Goal: Task Accomplishment & Management: Manage account settings

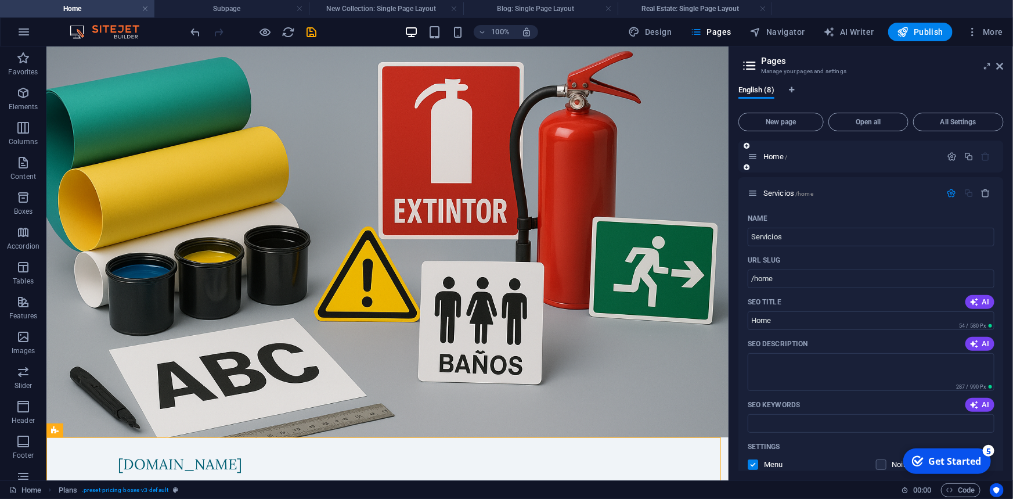
click at [949, 192] on icon "button" at bounding box center [952, 193] width 10 height 10
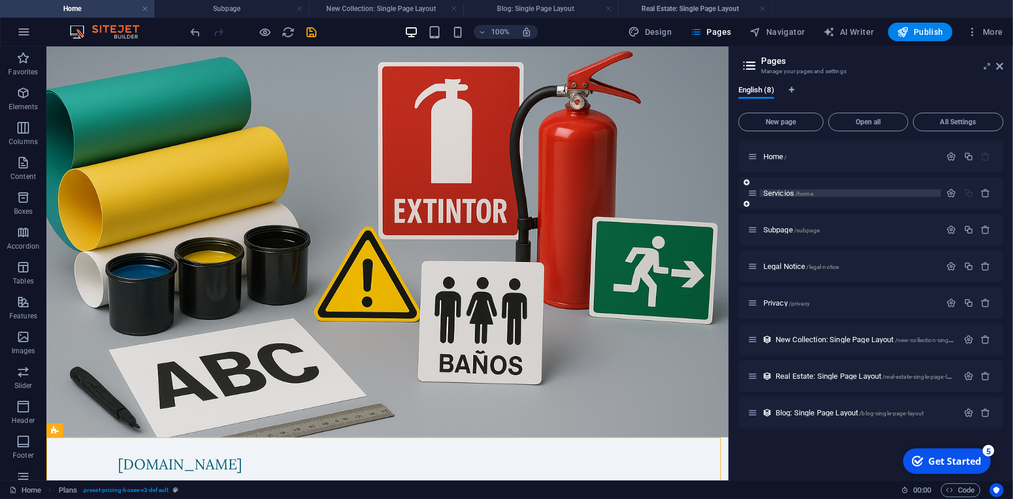
click at [826, 194] on p "Servicios /home" at bounding box center [850, 193] width 174 height 8
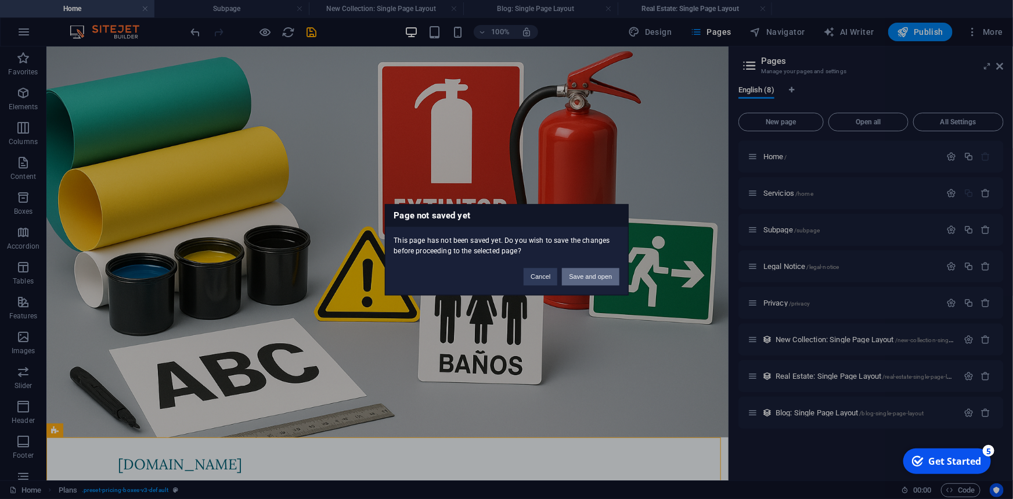
click at [599, 271] on button "Save and open" at bounding box center [590, 276] width 57 height 17
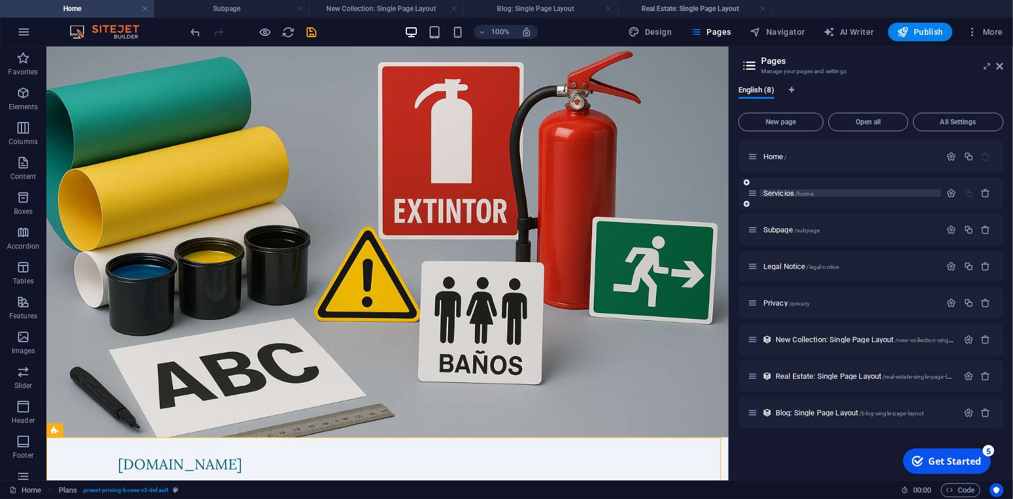
click at [780, 190] on span "Servicios /home" at bounding box center [788, 193] width 50 height 9
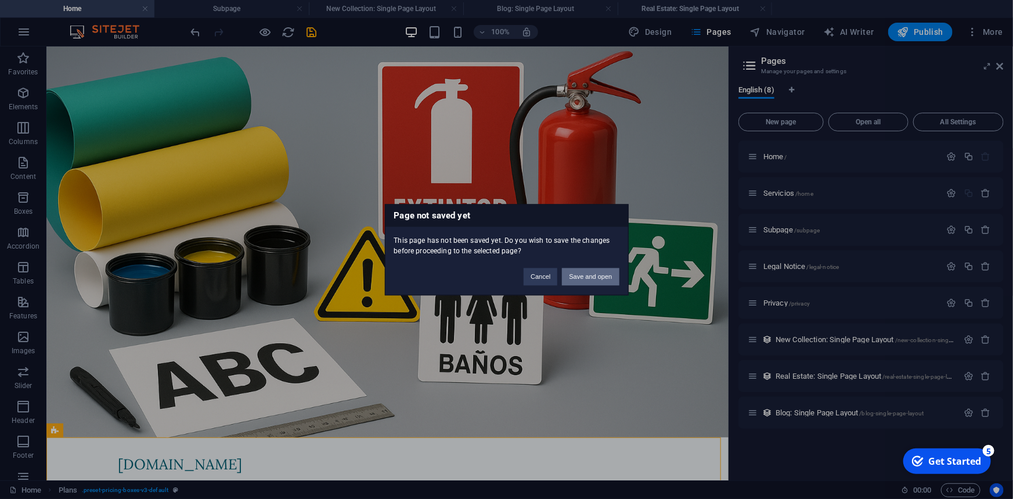
drag, startPoint x: 583, startPoint y: 280, endPoint x: 538, endPoint y: 234, distance: 64.9
click at [584, 280] on button "Save and open" at bounding box center [590, 276] width 57 height 17
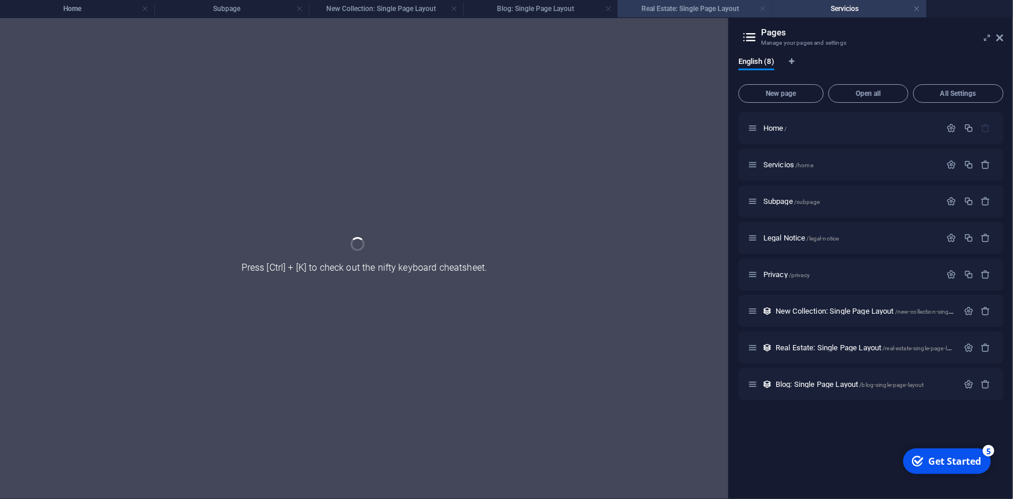
click at [765, 8] on link at bounding box center [762, 8] width 7 height 11
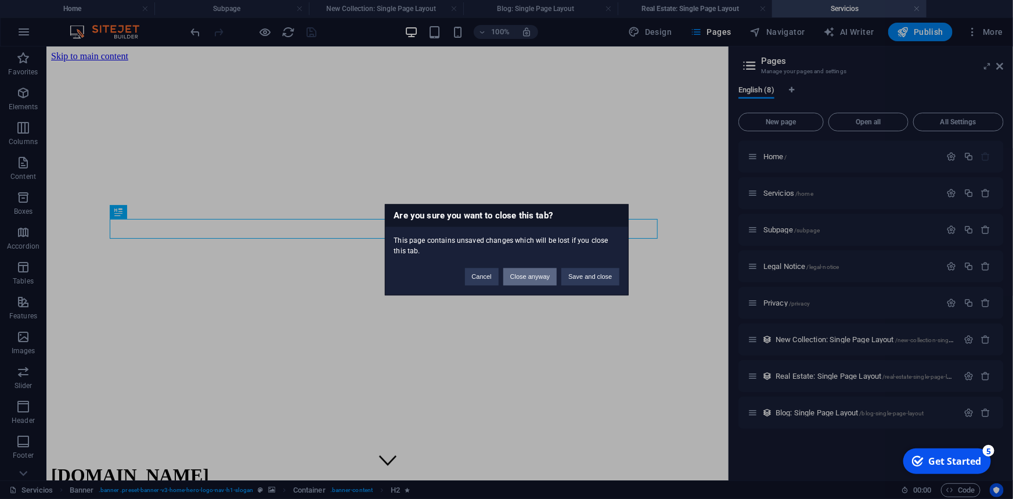
drag, startPoint x: 545, startPoint y: 272, endPoint x: 499, endPoint y: 220, distance: 69.5
click at [545, 272] on button "Close anyway" at bounding box center [529, 276] width 53 height 17
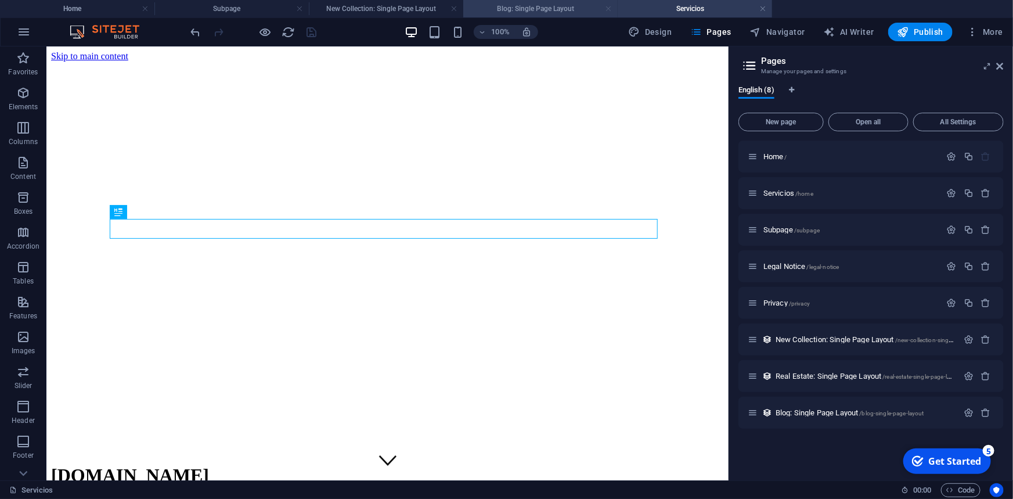
click at [608, 6] on link at bounding box center [608, 8] width 7 height 11
click at [449, 6] on h4 "New Collection: Single Page Layout" at bounding box center [386, 8] width 154 height 13
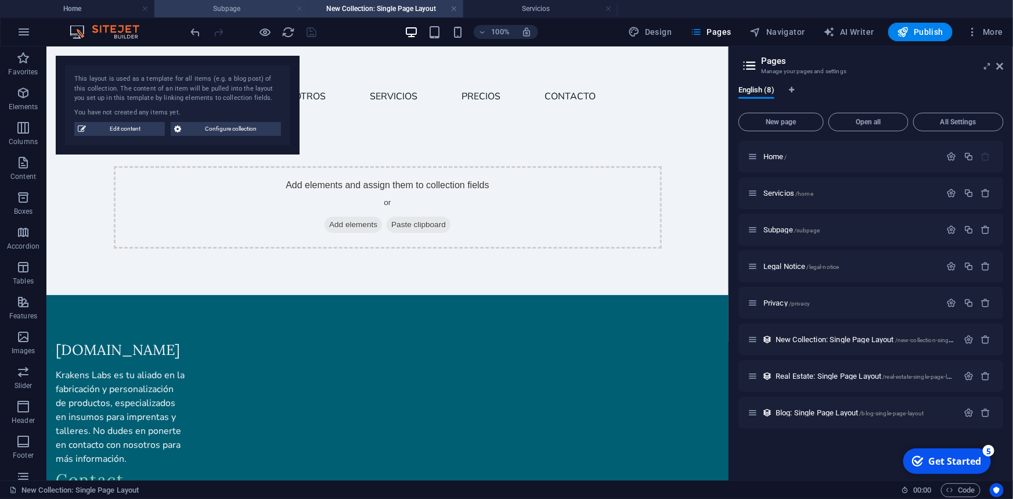
click at [301, 10] on link at bounding box center [299, 8] width 7 height 11
click at [301, 5] on link at bounding box center [299, 8] width 7 height 11
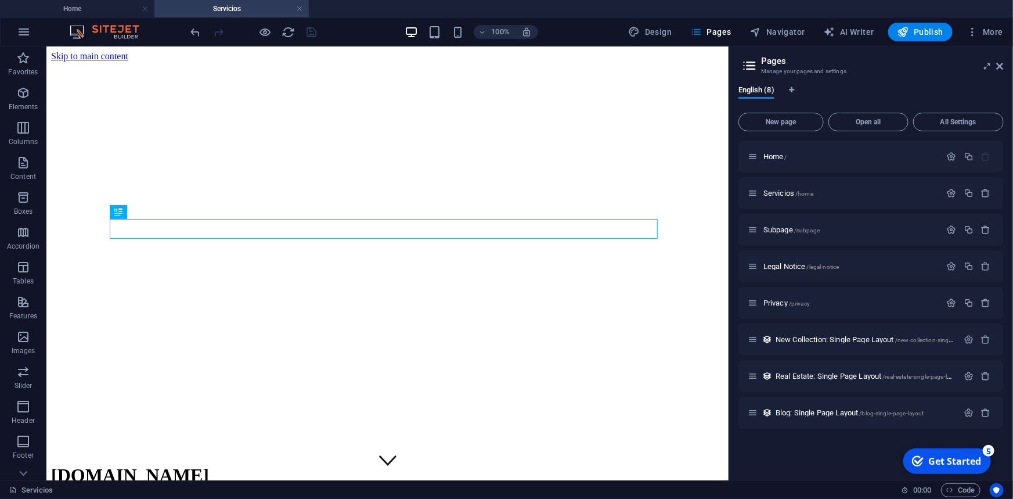
click at [272, 6] on h4 "Servicios" at bounding box center [231, 8] width 154 height 13
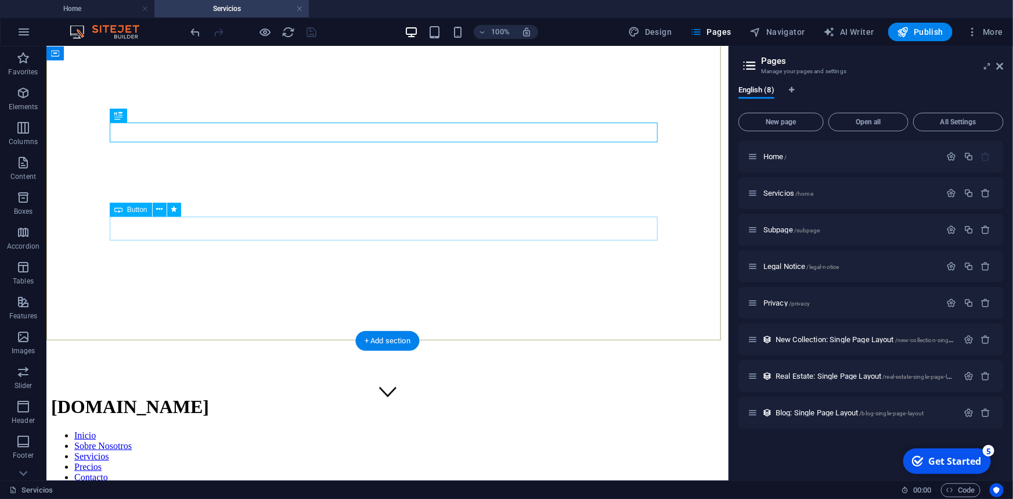
scroll to position [211, 0]
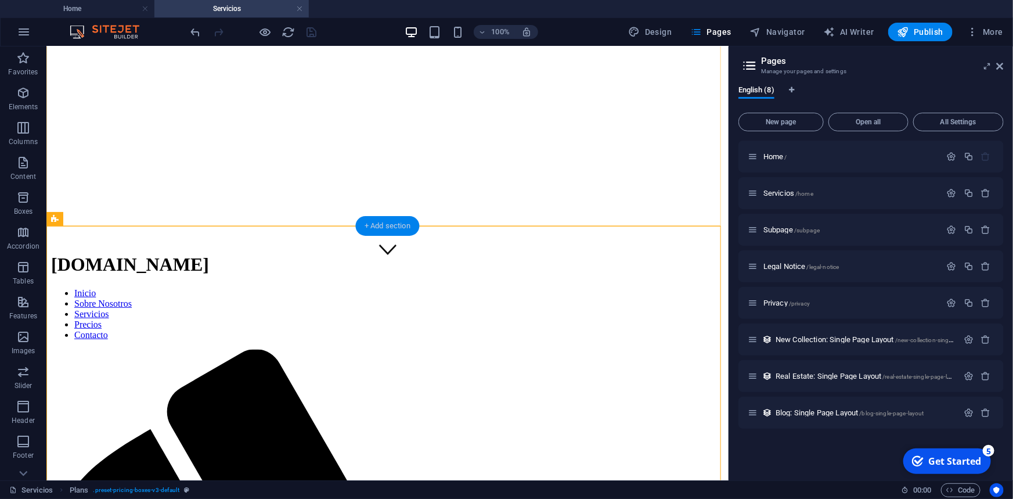
click at [369, 220] on div "+ Add section" at bounding box center [387, 226] width 64 height 20
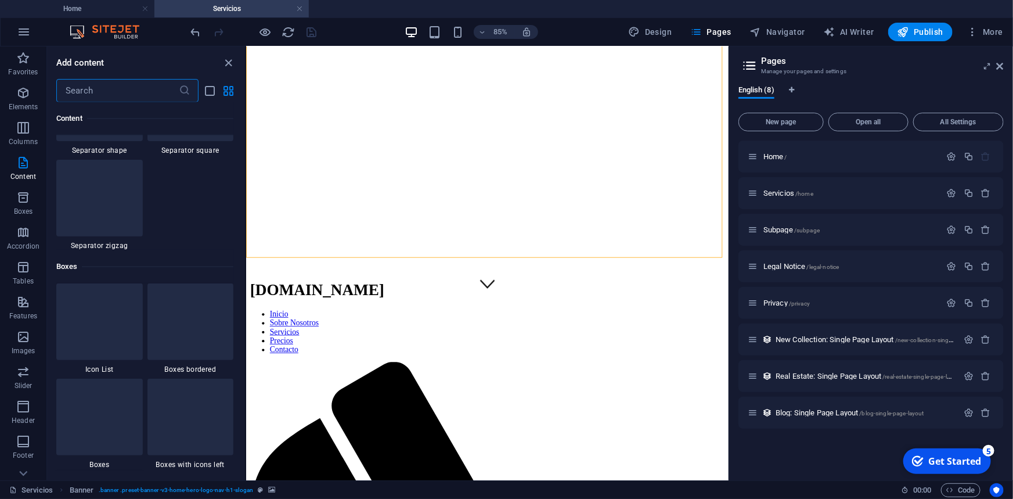
scroll to position [3156, 0]
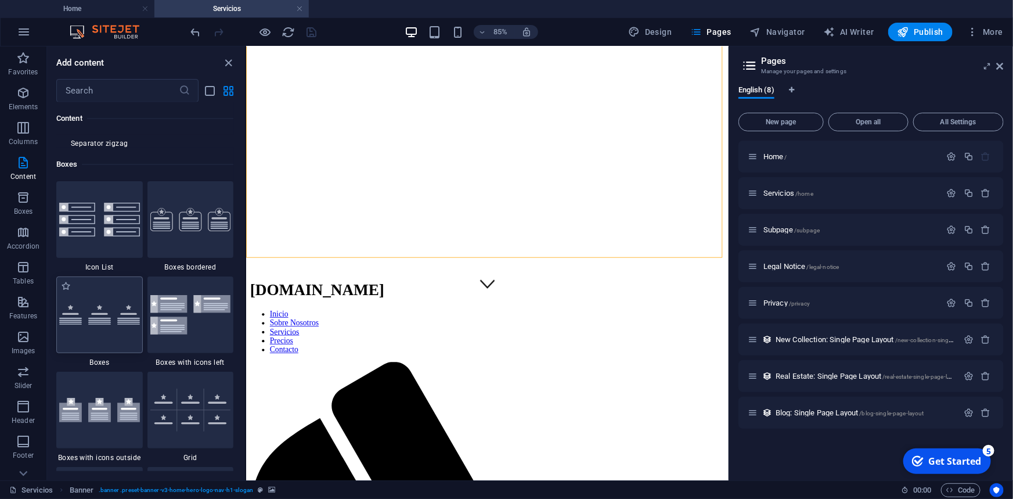
click at [128, 313] on img at bounding box center [99, 315] width 81 height 20
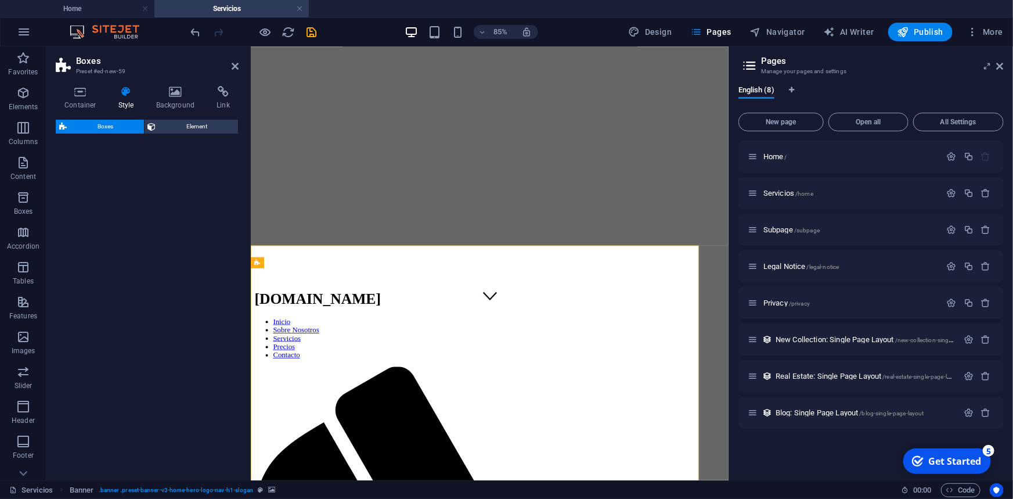
select select "rem"
select select "preset-boxes-v3-default"
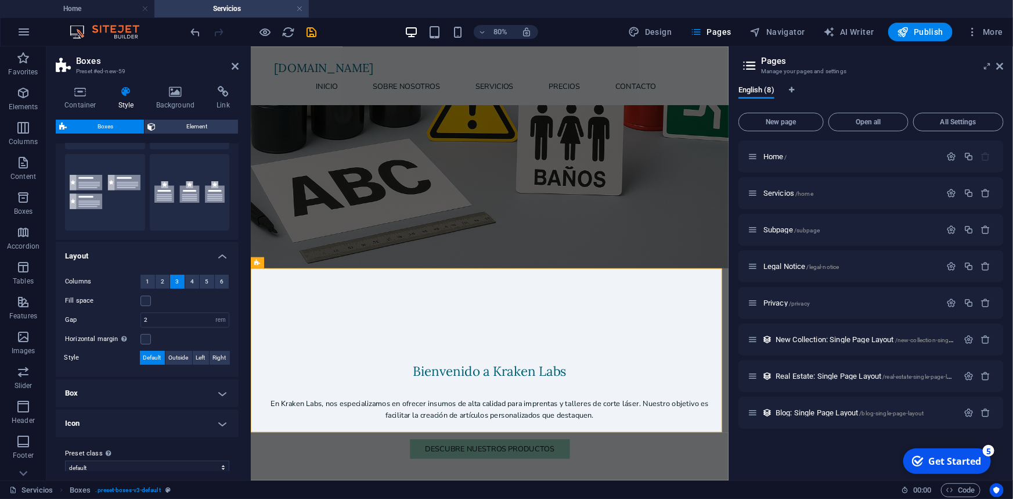
scroll to position [113, 0]
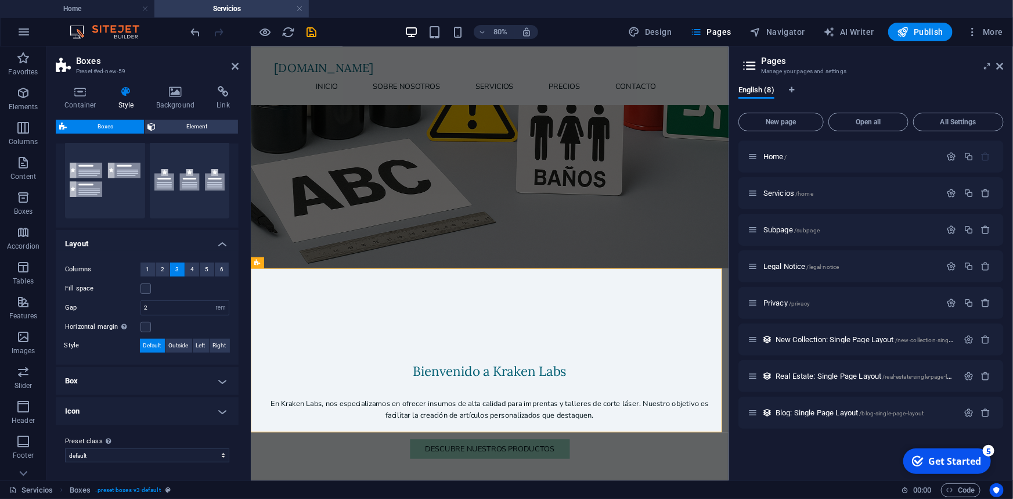
click at [221, 380] on h4 "Box" at bounding box center [147, 381] width 183 height 28
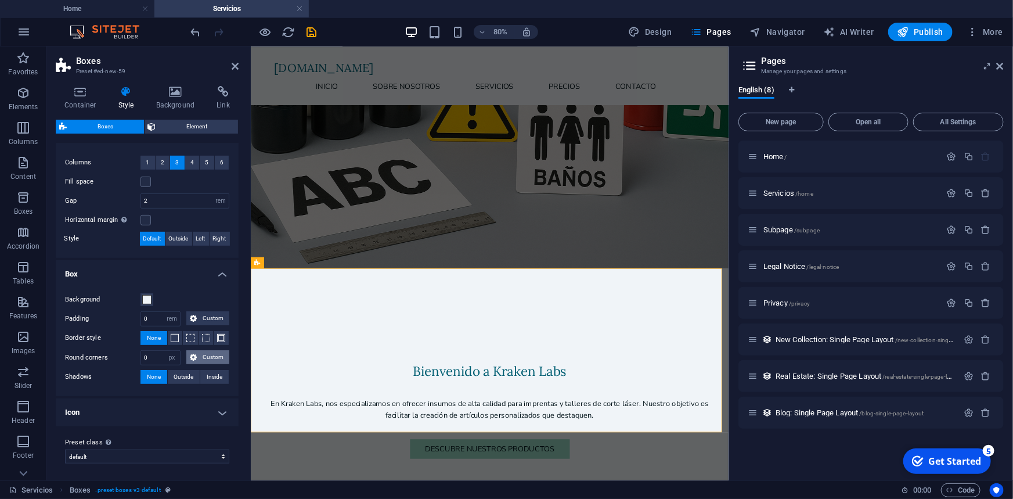
scroll to position [221, 0]
click at [174, 450] on select "border icons-left icons-outside default Add preset class" at bounding box center [147, 456] width 164 height 14
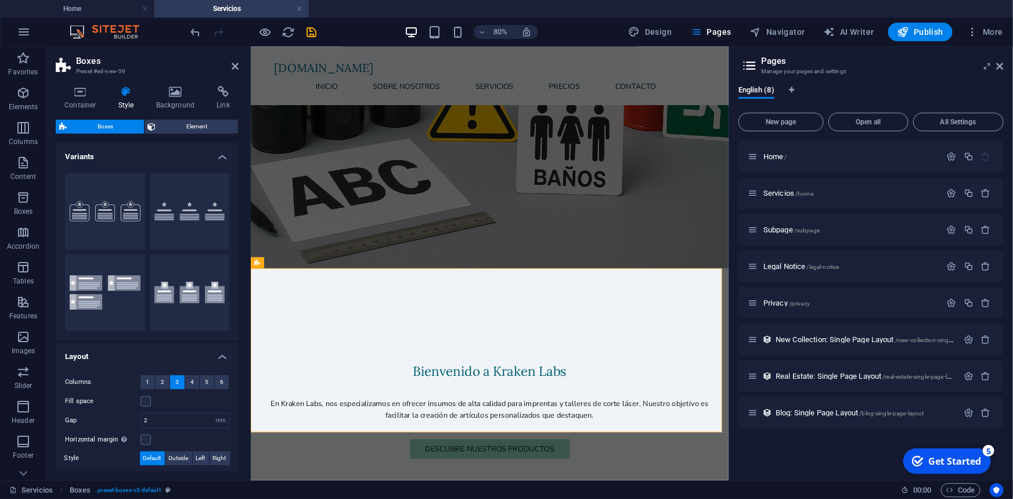
scroll to position [0, 0]
click at [178, 132] on span "Element" at bounding box center [197, 127] width 75 height 14
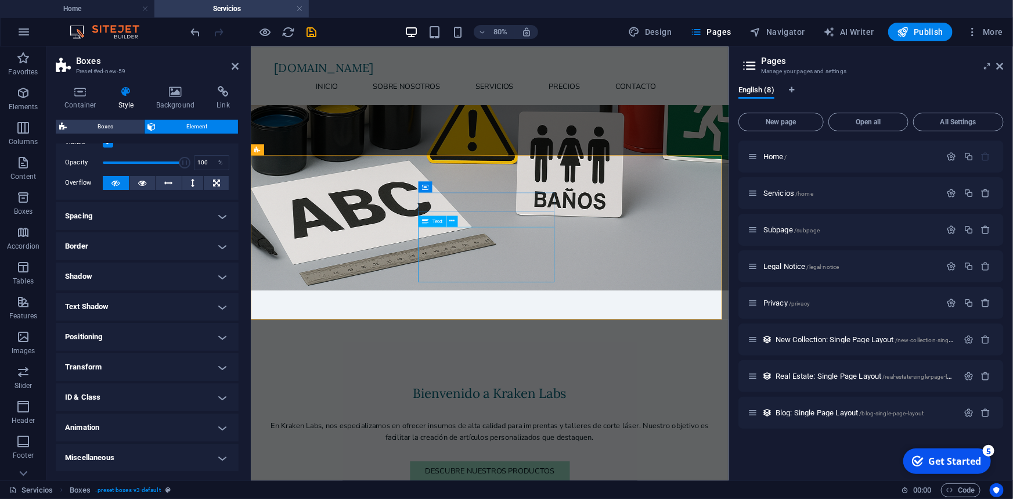
scroll to position [352, 0]
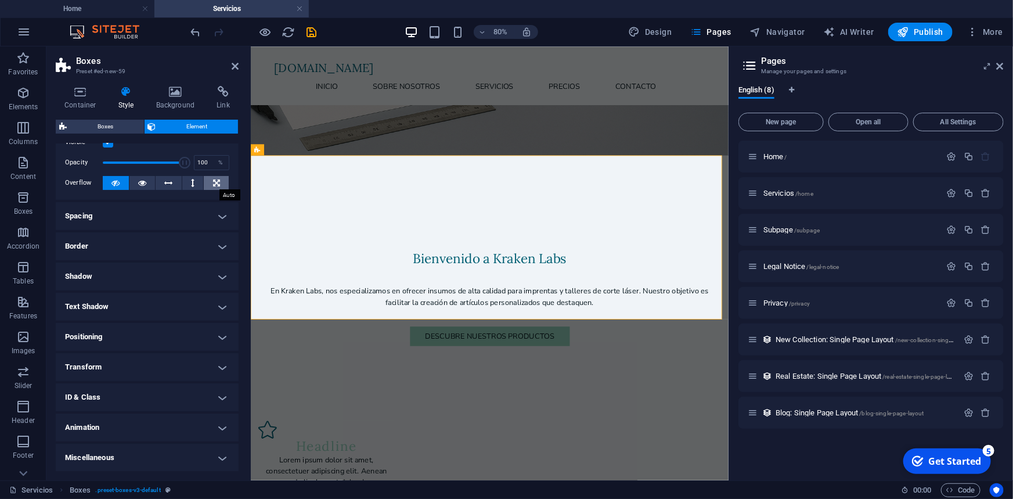
click at [215, 181] on icon at bounding box center [216, 183] width 7 height 14
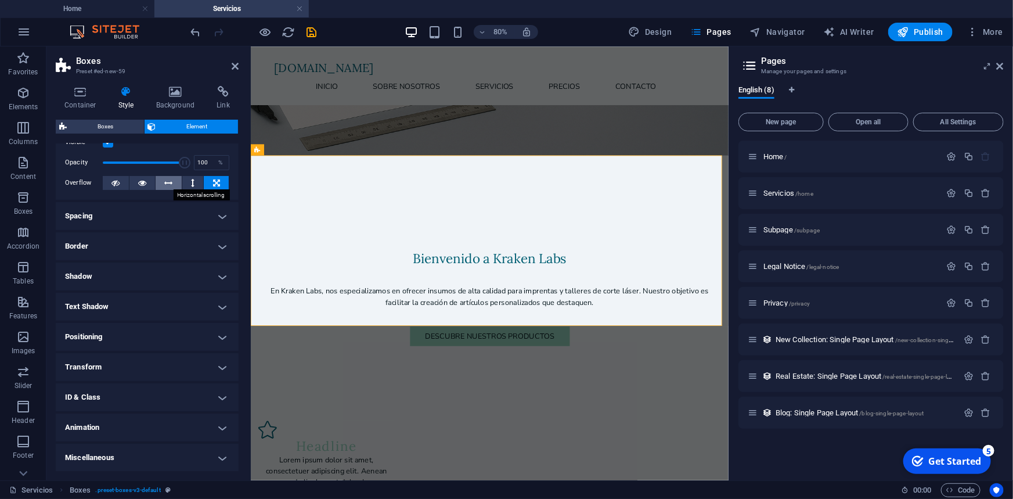
click at [168, 188] on icon at bounding box center [169, 183] width 8 height 14
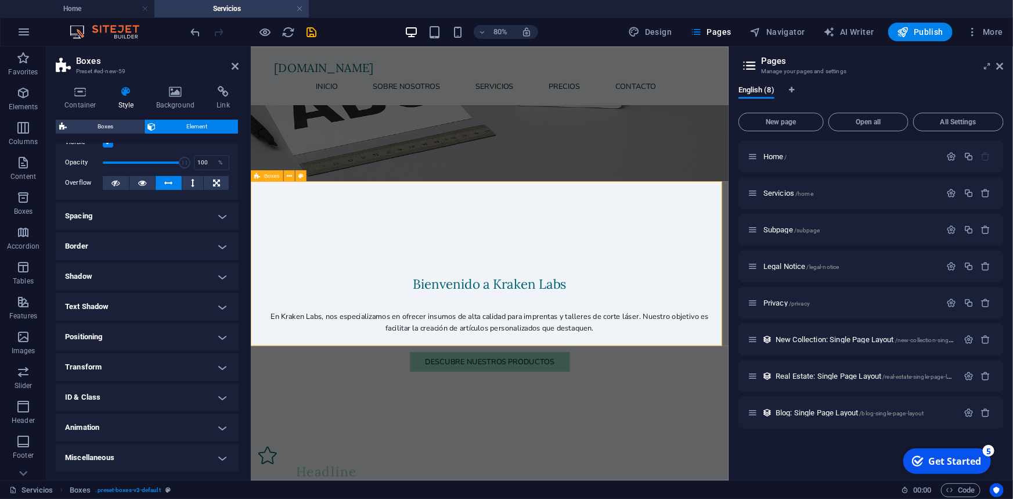
scroll to position [281, 0]
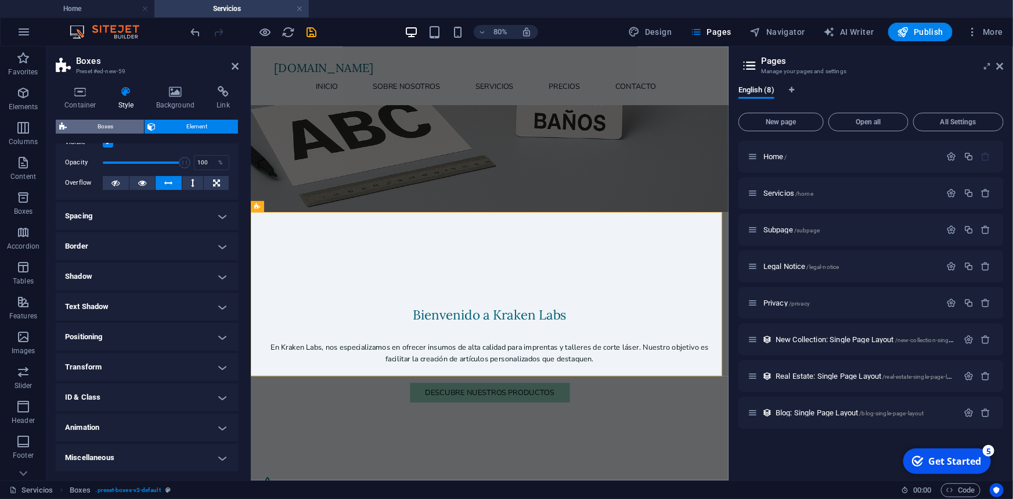
click at [110, 128] on span "Boxes" at bounding box center [105, 127] width 70 height 14
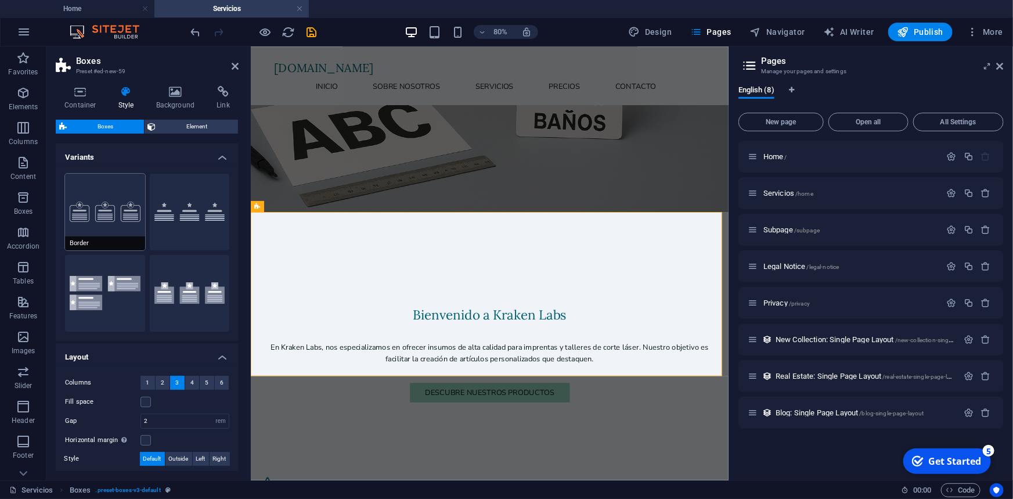
click at [132, 222] on button "Border" at bounding box center [105, 212] width 80 height 77
type input "1"
type input "20"
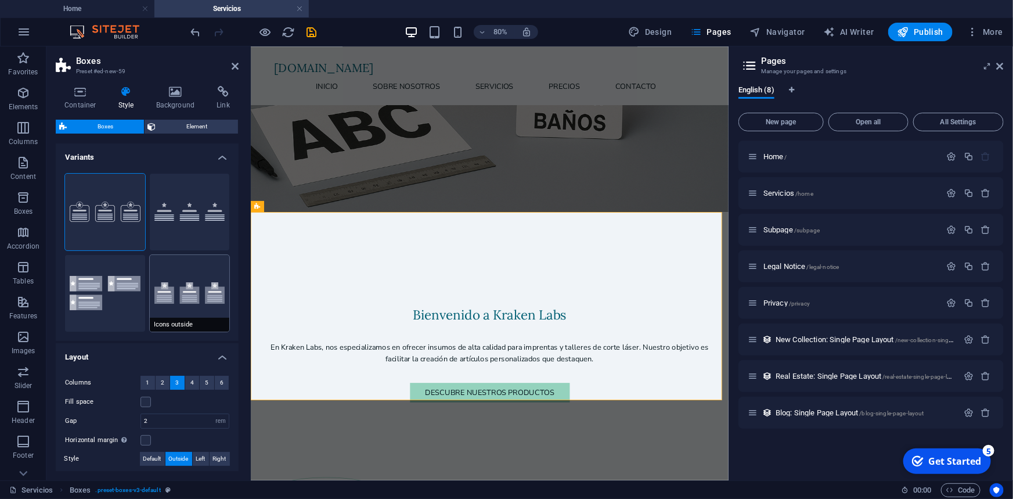
click at [222, 284] on button "Icons outside" at bounding box center [190, 293] width 80 height 77
type input "1"
type input "0"
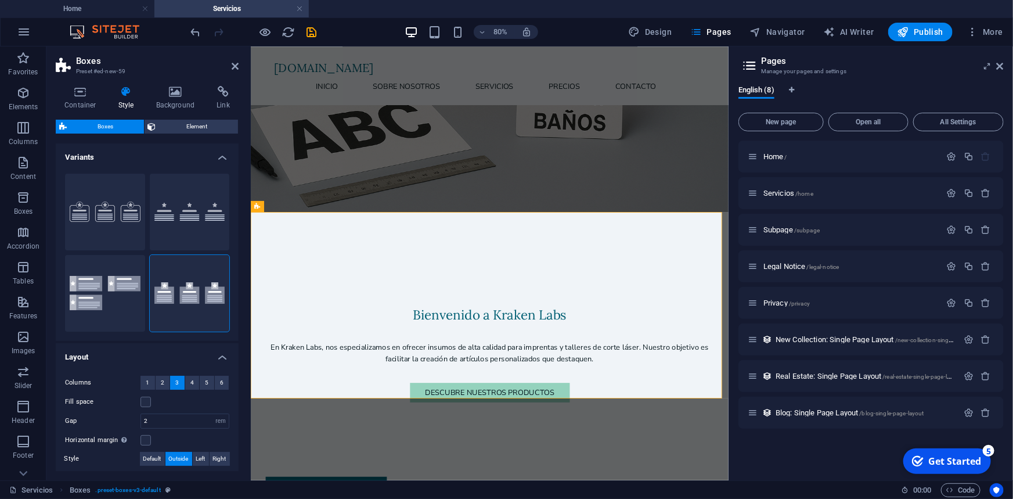
drag, startPoint x: 235, startPoint y: 312, endPoint x: 235, endPoint y: 320, distance: 8.1
click at [235, 320] on div "Border Default Icons left Icons outside" at bounding box center [147, 252] width 183 height 176
click at [131, 298] on button "Icons left" at bounding box center [105, 293] width 80 height 77
type input "1"
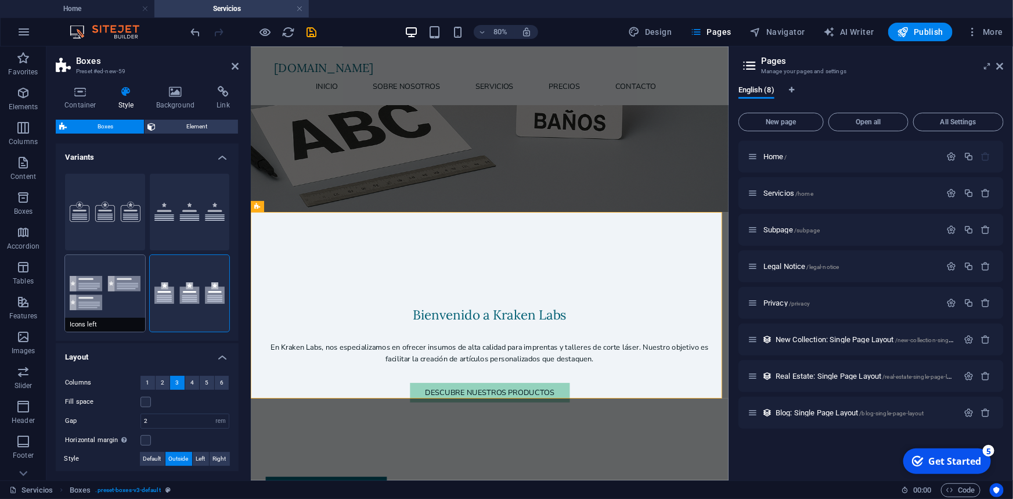
type input "0"
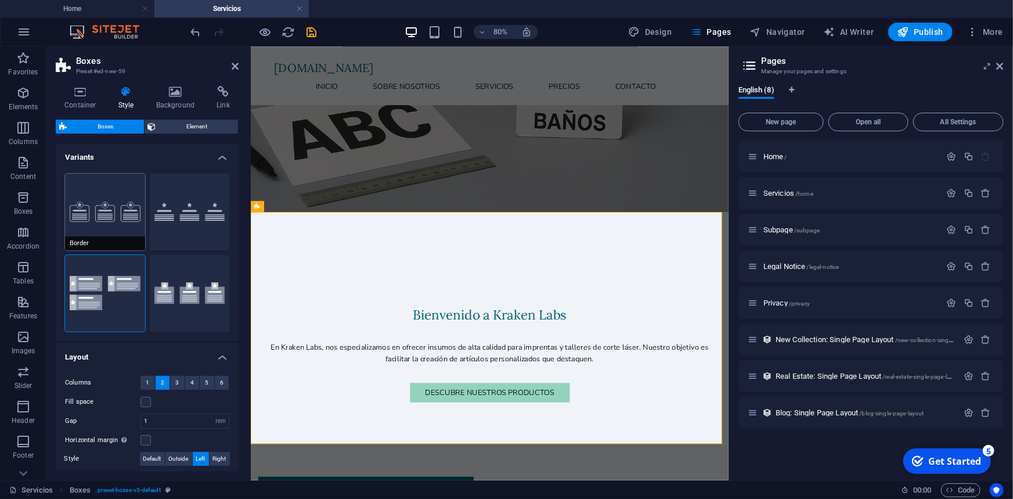
click at [120, 183] on button "Border" at bounding box center [105, 212] width 80 height 77
type input "2"
type input "1"
type input "20"
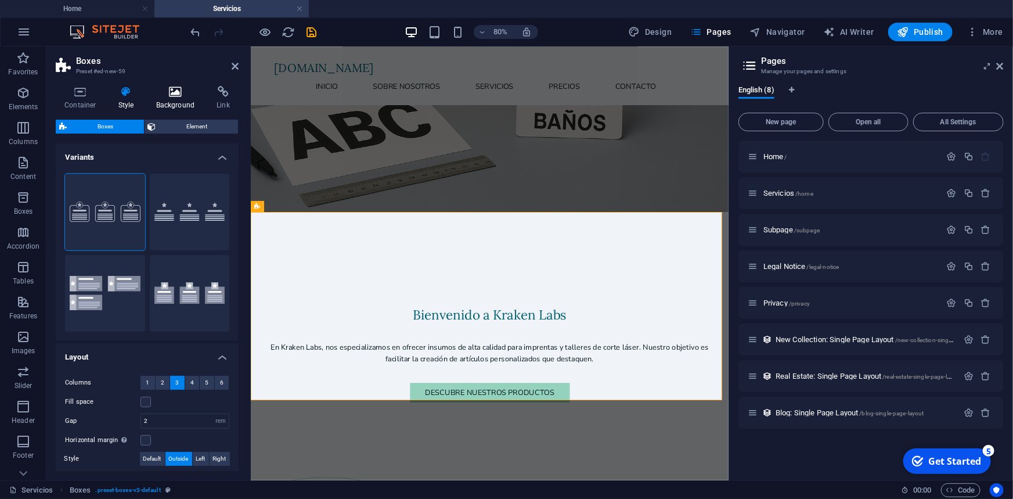
click at [180, 100] on h4 "Background" at bounding box center [177, 98] width 61 height 24
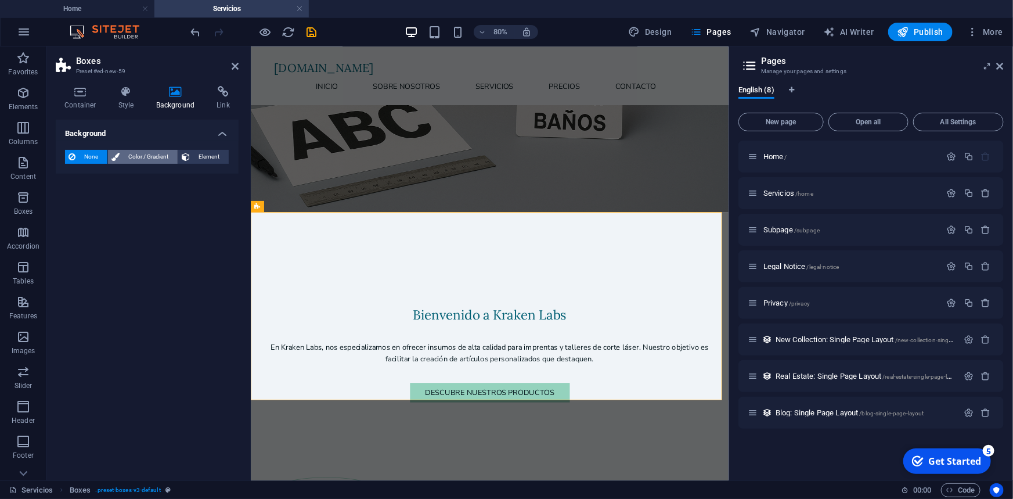
click at [161, 155] on span "Color / Gradient" at bounding box center [148, 157] width 51 height 14
click at [107, 200] on div "Color" at bounding box center [147, 203] width 163 height 14
click at [81, 207] on div "Color" at bounding box center [147, 203] width 163 height 14
click at [72, 203] on span at bounding box center [72, 203] width 13 height 13
type input "#ffffff"
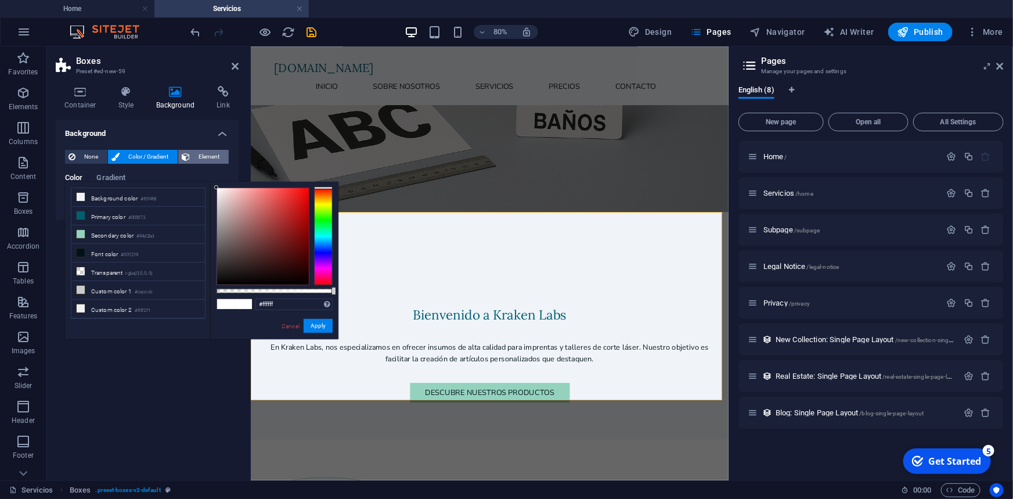
click at [212, 153] on span "Element" at bounding box center [209, 157] width 32 height 14
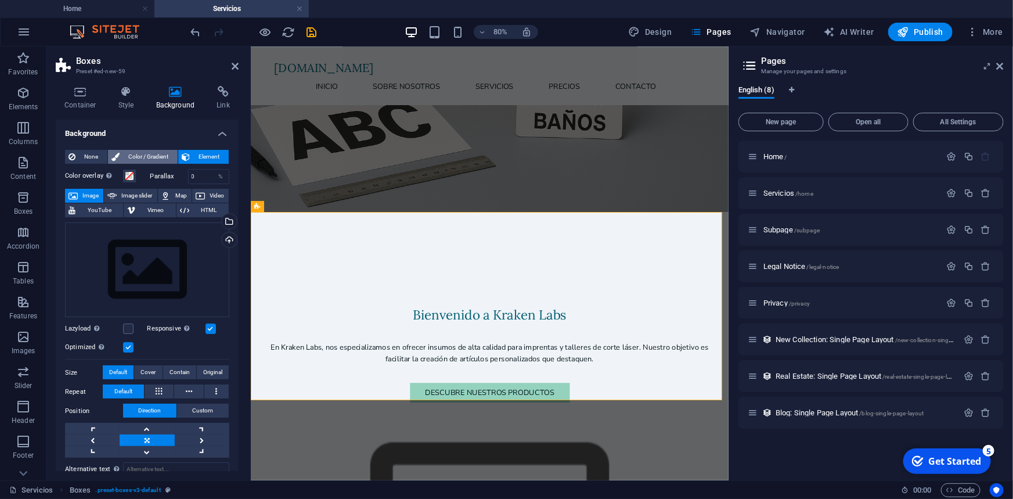
click at [149, 156] on span "Color / Gradient" at bounding box center [148, 157] width 51 height 14
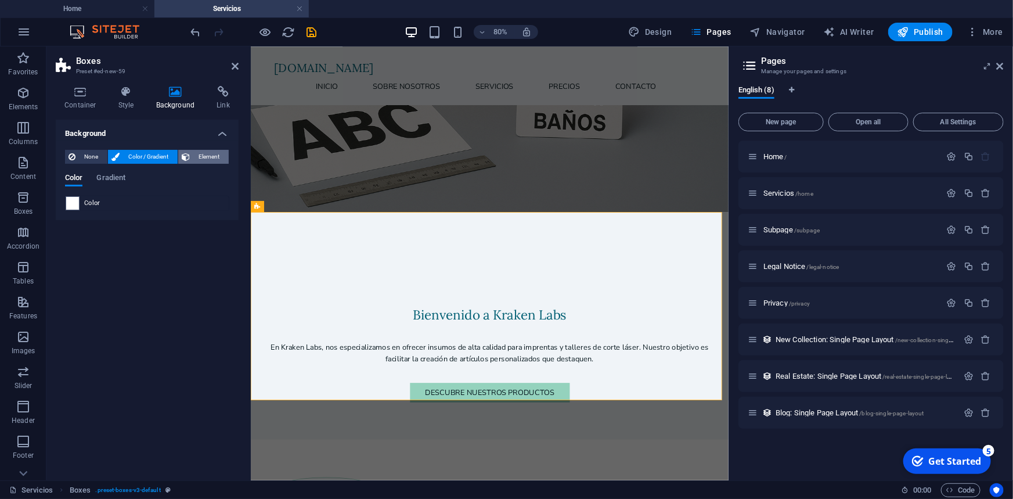
click at [204, 153] on span "Element" at bounding box center [209, 157] width 32 height 14
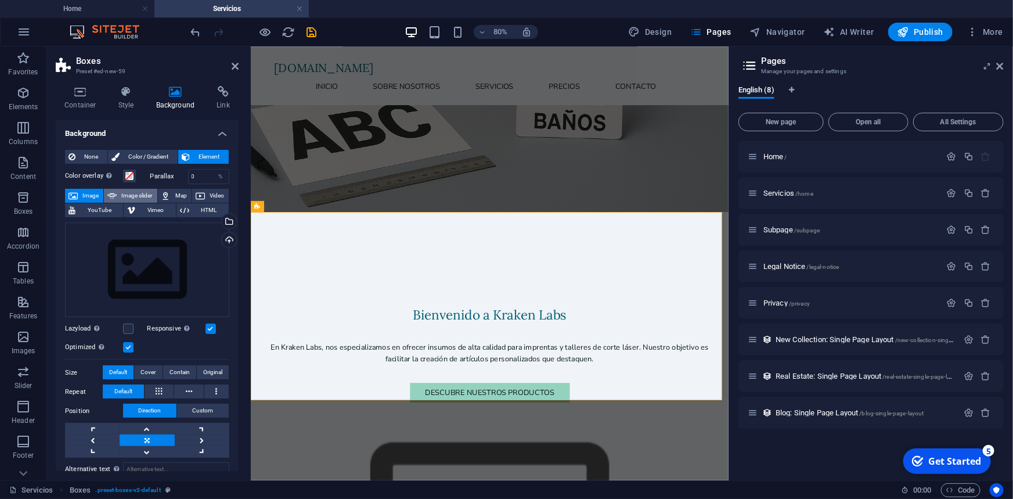
click at [147, 197] on span "Image slider" at bounding box center [136, 196] width 33 height 14
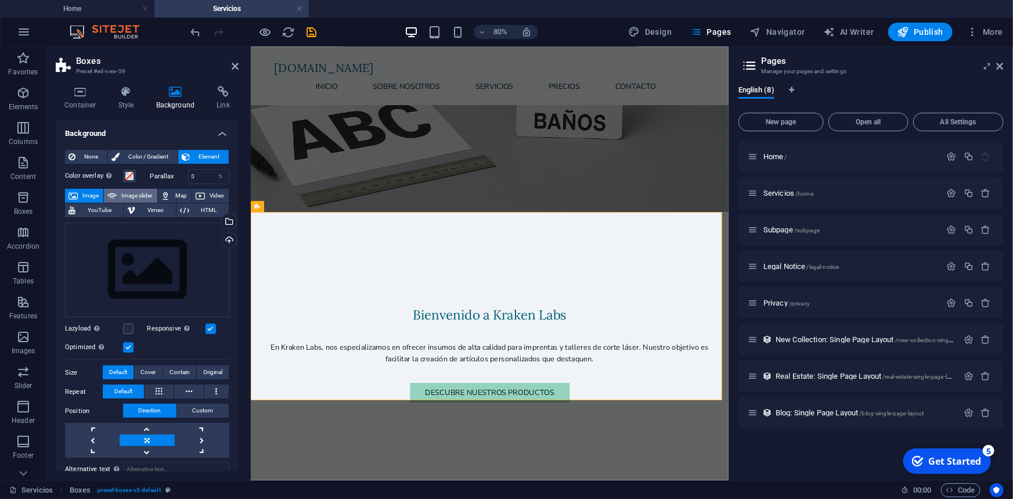
select select "ms"
select select "s"
select select "progressive"
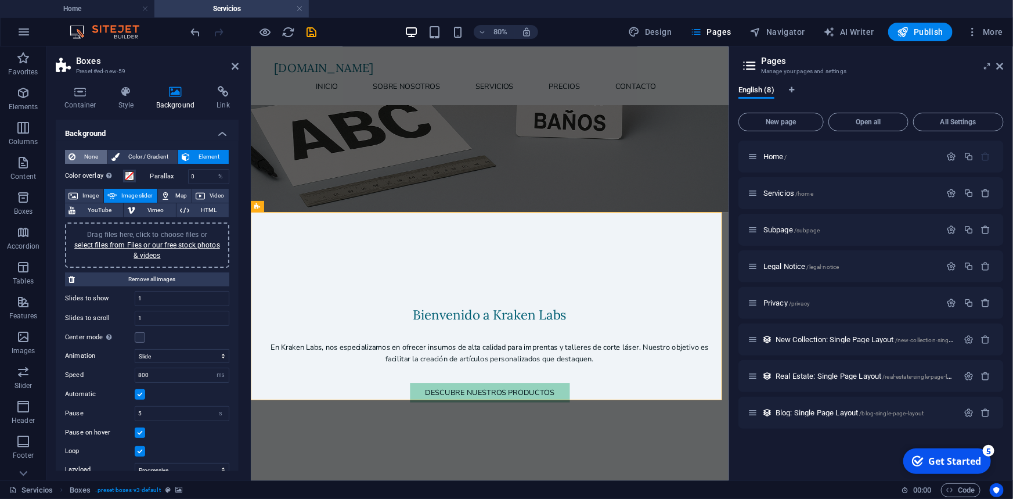
click at [89, 157] on span "None" at bounding box center [91, 157] width 25 height 14
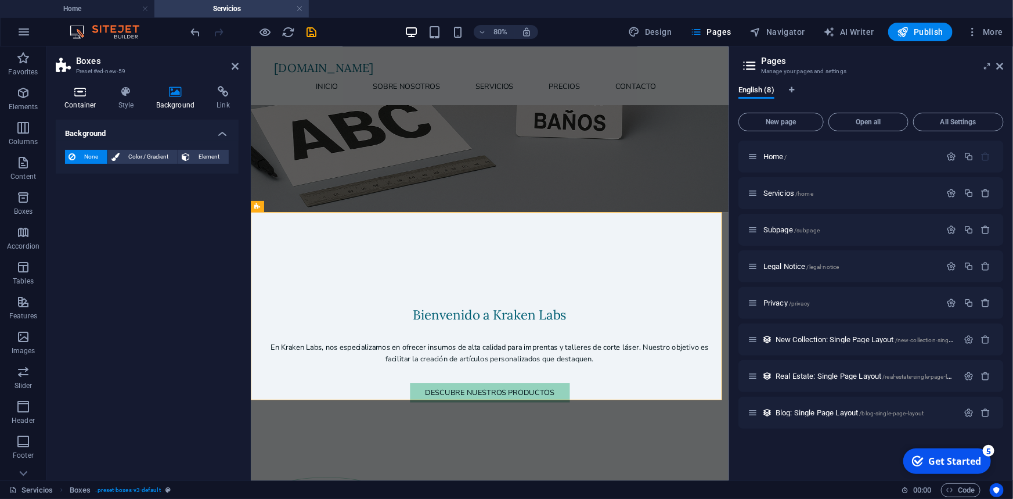
click at [84, 92] on icon at bounding box center [80, 92] width 49 height 12
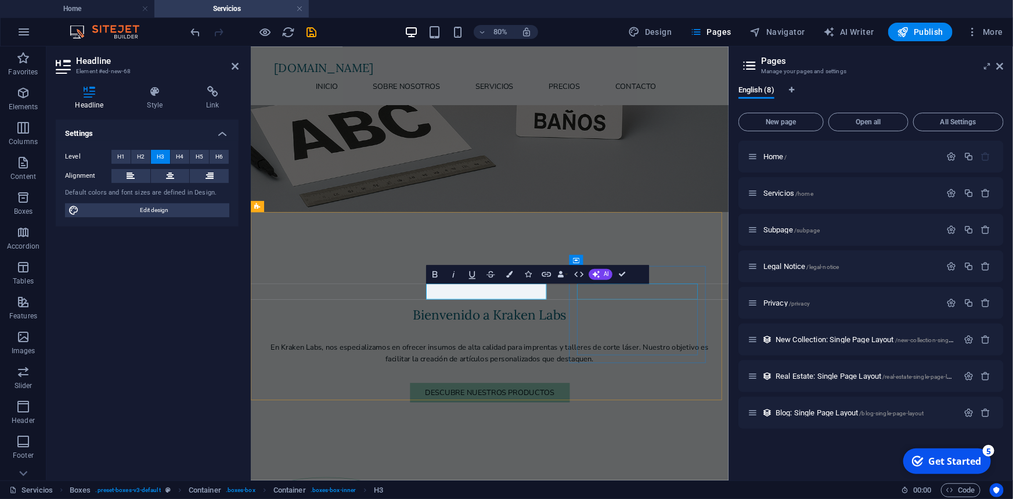
drag, startPoint x: 735, startPoint y: 345, endPoint x: 845, endPoint y: 287, distance: 124.6
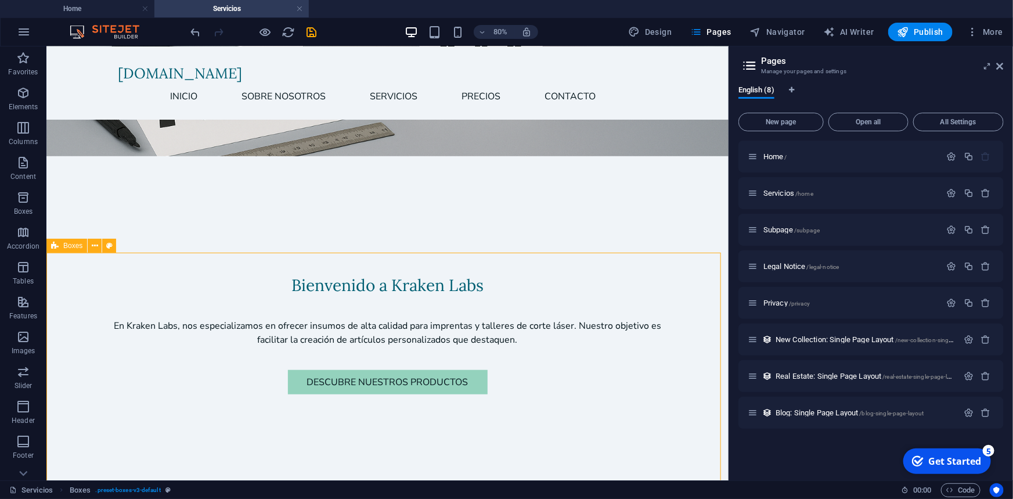
scroll to position [184, 0]
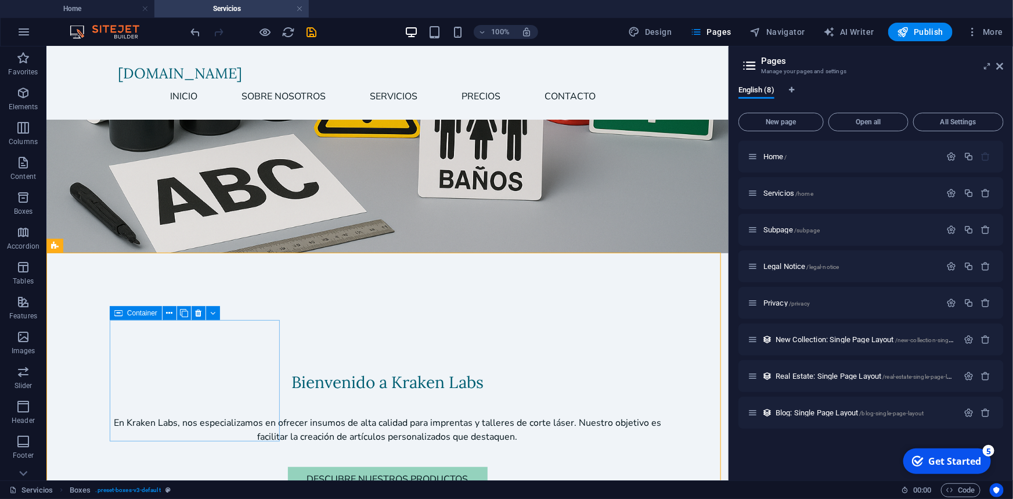
click at [116, 315] on icon at bounding box center [118, 313] width 8 height 14
click at [98, 244] on button at bounding box center [95, 246] width 14 height 14
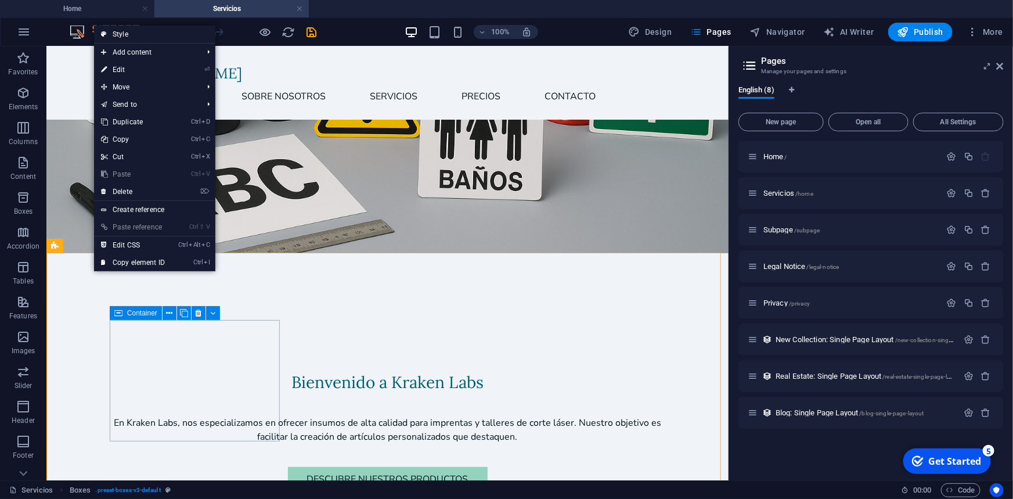
click at [121, 319] on icon at bounding box center [118, 313] width 8 height 14
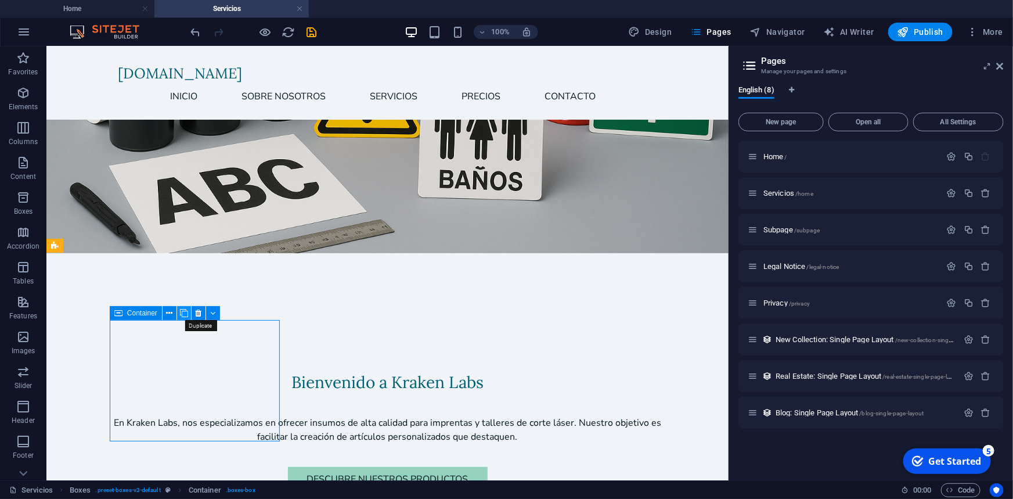
click at [182, 311] on icon at bounding box center [184, 313] width 8 height 12
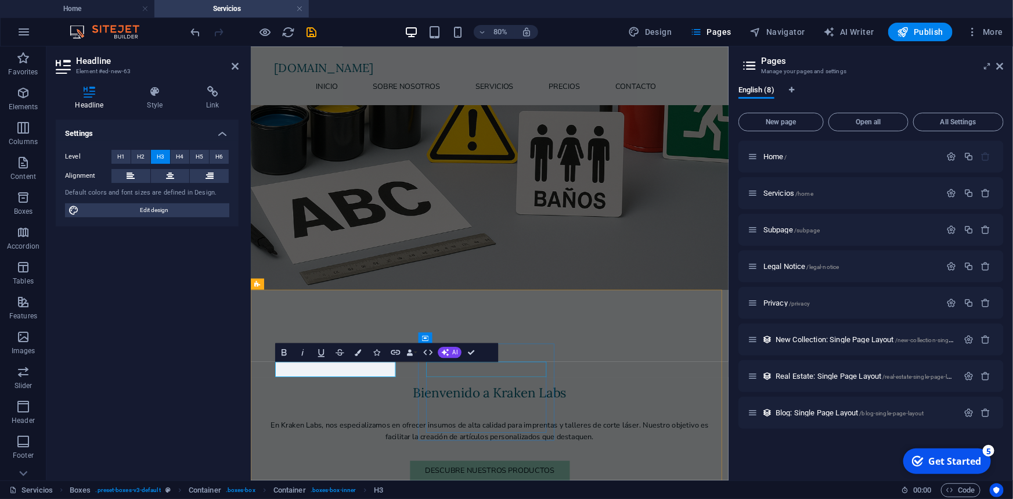
drag, startPoint x: 558, startPoint y: 448, endPoint x: 698, endPoint y: 367, distance: 161.8
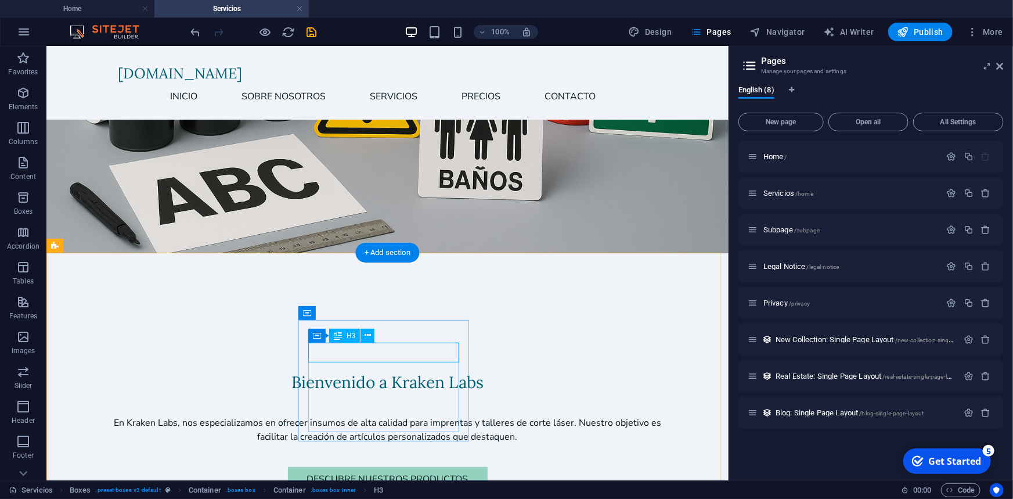
drag, startPoint x: 409, startPoint y: 355, endPoint x: 478, endPoint y: 402, distance: 83.6
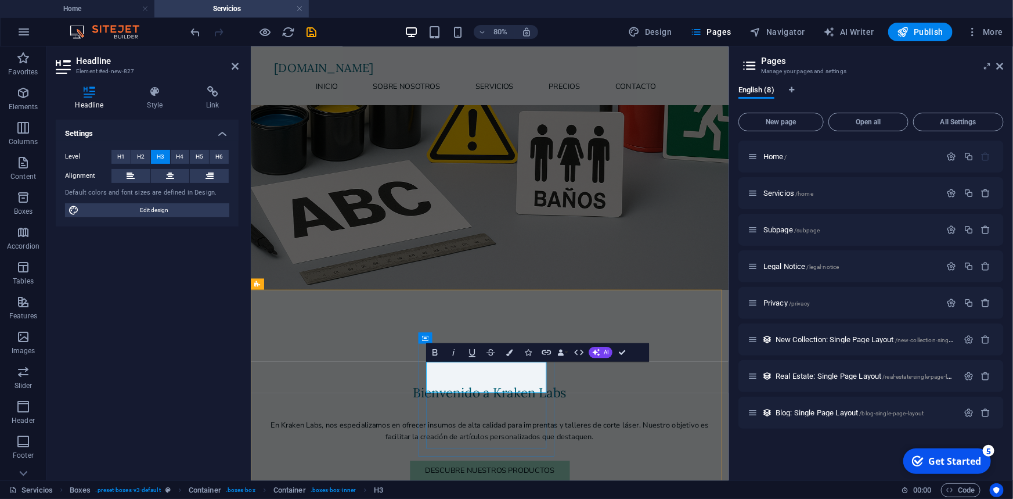
drag, startPoint x: 506, startPoint y: 468, endPoint x: 492, endPoint y: 463, distance: 14.1
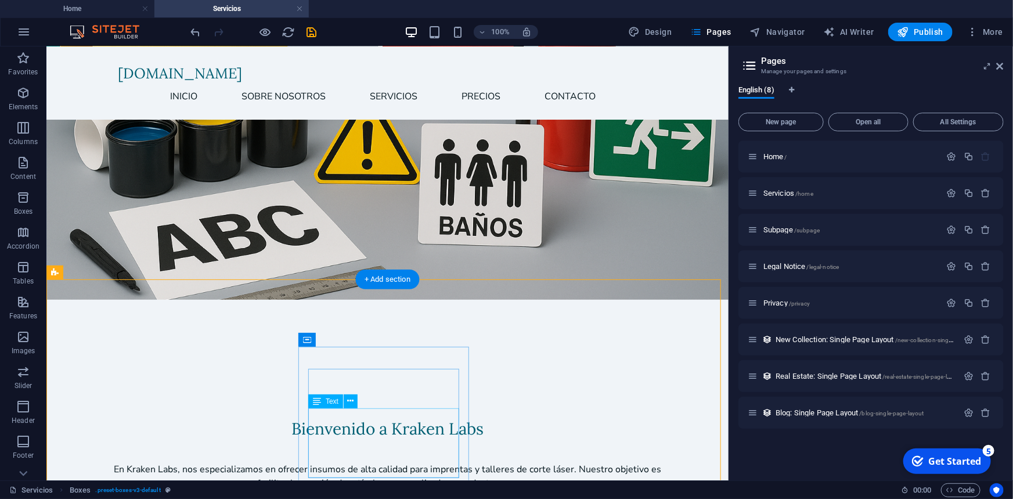
scroll to position [157, 0]
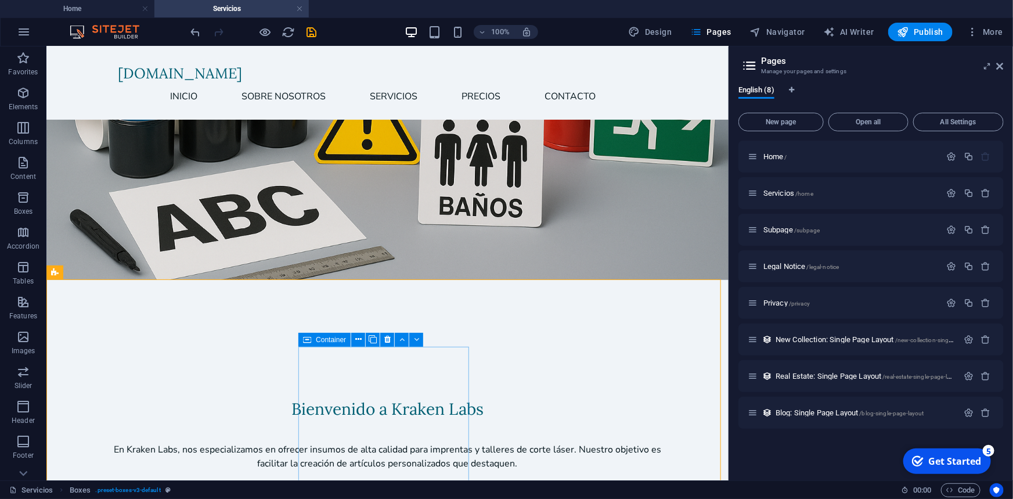
click at [307, 340] on icon at bounding box center [307, 340] width 8 height 14
click at [369, 338] on icon at bounding box center [373, 339] width 8 height 12
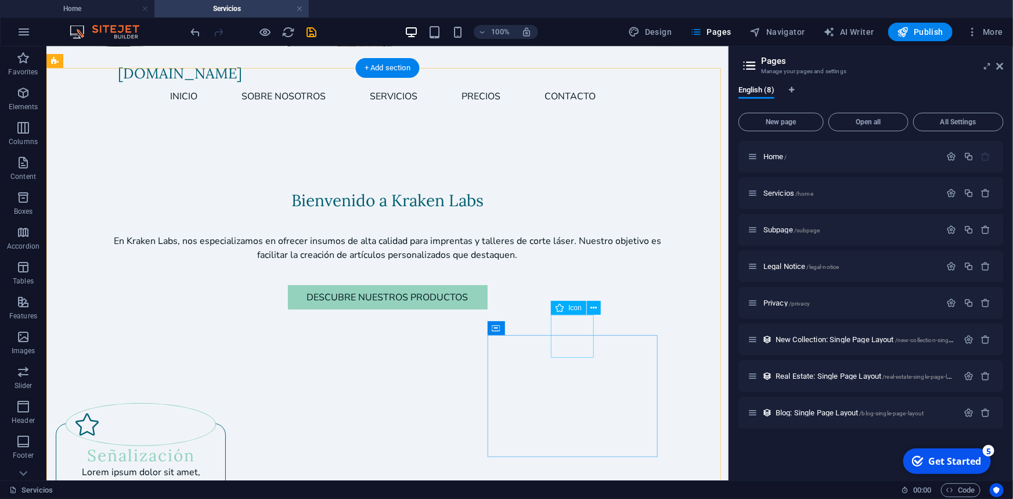
scroll to position [369, 0]
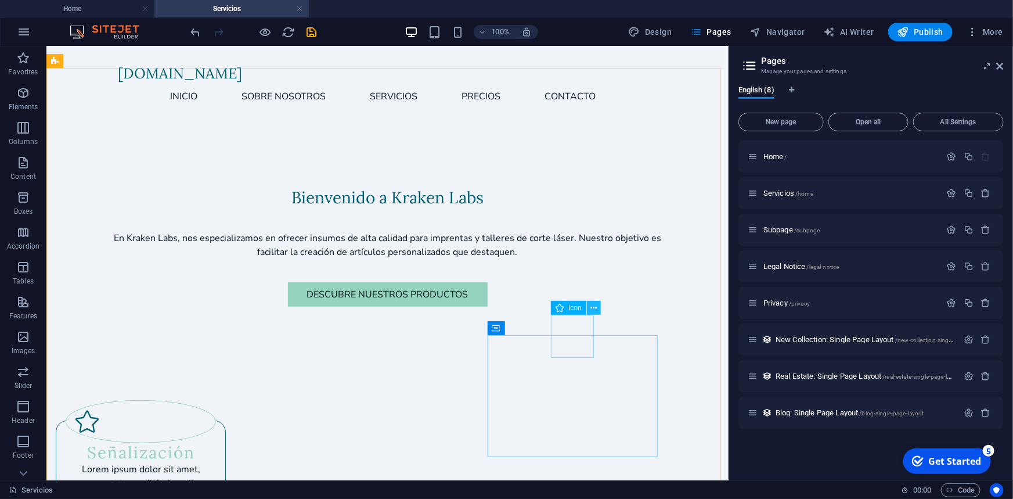
click at [594, 305] on icon at bounding box center [593, 308] width 6 height 12
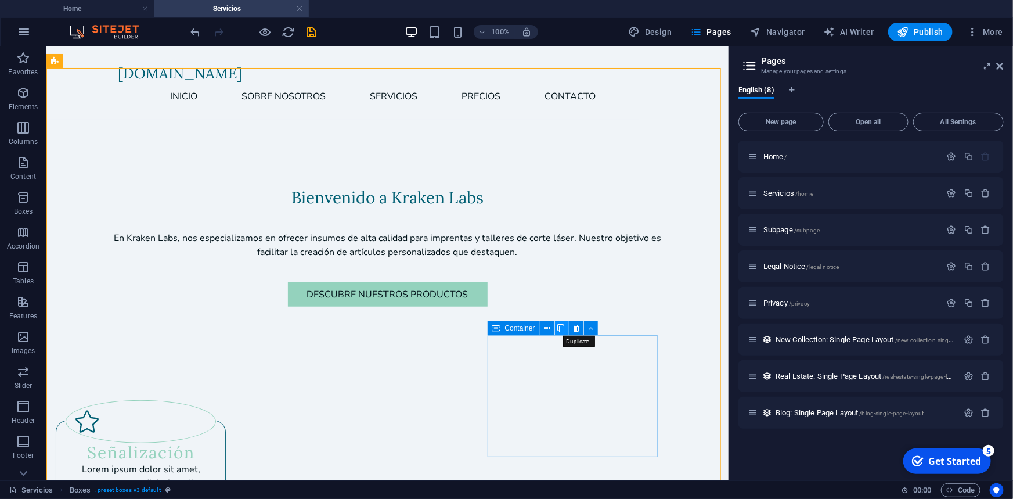
click at [558, 327] on icon at bounding box center [562, 328] width 8 height 12
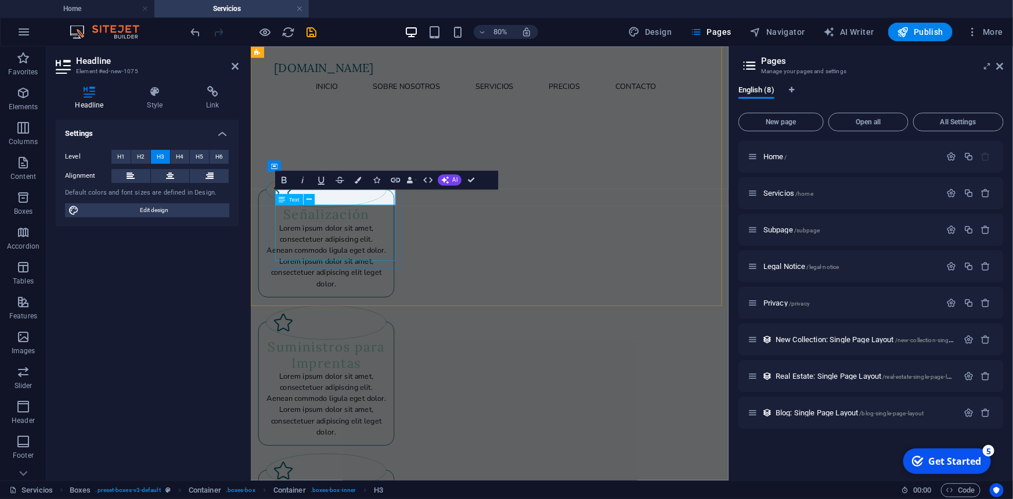
scroll to position [760, 0]
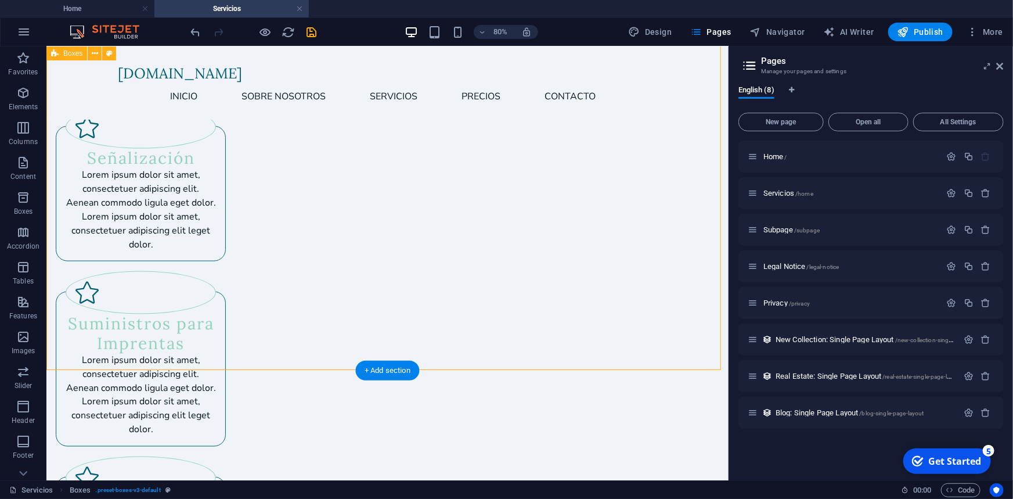
scroll to position [662, 0]
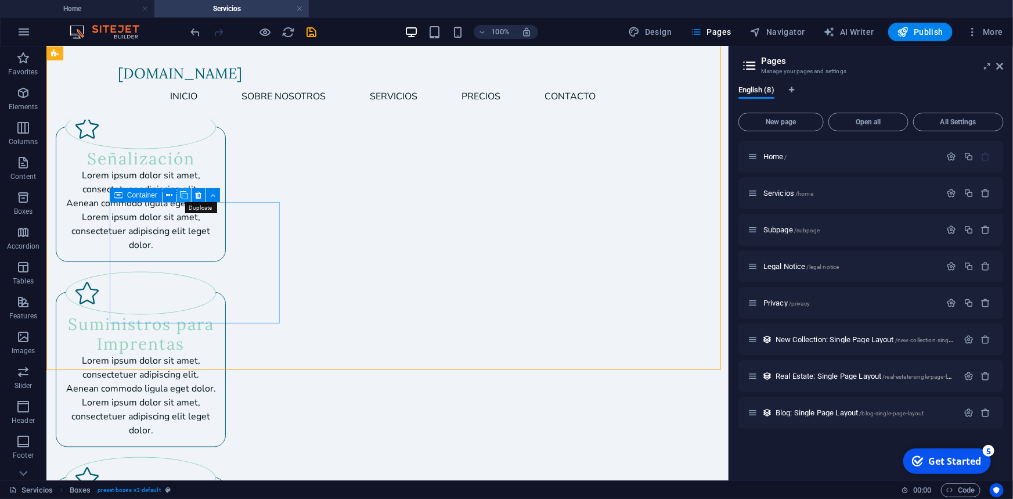
click at [181, 196] on icon at bounding box center [184, 195] width 8 height 12
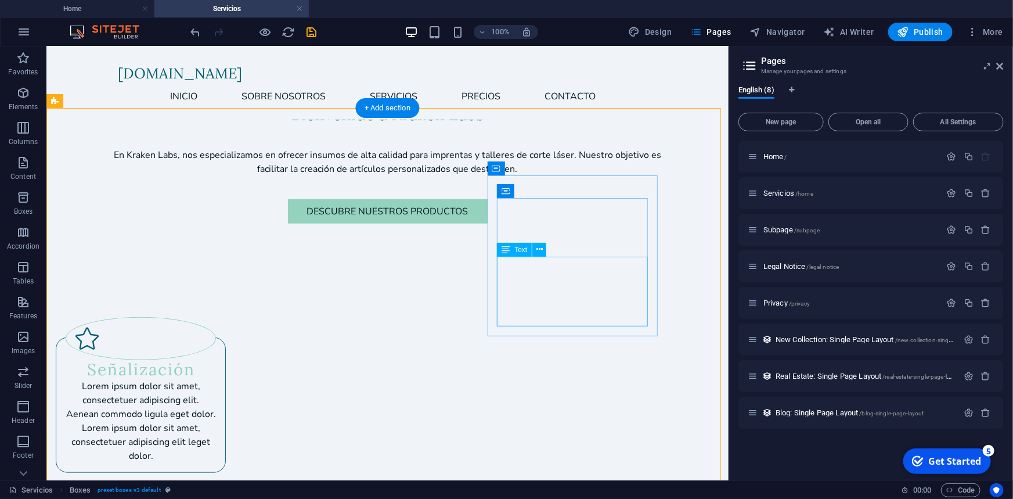
scroll to position [311, 0]
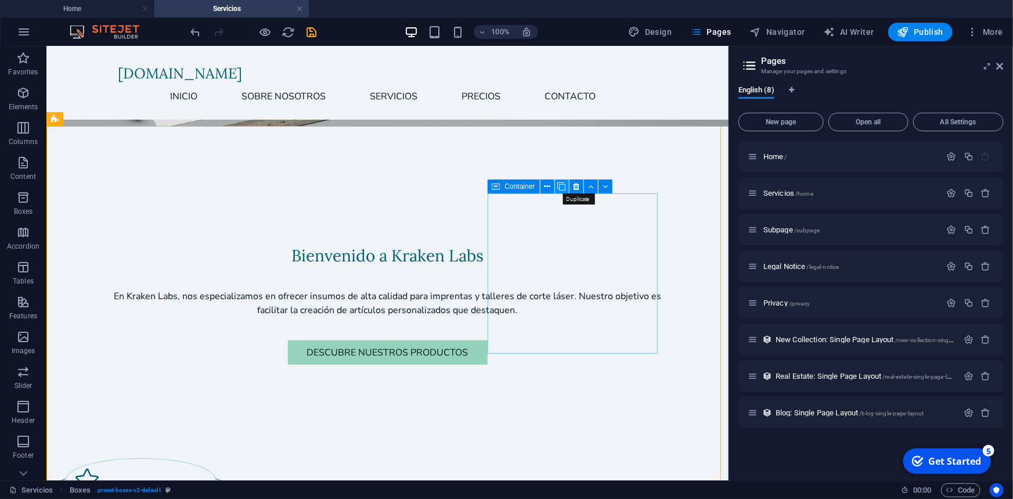
click at [564, 185] on icon at bounding box center [562, 187] width 8 height 12
click at [561, 186] on icon at bounding box center [562, 187] width 8 height 12
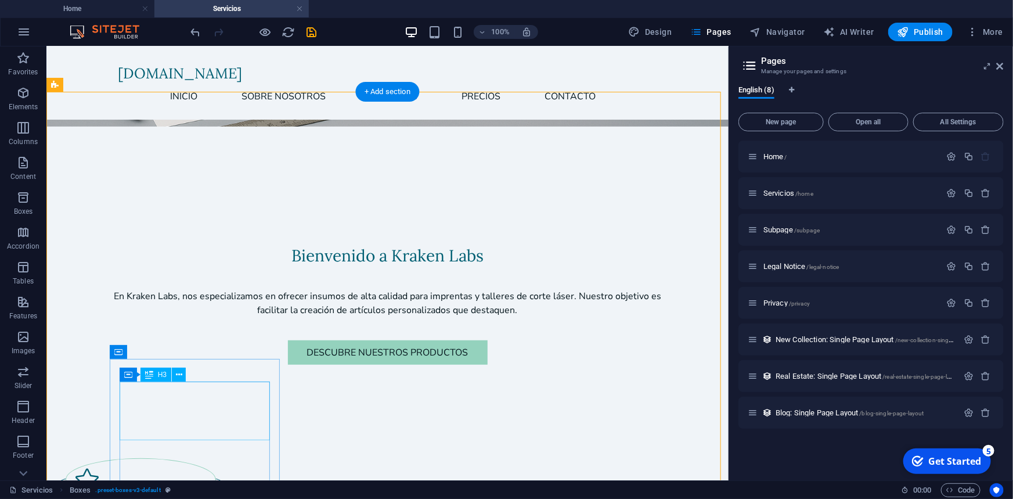
scroll to position [381, 0]
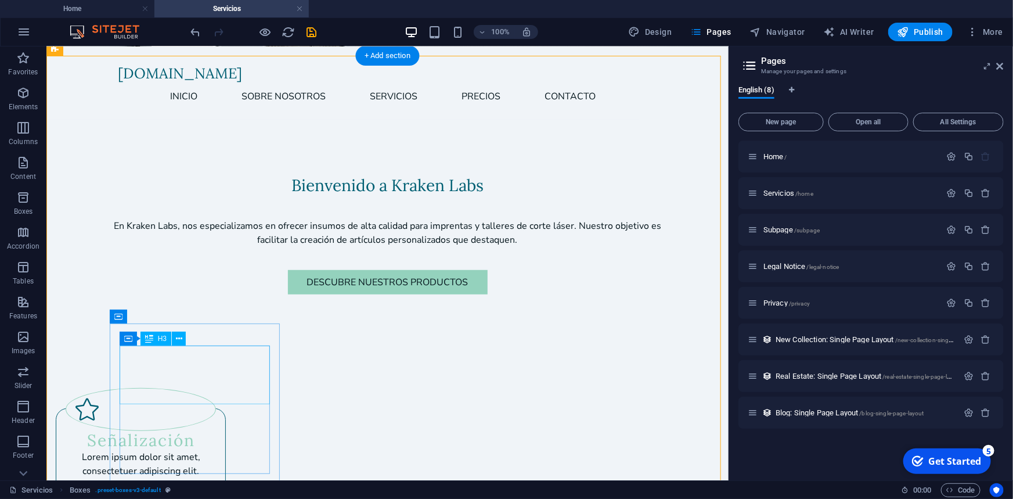
click at [245, 391] on div "H2 Banner Banner Container Text Spacer Menu Menu Bar Spacer Button Plans Contai…" at bounding box center [387, 263] width 682 height 434
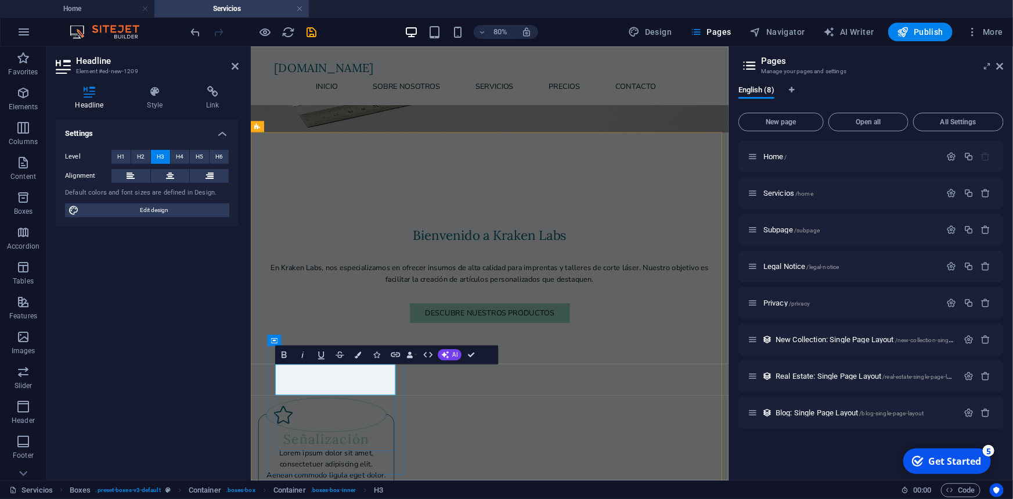
drag, startPoint x: 368, startPoint y: 455, endPoint x: 355, endPoint y: 453, distance: 12.8
drag, startPoint x: 436, startPoint y: 463, endPoint x: 617, endPoint y: 421, distance: 186.0
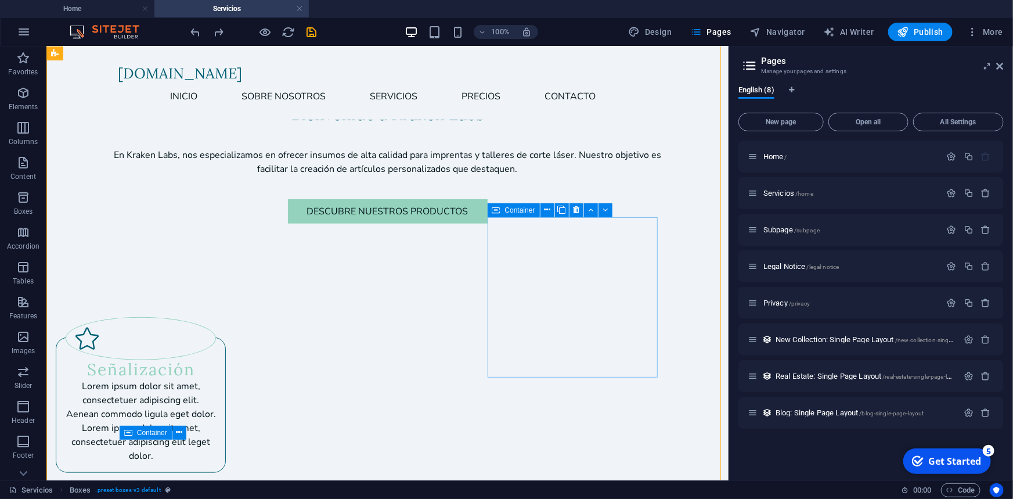
scroll to position [522, 0]
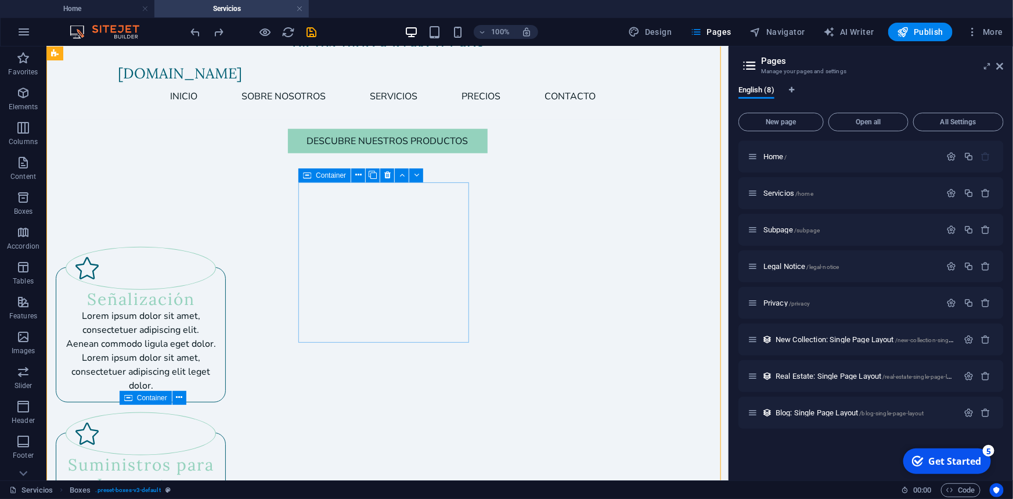
click at [386, 174] on icon at bounding box center [387, 175] width 6 height 12
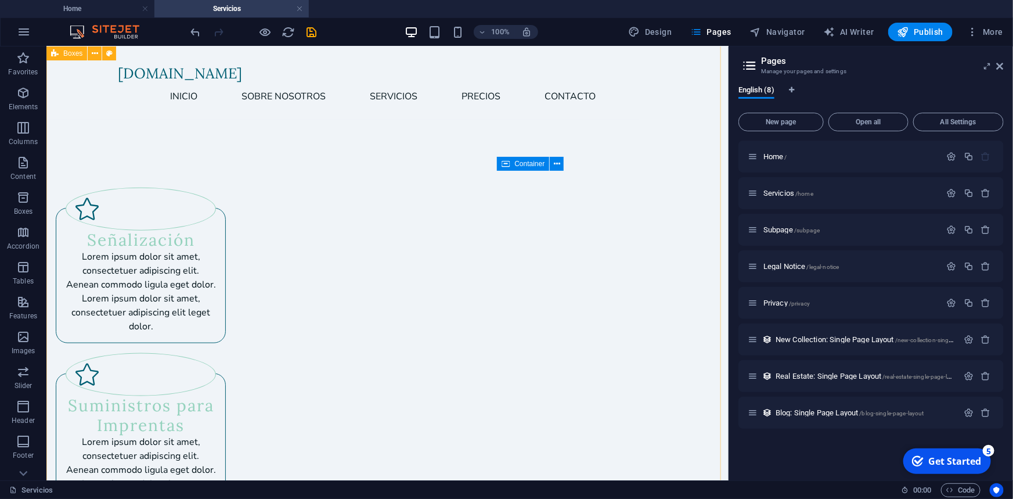
scroll to position [592, 0]
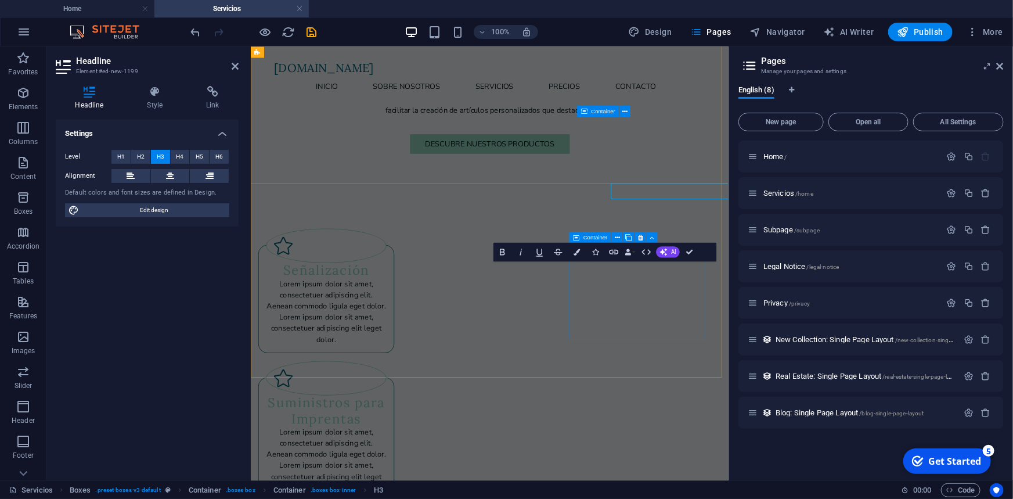
scroll to position [690, 0]
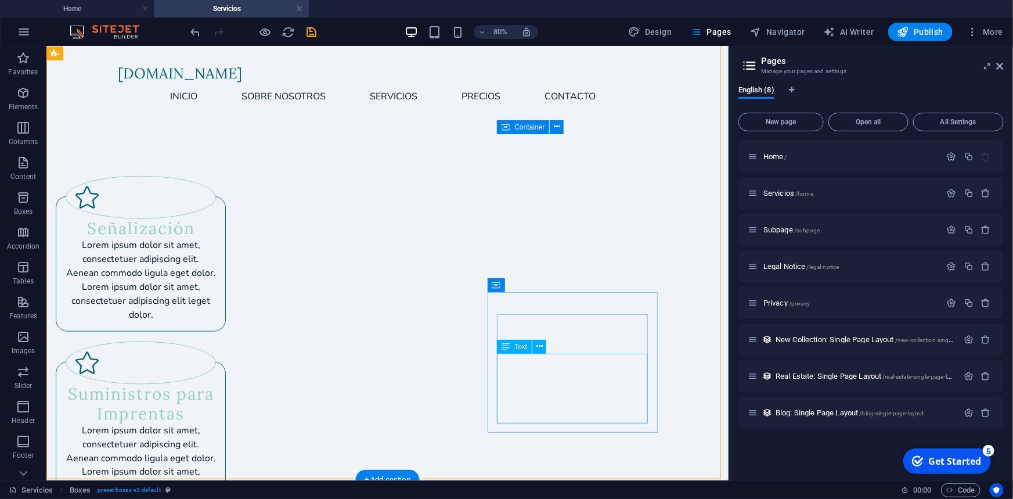
scroll to position [592, 0]
drag, startPoint x: 505, startPoint y: 334, endPoint x: 535, endPoint y: 335, distance: 30.2
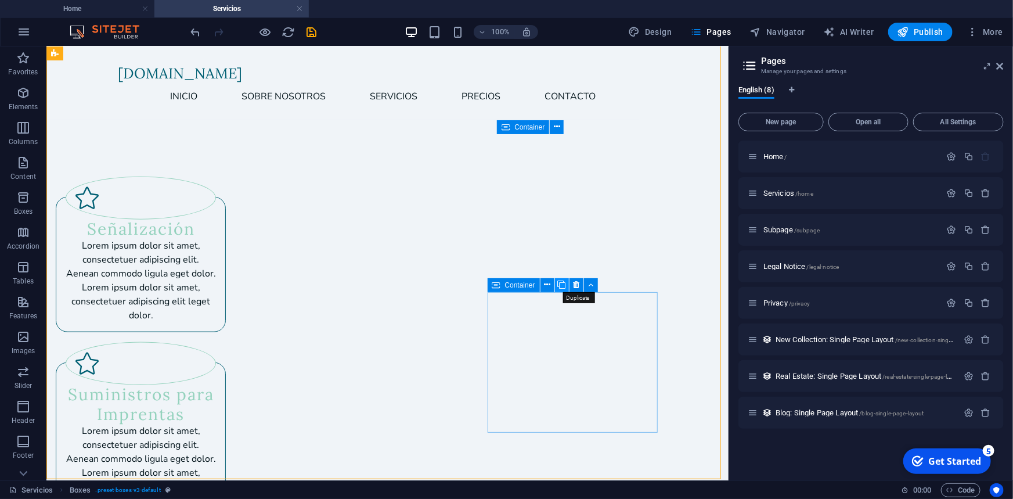
click at [561, 286] on icon at bounding box center [562, 285] width 8 height 12
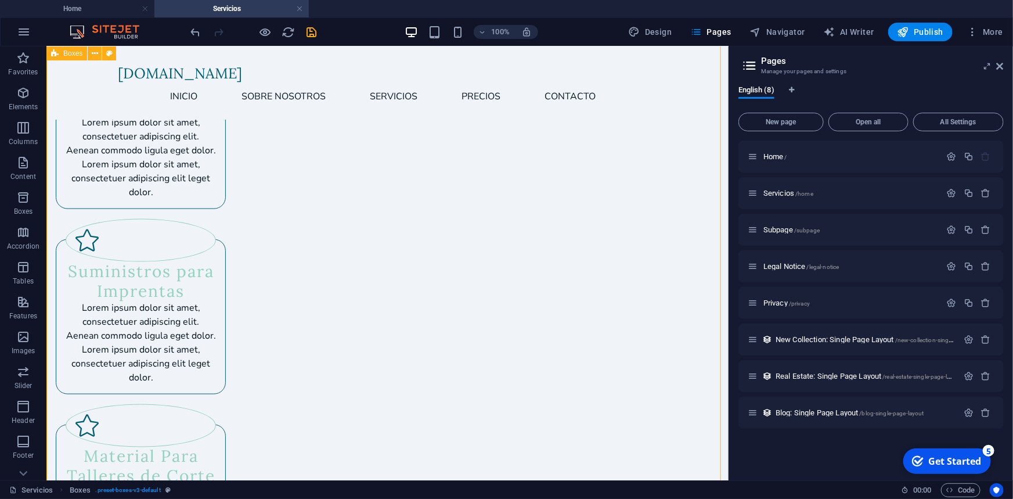
scroll to position [733, 0]
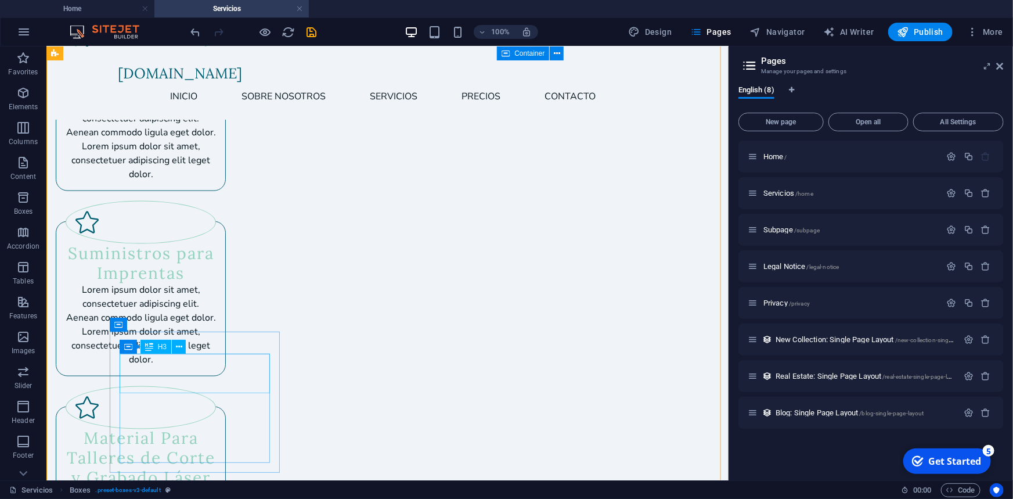
drag, startPoint x: 195, startPoint y: 383, endPoint x: 253, endPoint y: 430, distance: 74.3
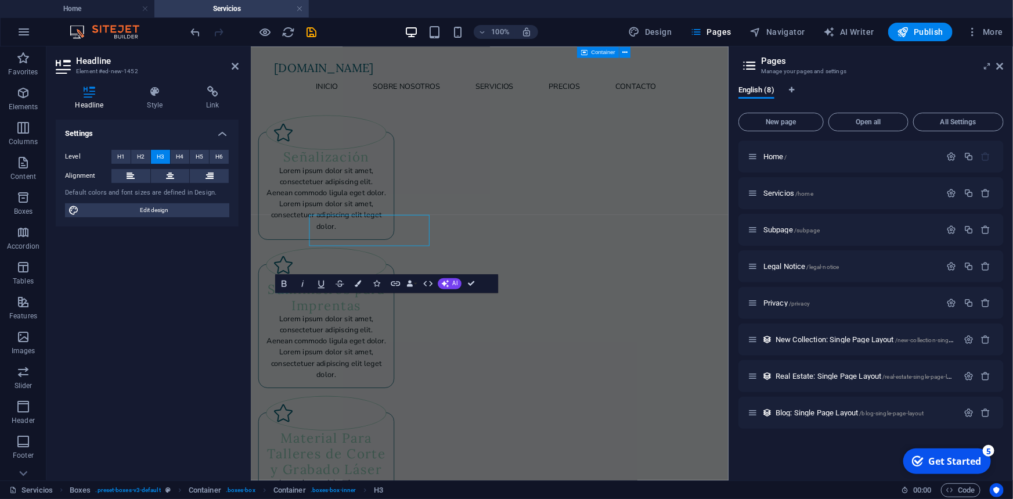
scroll to position [830, 0]
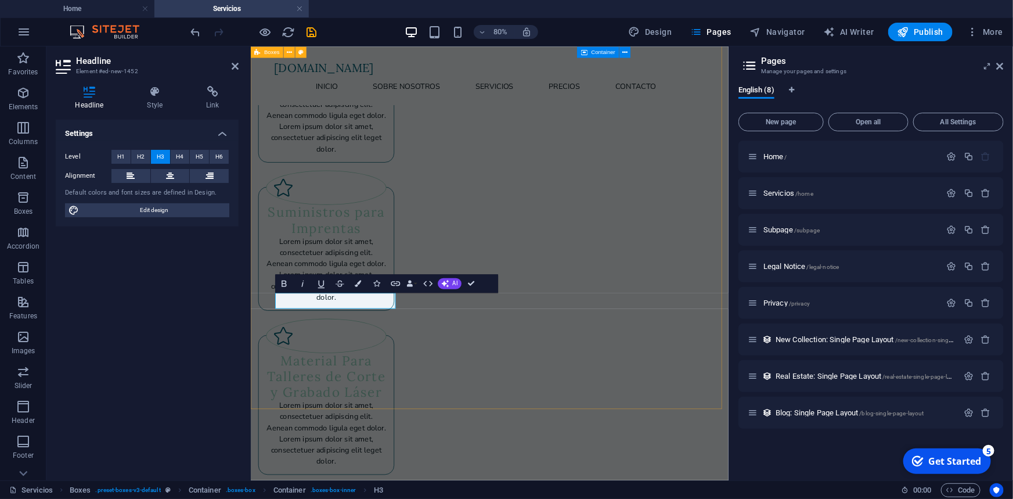
drag, startPoint x: 453, startPoint y: 387, endPoint x: 619, endPoint y: 318, distance: 179.6
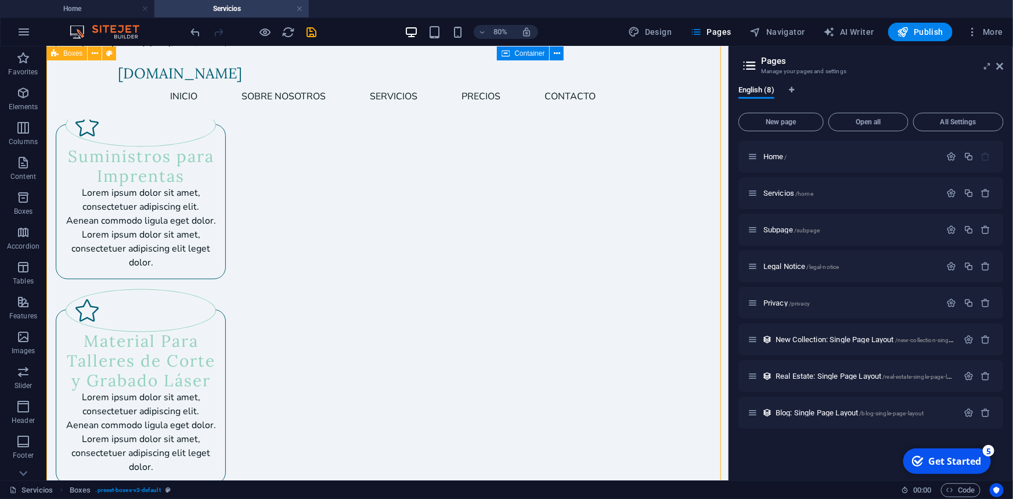
scroll to position [733, 0]
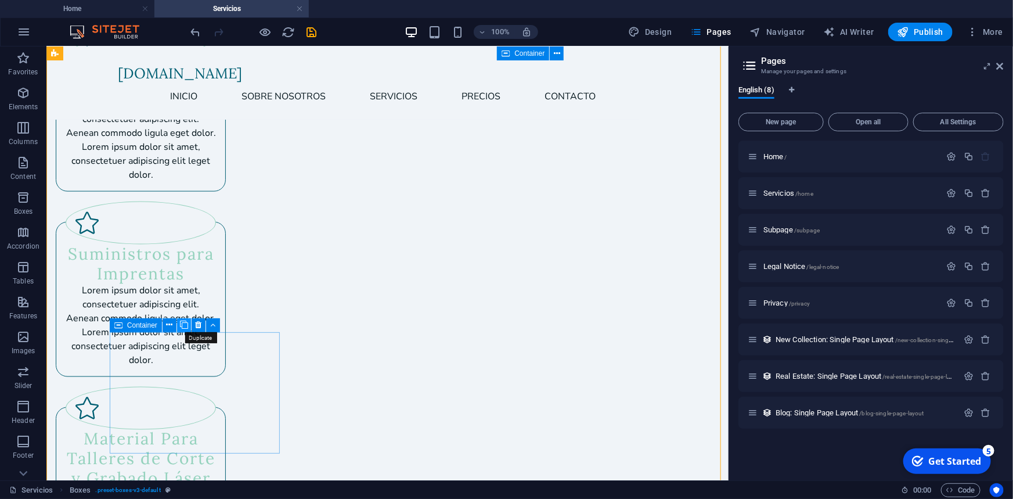
click at [185, 326] on icon at bounding box center [184, 325] width 8 height 12
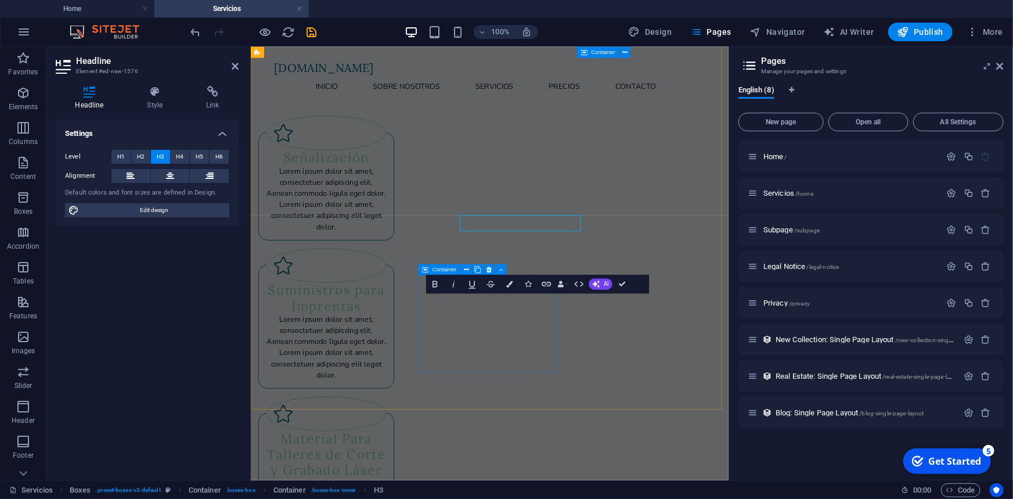
scroll to position [830, 0]
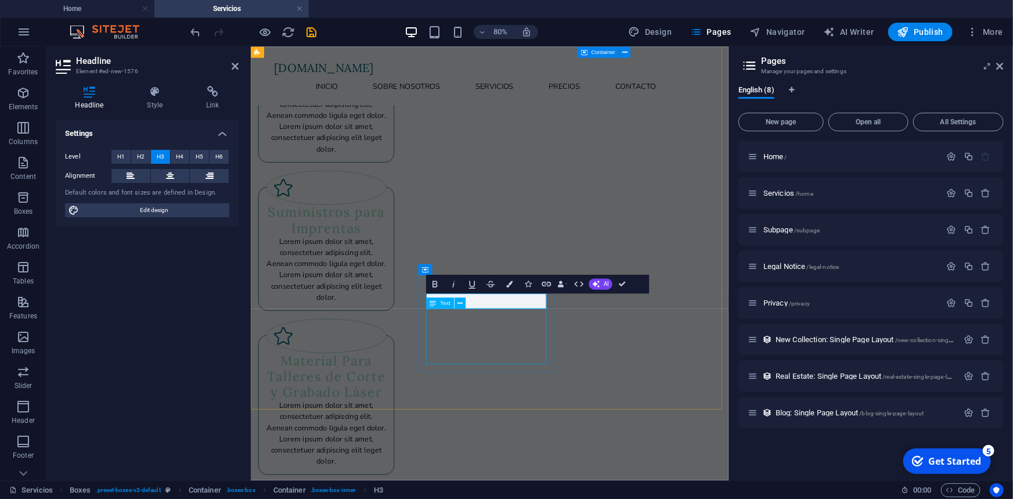
drag, startPoint x: 581, startPoint y: 374, endPoint x: 574, endPoint y: 377, distance: 7.5
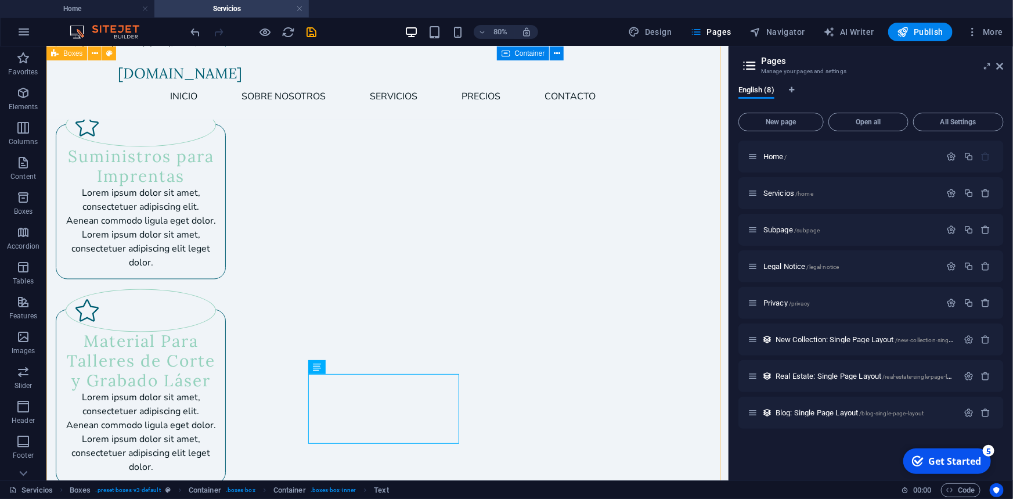
scroll to position [733, 0]
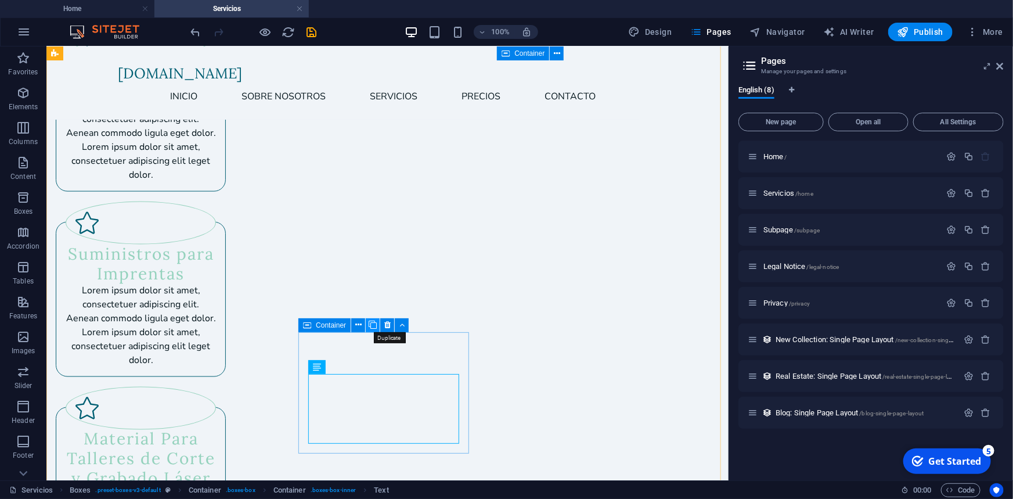
click at [372, 329] on icon at bounding box center [373, 325] width 8 height 12
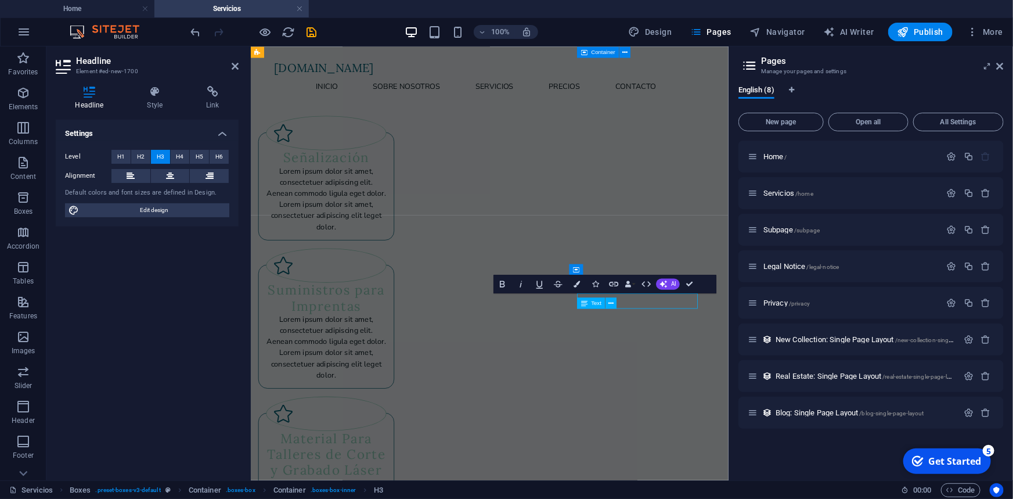
scroll to position [830, 0]
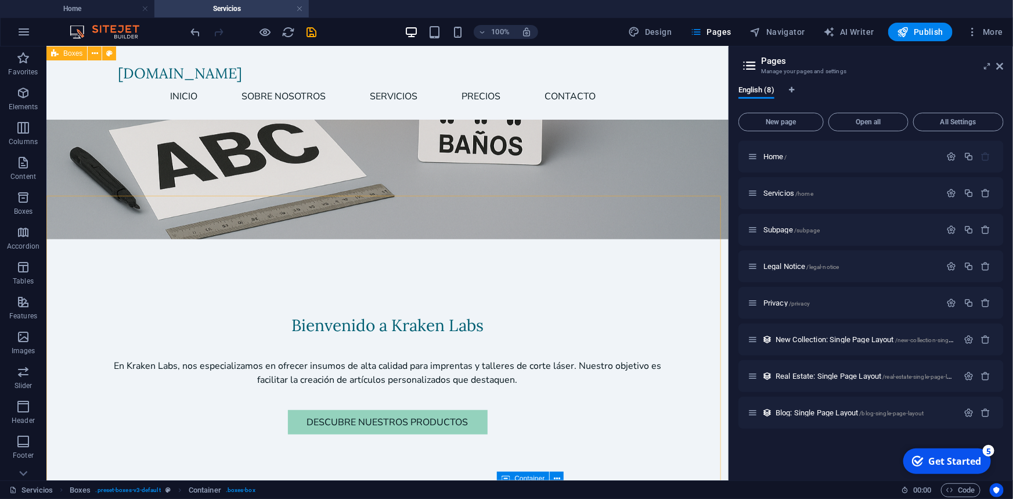
scroll to position [240, 0]
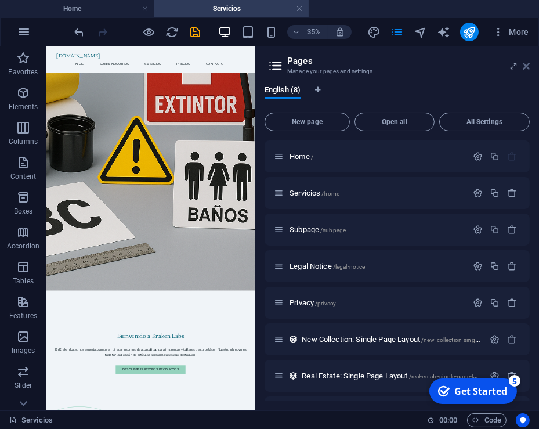
click at [0, 0] on icon at bounding box center [0, 0] width 0 height 0
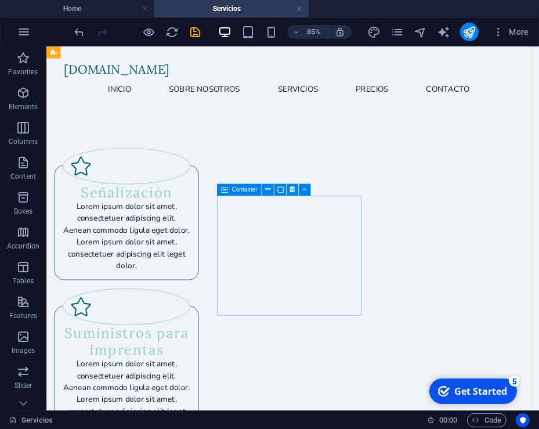
scroll to position [662, 0]
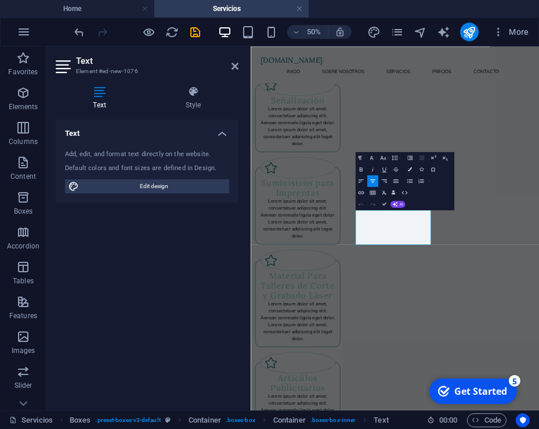
scroll to position [791, 0]
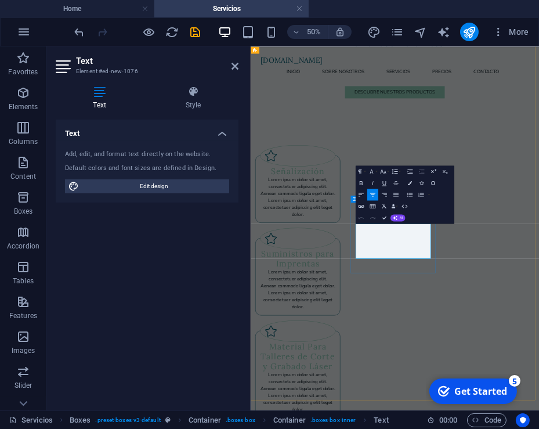
drag, startPoint x: 585, startPoint y: 464, endPoint x: 461, endPoint y: 406, distance: 137.1
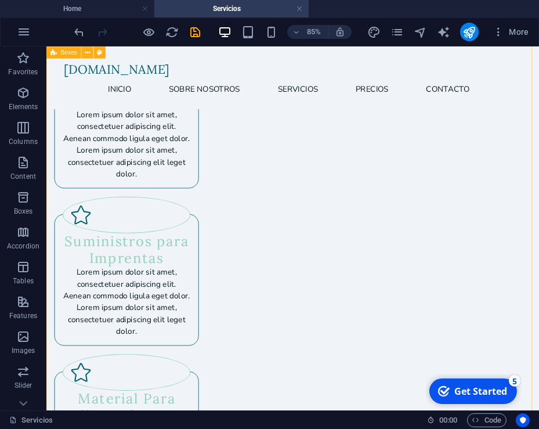
scroll to position [732, 0]
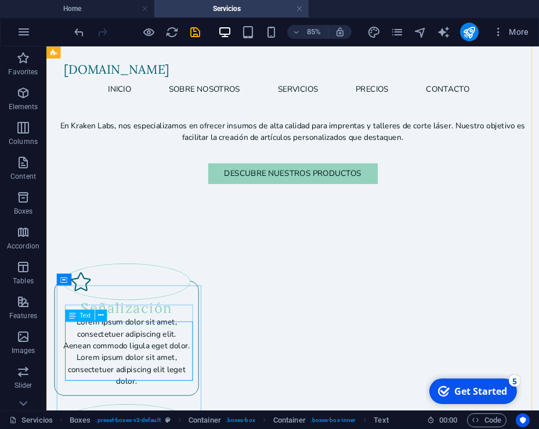
scroll to position [1002, 0]
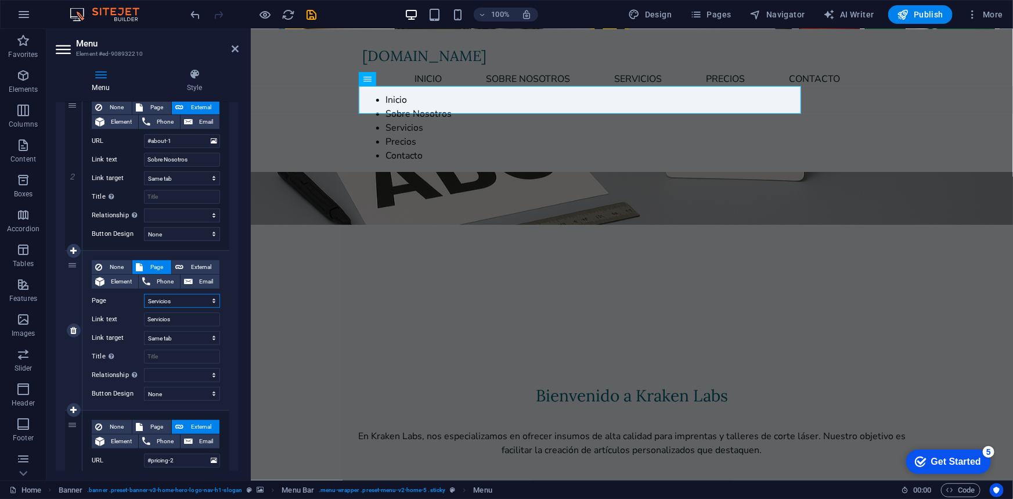
select select
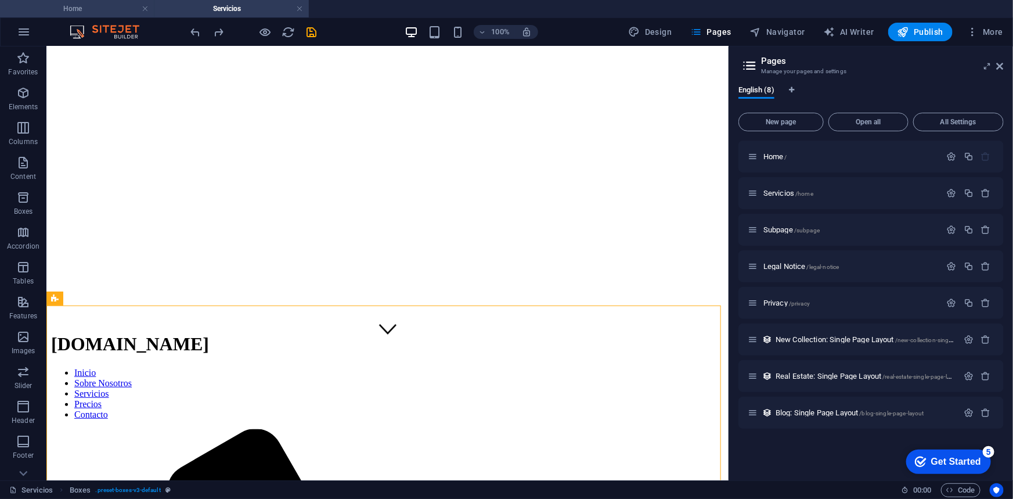
click at [120, 15] on h4 "Home" at bounding box center [77, 8] width 154 height 13
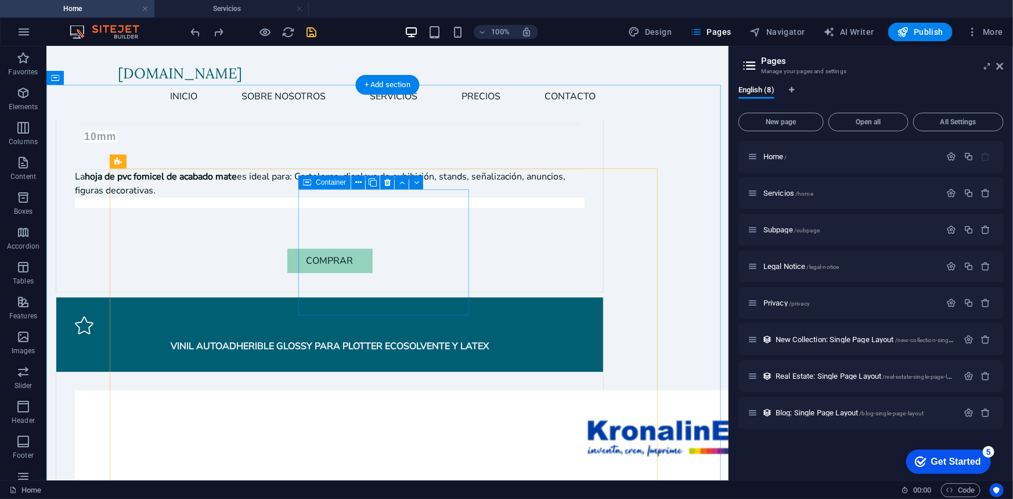
scroll to position [1574, 0]
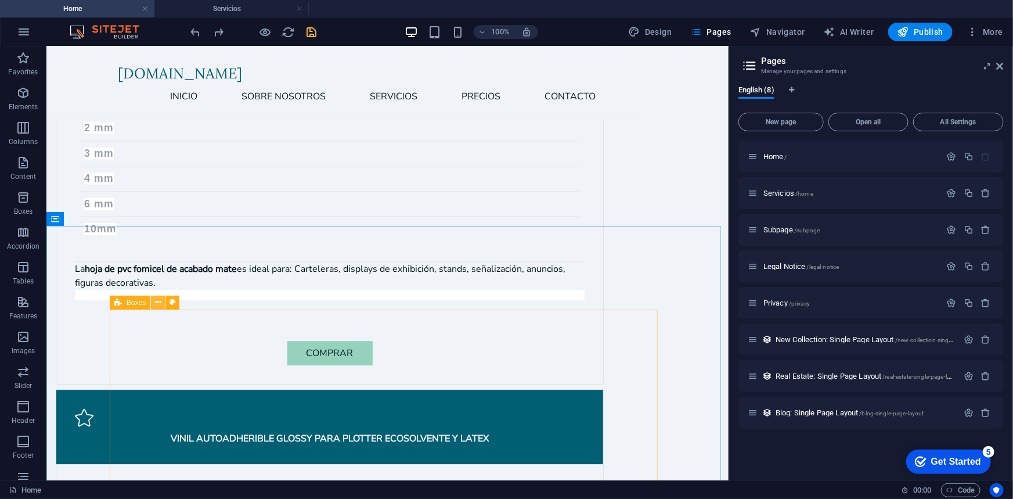
click at [157, 302] on icon at bounding box center [158, 302] width 6 height 12
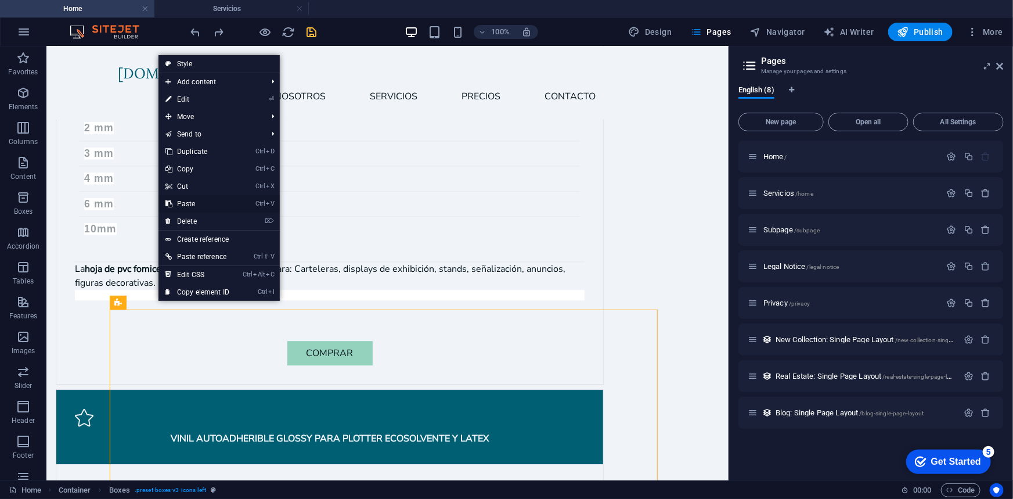
click at [203, 202] on link "Ctrl V Paste" at bounding box center [197, 203] width 78 height 17
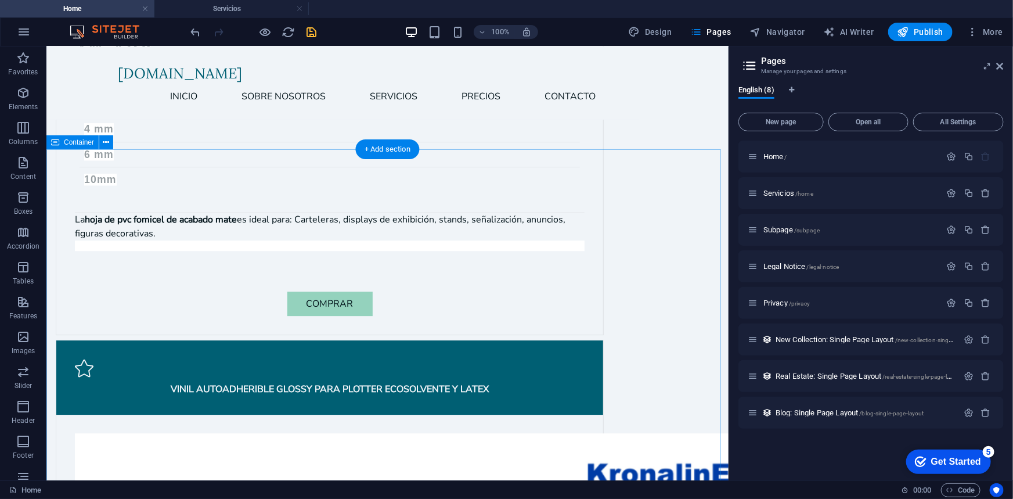
scroll to position [1618, 0]
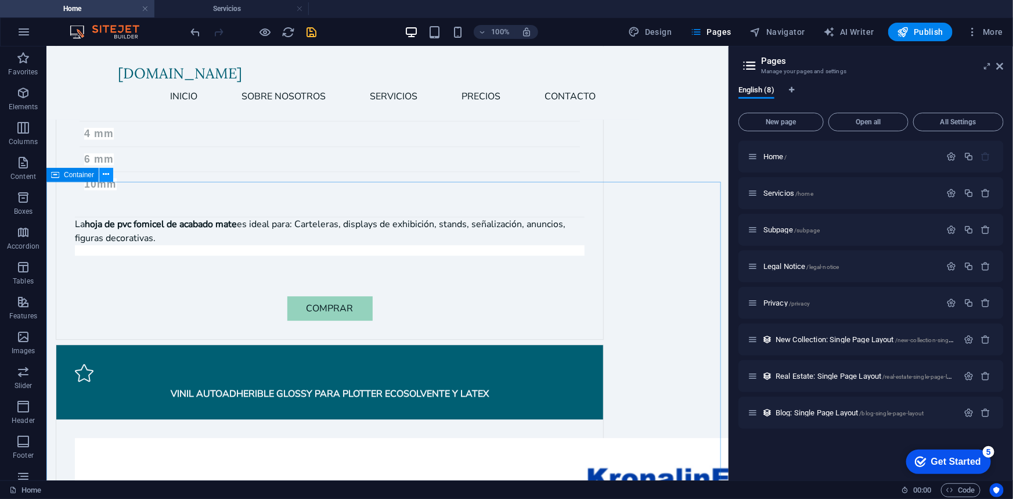
click at [106, 175] on icon at bounding box center [106, 174] width 6 height 12
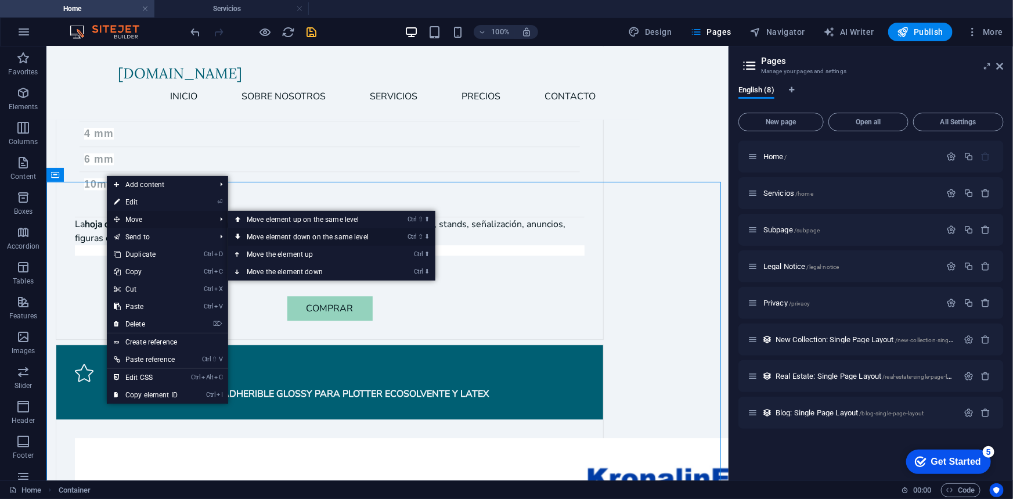
drag, startPoint x: 126, startPoint y: 216, endPoint x: 276, endPoint y: 237, distance: 151.8
click at [228, 228] on li "Move Ctrl ⇧ ⬆ Move element up on the same level Ctrl ⇧ ⬇ Move element down on t…" at bounding box center [167, 219] width 121 height 17
click at [267, 234] on link "Ctrl ⇧ ⬇ Move element down on the same level" at bounding box center [310, 236] width 164 height 17
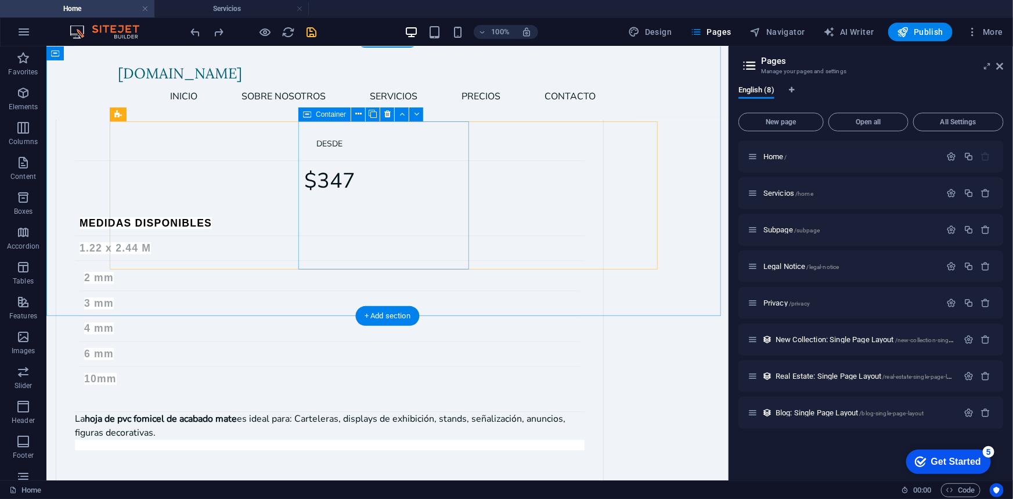
scroll to position [1407, 0]
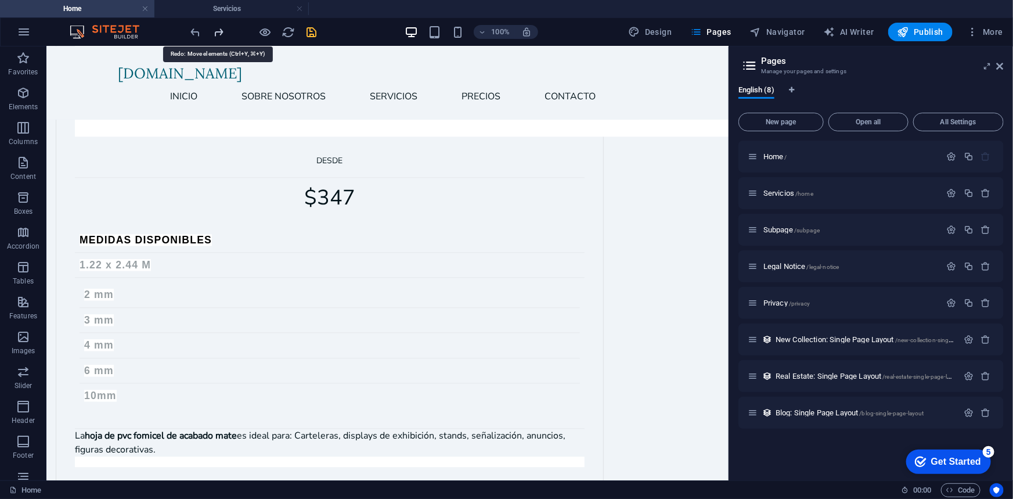
click at [215, 34] on icon "redo" at bounding box center [218, 32] width 13 height 13
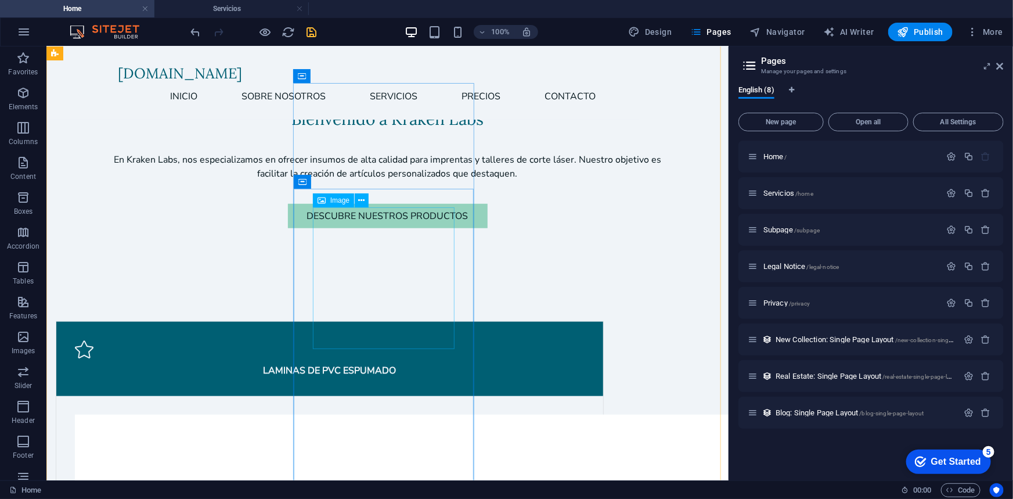
scroll to position [165, 0]
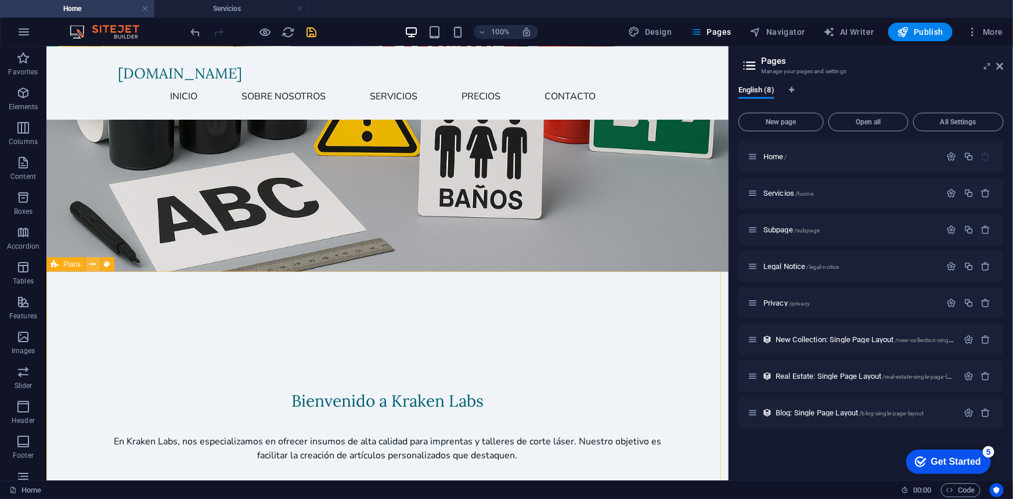
click at [95, 264] on icon at bounding box center [93, 264] width 6 height 12
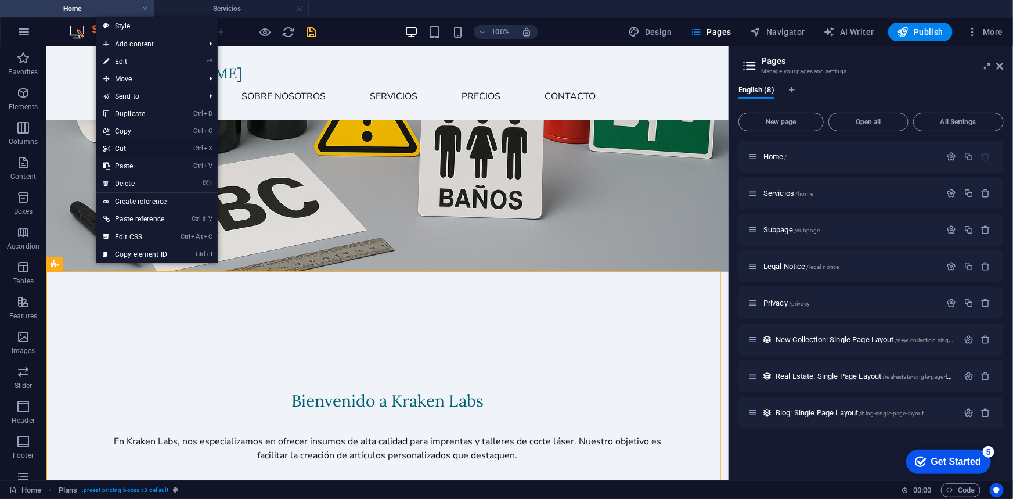
click at [131, 145] on link "Ctrl X Cut" at bounding box center [135, 148] width 78 height 17
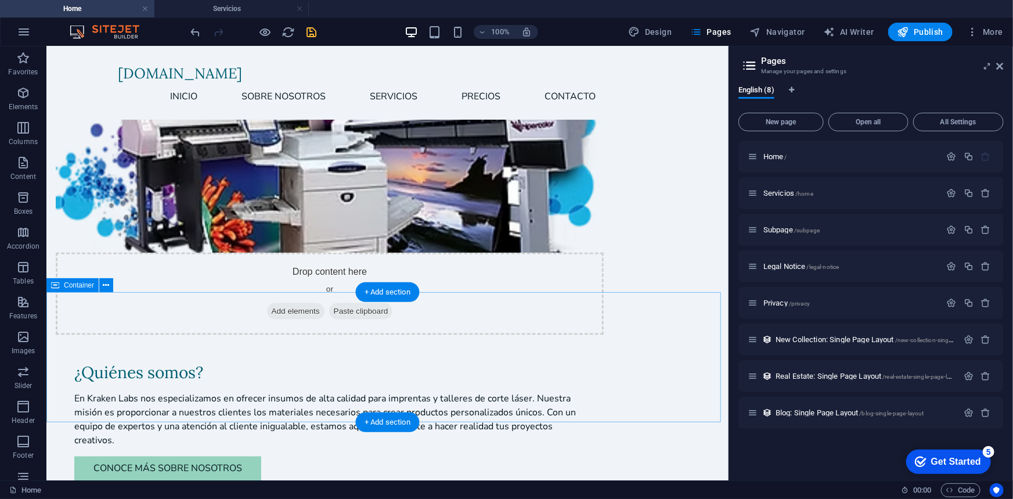
scroll to position [729, 0]
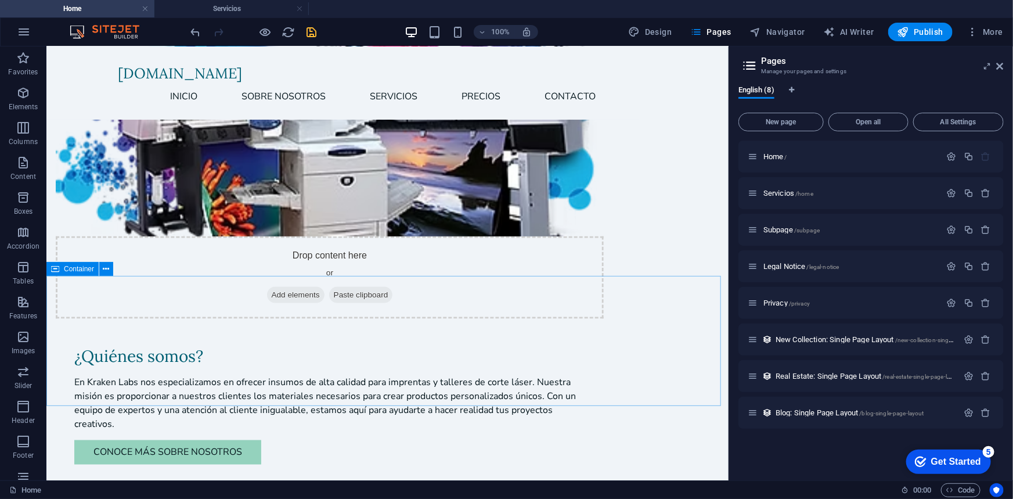
click at [93, 270] on span "Container" at bounding box center [79, 268] width 30 height 7
click at [104, 270] on icon at bounding box center [106, 269] width 6 height 12
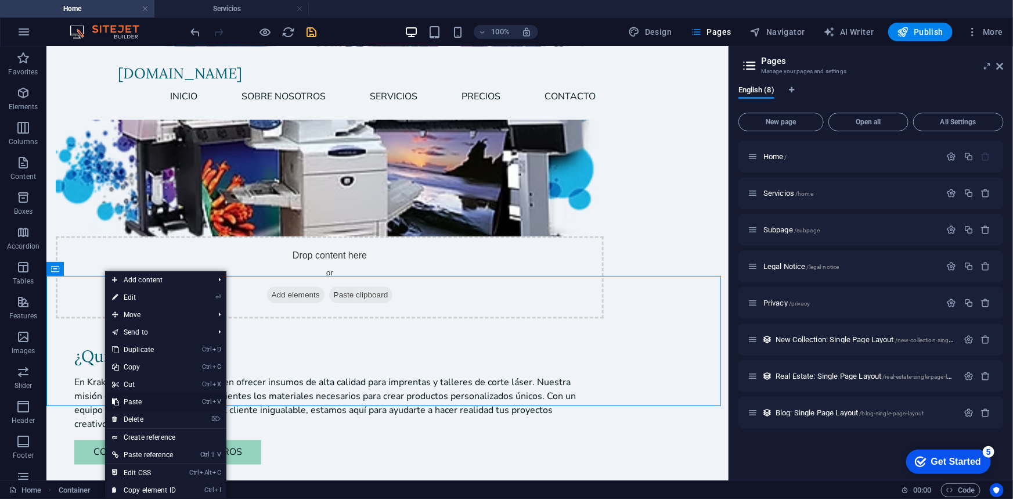
click at [149, 399] on link "Ctrl V Paste" at bounding box center [144, 401] width 78 height 17
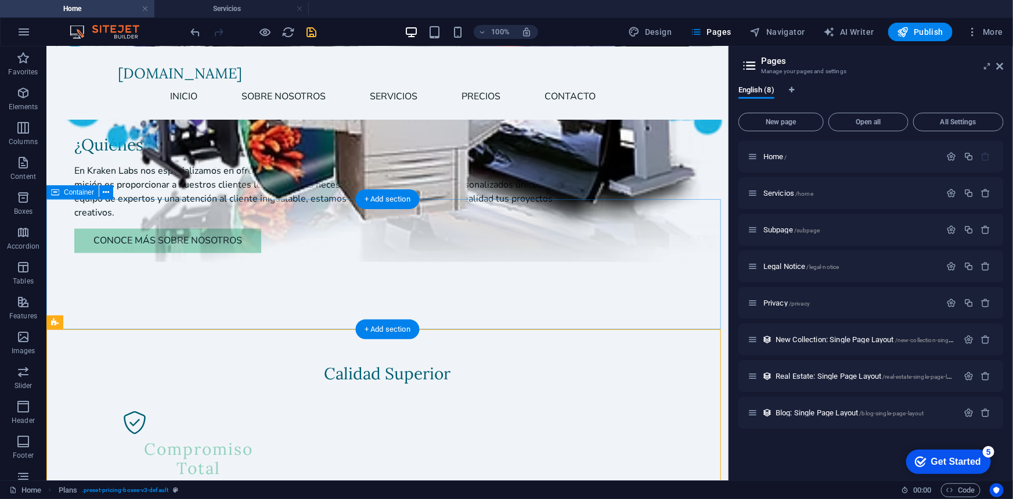
scroll to position [799, 0]
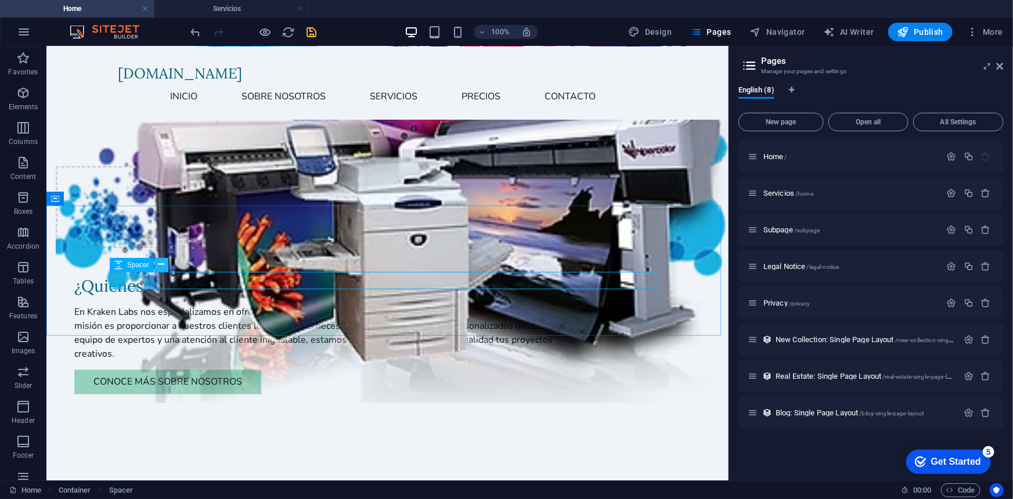
click at [159, 264] on icon at bounding box center [161, 264] width 6 height 12
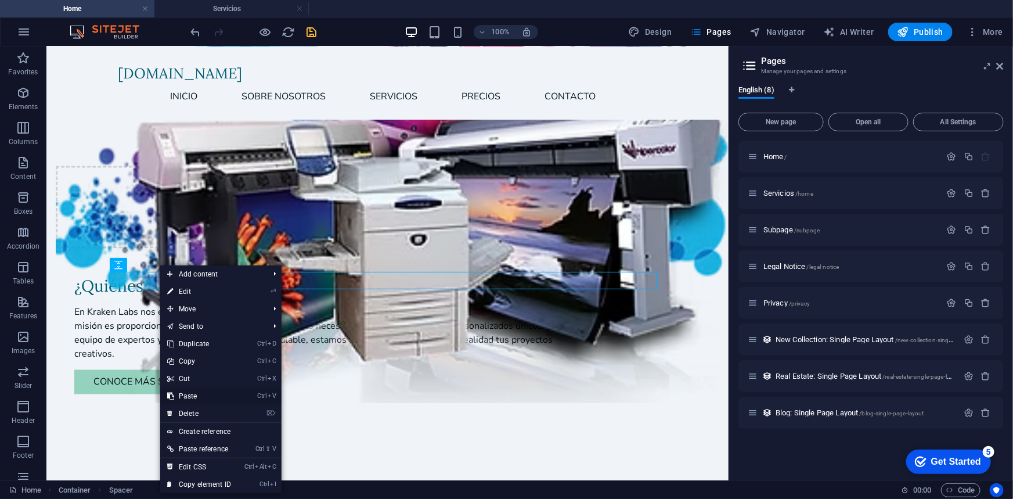
click at [199, 395] on link "Ctrl V Paste" at bounding box center [199, 395] width 78 height 17
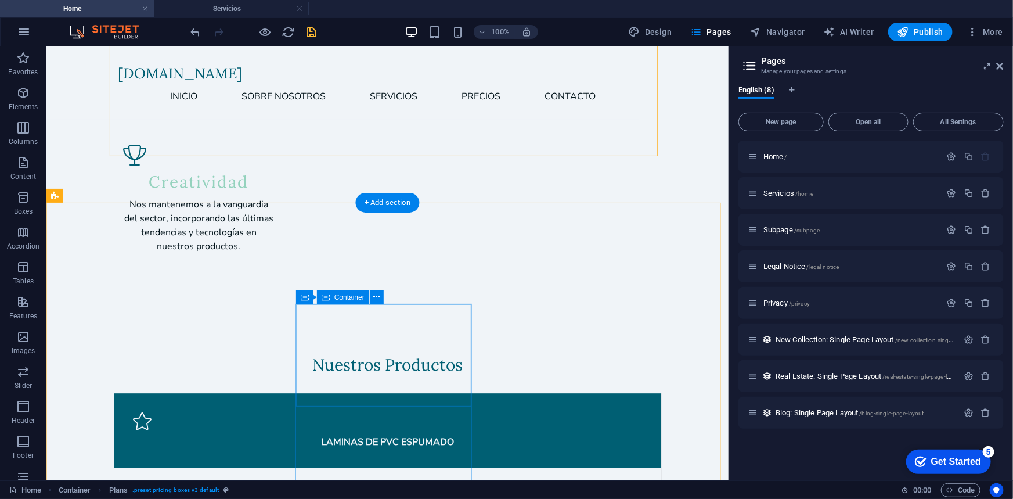
scroll to position [1643, 0]
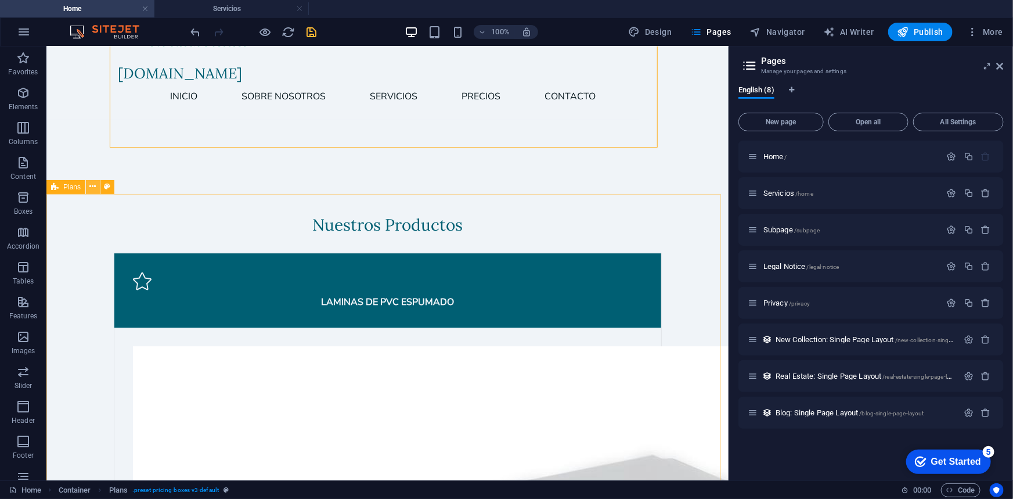
click at [92, 188] on icon at bounding box center [93, 187] width 6 height 12
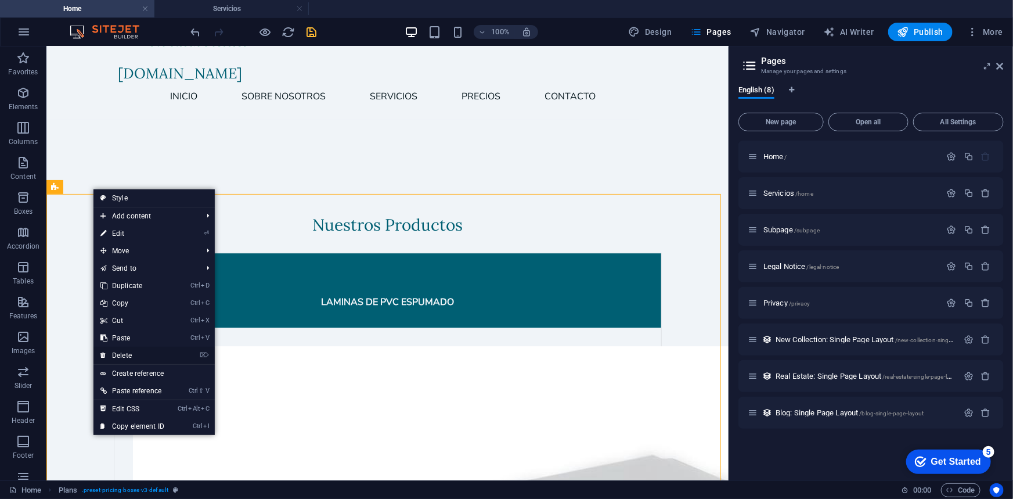
click at [132, 352] on link "⌦ Delete" at bounding box center [132, 355] width 78 height 17
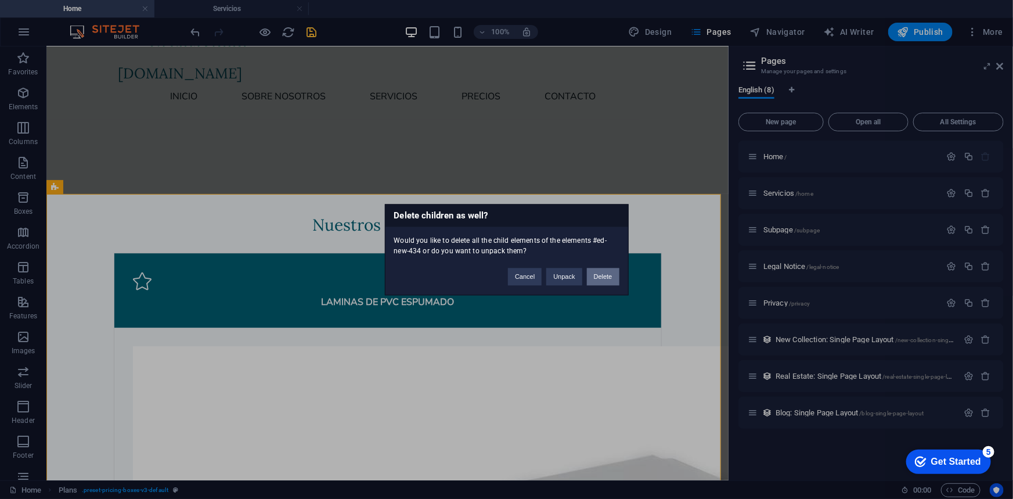
drag, startPoint x: 604, startPoint y: 275, endPoint x: 556, endPoint y: 228, distance: 67.3
click at [604, 275] on button "Delete" at bounding box center [603, 276] width 33 height 17
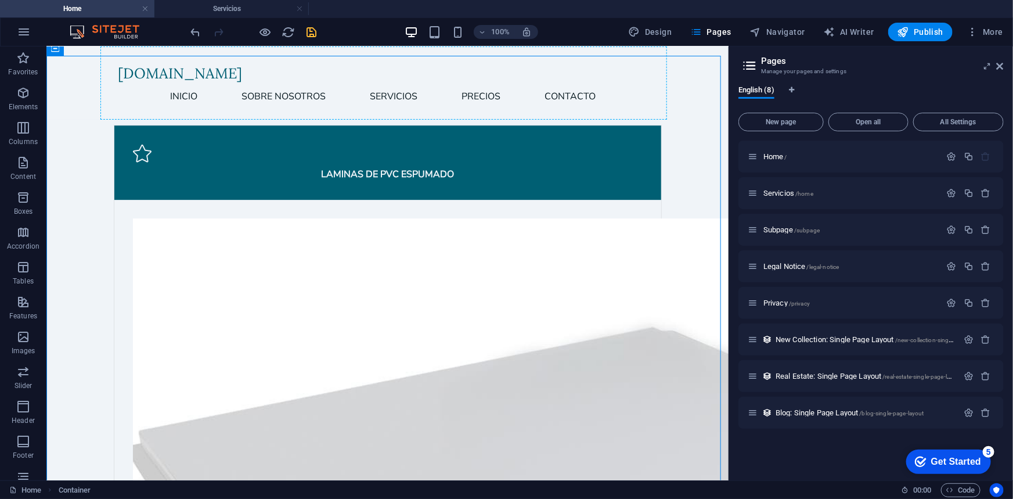
scroll to position [1755, 0]
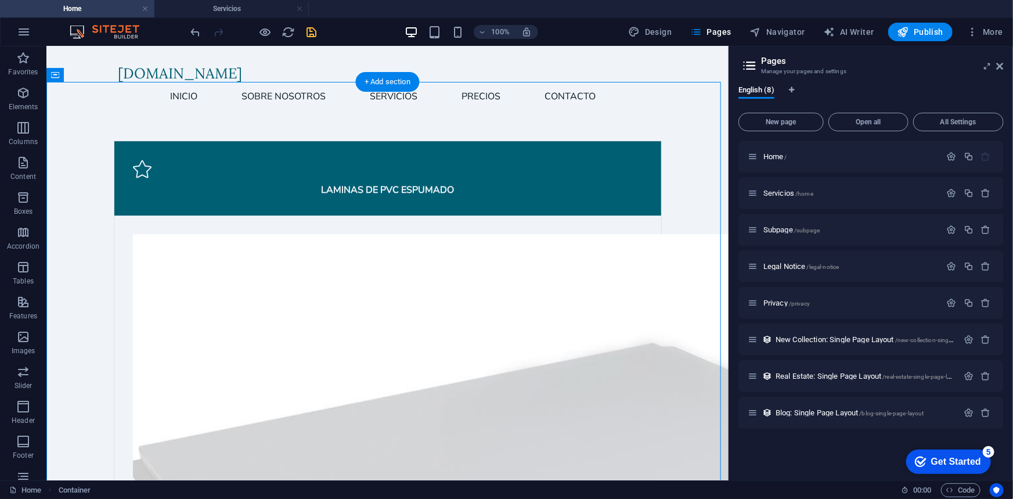
drag, startPoint x: 158, startPoint y: 489, endPoint x: 148, endPoint y: 163, distance: 326.4
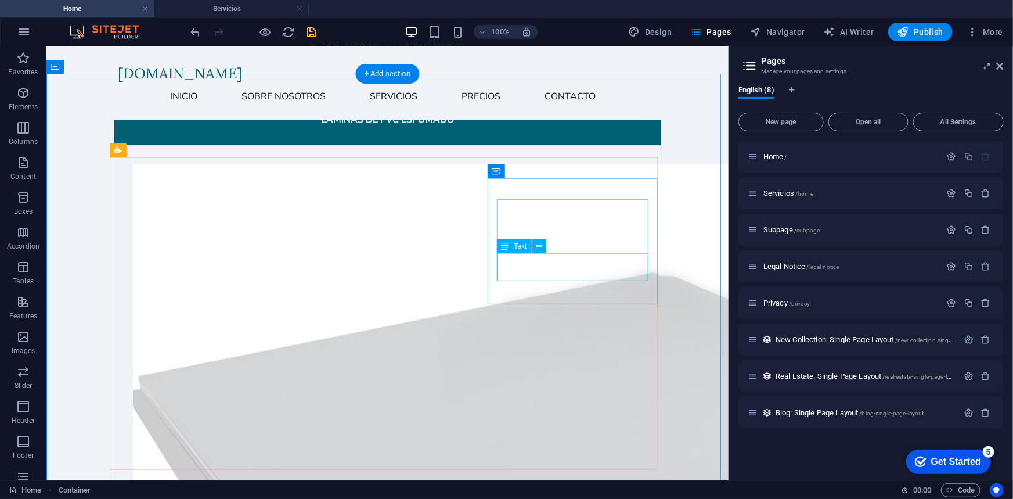
scroll to position [1685, 0]
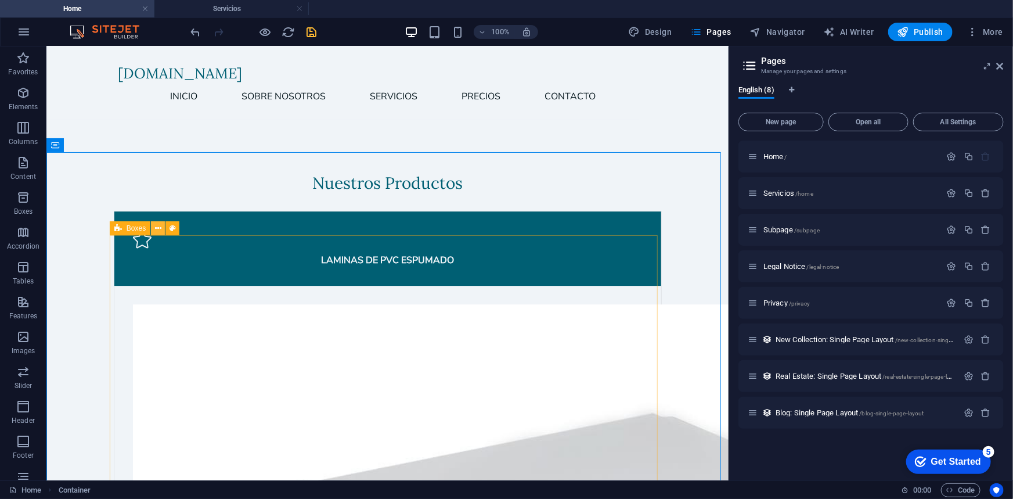
click at [159, 229] on icon at bounding box center [158, 228] width 6 height 12
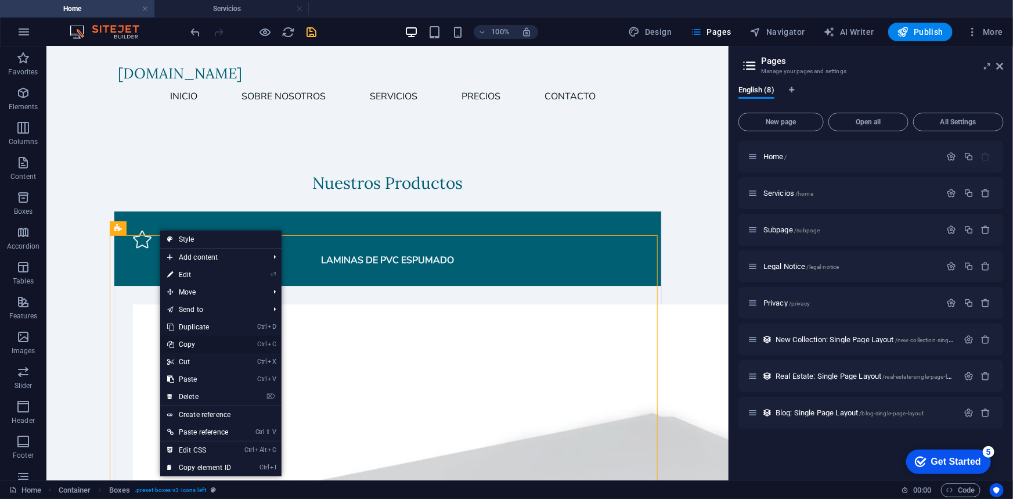
click at [208, 340] on link "Ctrl C Copy" at bounding box center [199, 344] width 78 height 17
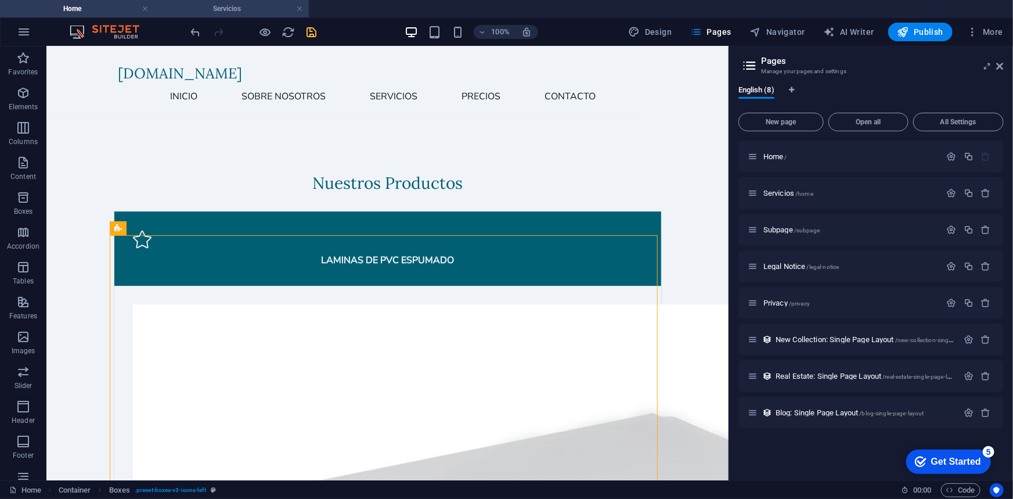
click at [241, 7] on h4 "Servicios" at bounding box center [231, 8] width 154 height 13
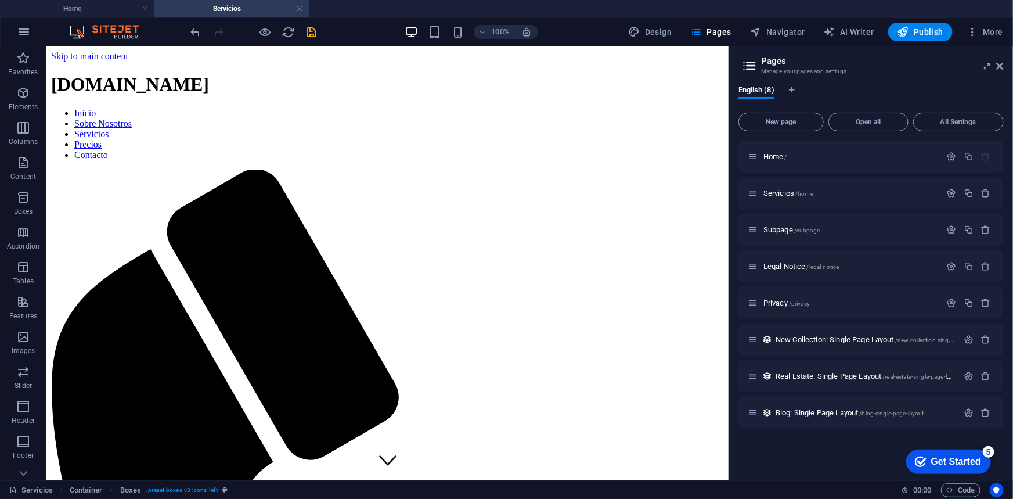
scroll to position [131, 0]
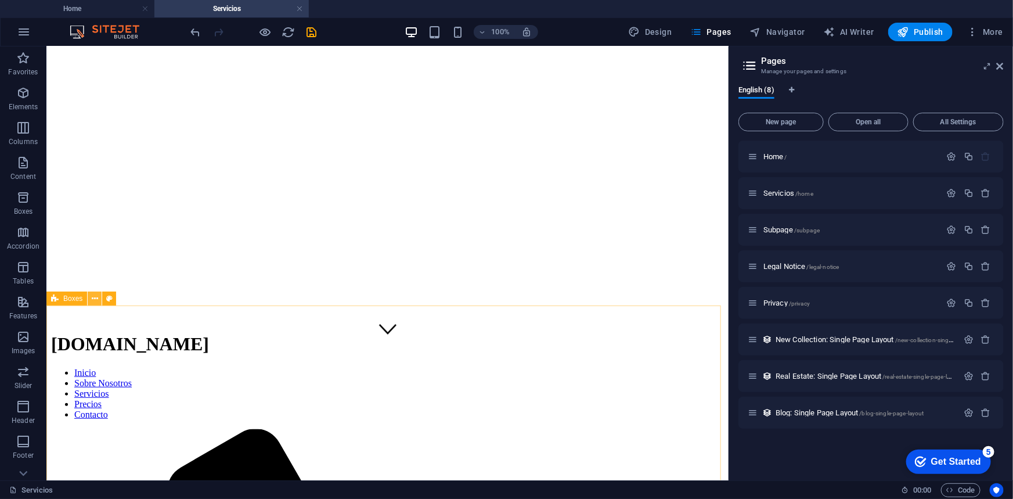
click at [95, 302] on icon at bounding box center [95, 299] width 6 height 12
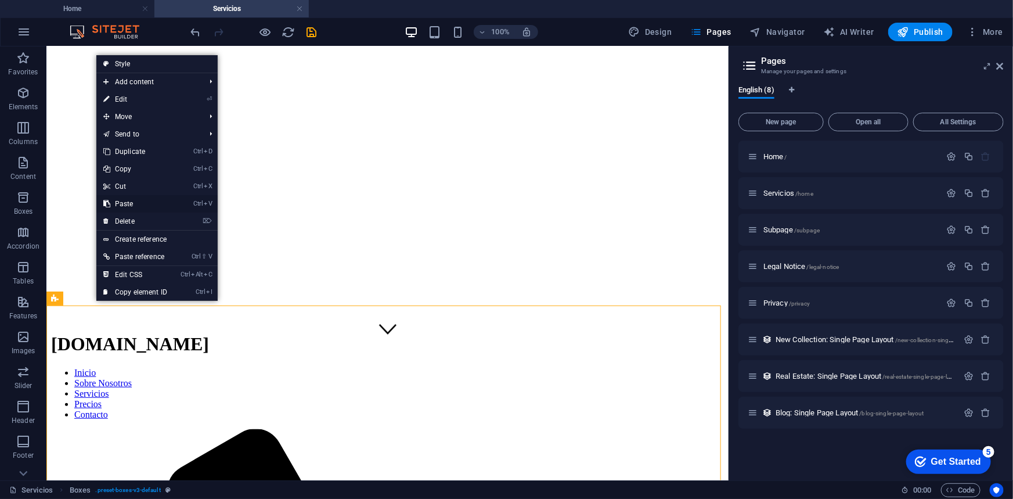
click at [138, 200] on link "Ctrl V Paste" at bounding box center [135, 203] width 78 height 17
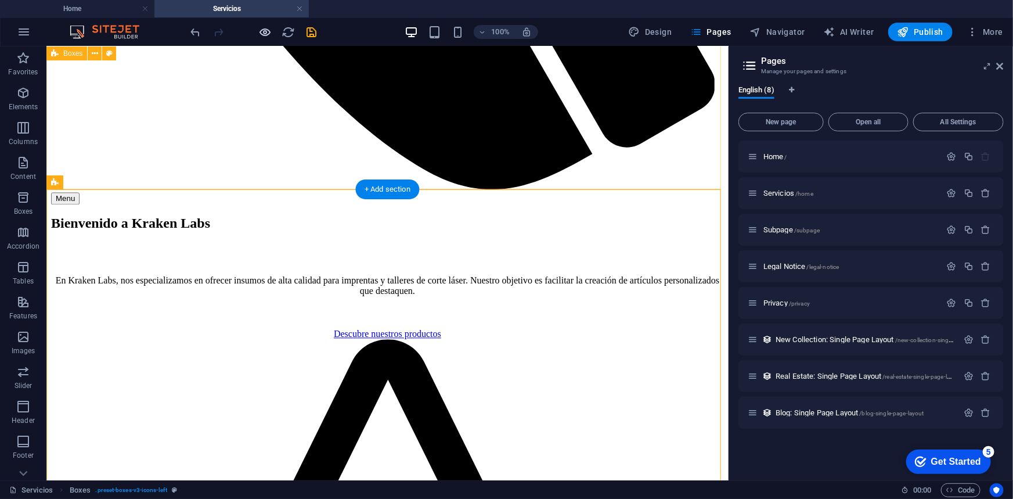
scroll to position [1240, 0]
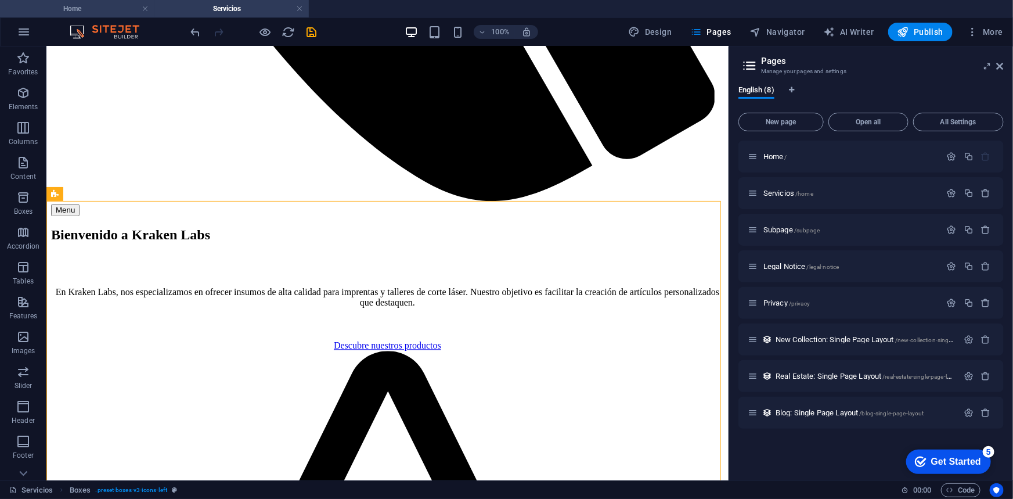
click at [110, 8] on h4 "Home" at bounding box center [77, 8] width 154 height 13
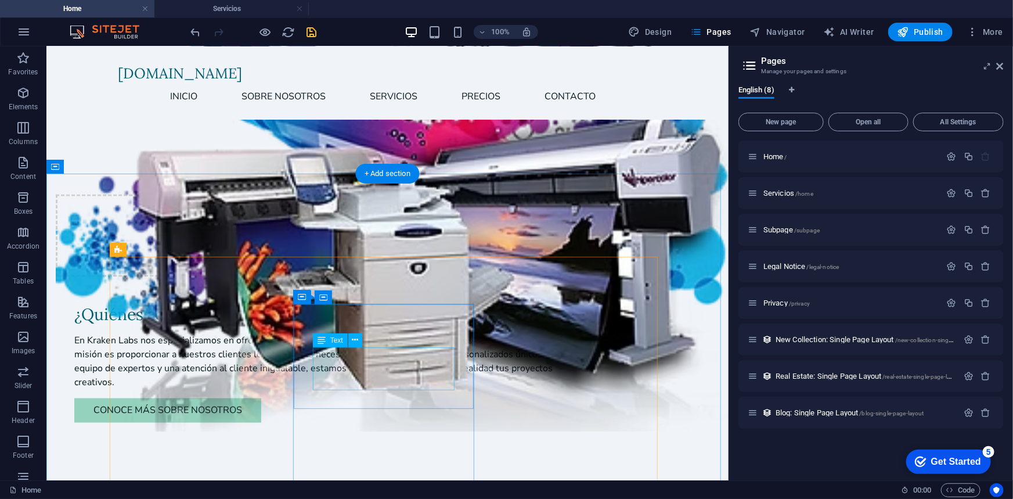
scroll to position [770, 0]
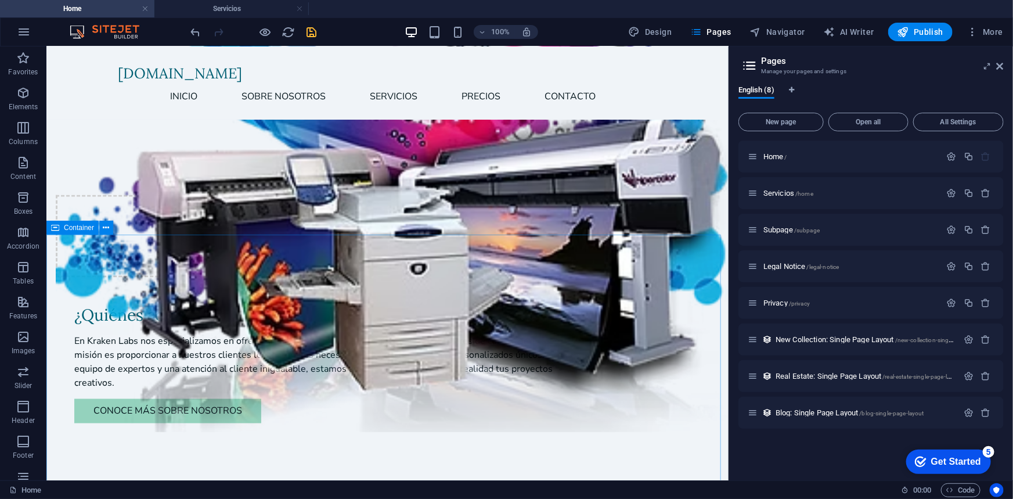
click at [93, 228] on span "Container" at bounding box center [79, 227] width 30 height 7
click at [104, 228] on icon at bounding box center [106, 228] width 6 height 12
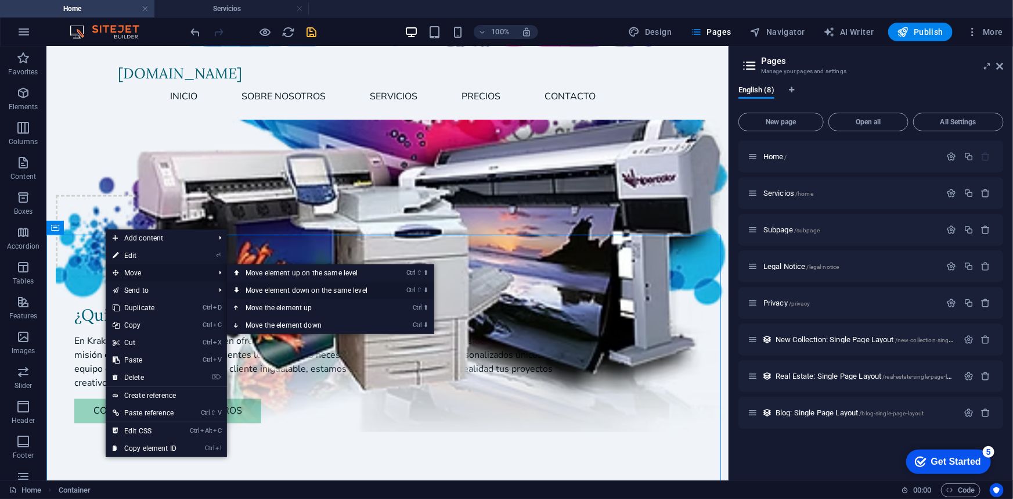
click at [287, 293] on link "Ctrl ⇧ ⬇ Move element down on the same level" at bounding box center [309, 290] width 164 height 17
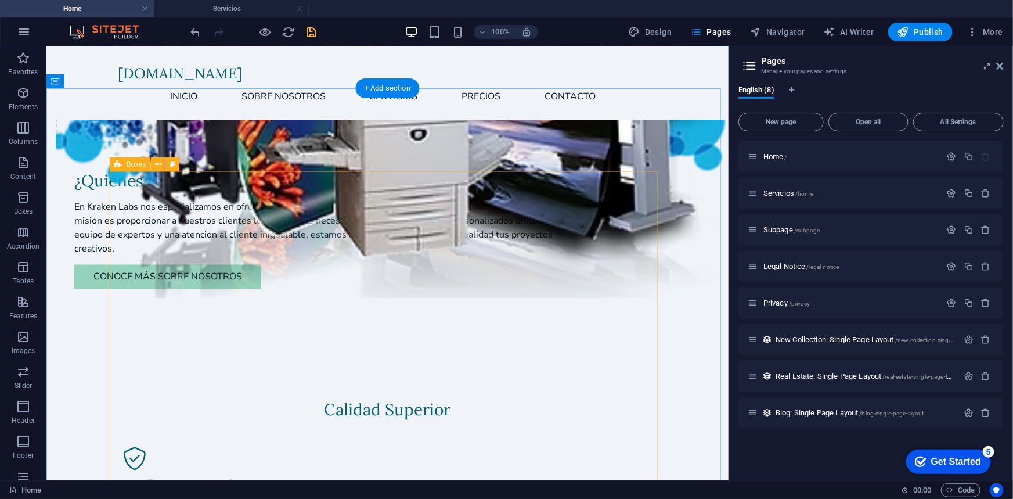
scroll to position [900, 0]
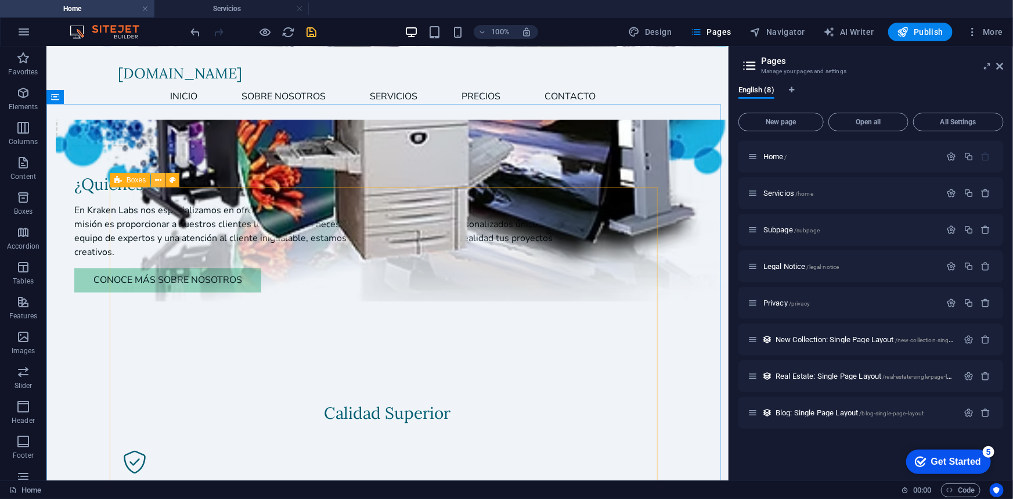
click at [157, 180] on icon at bounding box center [158, 180] width 6 height 12
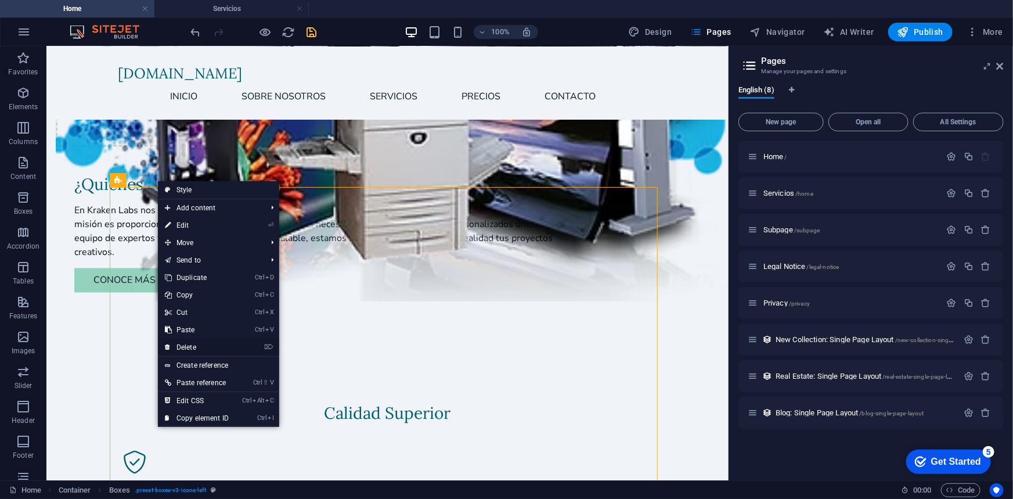
click at [194, 351] on link "⌦ Delete" at bounding box center [197, 346] width 78 height 17
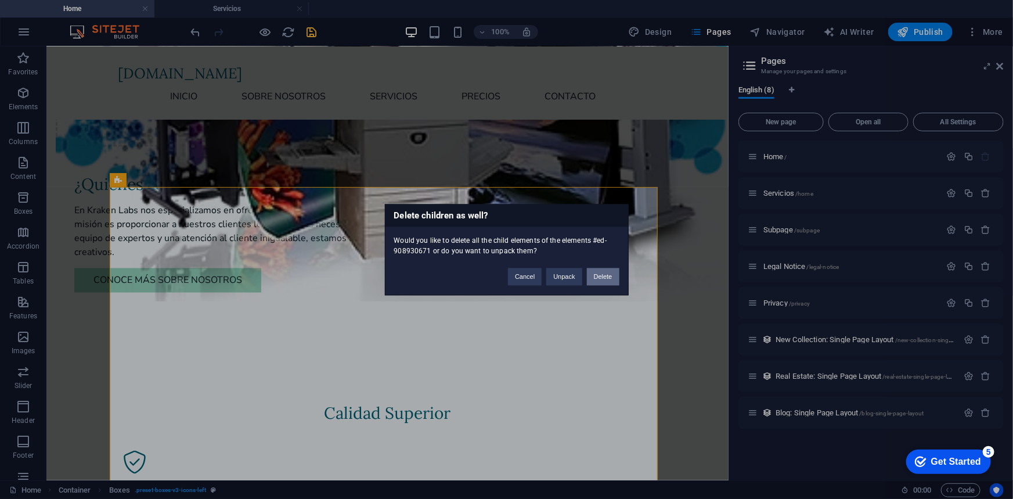
click at [597, 273] on button "Delete" at bounding box center [603, 276] width 33 height 17
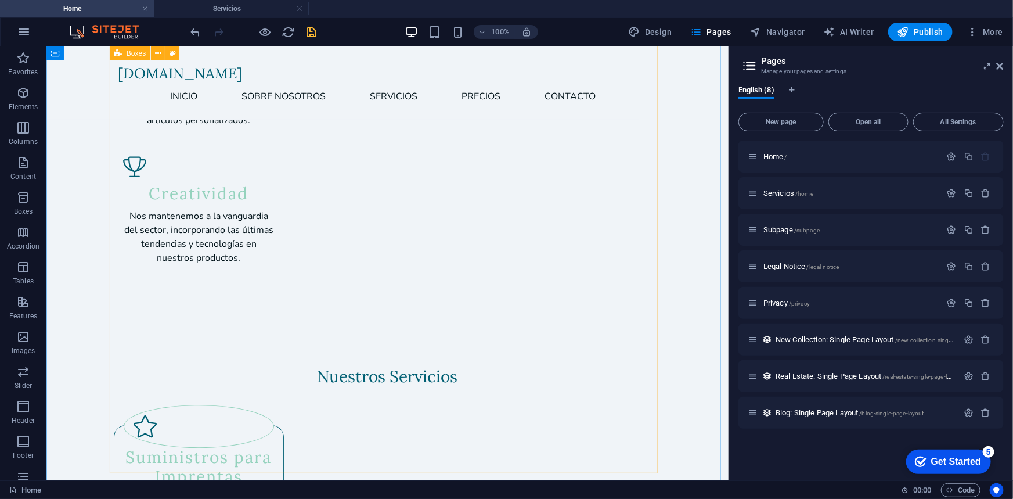
scroll to position [1534, 0]
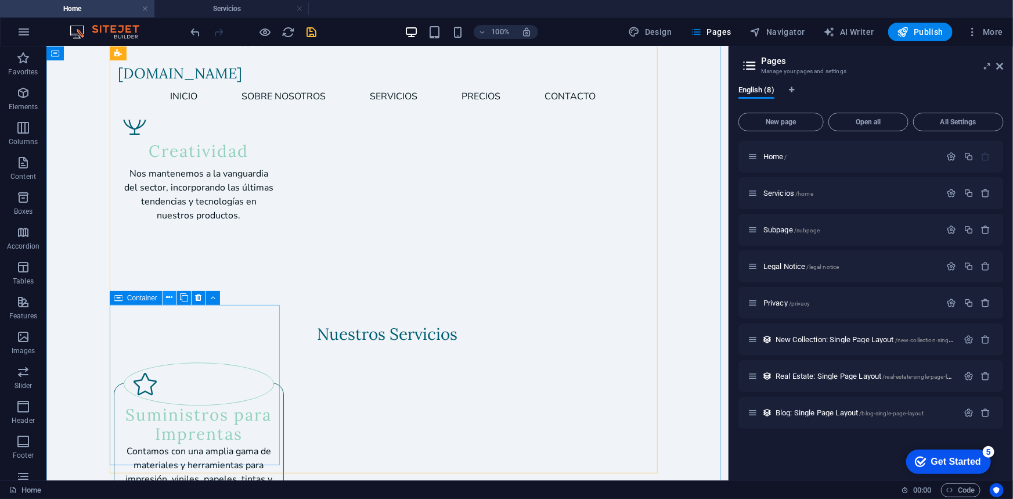
click at [168, 297] on icon at bounding box center [169, 297] width 6 height 12
click at [126, 296] on div "Container" at bounding box center [136, 298] width 52 height 14
click at [212, 297] on icon at bounding box center [212, 297] width 5 height 12
click at [173, 300] on button at bounding box center [170, 298] width 14 height 14
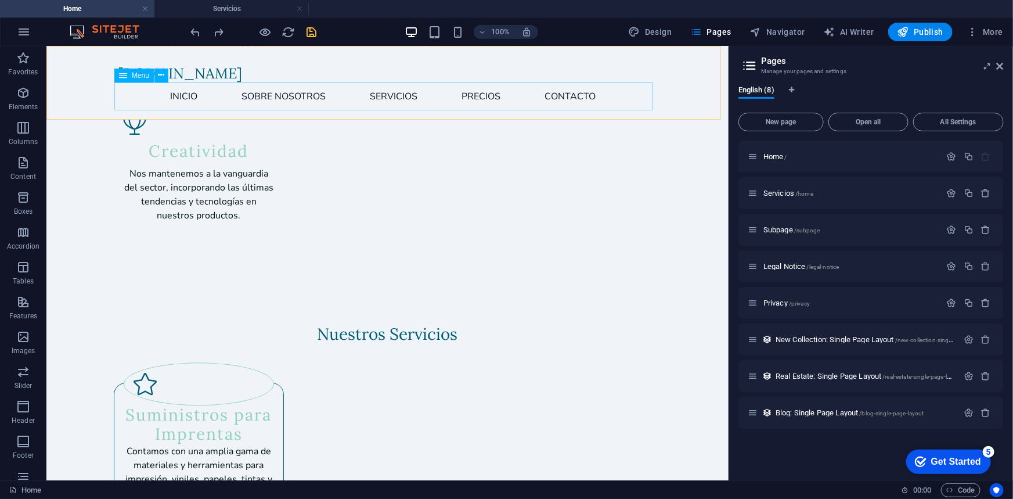
click at [478, 96] on nav "Inicio Sobre Nosotros Servicios Precios Contacto" at bounding box center [387, 96] width 539 height 28
select select
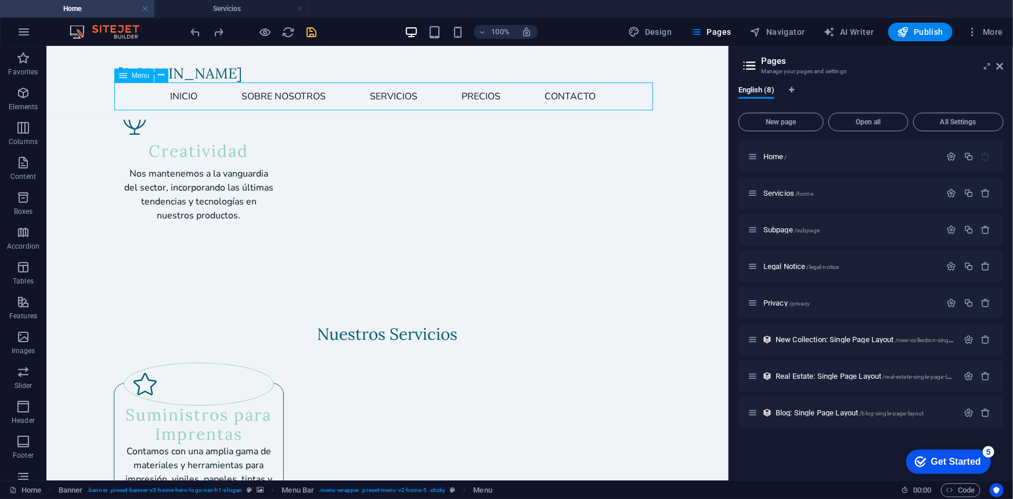
select select
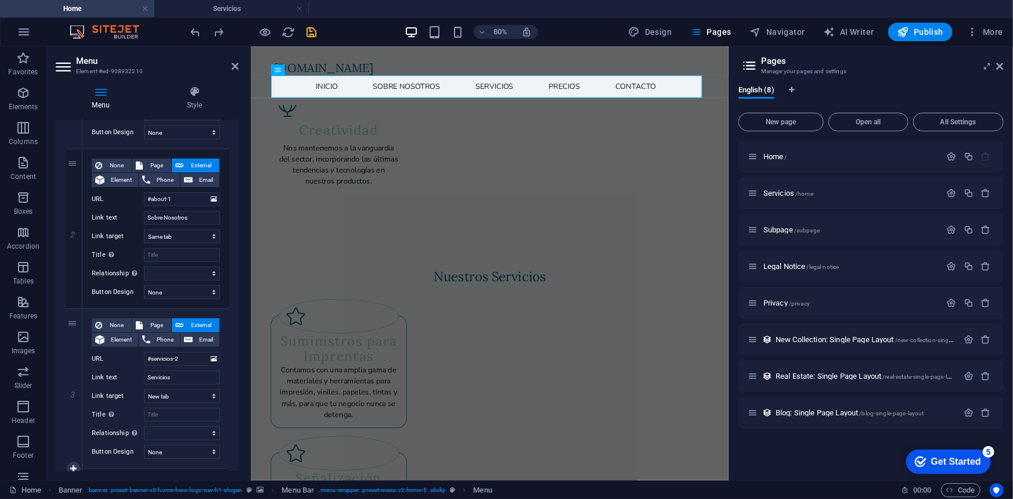
scroll to position [352, 0]
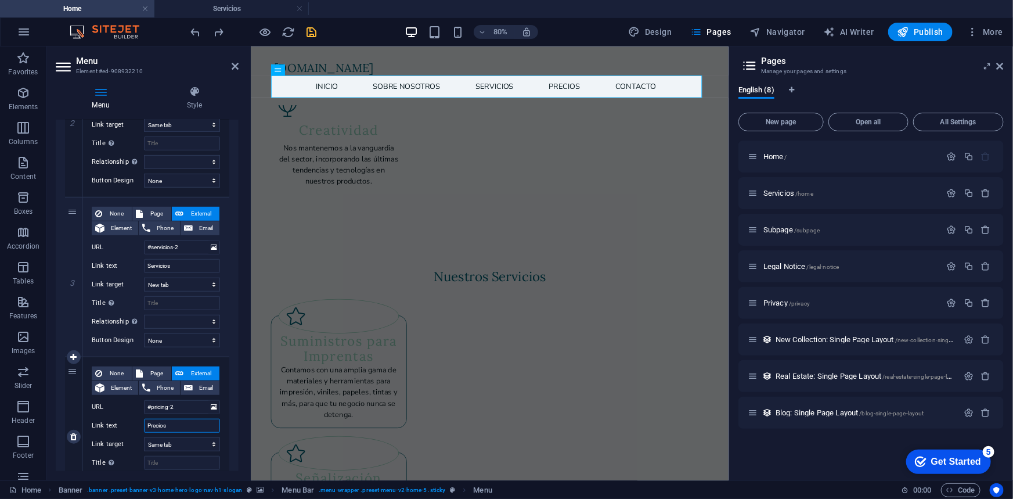
drag, startPoint x: 183, startPoint y: 424, endPoint x: 132, endPoint y: 423, distance: 51.1
click at [132, 423] on div "Link text Precios" at bounding box center [156, 426] width 128 height 14
type input "Productos"
select select
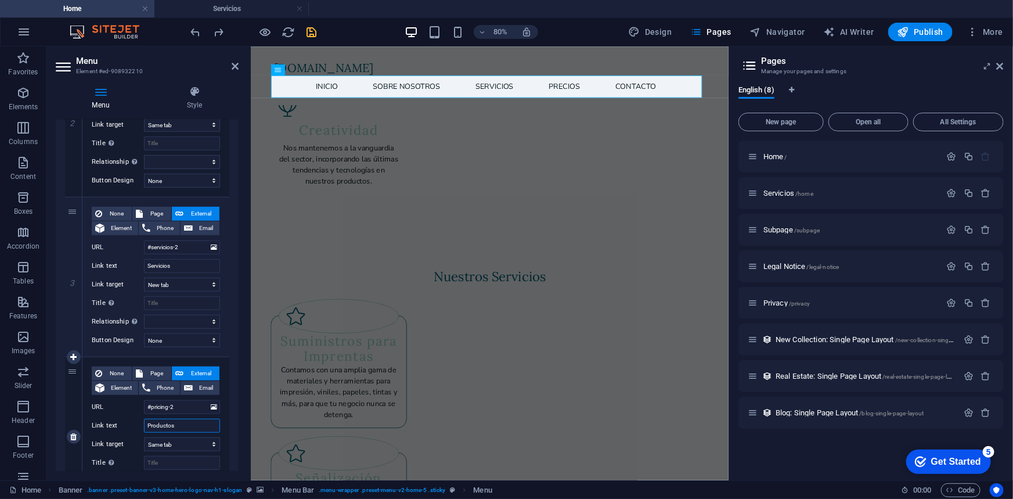
select select
type input "Productos"
click at [196, 410] on input "#pricing-2" at bounding box center [182, 407] width 76 height 14
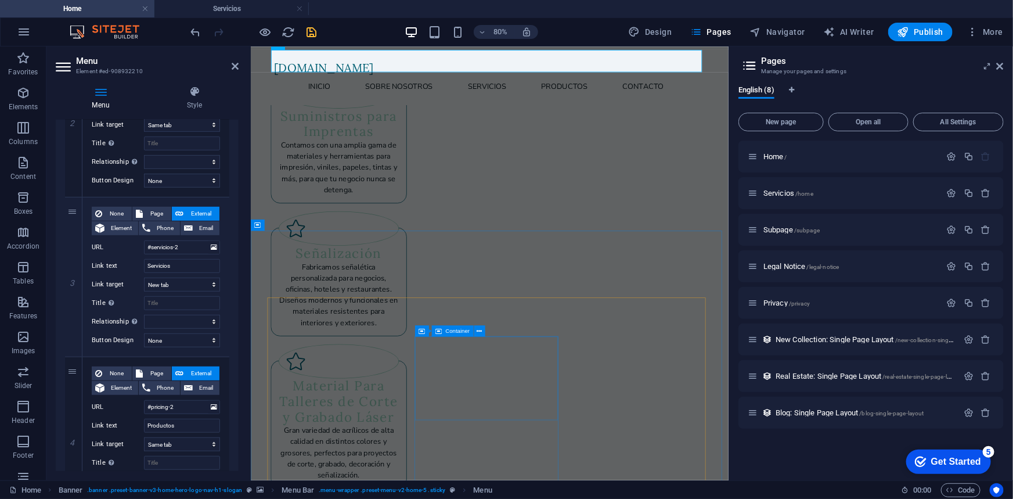
scroll to position [1913, 0]
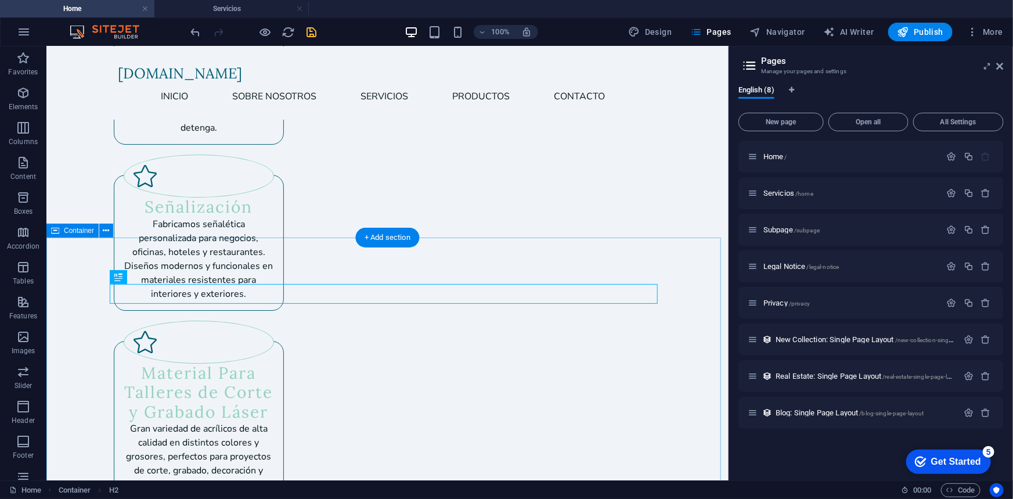
scroll to position [1816, 0]
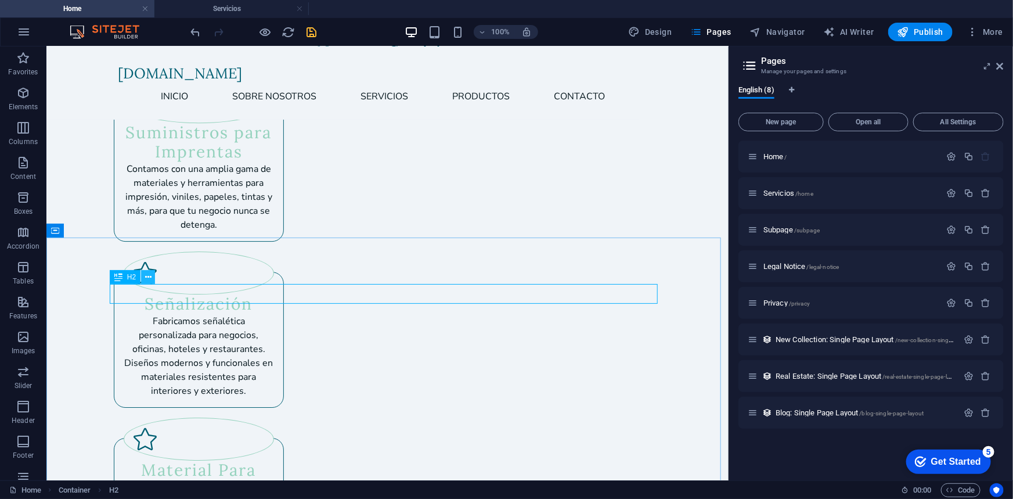
click at [146, 275] on icon at bounding box center [148, 277] width 6 height 12
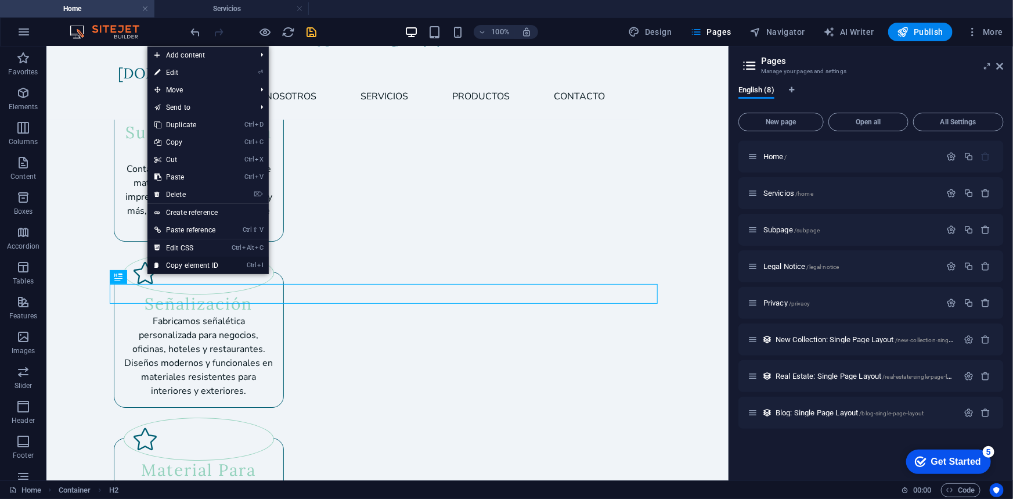
click at [219, 265] on link "Ctrl I Copy element ID" at bounding box center [186, 265] width 78 height 17
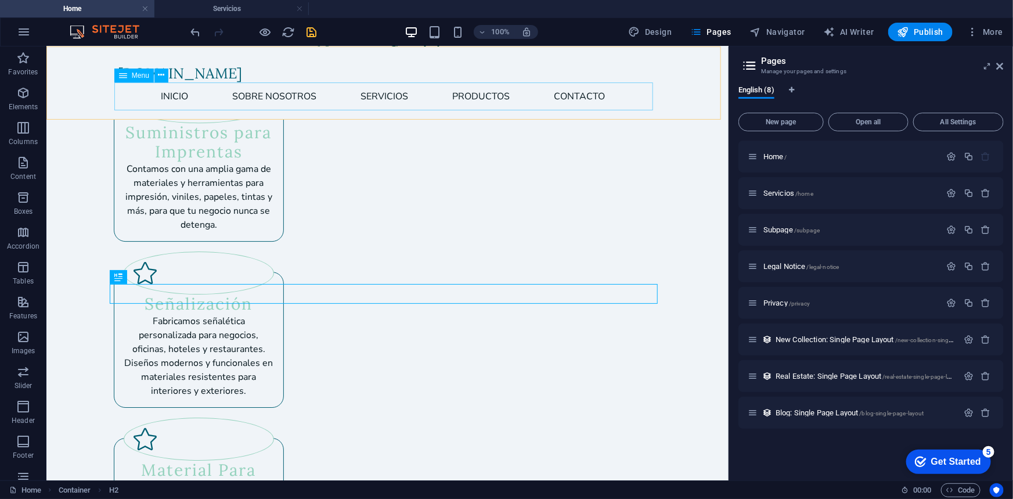
click at [472, 100] on nav "Inicio Sobre Nosotros Servicios Productos Contacto" at bounding box center [387, 96] width 539 height 28
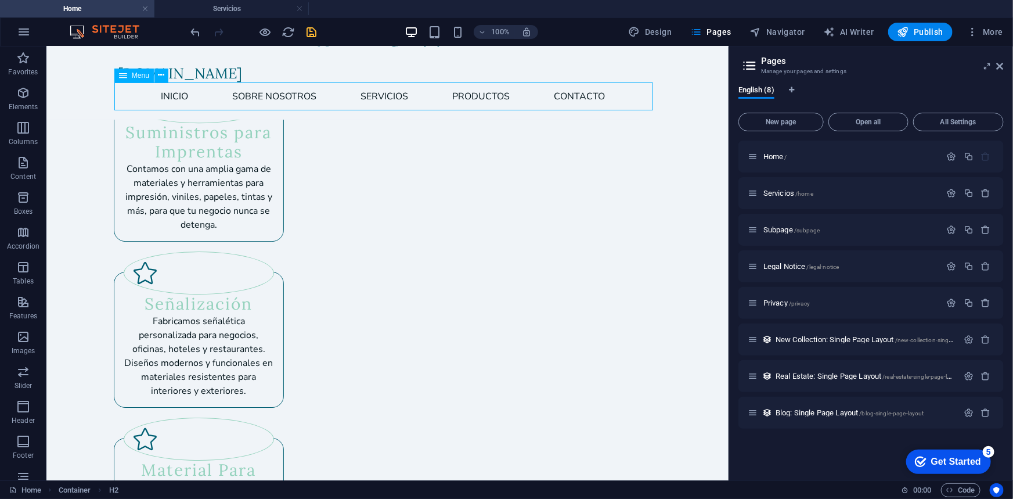
click at [472, 100] on nav "Inicio Sobre Nosotros Servicios Productos Contacto" at bounding box center [387, 96] width 539 height 28
select select
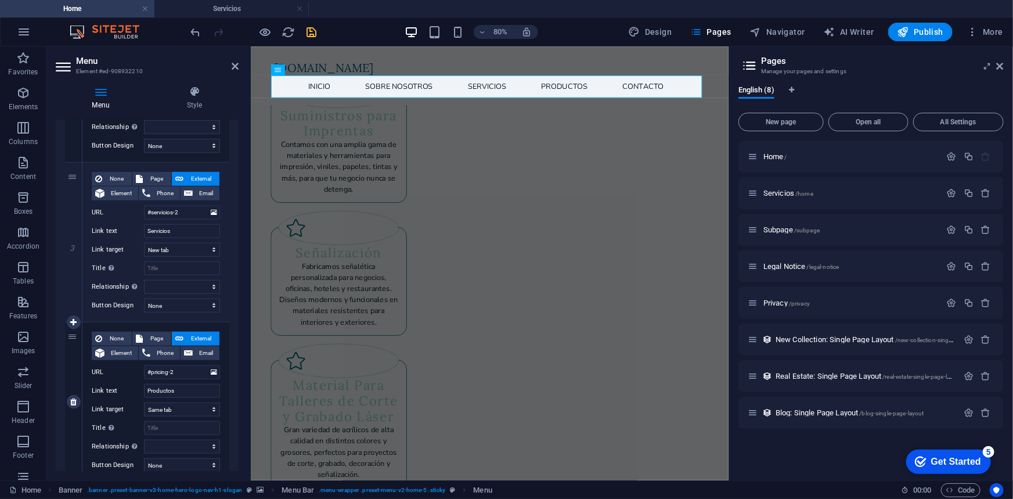
scroll to position [492, 0]
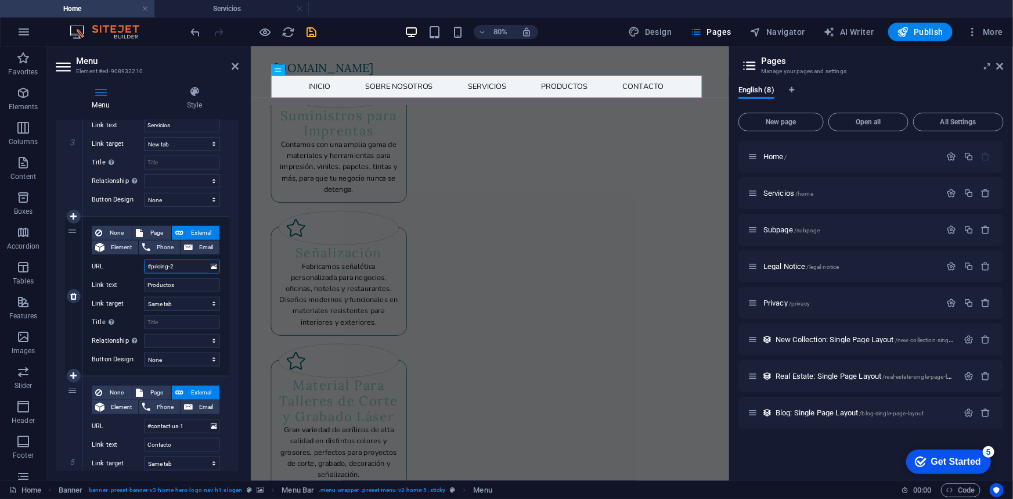
drag, startPoint x: 186, startPoint y: 264, endPoint x: 71, endPoint y: 265, distance: 114.9
click at [71, 265] on div "4 None Page External Element Phone Email Page Home Servicios Subpage Legal Noti…" at bounding box center [147, 297] width 164 height 160
paste input "ed-908931100"
type input "#ed-908931100"
select select
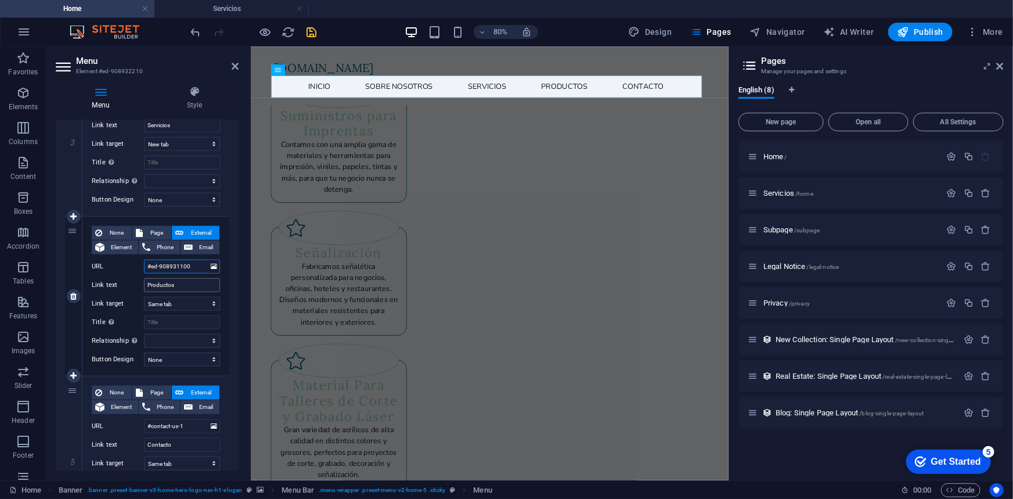
select select
type input "#ed-908931100"
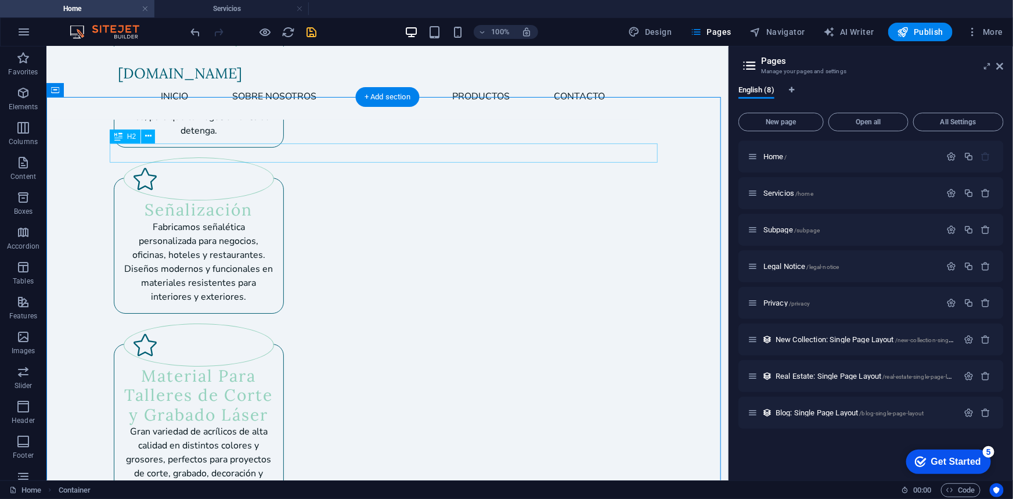
scroll to position [1956, 0]
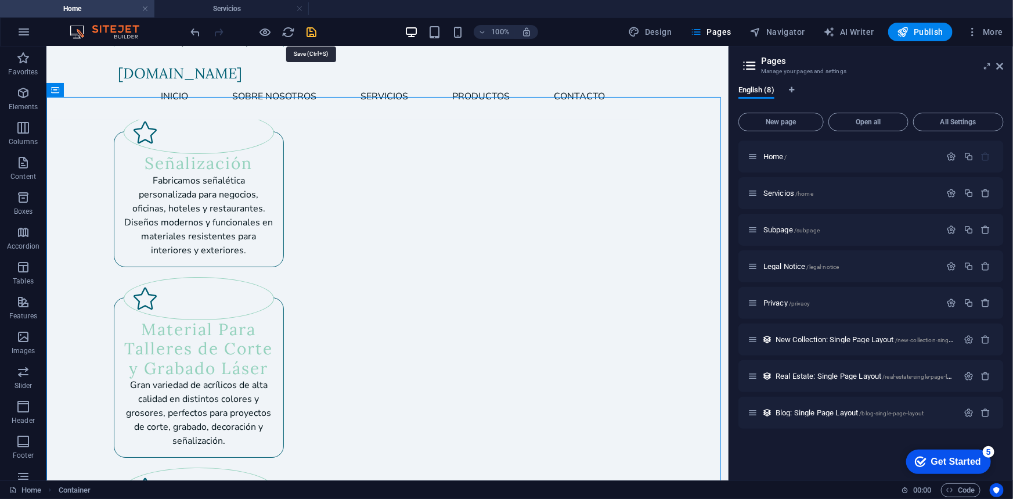
click at [314, 30] on icon "save" at bounding box center [311, 32] width 13 height 13
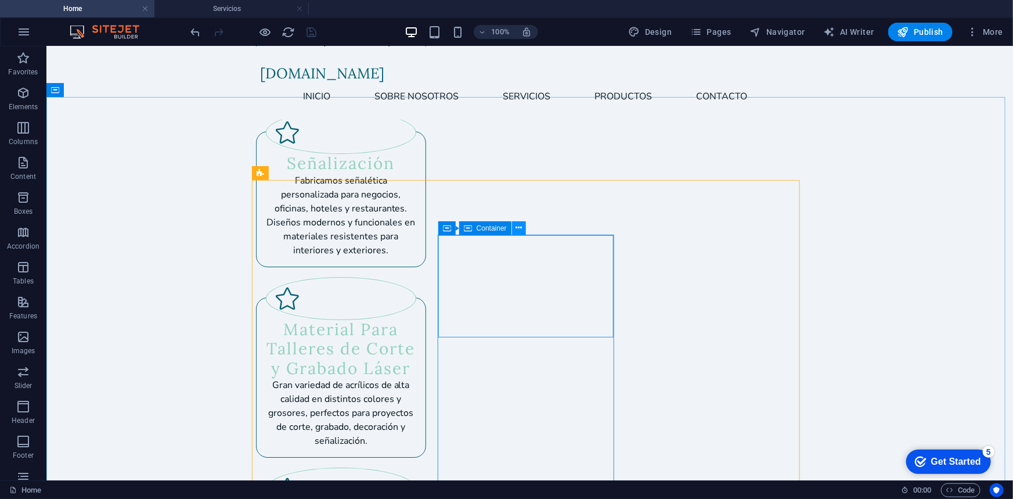
click at [517, 226] on icon at bounding box center [518, 228] width 6 height 12
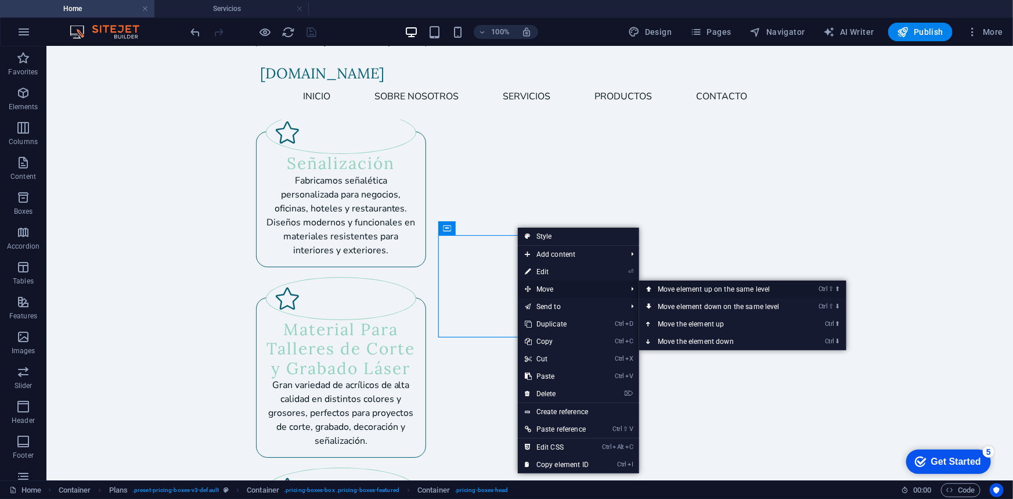
click at [709, 288] on link "Ctrl ⇧ ⬆ Move element up on the same level" at bounding box center [721, 288] width 164 height 17
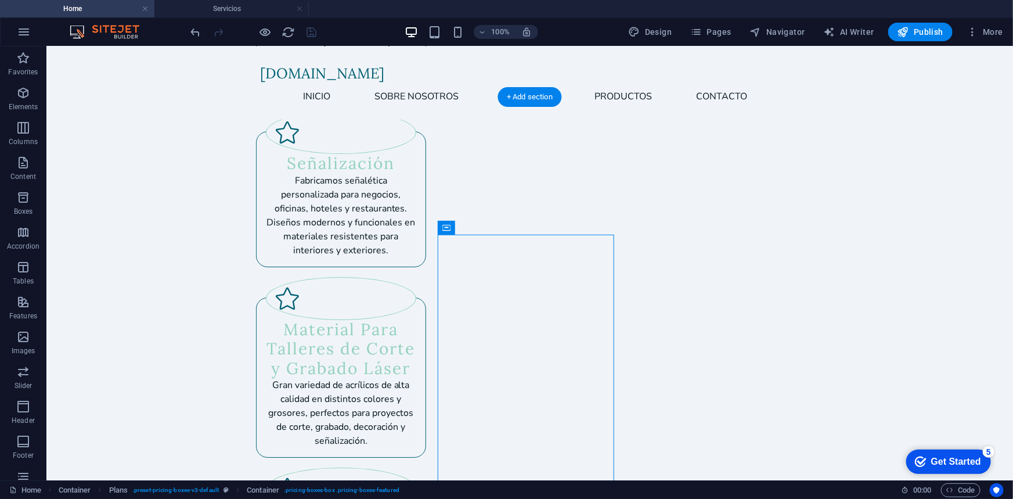
drag, startPoint x: 500, startPoint y: 271, endPoint x: 446, endPoint y: 204, distance: 86.3
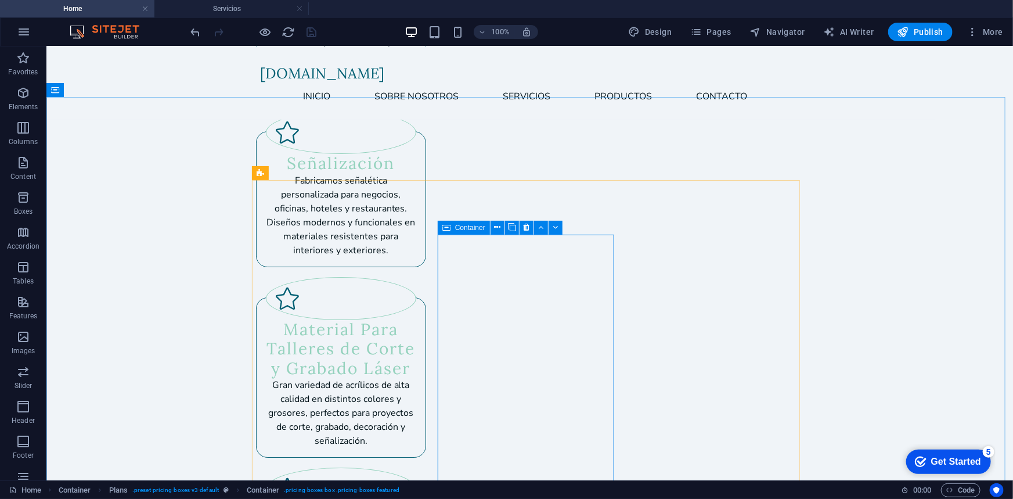
click at [464, 230] on span "Container" at bounding box center [470, 227] width 30 height 7
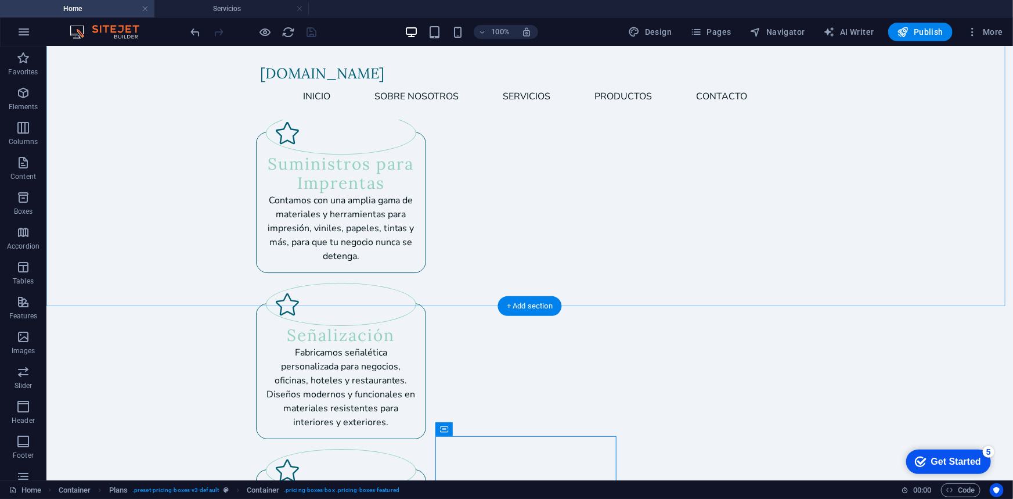
scroll to position [1746, 0]
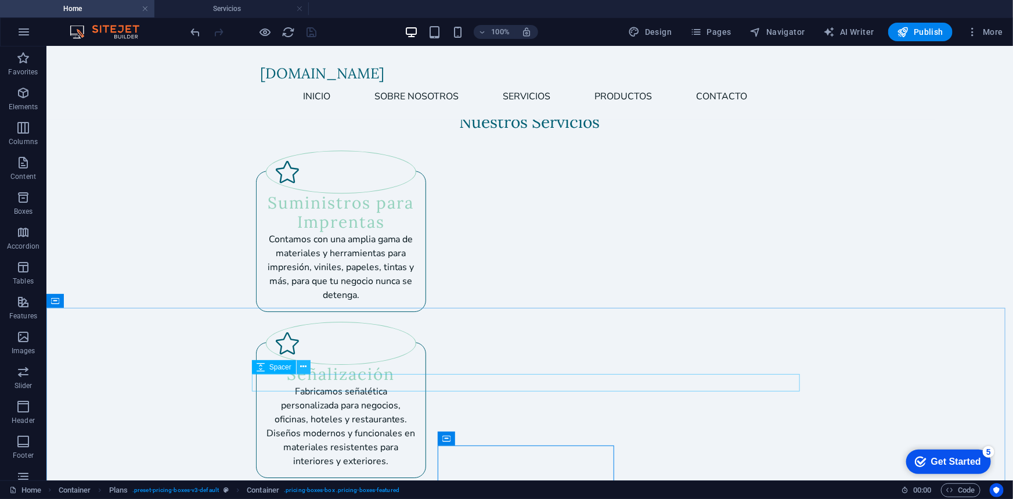
click at [307, 363] on button at bounding box center [304, 367] width 14 height 14
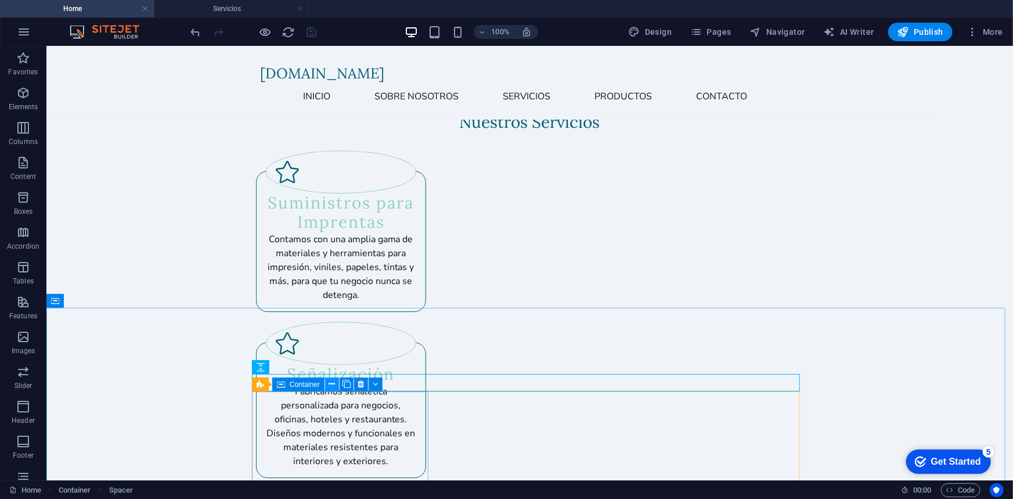
click at [336, 386] on button at bounding box center [332, 384] width 14 height 14
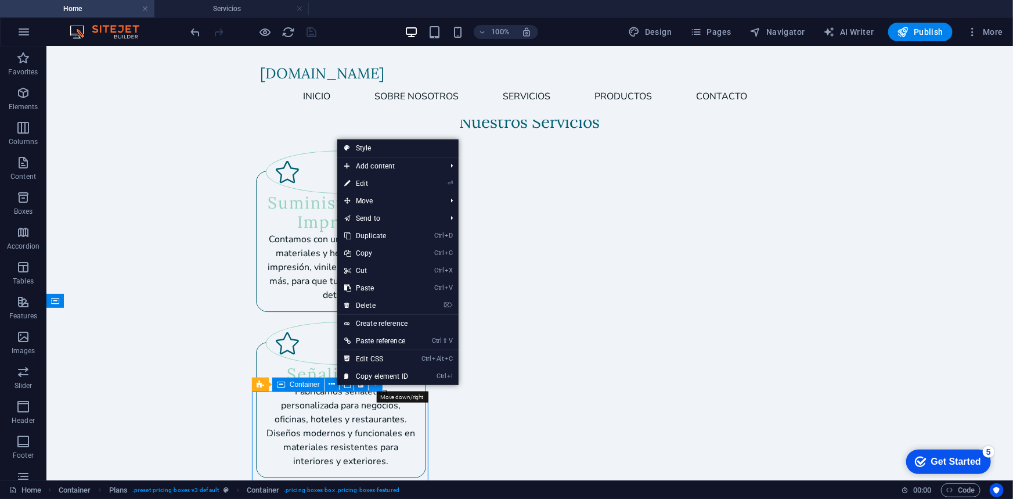
click at [374, 386] on icon at bounding box center [375, 384] width 5 height 12
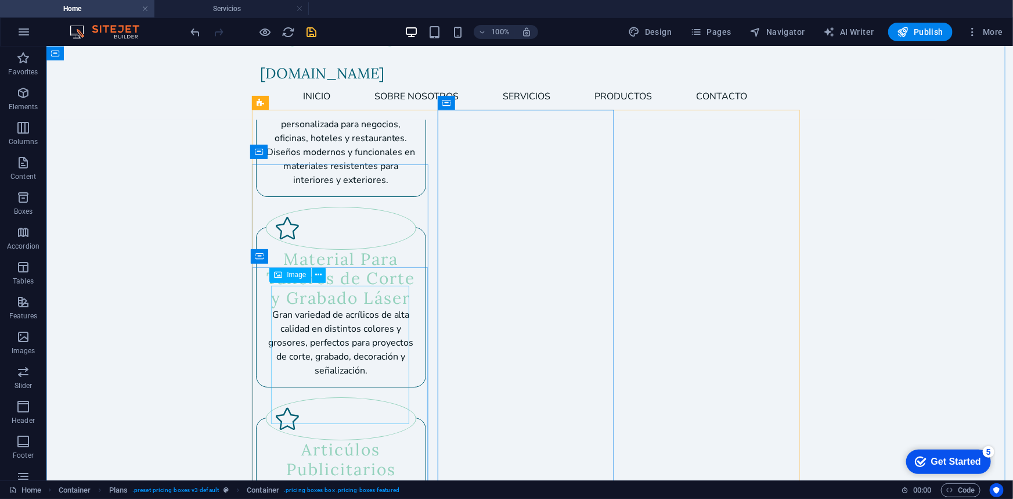
scroll to position [1886, 0]
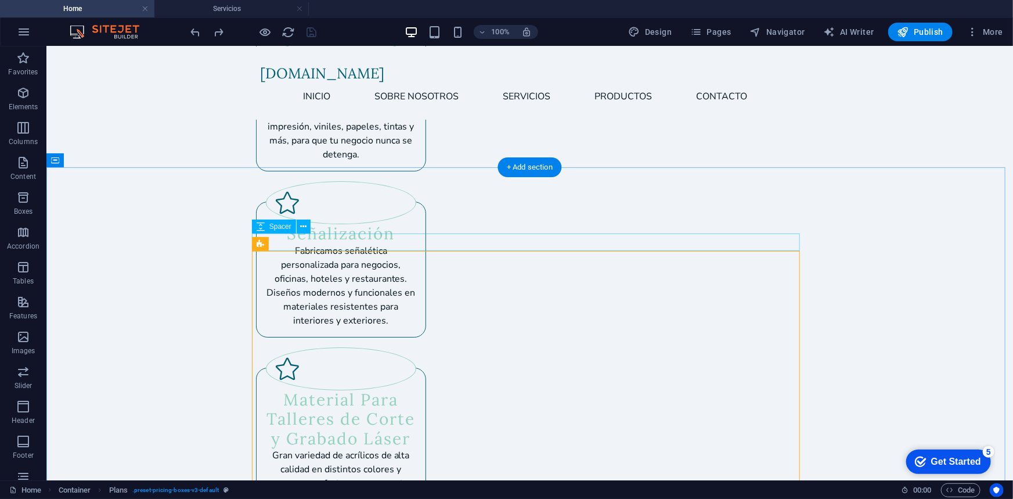
drag, startPoint x: 469, startPoint y: 249, endPoint x: 370, endPoint y: 249, distance: 99.3
click at [303, 228] on icon at bounding box center [303, 227] width 6 height 12
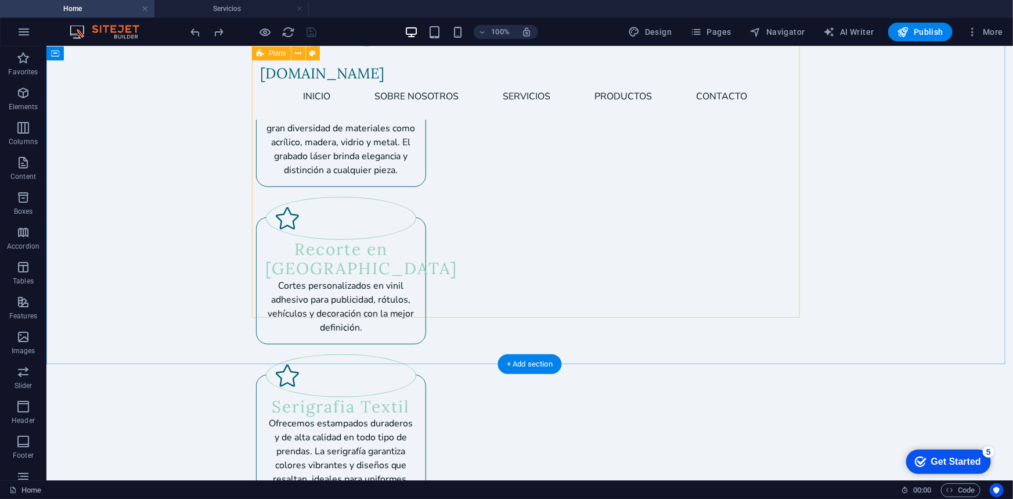
scroll to position [2519, 0]
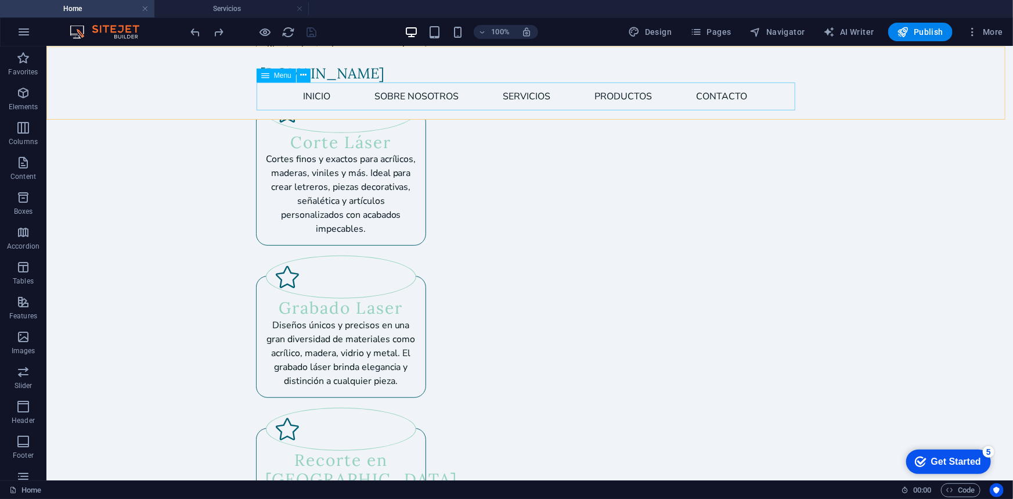
click at [614, 98] on nav "Inicio Sobre Nosotros Servicios Productos Contacto" at bounding box center [529, 96] width 539 height 28
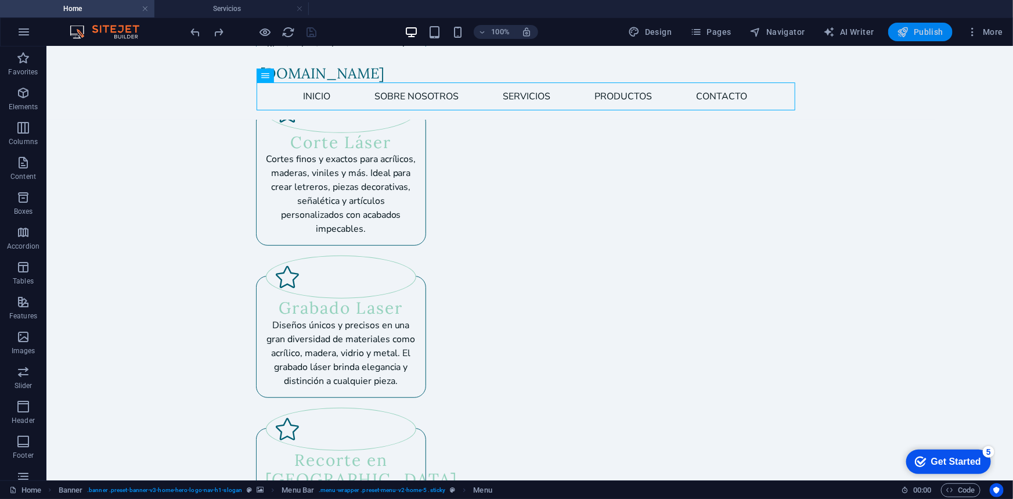
click at [920, 28] on span "Publish" at bounding box center [920, 32] width 46 height 12
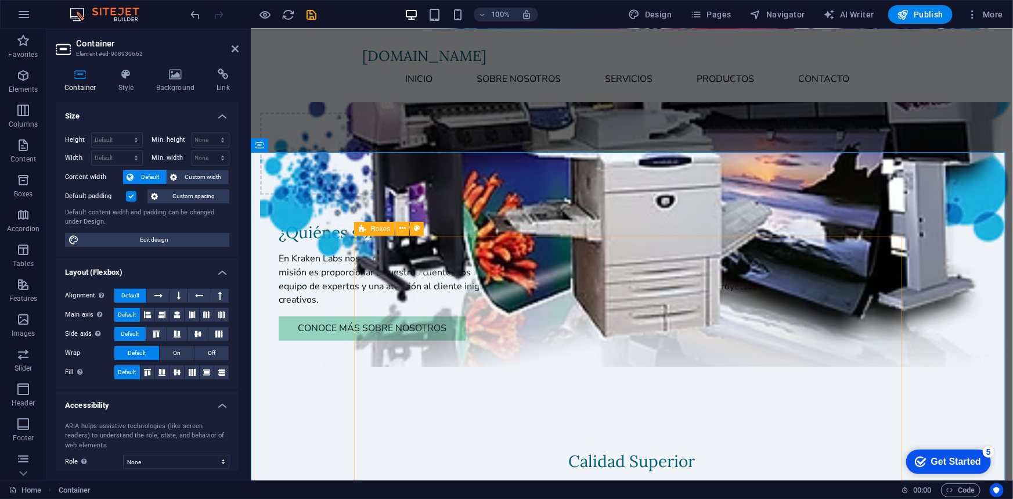
click at [384, 232] on span "Boxes" at bounding box center [380, 228] width 19 height 7
click at [408, 232] on button at bounding box center [402, 229] width 14 height 14
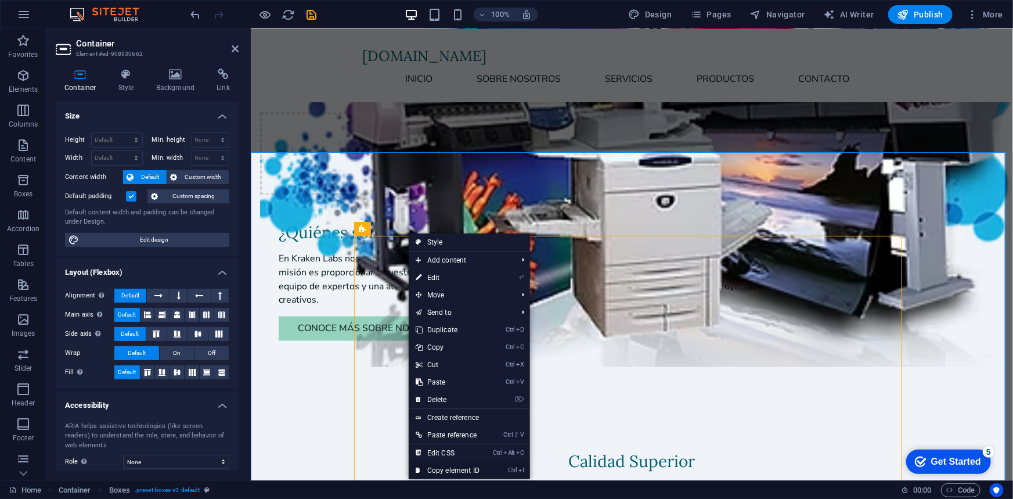
click at [509, 468] on li "Ctrl I Copy element ID" at bounding box center [469, 470] width 121 height 17
click at [466, 470] on link "Ctrl I Copy element ID" at bounding box center [448, 470] width 78 height 17
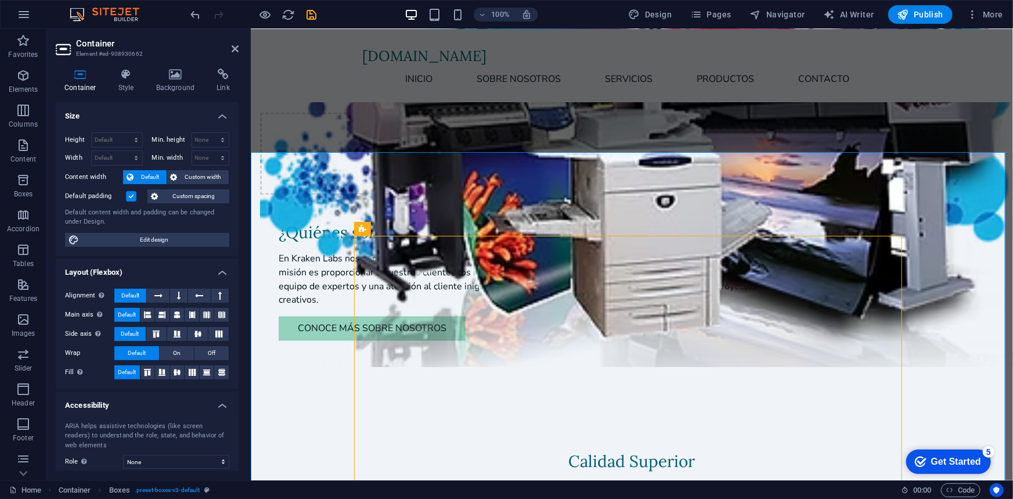
click at [242, 50] on aside "Container Element #ed-908930662 Container Style Background Link Size Height Def…" at bounding box center [148, 254] width 204 height 451
click at [229, 46] on h2 "Container" at bounding box center [157, 43] width 163 height 10
click at [234, 47] on icon at bounding box center [235, 48] width 7 height 9
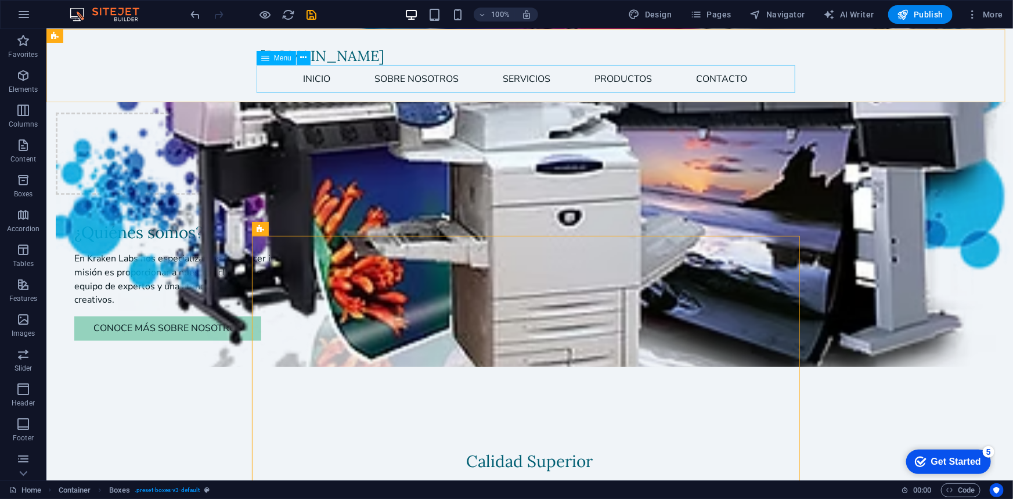
click at [532, 67] on nav "Inicio Sobre Nosotros Servicios Productos Contacto" at bounding box center [529, 78] width 539 height 28
select select
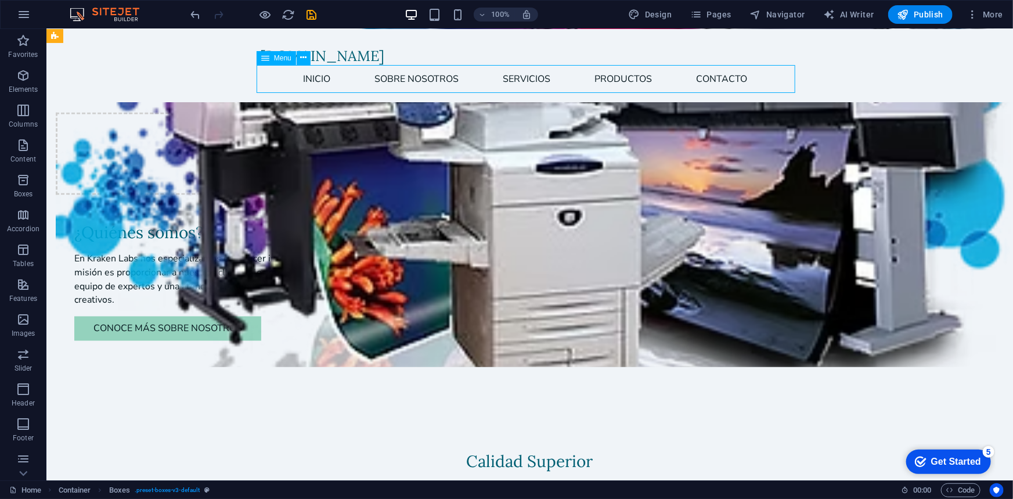
select select
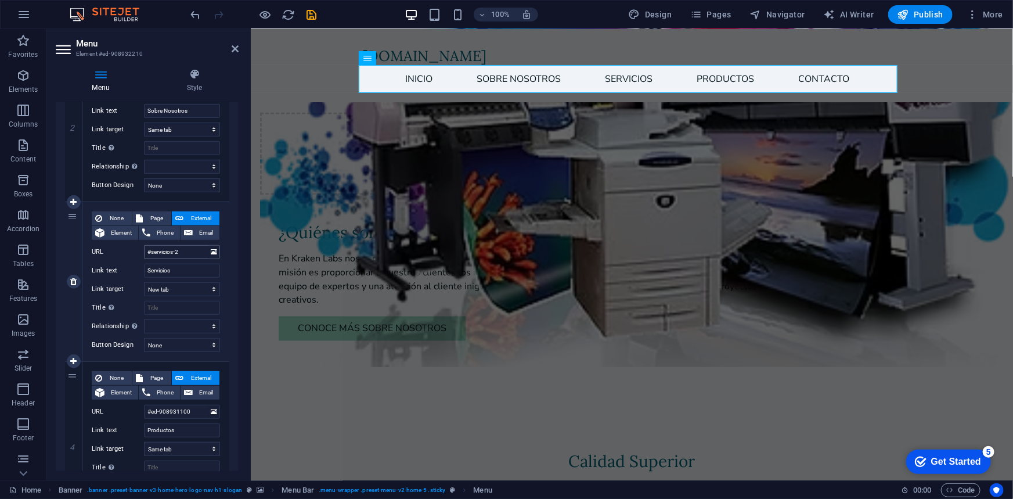
scroll to position [352, 0]
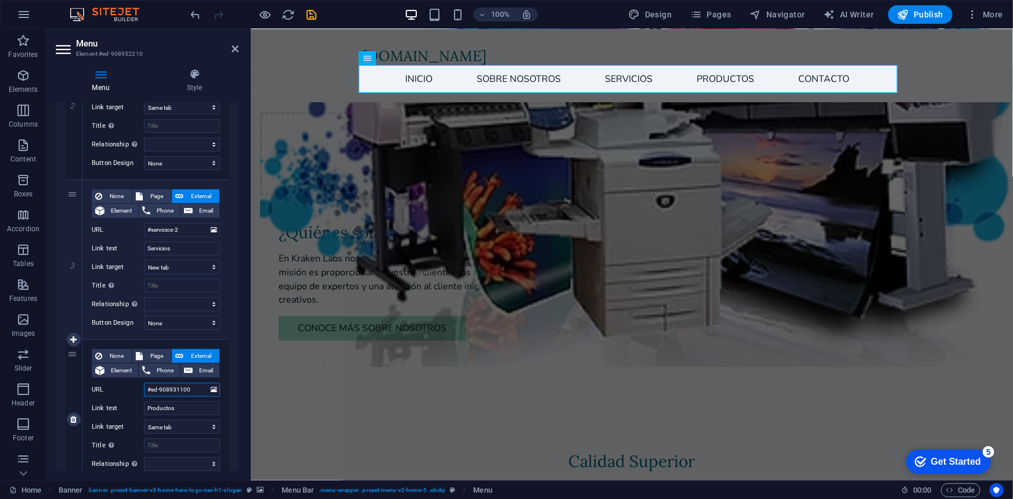
drag, startPoint x: 192, startPoint y: 386, endPoint x: 130, endPoint y: 383, distance: 62.2
click at [130, 383] on div "URL #ed-908931100" at bounding box center [156, 390] width 128 height 14
paste input "12660702"
type input "#ed-912660702"
select select
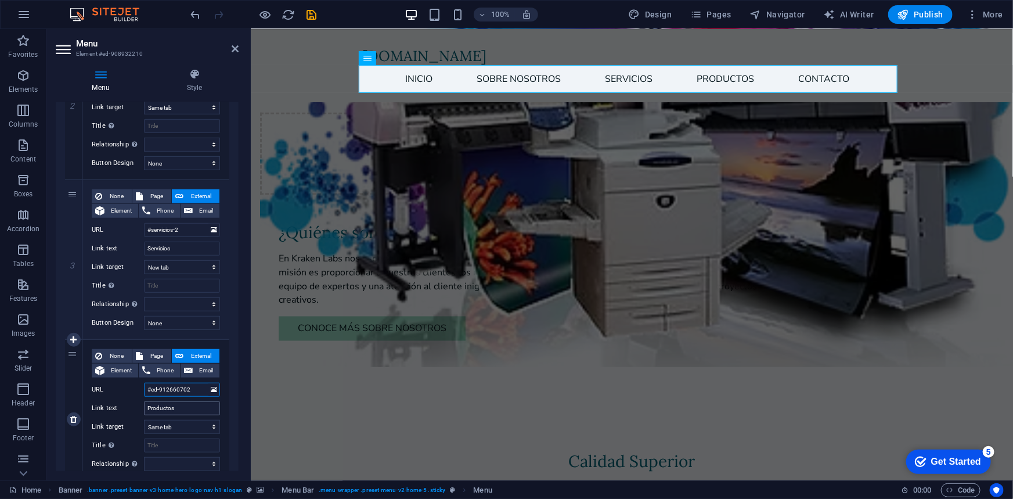
select select
type input "#ed-912660702"
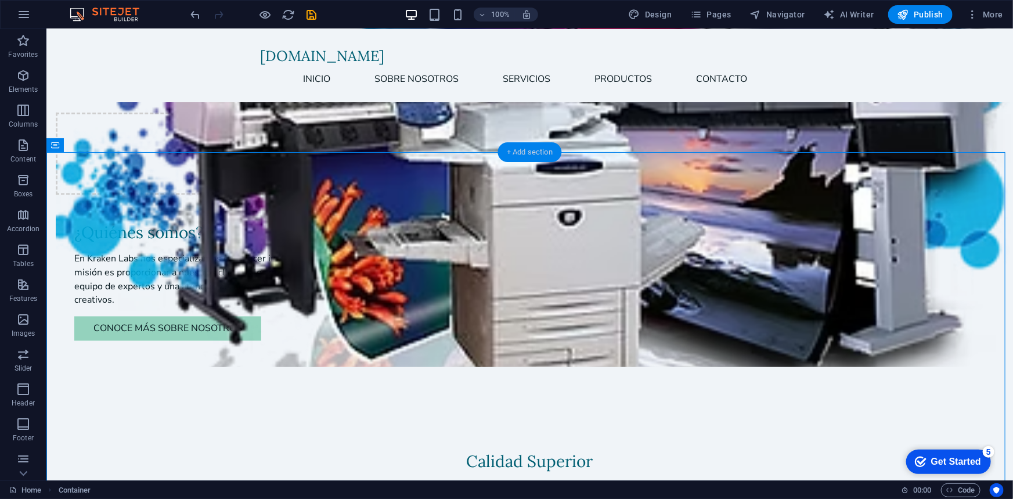
drag, startPoint x: 509, startPoint y: 157, endPoint x: 165, endPoint y: 228, distance: 350.9
click at [509, 157] on div "+ Add section" at bounding box center [530, 152] width 64 height 20
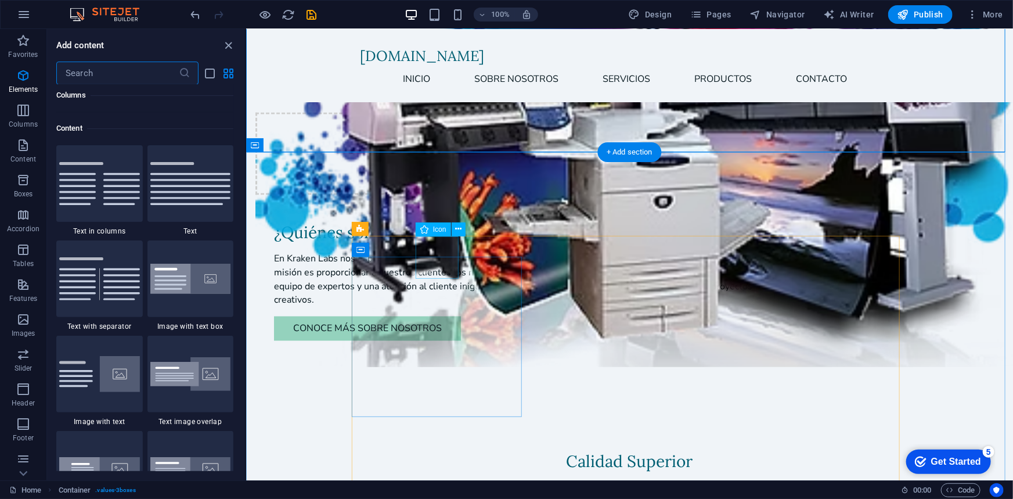
scroll to position [2031, 0]
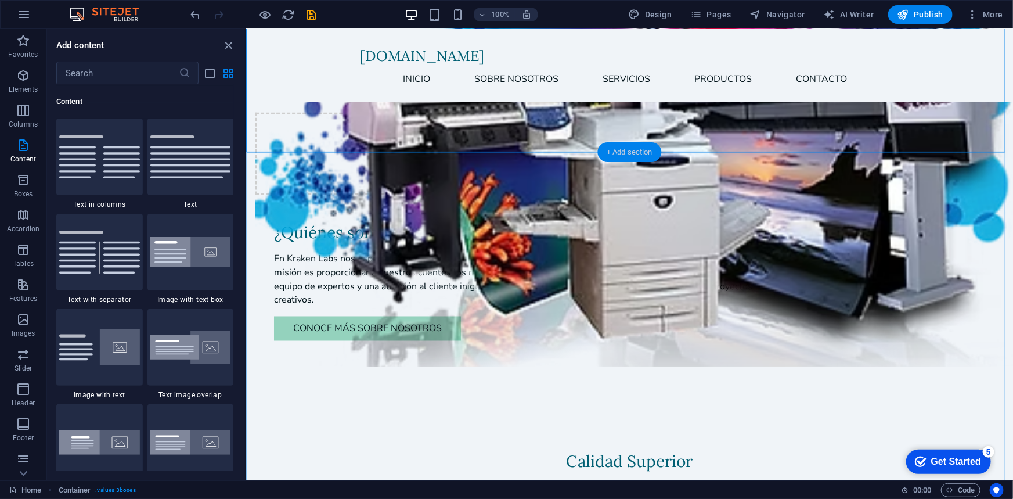
click at [630, 143] on div "+ Add section" at bounding box center [629, 152] width 64 height 20
click at [376, 230] on span "Boxes" at bounding box center [378, 228] width 19 height 7
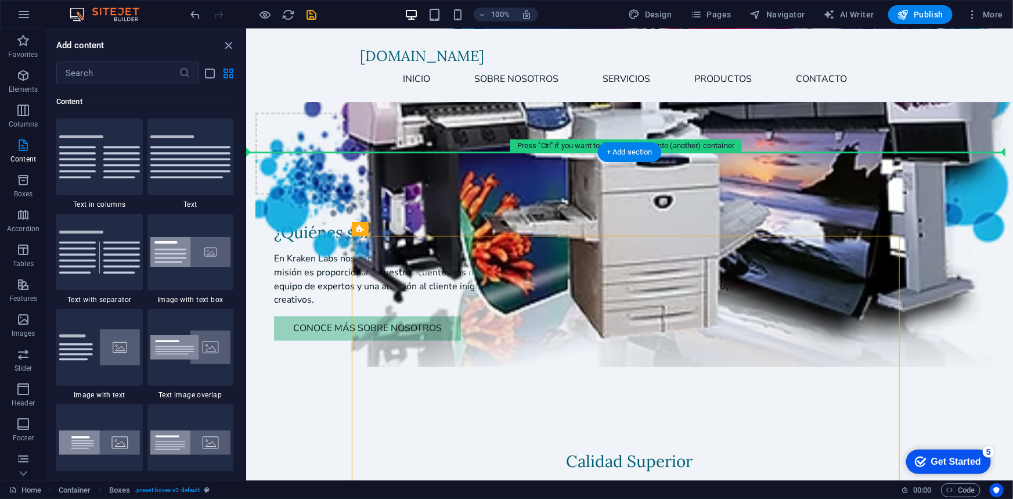
drag, startPoint x: 621, startPoint y: 258, endPoint x: 263, endPoint y: 150, distance: 374.3
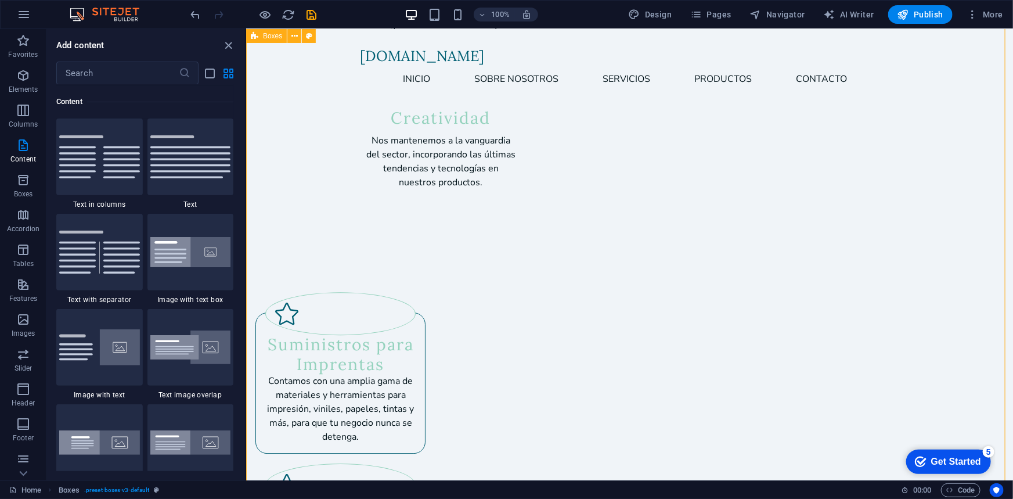
scroll to position [1835, 0]
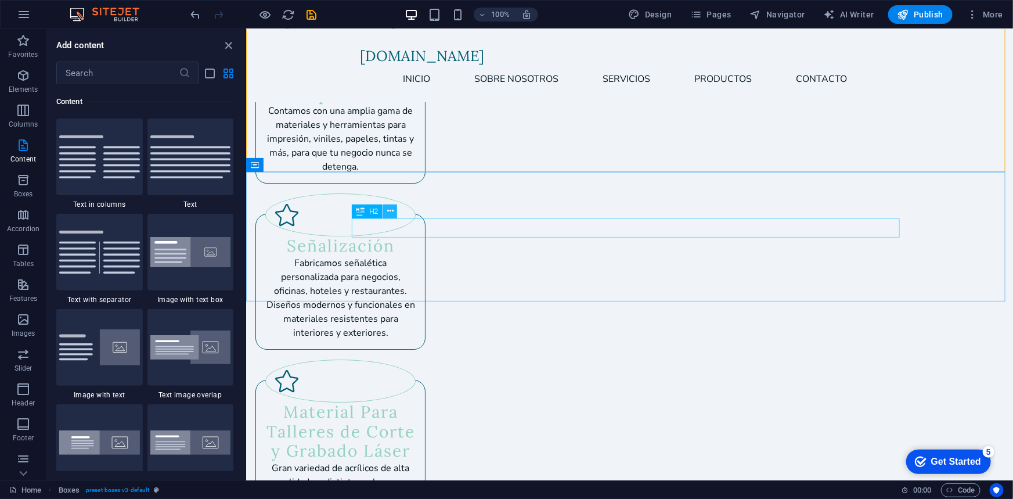
click at [389, 213] on icon at bounding box center [390, 211] width 6 height 12
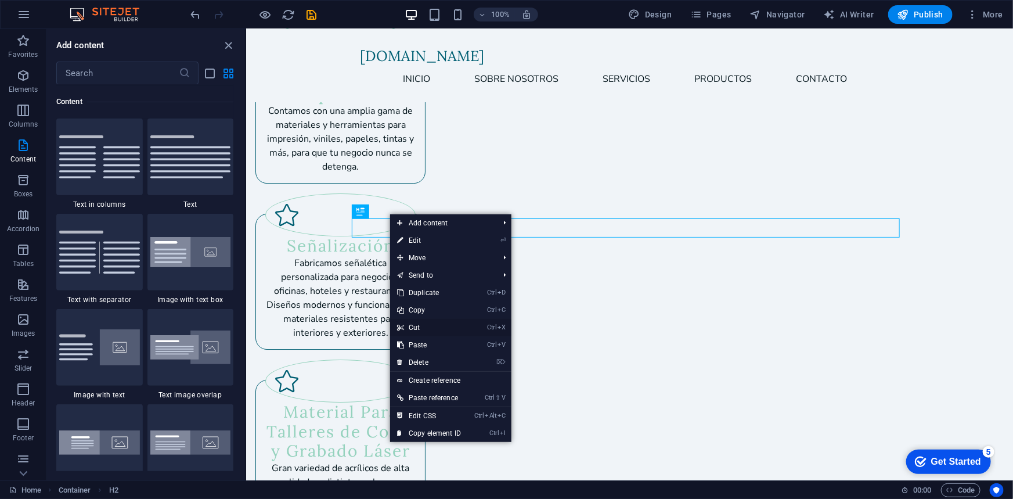
click at [432, 327] on link "Ctrl X Cut" at bounding box center [429, 327] width 78 height 17
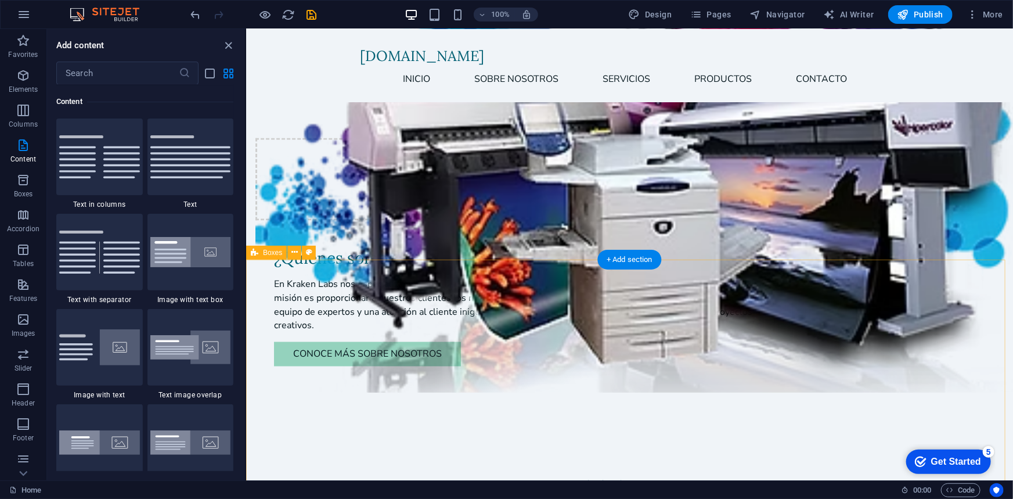
scroll to position [709, 0]
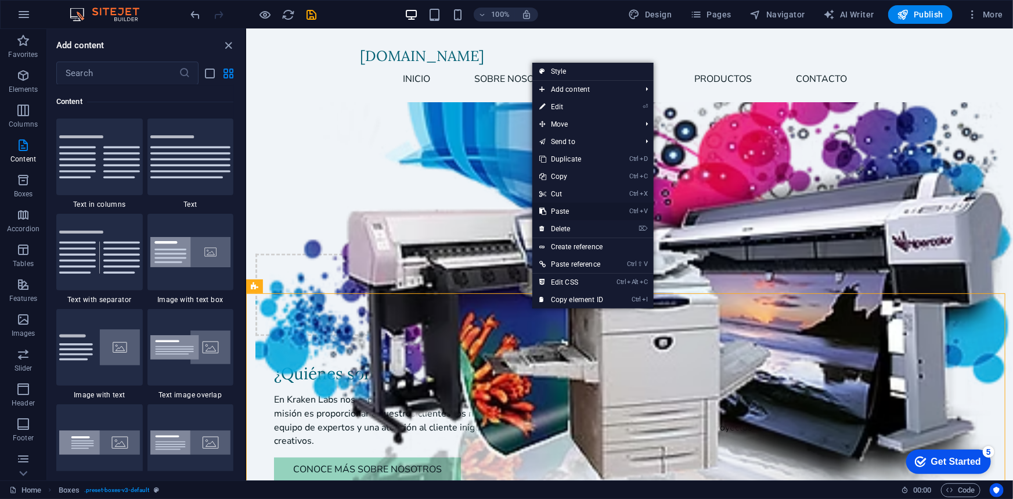
click at [567, 212] on link "Ctrl V Paste" at bounding box center [571, 211] width 78 height 17
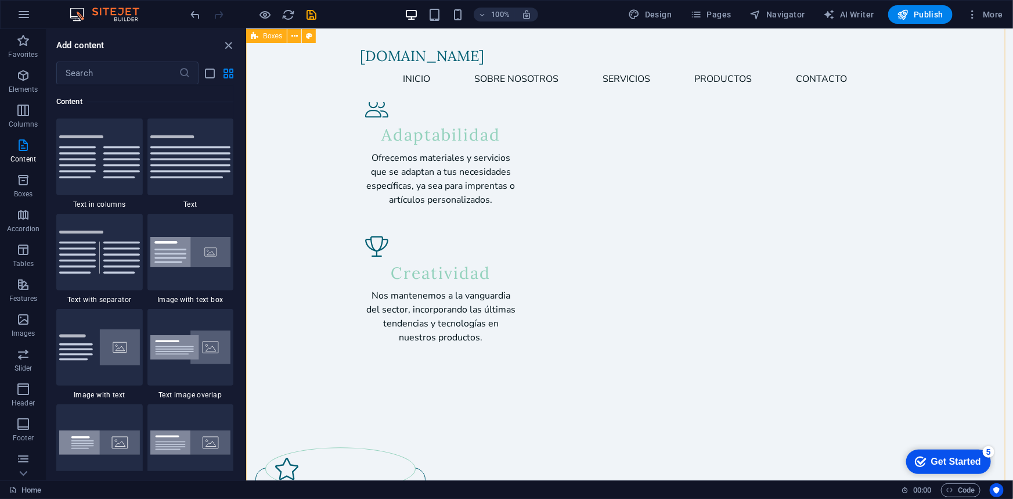
scroll to position [1621, 0]
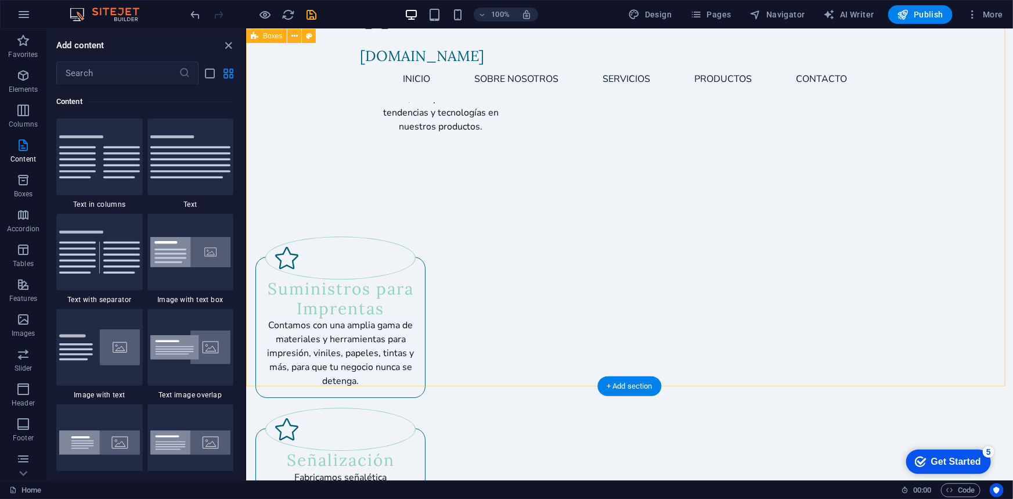
drag, startPoint x: 527, startPoint y: 409, endPoint x: 313, endPoint y: 164, distance: 325.4
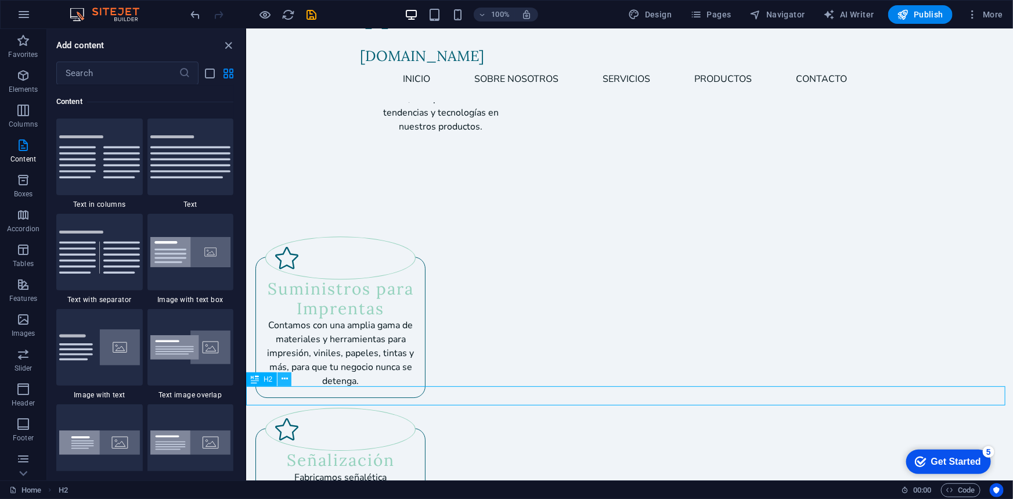
click at [283, 380] on icon at bounding box center [285, 379] width 6 height 12
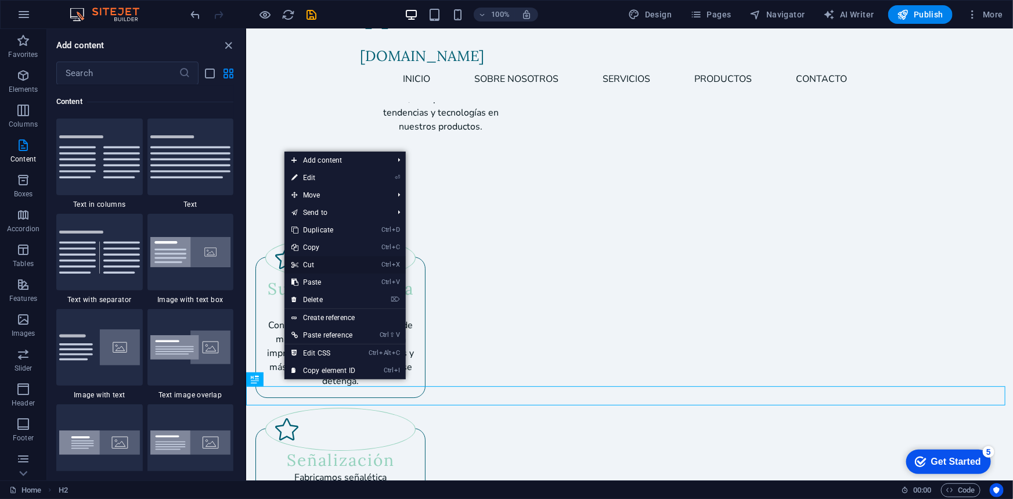
click at [315, 268] on link "Ctrl X Cut" at bounding box center [323, 264] width 78 height 17
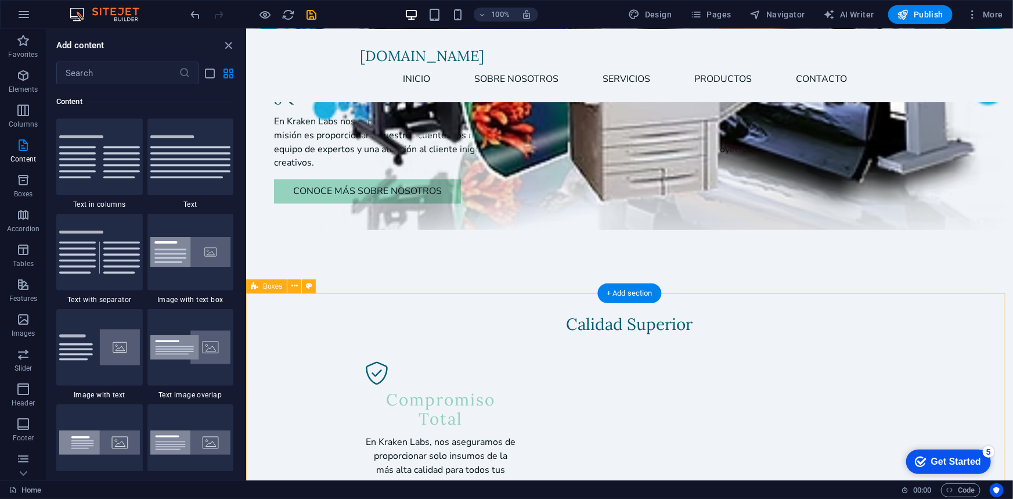
scroll to position [706, 0]
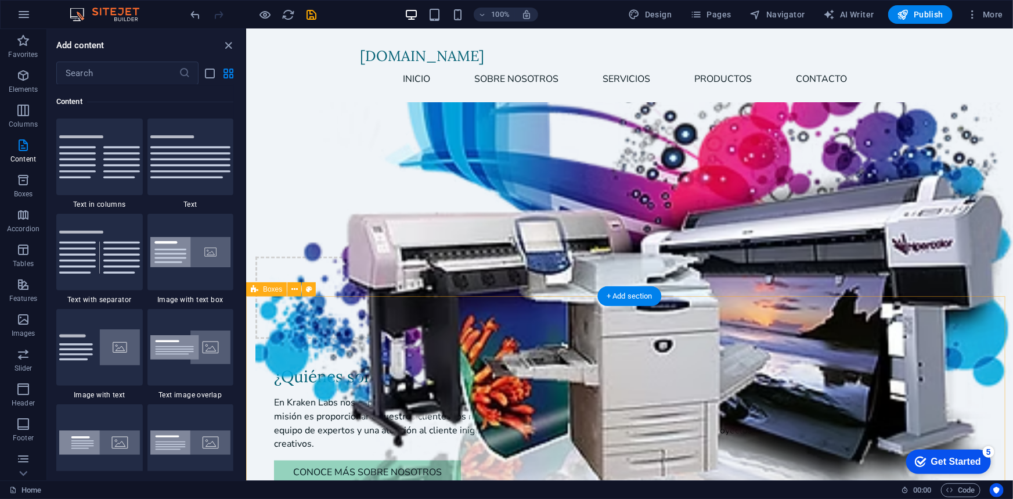
drag, startPoint x: 608, startPoint y: 305, endPoint x: 593, endPoint y: 302, distance: 15.9
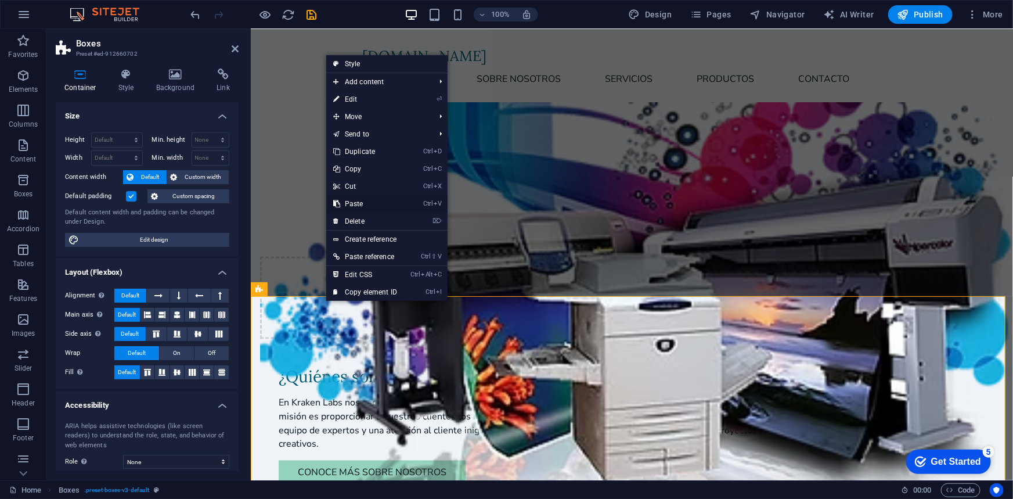
click at [365, 201] on link "Ctrl V Paste" at bounding box center [365, 203] width 78 height 17
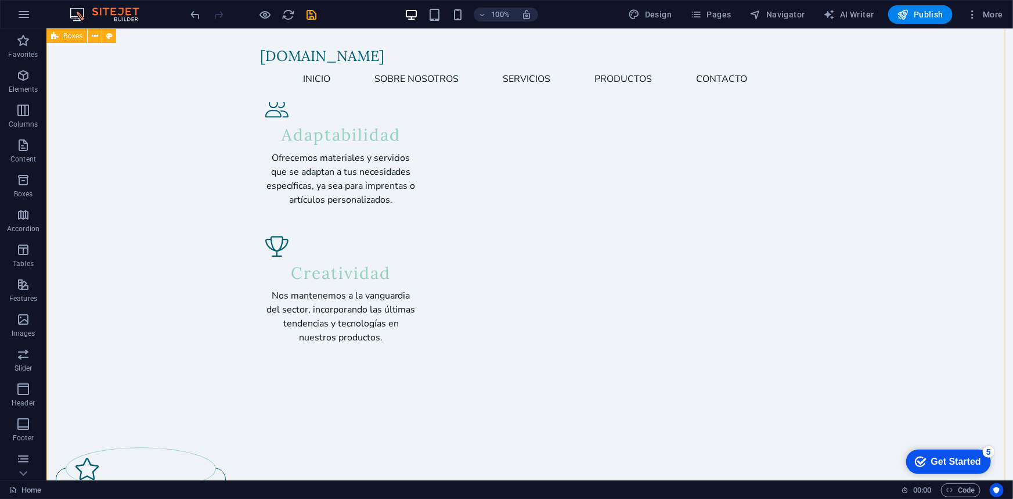
scroll to position [1692, 0]
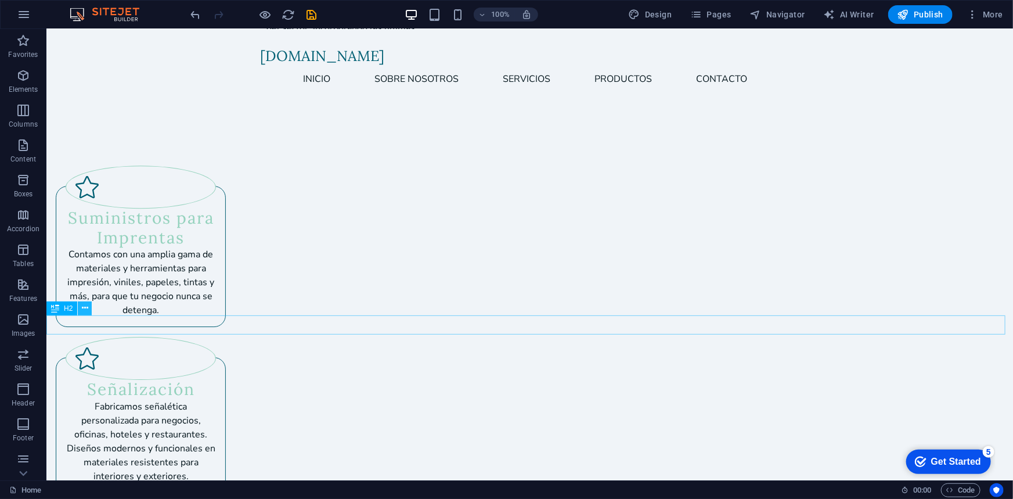
click at [87, 309] on icon at bounding box center [85, 308] width 6 height 12
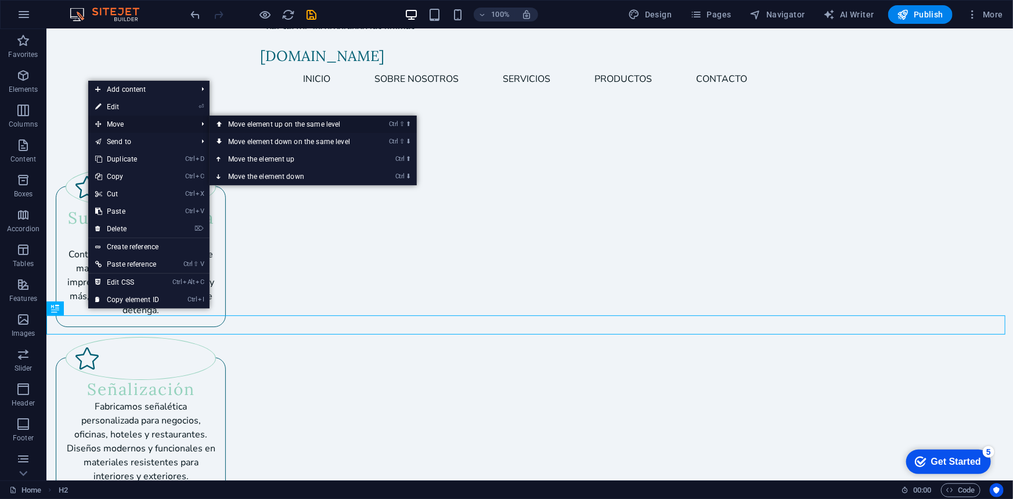
click at [268, 124] on link "Ctrl ⇧ ⬆ Move element up on the same level" at bounding box center [292, 124] width 164 height 17
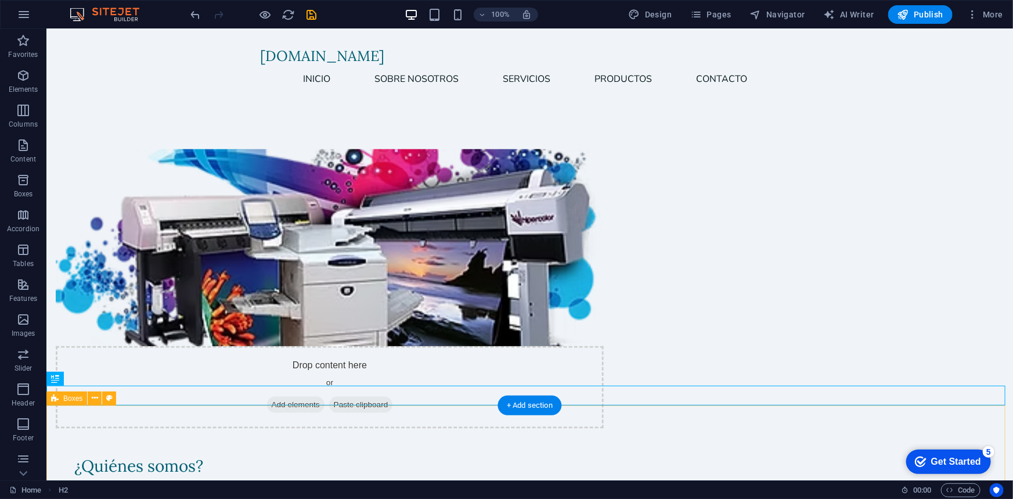
scroll to position [828, 0]
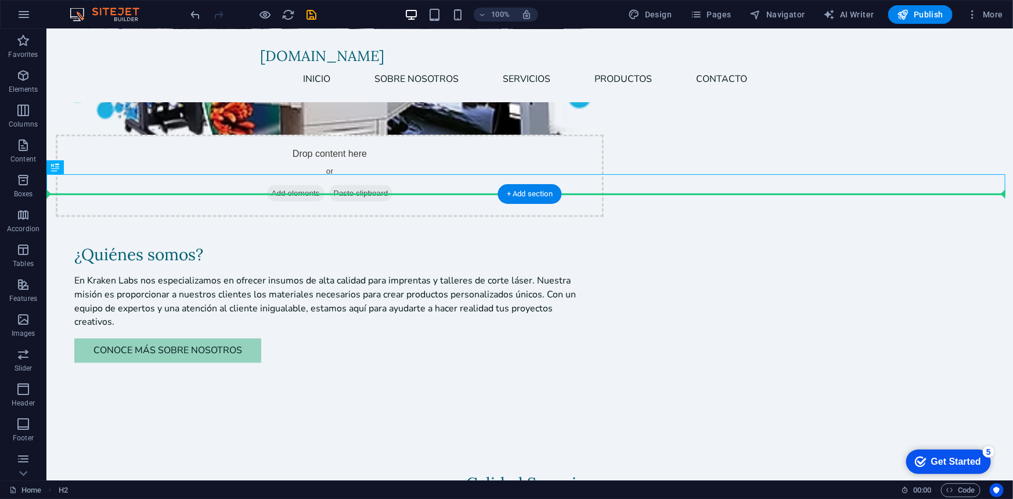
drag, startPoint x: 131, startPoint y: 175, endPoint x: 130, endPoint y: 220, distance: 44.7
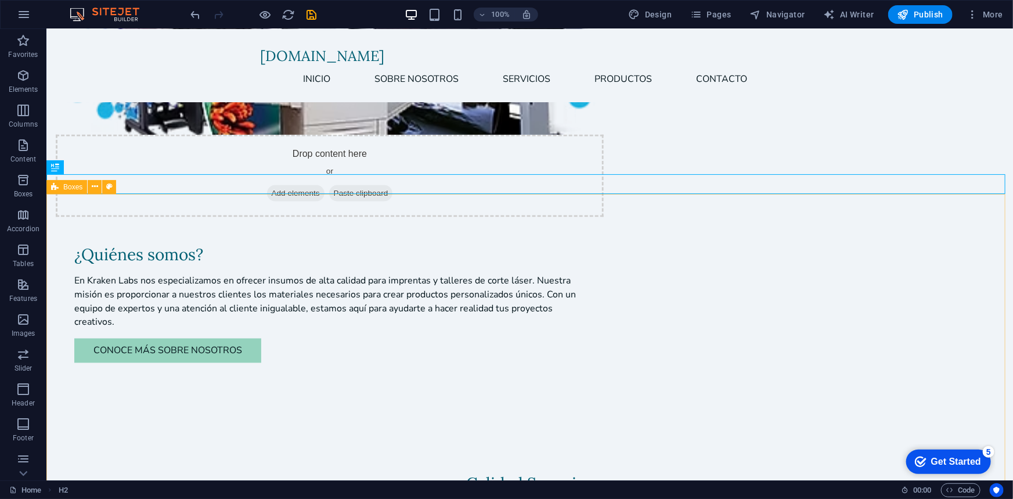
click at [66, 188] on span "Boxes" at bounding box center [72, 186] width 19 height 7
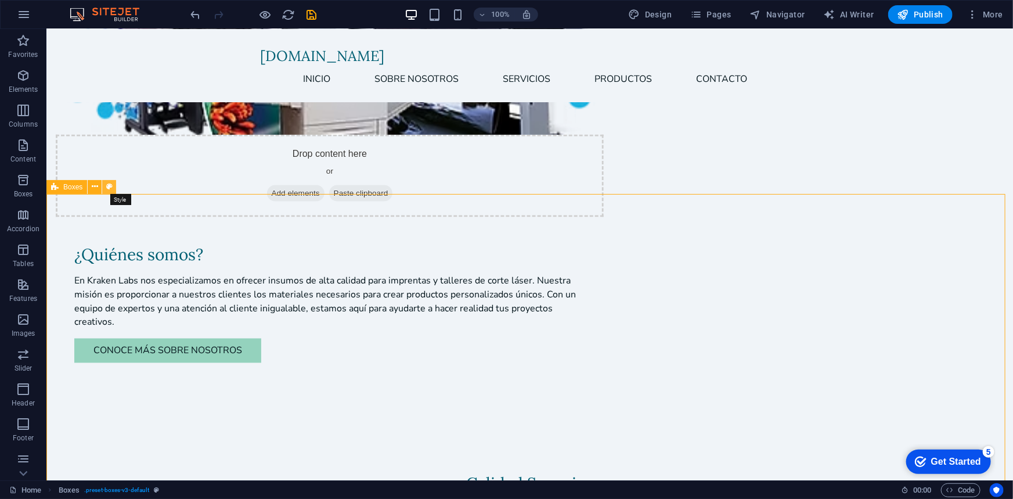
click at [108, 188] on icon at bounding box center [109, 187] width 6 height 12
select select "rem"
select select "preset-boxes-v3-default"
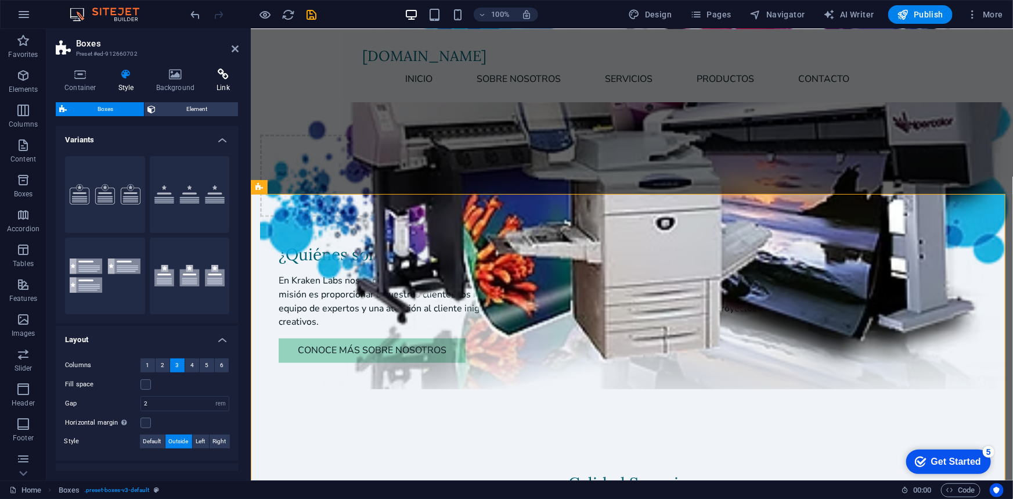
click at [226, 81] on h4 "Link" at bounding box center [223, 81] width 31 height 24
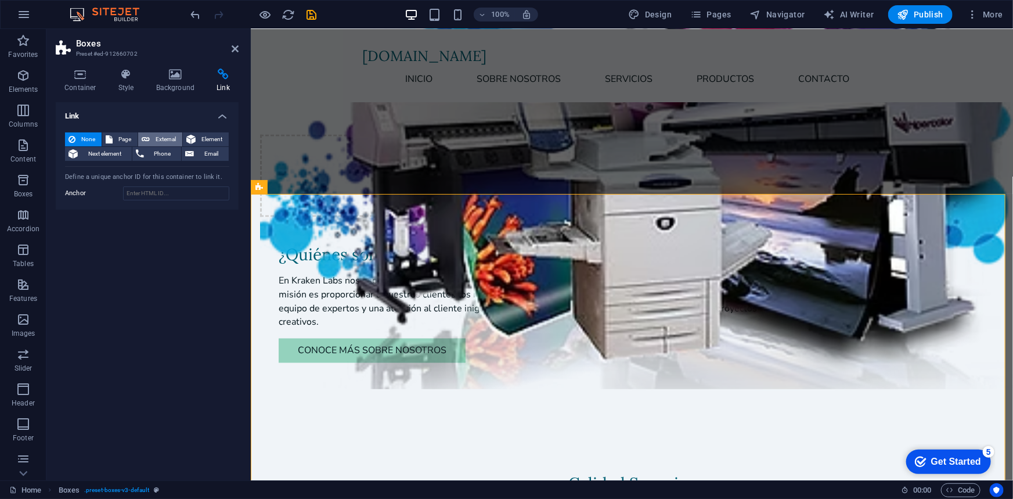
click at [165, 134] on span "External" at bounding box center [166, 139] width 26 height 14
select select "blank"
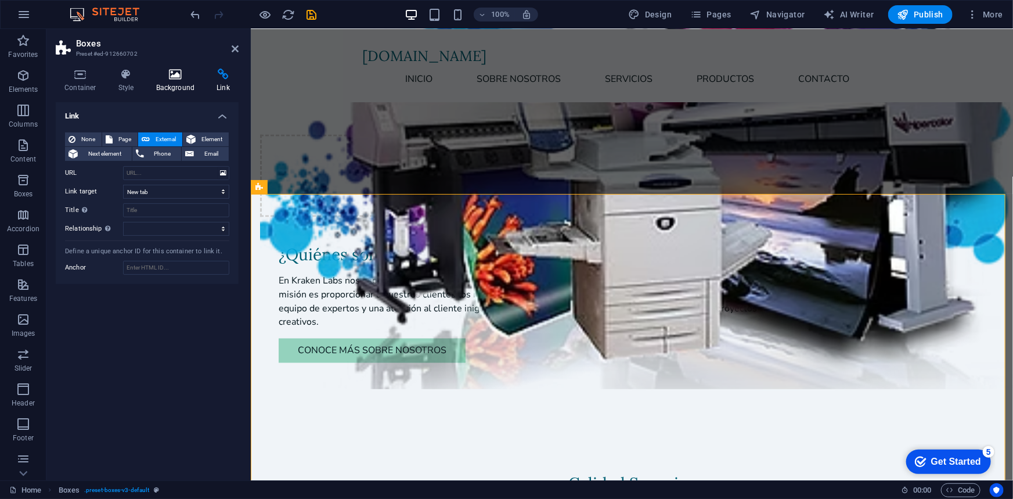
click at [186, 78] on icon at bounding box center [175, 75] width 56 height 12
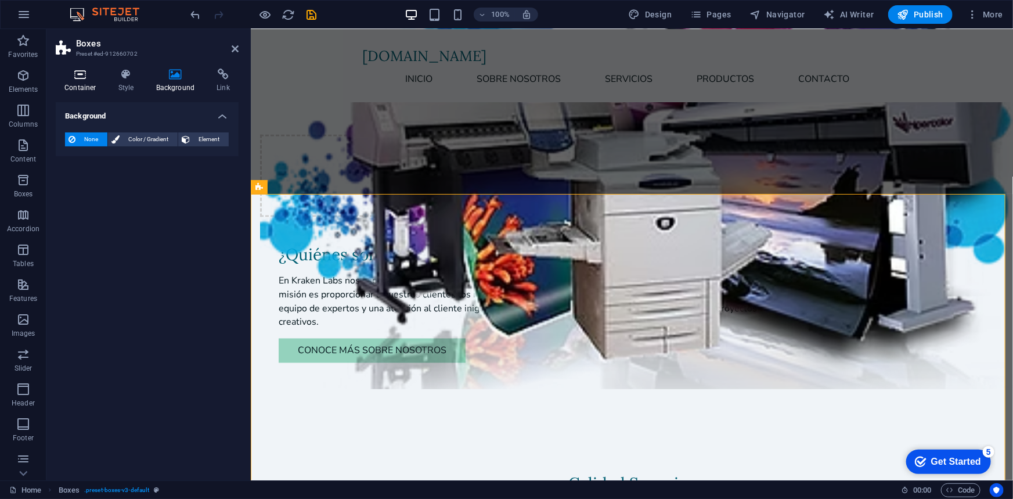
click at [88, 77] on icon at bounding box center [80, 75] width 49 height 12
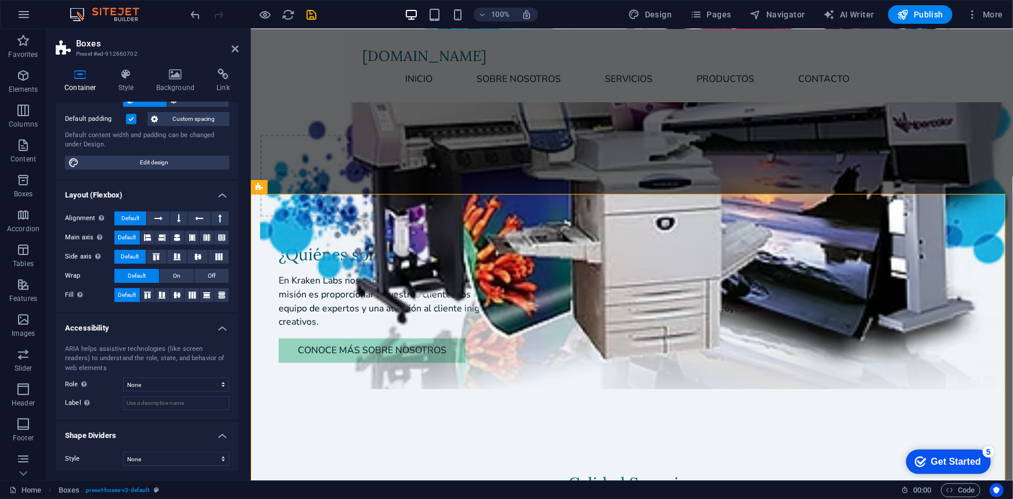
scroll to position [81, 0]
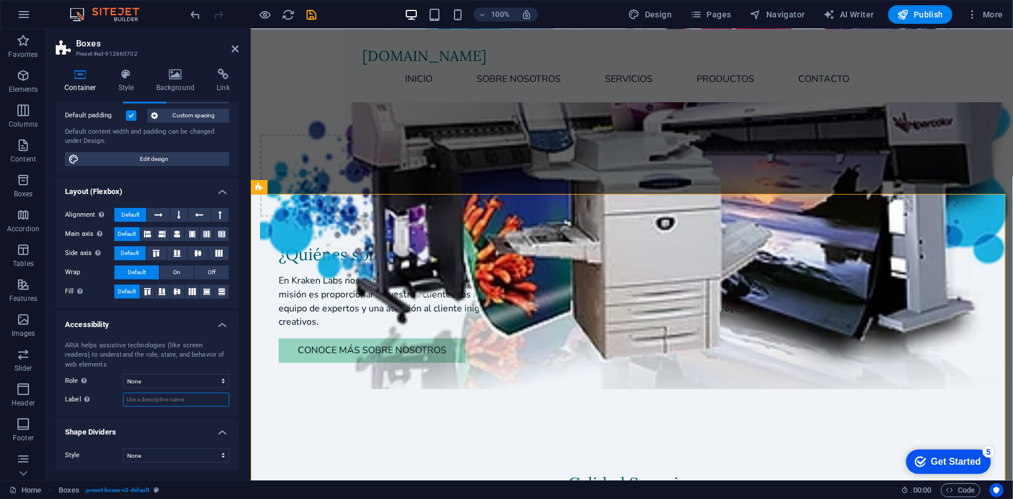
click at [199, 399] on input "Label Use the ARIA label to provide a clear and descriptive name for elements t…" at bounding box center [176, 399] width 106 height 14
type input "Productos"
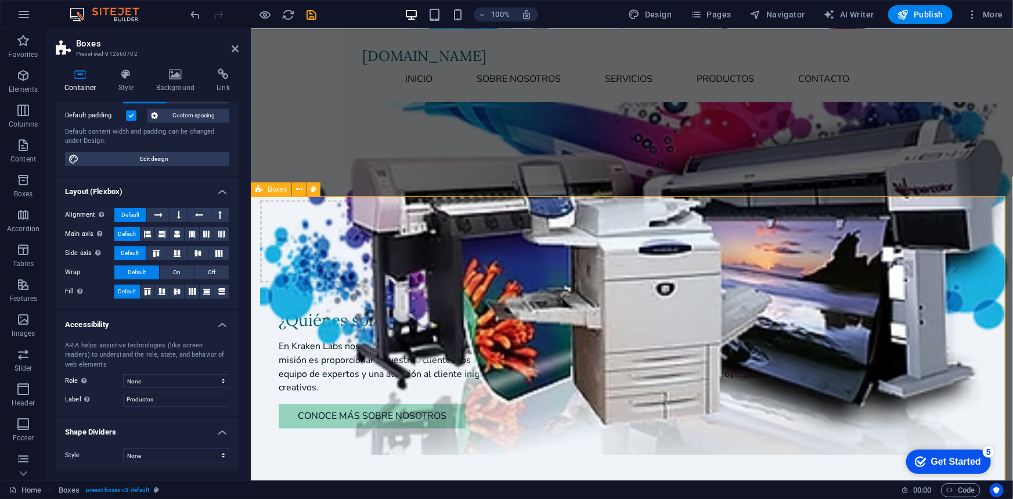
scroll to position [758, 0]
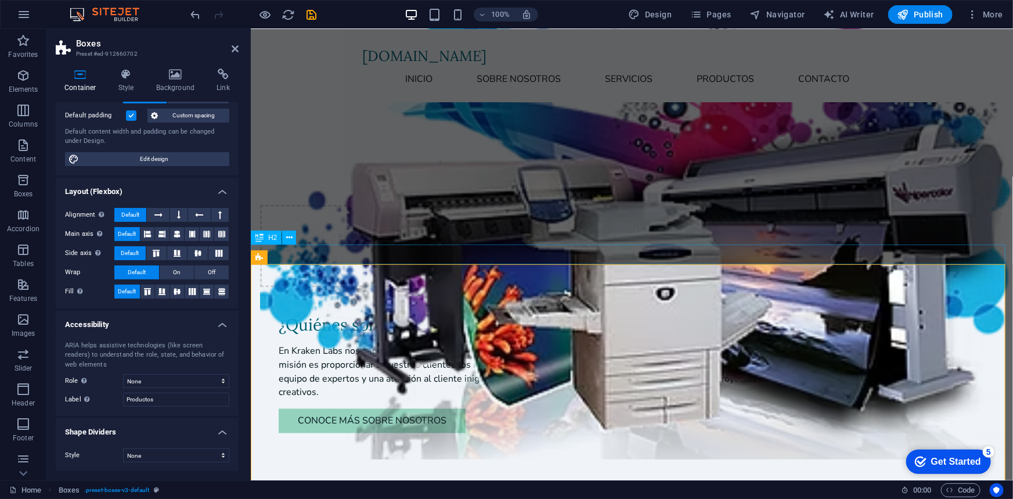
click at [273, 238] on span "H2" at bounding box center [272, 237] width 9 height 7
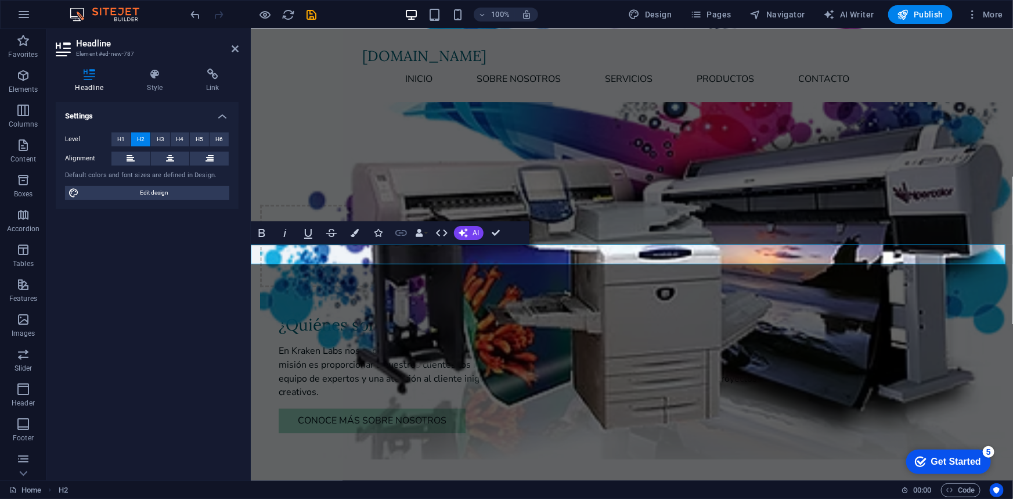
click at [403, 232] on icon "button" at bounding box center [401, 233] width 14 height 14
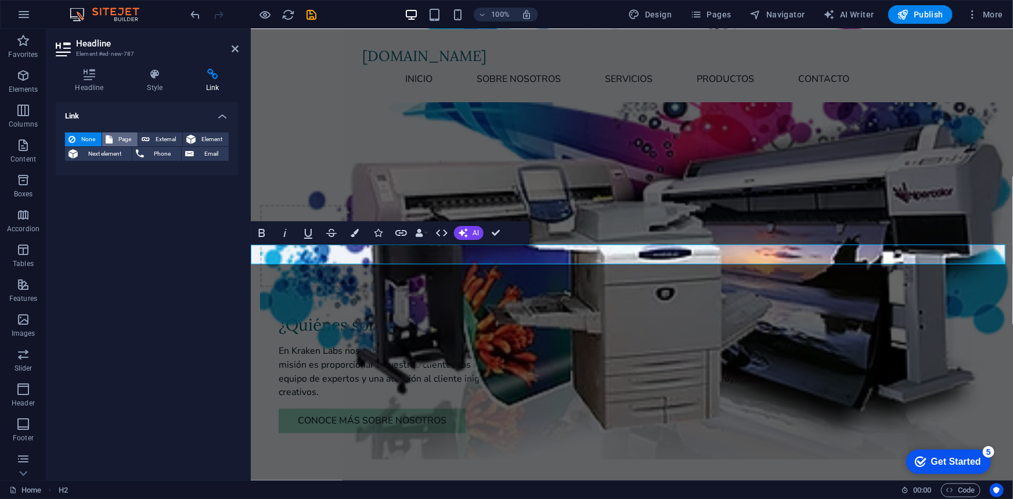
click at [123, 139] on span "Page" at bounding box center [125, 139] width 18 height 14
select select
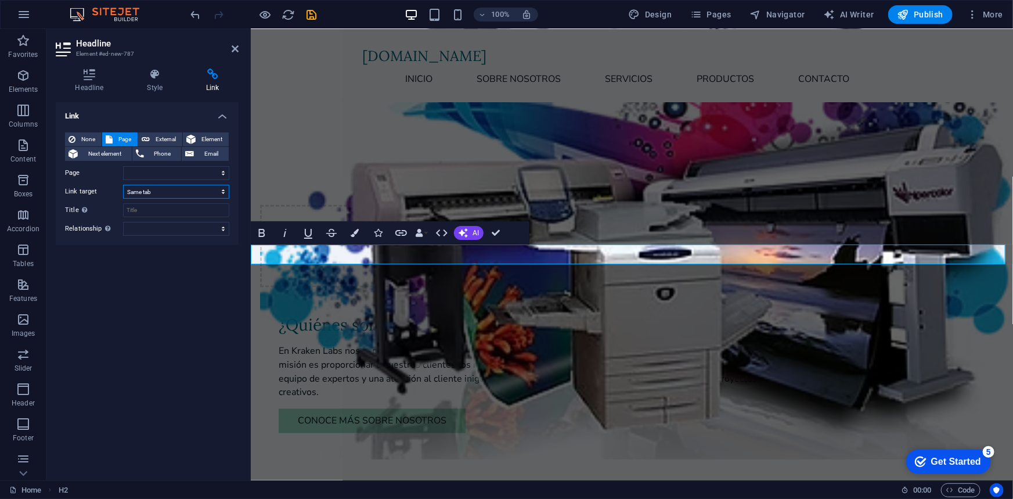
click at [212, 191] on select "New tab Same tab Overlay" at bounding box center [176, 192] width 106 height 14
click at [85, 131] on div "None Page External Element Next element Phone Email Page Home Servicios Subpage…" at bounding box center [147, 184] width 183 height 122
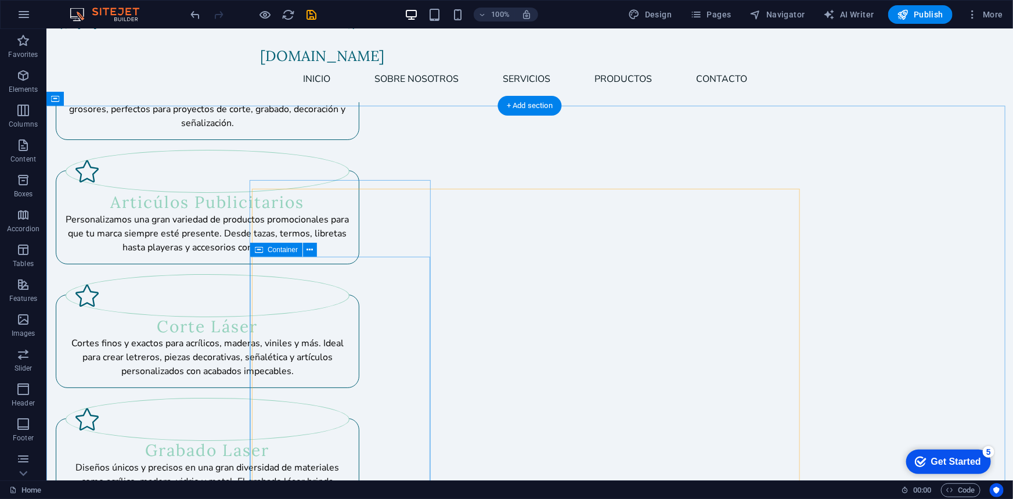
scroll to position [2165, 0]
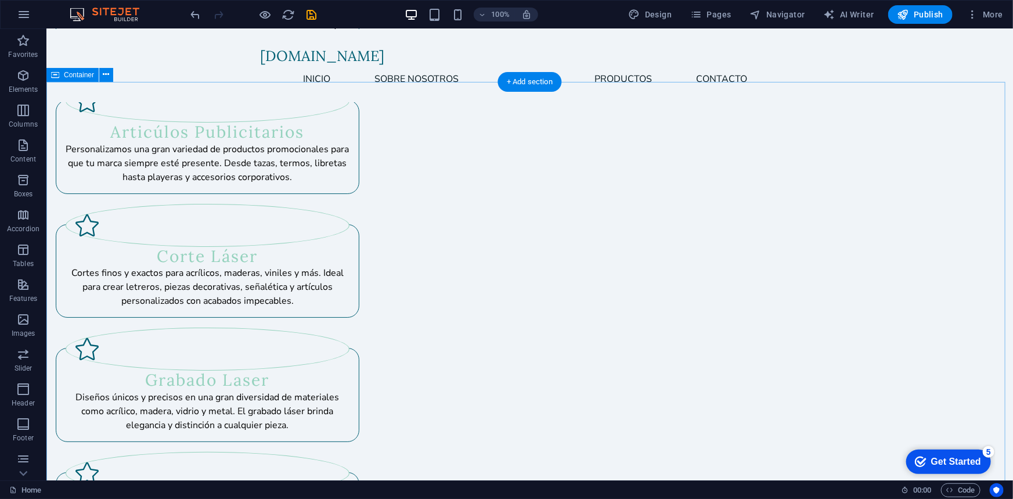
click at [104, 75] on icon at bounding box center [106, 75] width 6 height 12
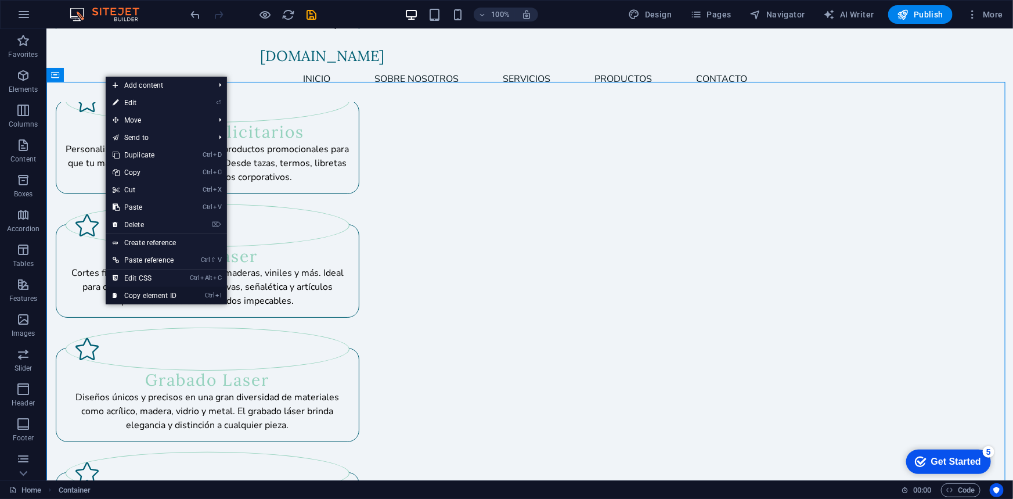
click at [174, 291] on link "Ctrl I Copy element ID" at bounding box center [145, 295] width 78 height 17
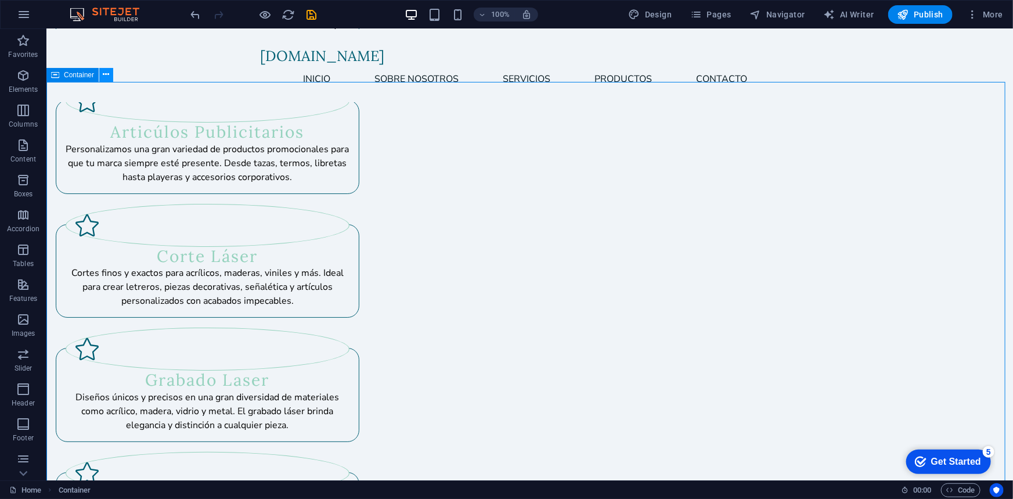
click at [103, 77] on icon at bounding box center [106, 75] width 6 height 12
click at [59, 73] on icon at bounding box center [55, 75] width 8 height 14
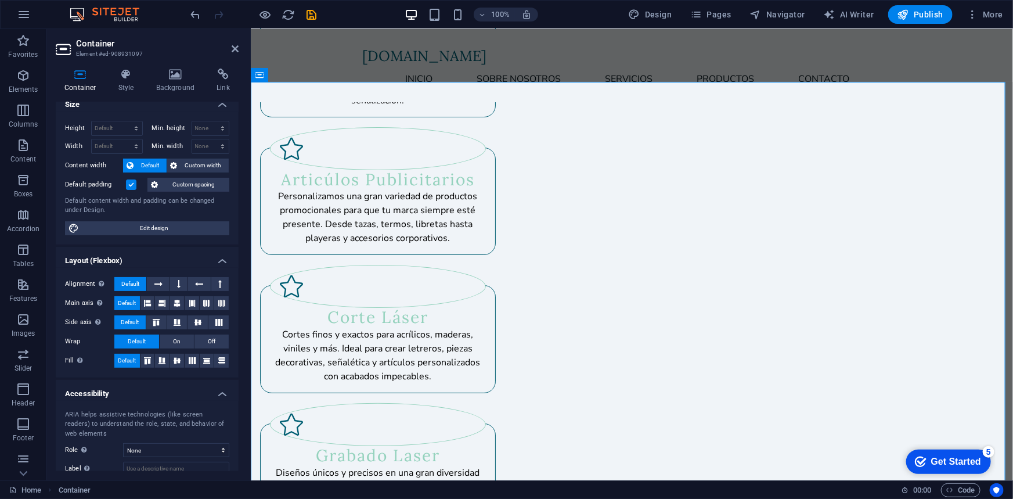
scroll to position [11, 0]
click at [215, 85] on h4 "Link" at bounding box center [223, 81] width 31 height 24
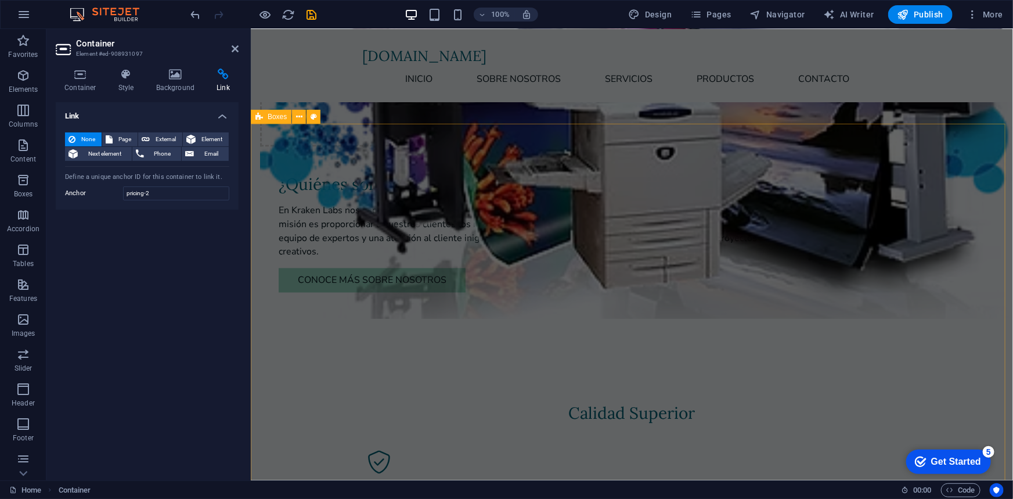
scroll to position [828, 0]
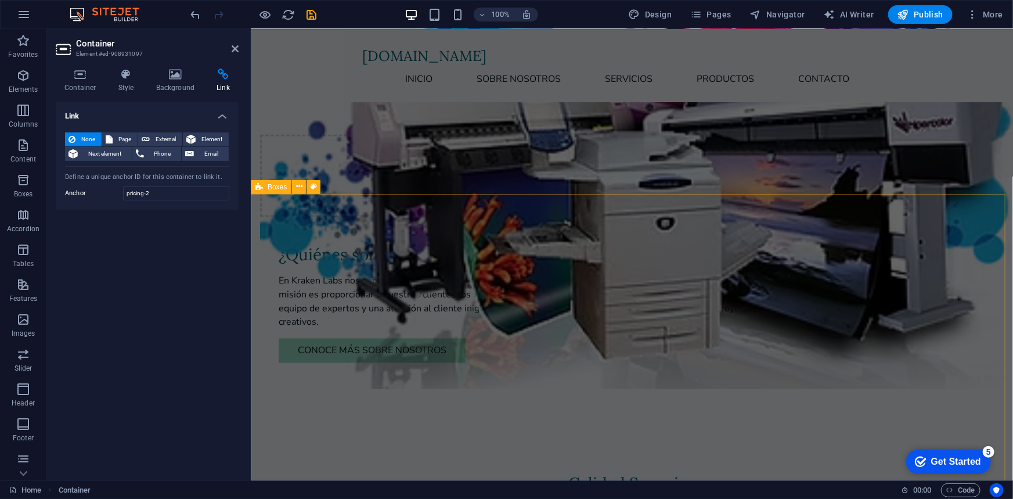
click at [276, 183] on span "Boxes" at bounding box center [277, 186] width 19 height 7
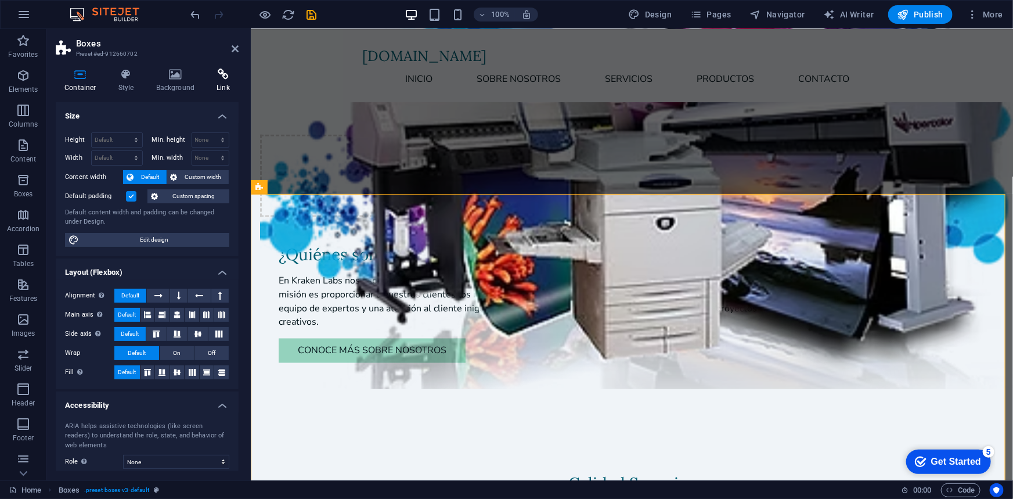
click at [226, 85] on h4 "Link" at bounding box center [223, 81] width 31 height 24
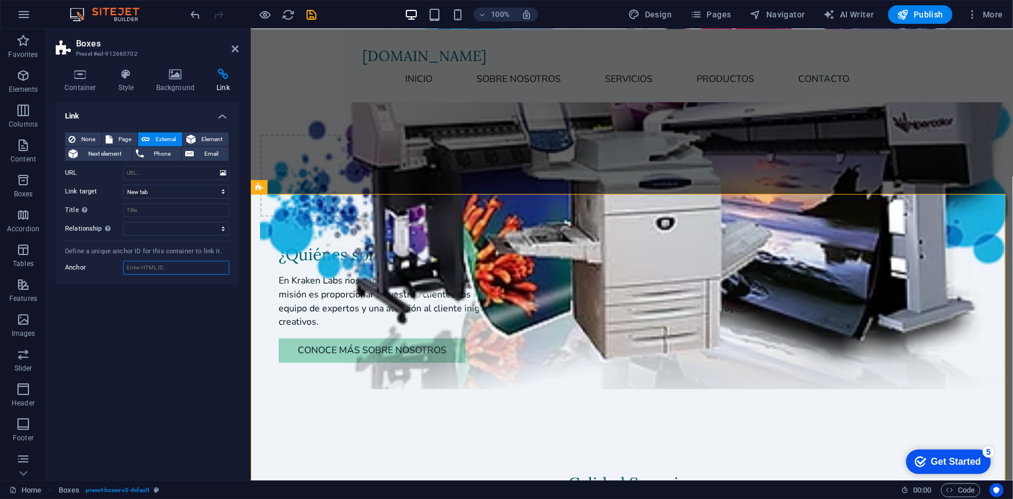
click at [144, 269] on input "Anchor" at bounding box center [176, 268] width 106 height 14
type input "Productos"
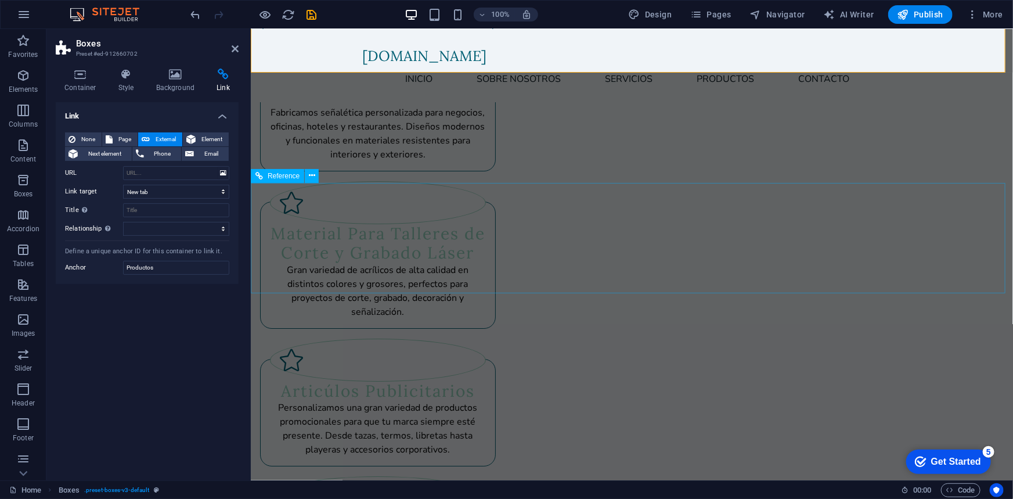
scroll to position [2025, 0]
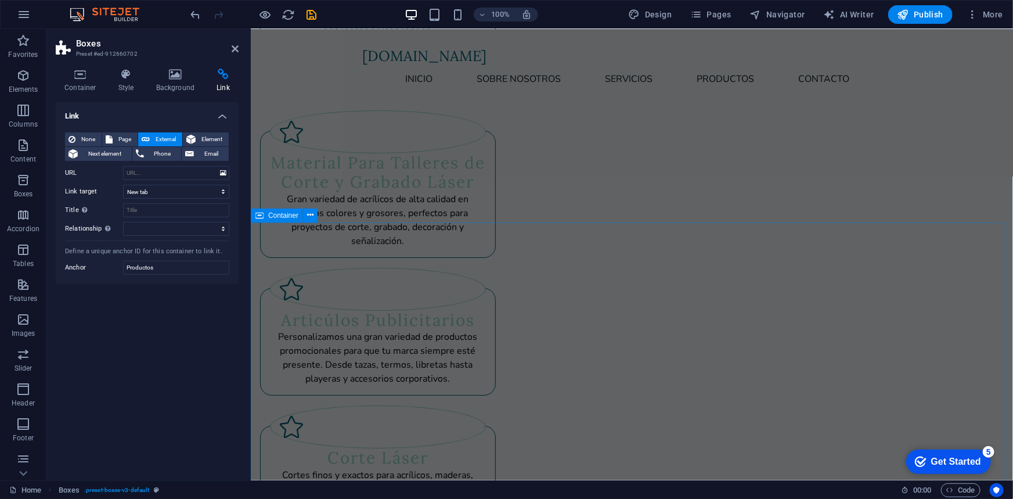
click at [279, 215] on span "Container" at bounding box center [283, 215] width 30 height 7
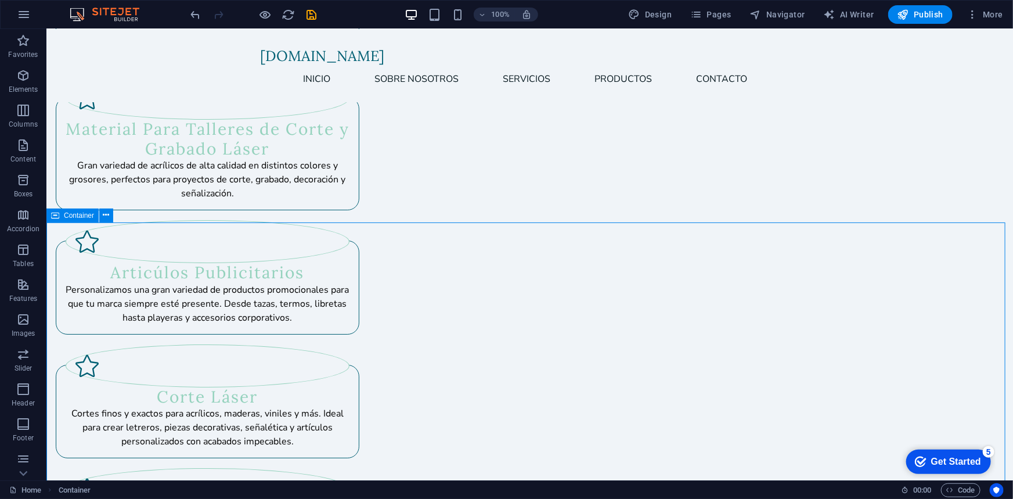
click at [71, 215] on span "Container" at bounding box center [79, 215] width 30 height 7
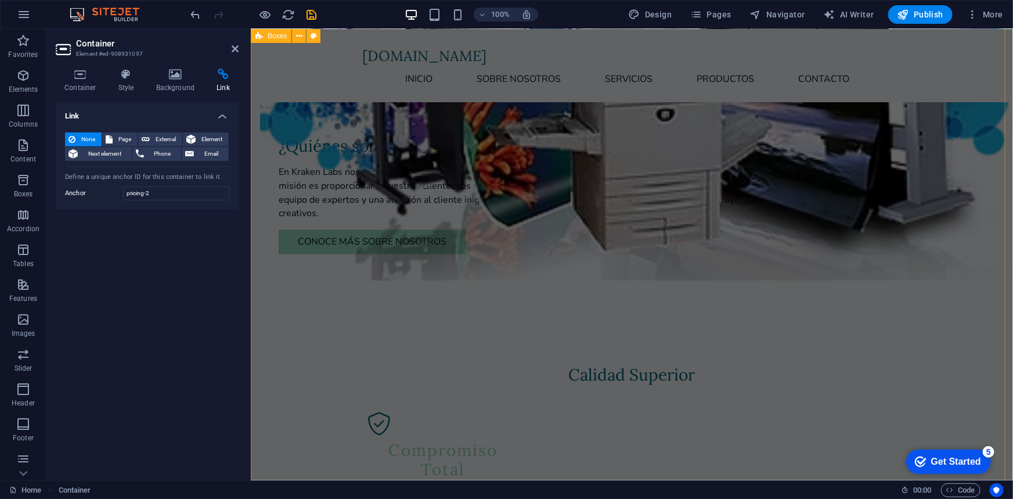
scroll to position [899, 0]
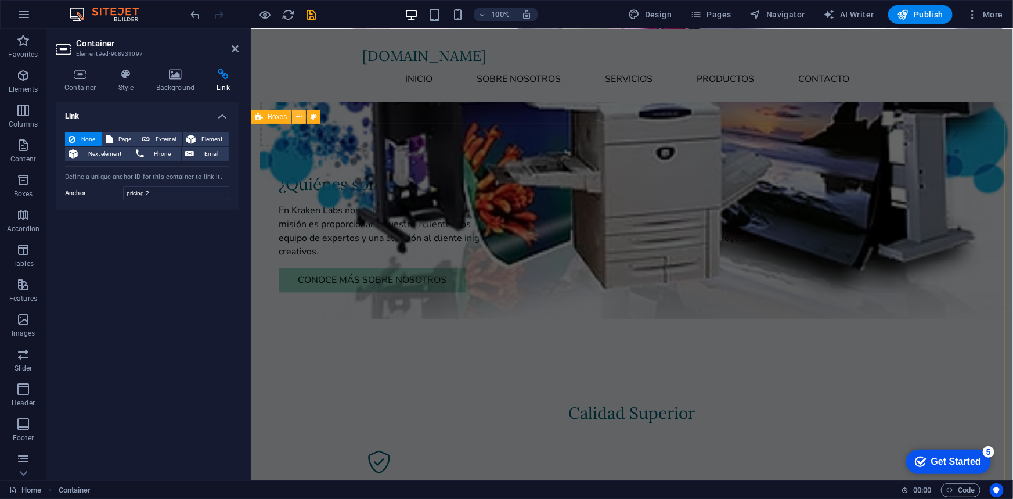
click at [293, 118] on button at bounding box center [299, 117] width 14 height 14
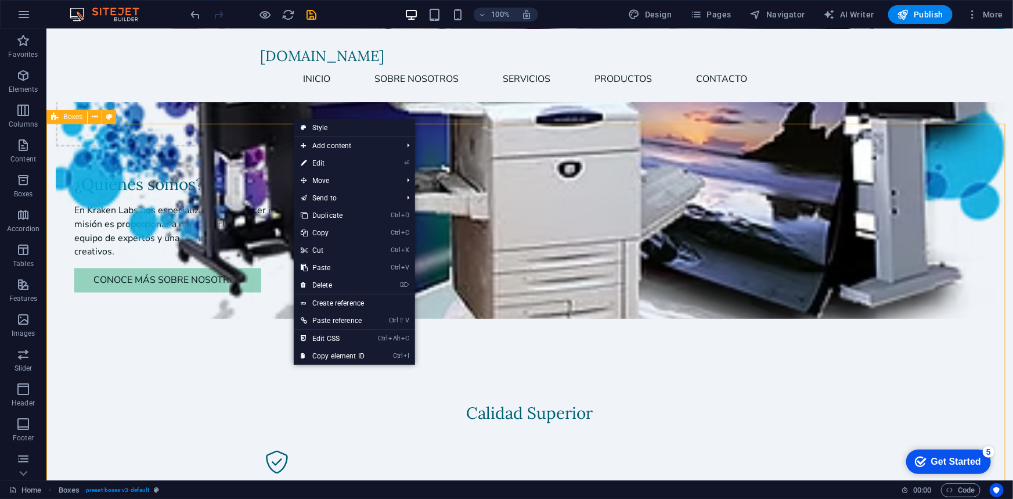
click at [73, 117] on span "Boxes" at bounding box center [72, 116] width 19 height 7
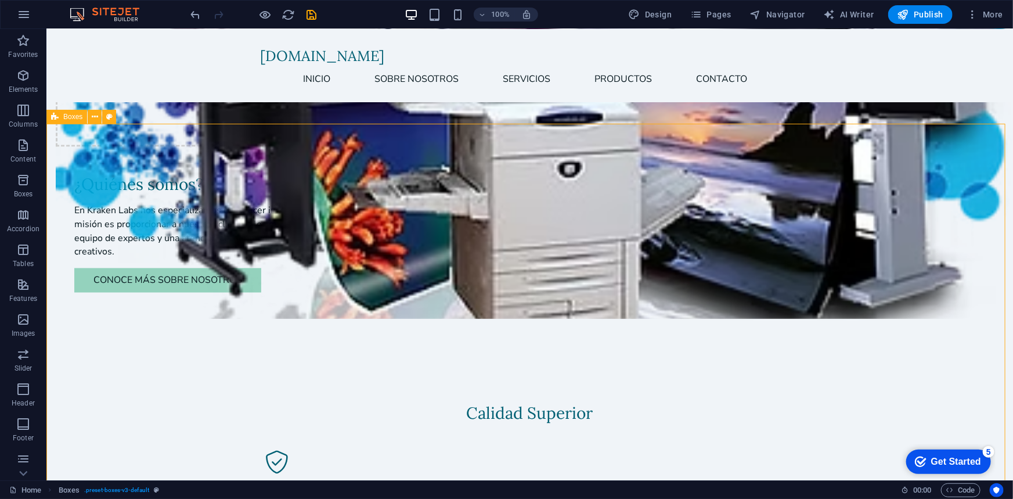
click at [73, 117] on span "Boxes" at bounding box center [72, 116] width 19 height 7
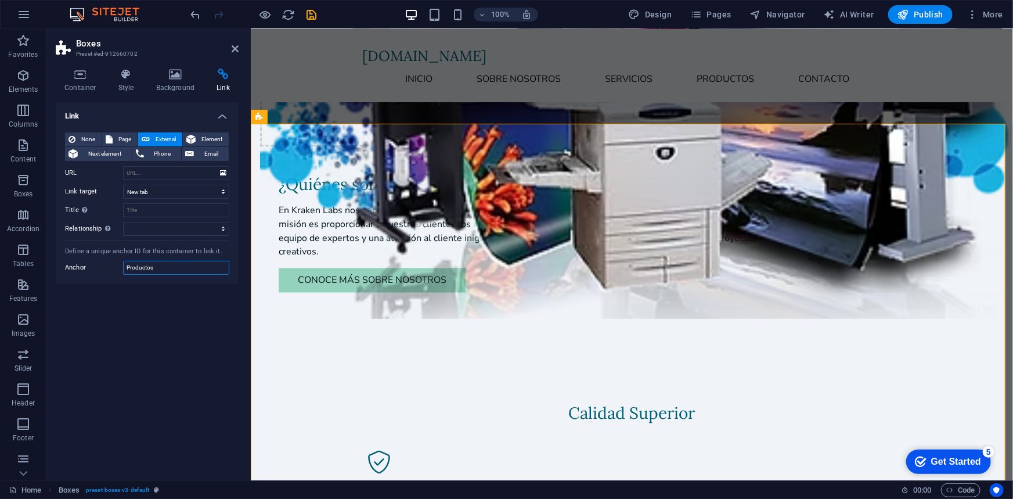
click at [156, 272] on input "Productos" at bounding box center [176, 268] width 106 height 14
drag, startPoint x: 193, startPoint y: 271, endPoint x: 24, endPoint y: 235, distance: 173.2
click at [24, 235] on section "Favorites Elements Columns Content Boxes Accordion Tables Features Images Slide…" at bounding box center [506, 254] width 1013 height 451
type input "Productos-2"
click at [527, 79] on nav "Inicio Sobre Nosotros Servicios Productos Contacto" at bounding box center [631, 78] width 539 height 28
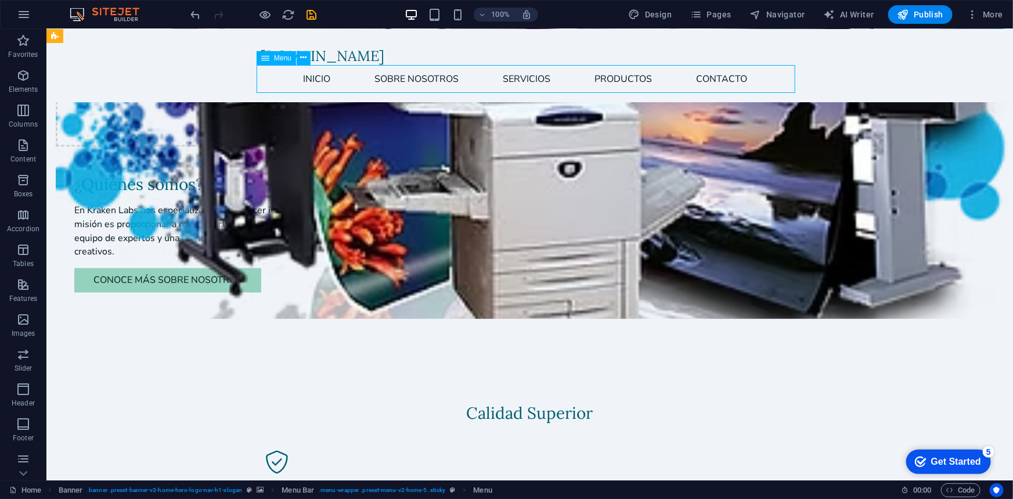
click at [527, 79] on nav "Inicio Sobre Nosotros Servicios Productos Contacto" at bounding box center [529, 78] width 539 height 28
select select
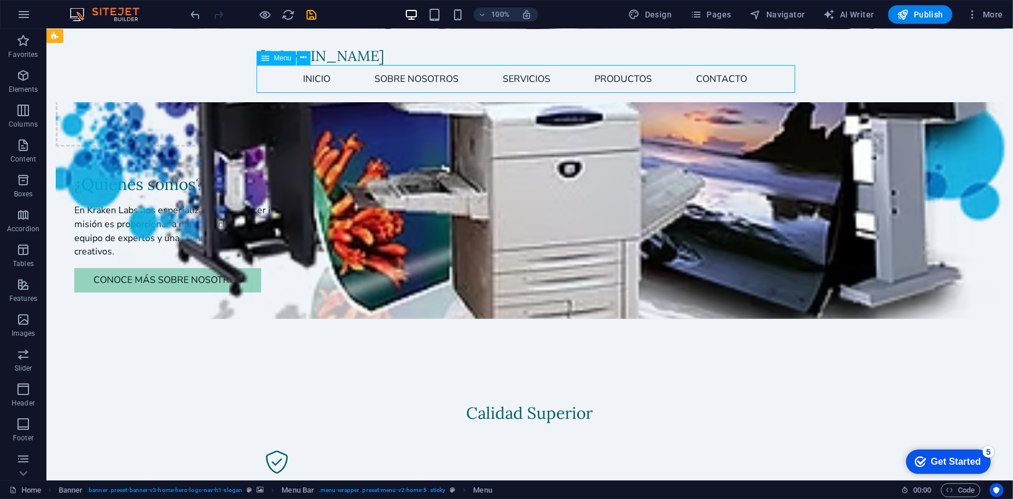
select select
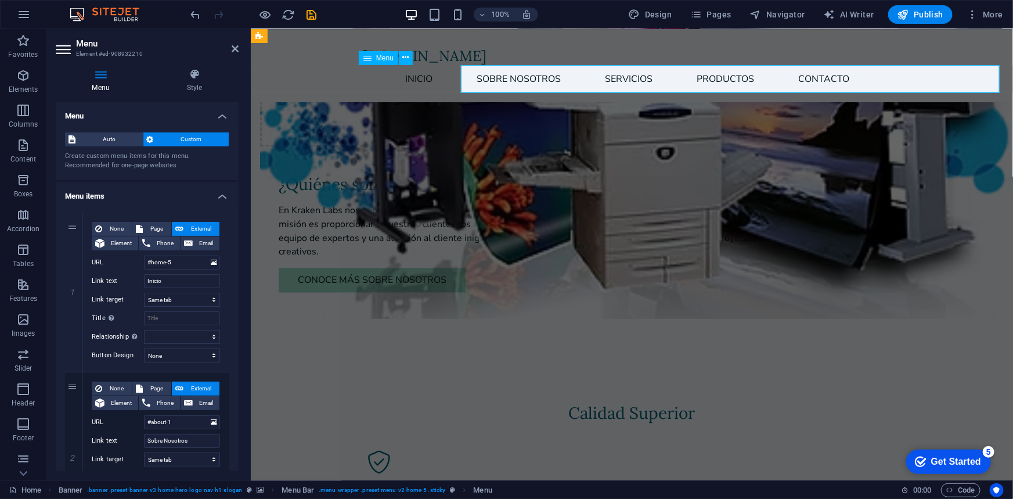
click at [527, 79] on nav "Inicio Sobre Nosotros Servicios Productos Contacto" at bounding box center [631, 78] width 539 height 28
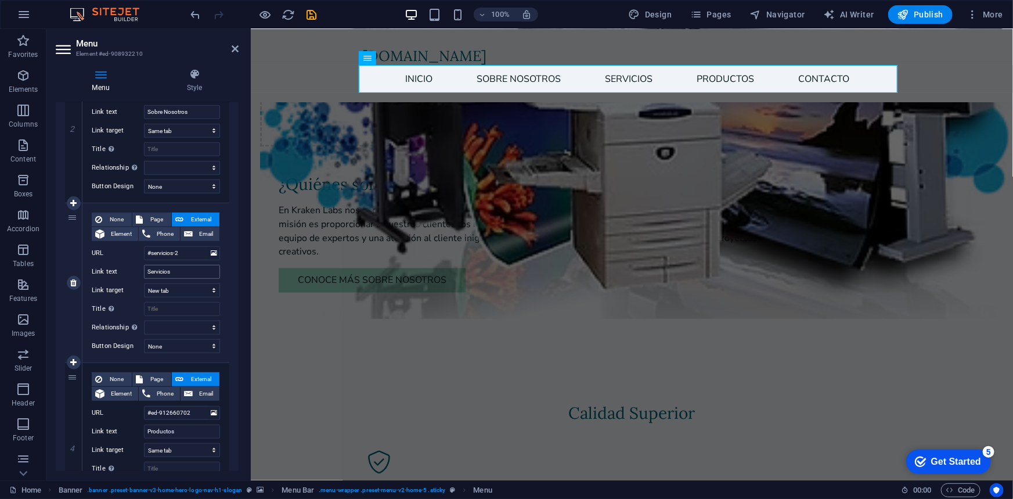
scroll to position [352, 0]
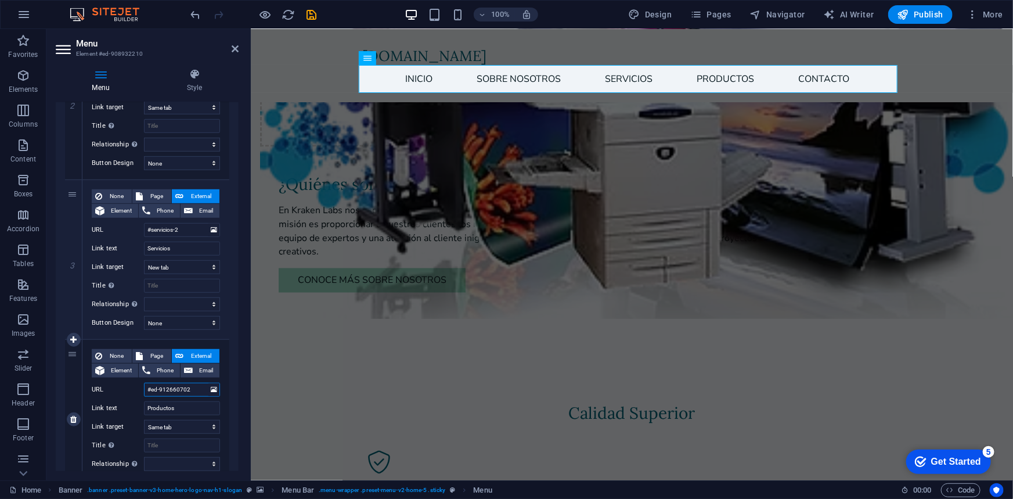
drag, startPoint x: 200, startPoint y: 387, endPoint x: 75, endPoint y: 388, distance: 124.2
click at [75, 388] on div "4 None Page External Element Phone Email Page Home Servicios Subpage Legal Noti…" at bounding box center [147, 420] width 164 height 160
paste input "Productos-"
type input "Productos-2"
select select
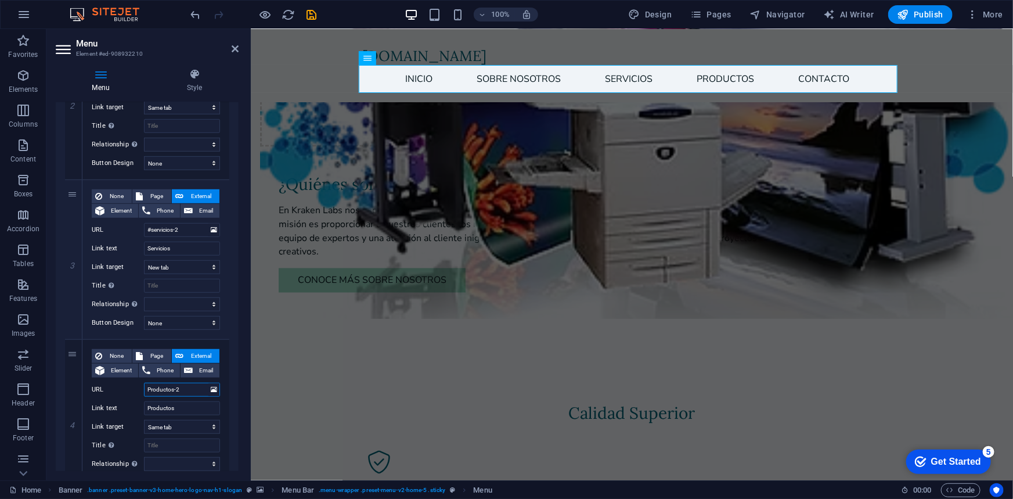
select select
click at [146, 386] on input "Productos-2" at bounding box center [182, 390] width 76 height 14
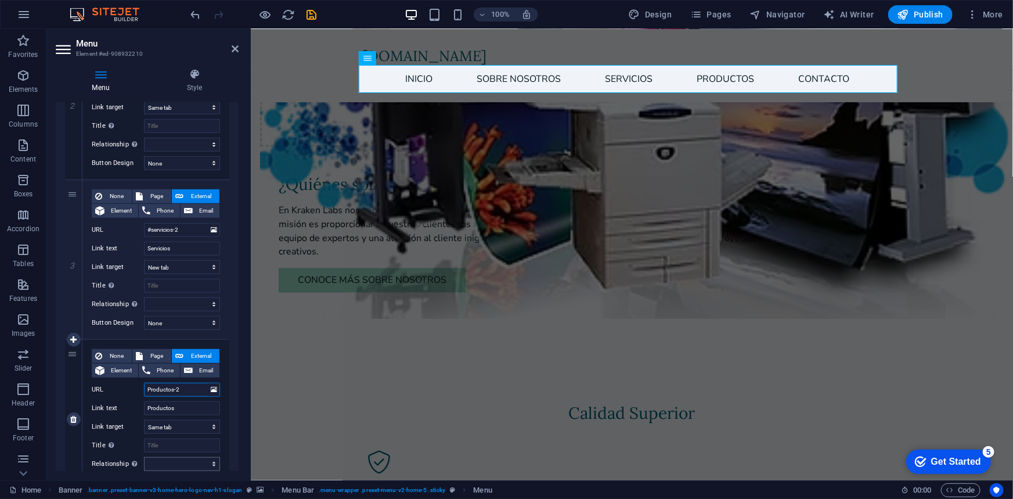
type input "#Productos-2"
select select
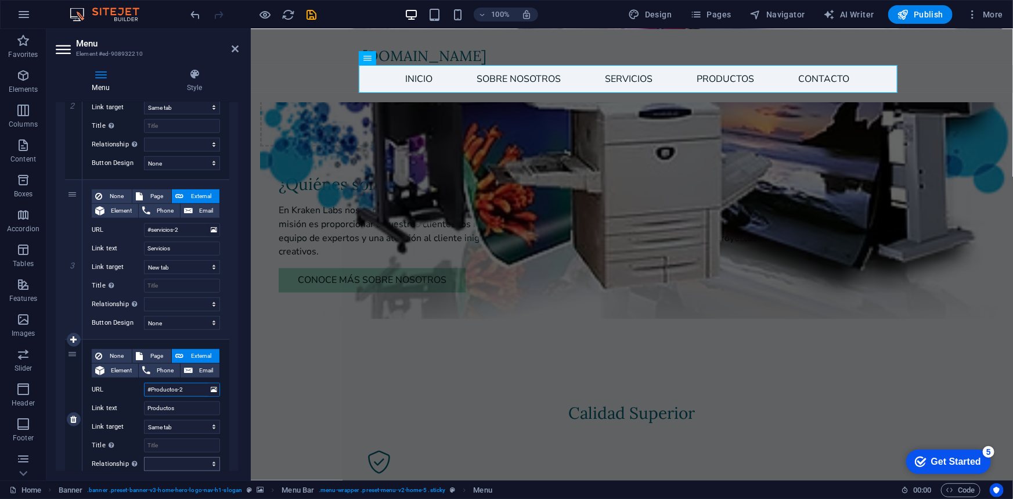
select select
type input "#Productos-2"
click at [305, 8] on icon "save" at bounding box center [311, 14] width 13 height 13
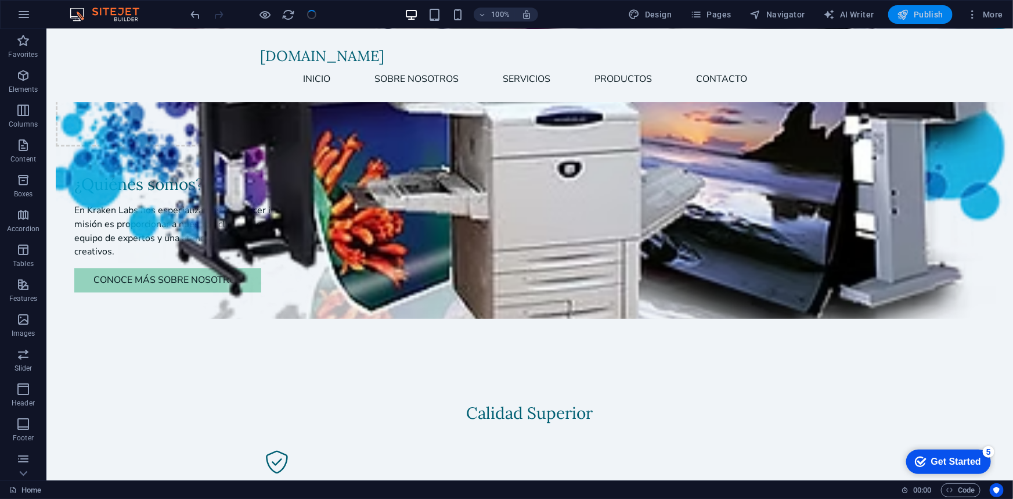
click at [903, 13] on icon "button" at bounding box center [903, 15] width 12 height 12
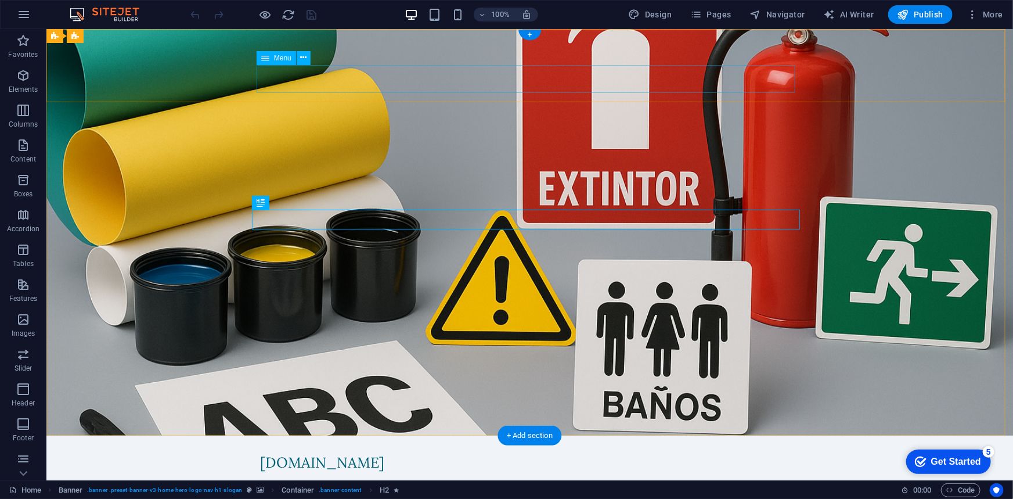
click at [402, 471] on nav "Inicio Sobre Nosotros Servicios Productos Contacto" at bounding box center [529, 485] width 539 height 28
select select
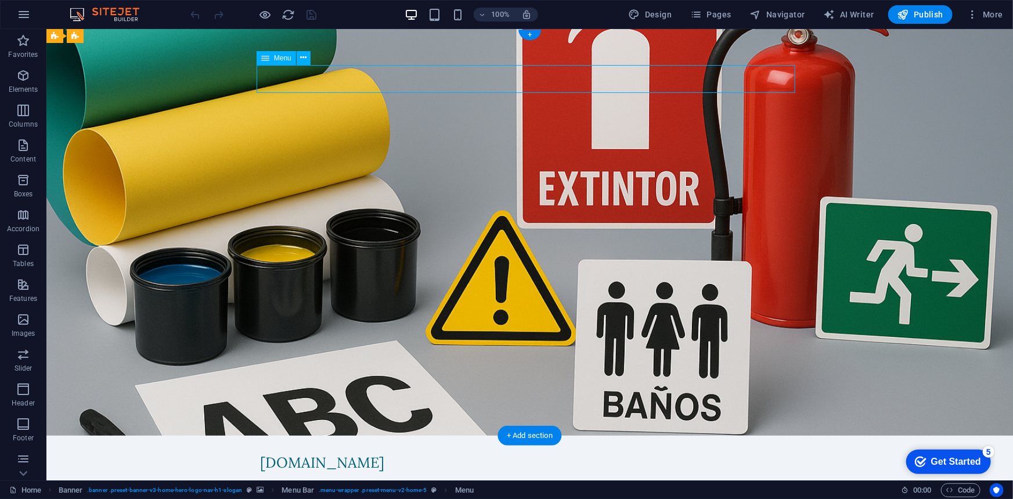
select select
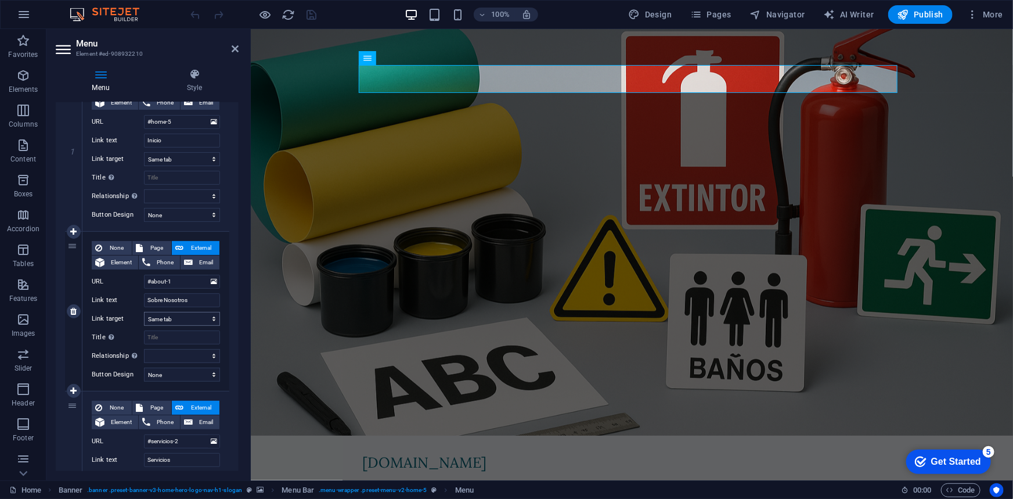
scroll to position [211, 0]
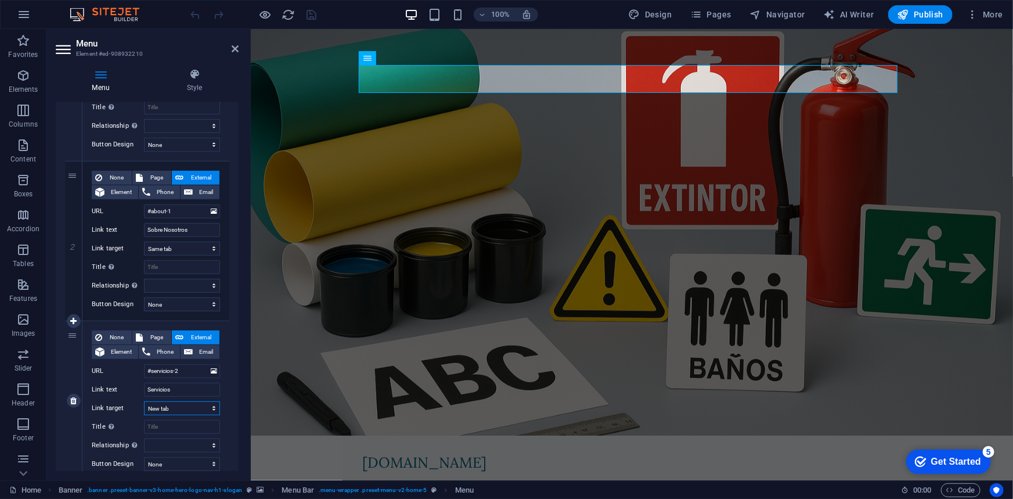
click at [186, 409] on select "New tab Same tab Overlay" at bounding box center [182, 408] width 76 height 14
select select
click at [144, 401] on select "New tab Same tab Overlay" at bounding box center [182, 408] width 76 height 14
select select
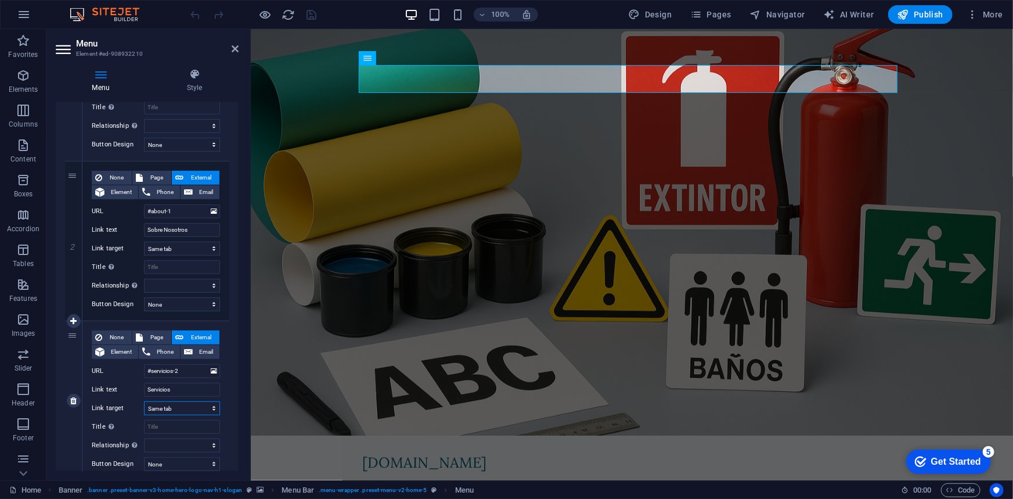
select select
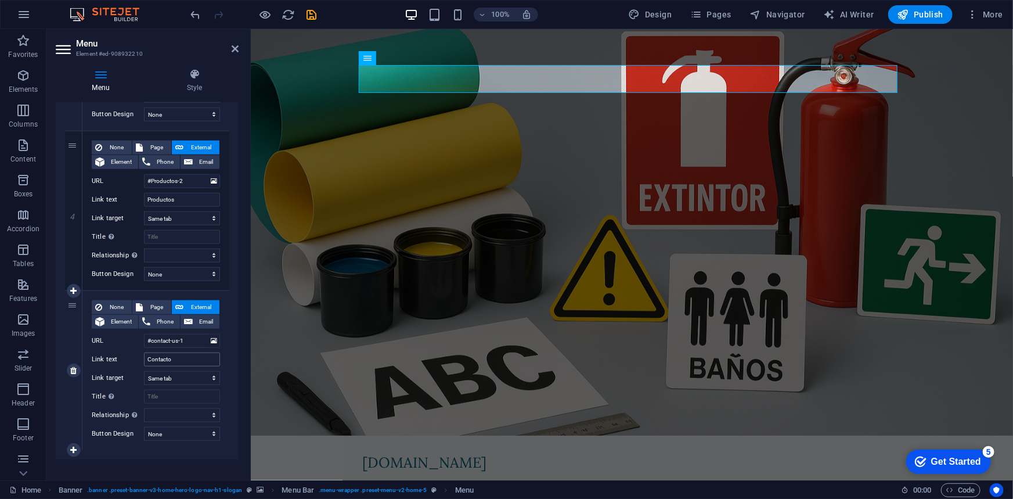
scroll to position [571, 0]
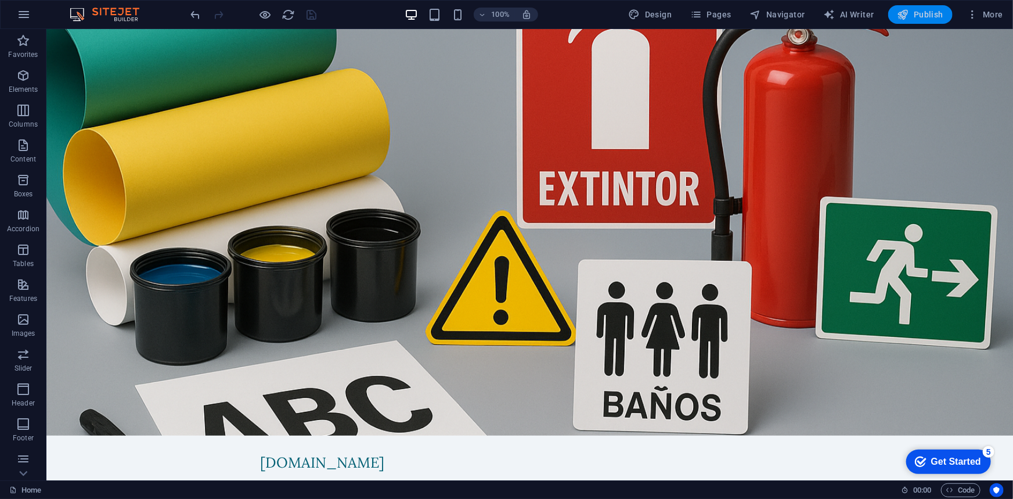
click at [926, 17] on span "Publish" at bounding box center [920, 15] width 46 height 12
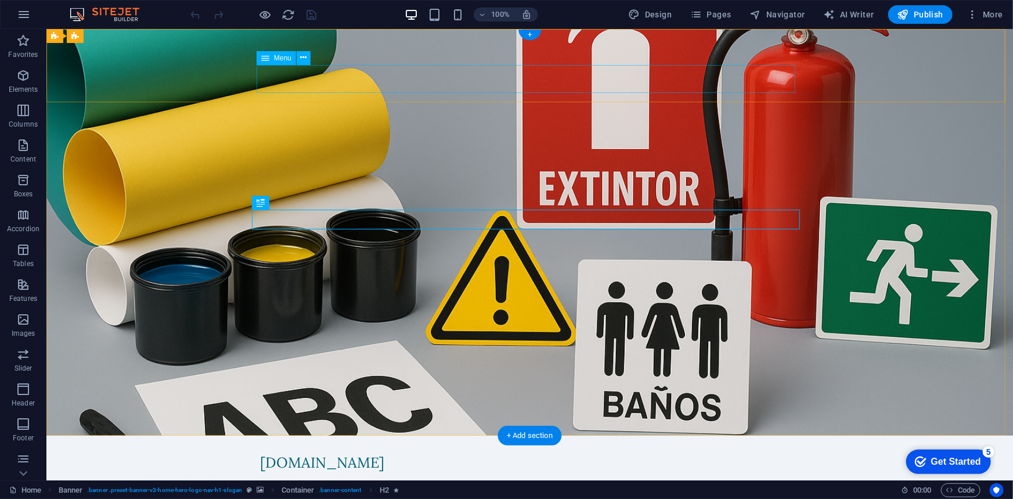
click at [307, 471] on nav "Inicio Sobre Nosotros Servicios Productos Contacto" at bounding box center [529, 485] width 539 height 28
select select
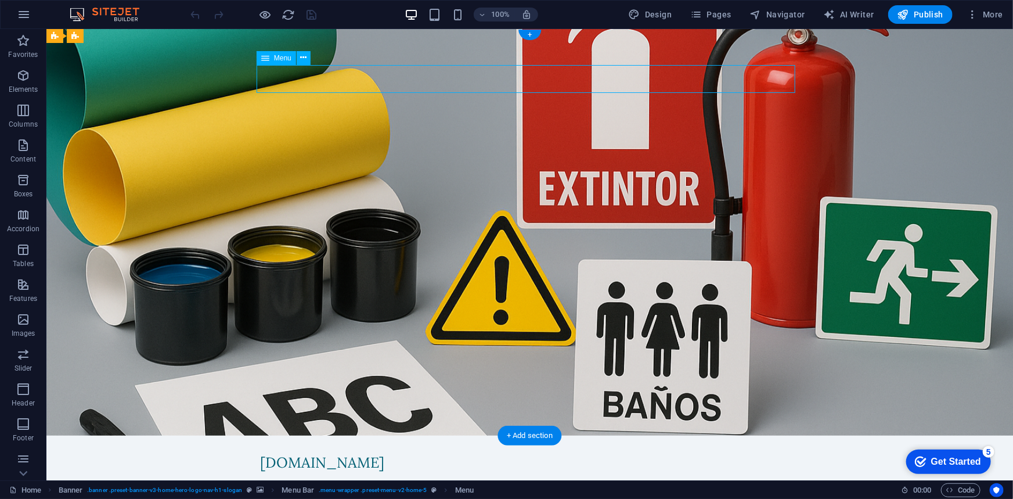
select select
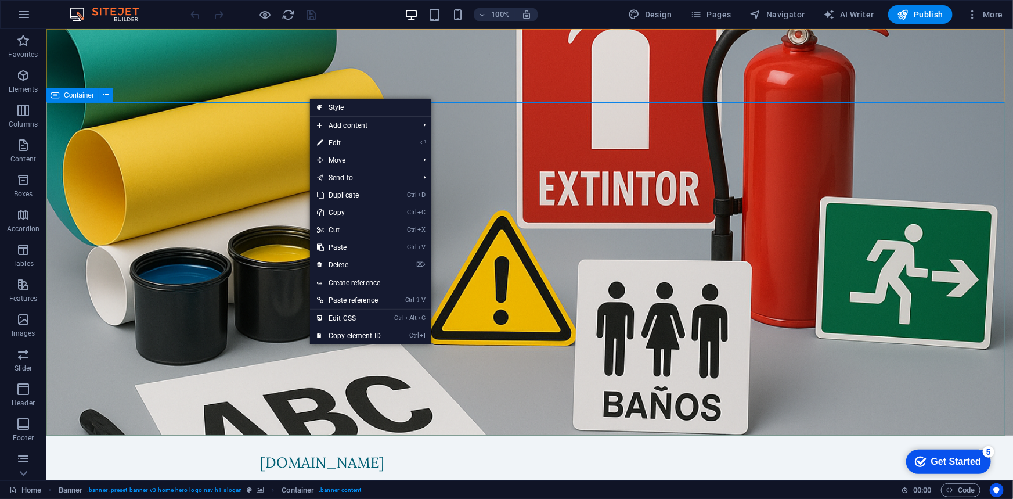
click at [0, 0] on span "Container" at bounding box center [0, 0] width 0 height 0
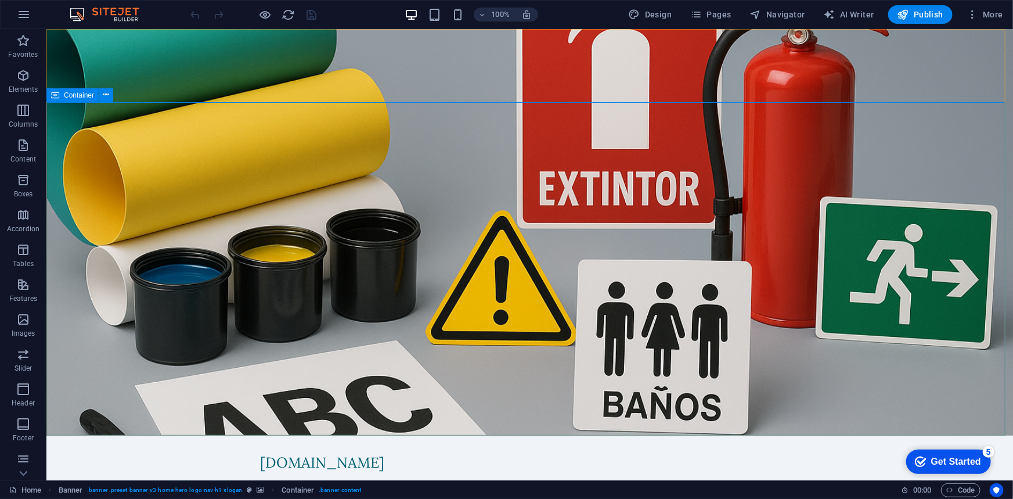
click at [0, 0] on span "Container" at bounding box center [0, 0] width 0 height 0
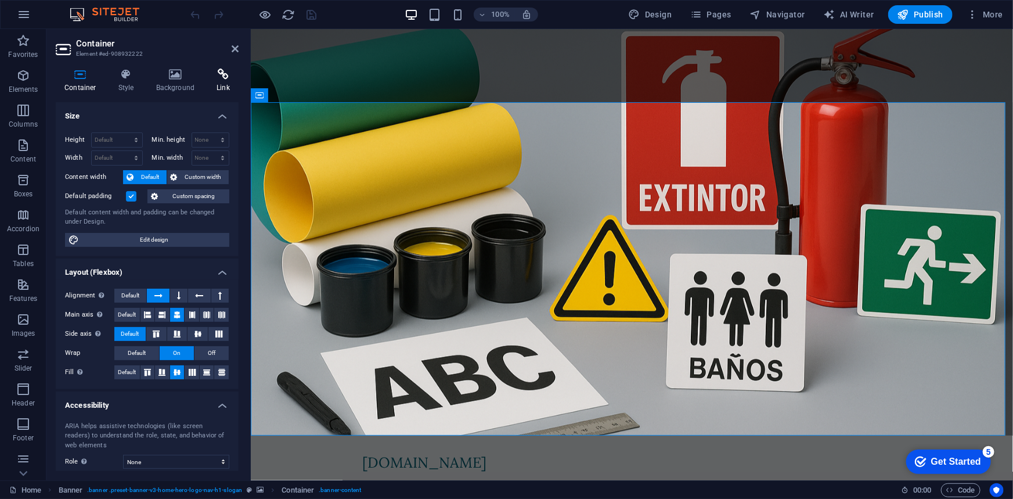
click at [215, 80] on h4 "Link" at bounding box center [223, 81] width 31 height 24
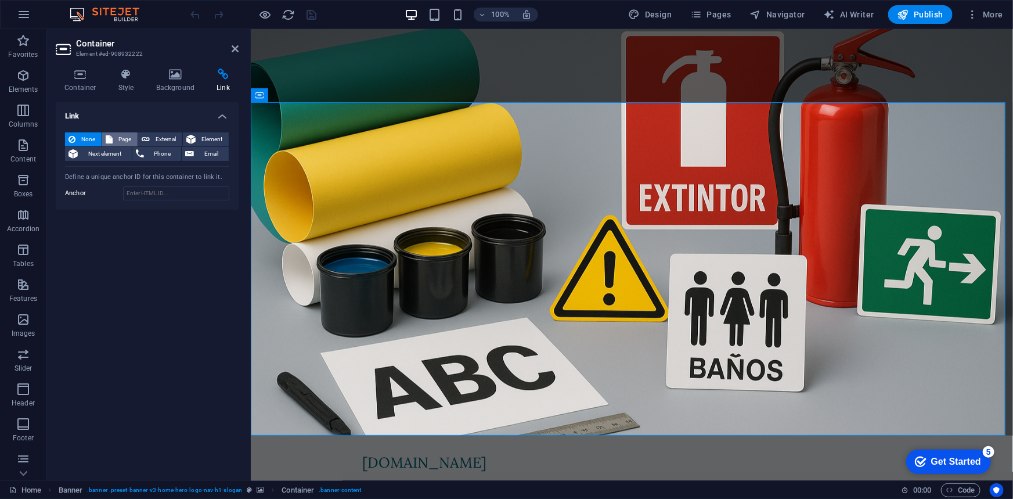
click at [121, 134] on span "Page" at bounding box center [125, 139] width 18 height 14
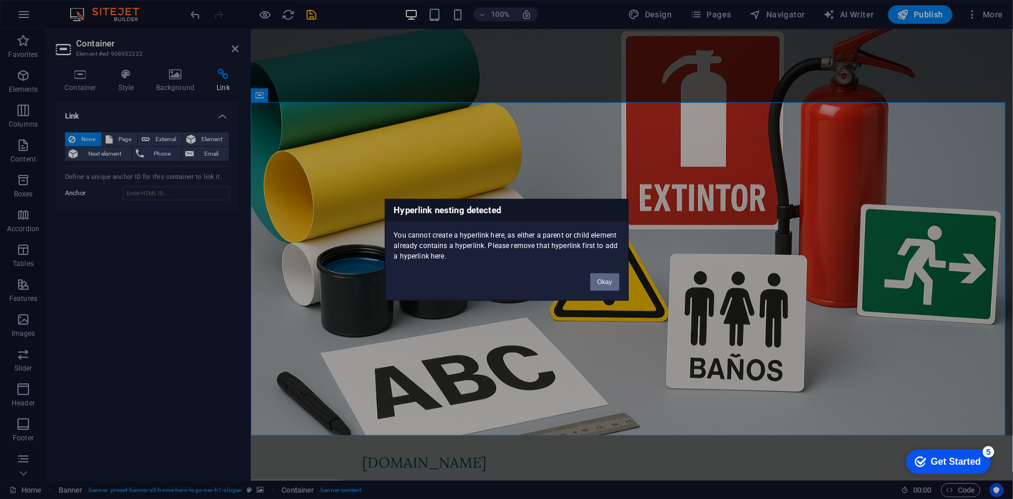
drag, startPoint x: 613, startPoint y: 276, endPoint x: 57, endPoint y: 140, distance: 572.6
click at [613, 276] on button "Okay" at bounding box center [604, 281] width 29 height 17
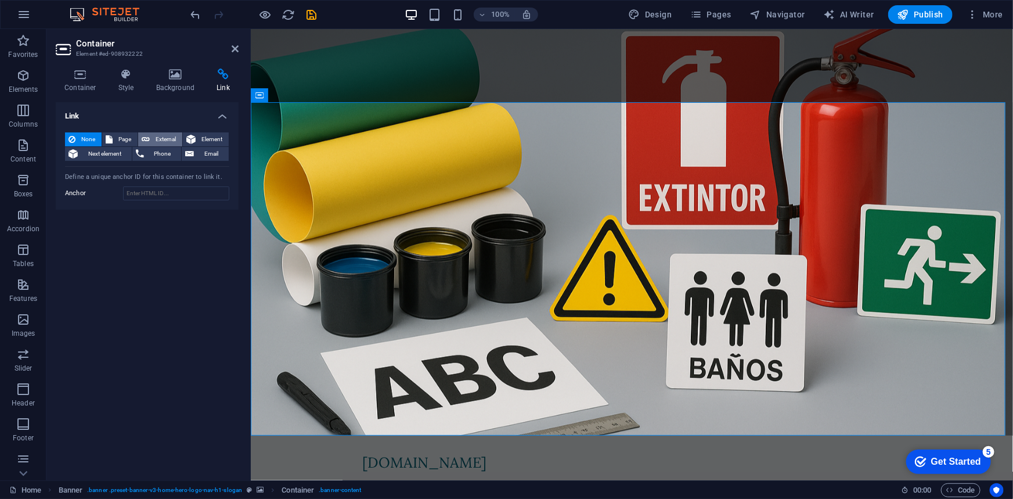
click at [157, 135] on span "External" at bounding box center [166, 139] width 26 height 14
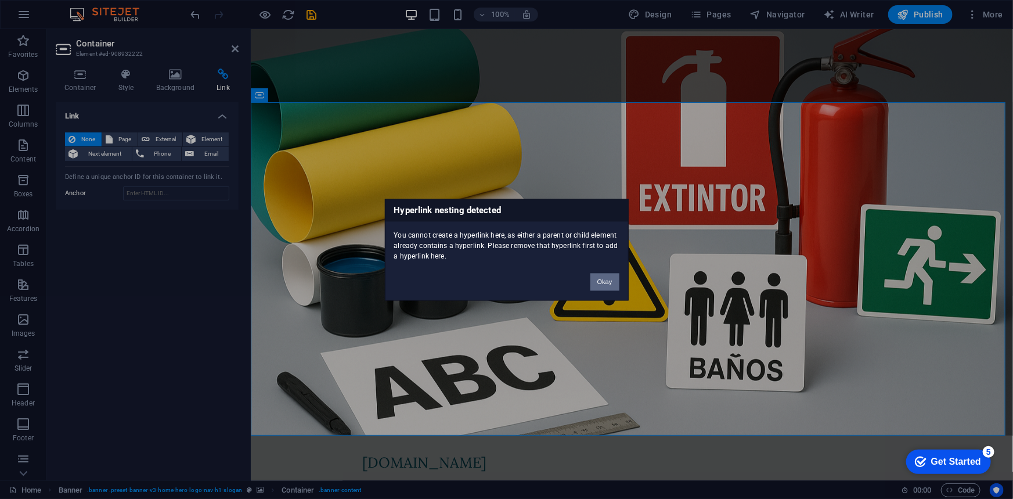
click at [595, 279] on button "Okay" at bounding box center [604, 281] width 29 height 17
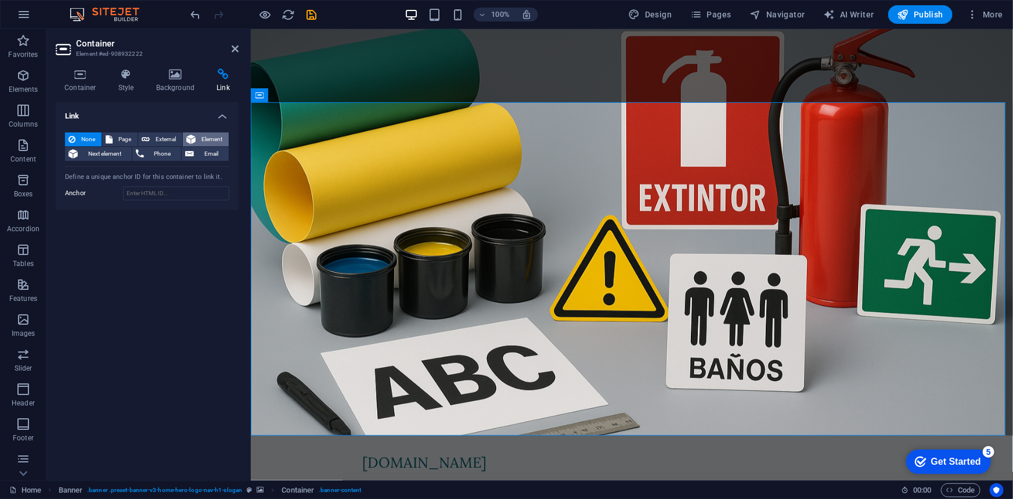
click at [218, 134] on span "Element" at bounding box center [212, 139] width 26 height 14
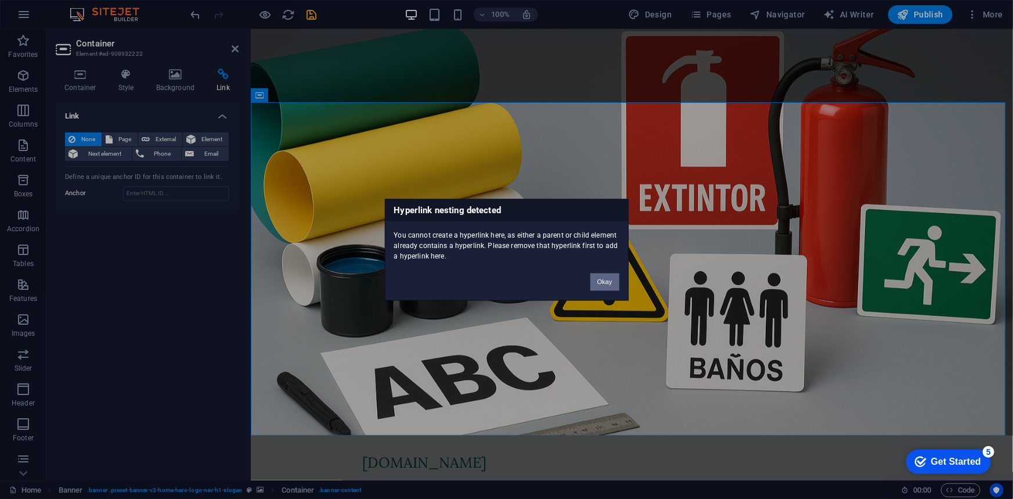
click at [604, 284] on button "Okay" at bounding box center [604, 281] width 29 height 17
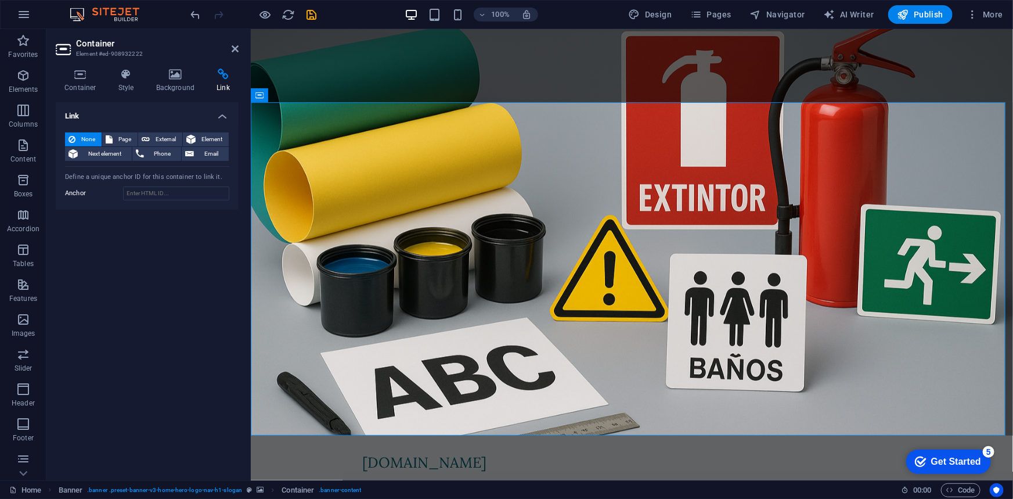
click at [92, 134] on span "None" at bounding box center [88, 139] width 19 height 14
click at [117, 74] on icon at bounding box center [126, 75] width 33 height 12
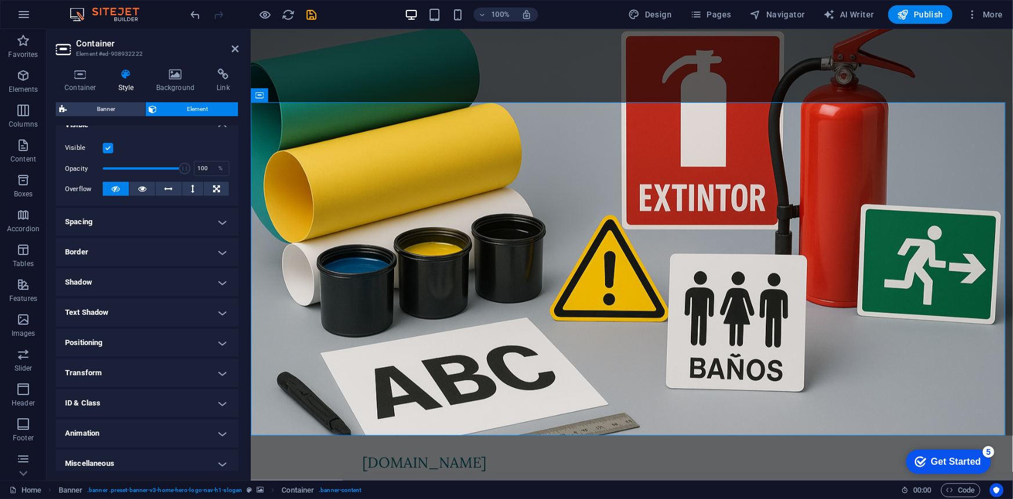
scroll to position [145, 0]
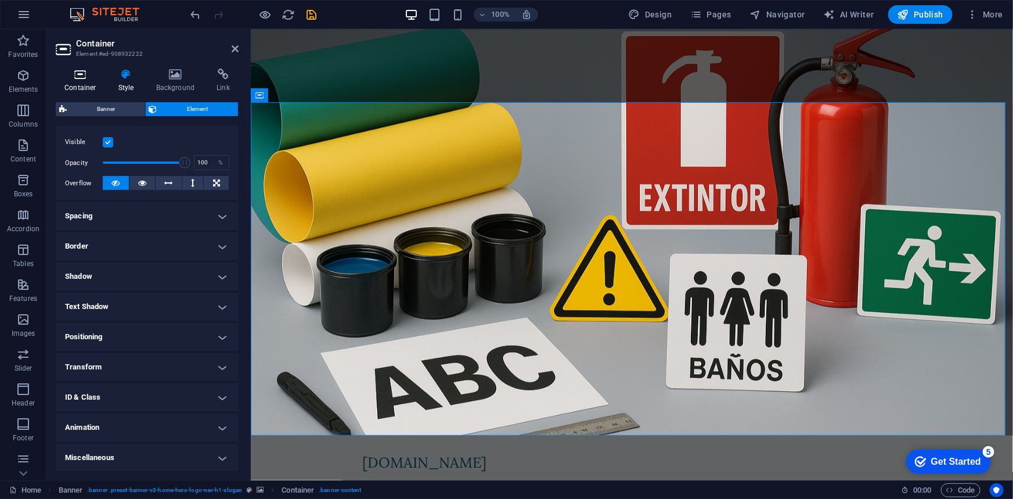
click at [91, 82] on h4 "Container" at bounding box center [83, 81] width 54 height 24
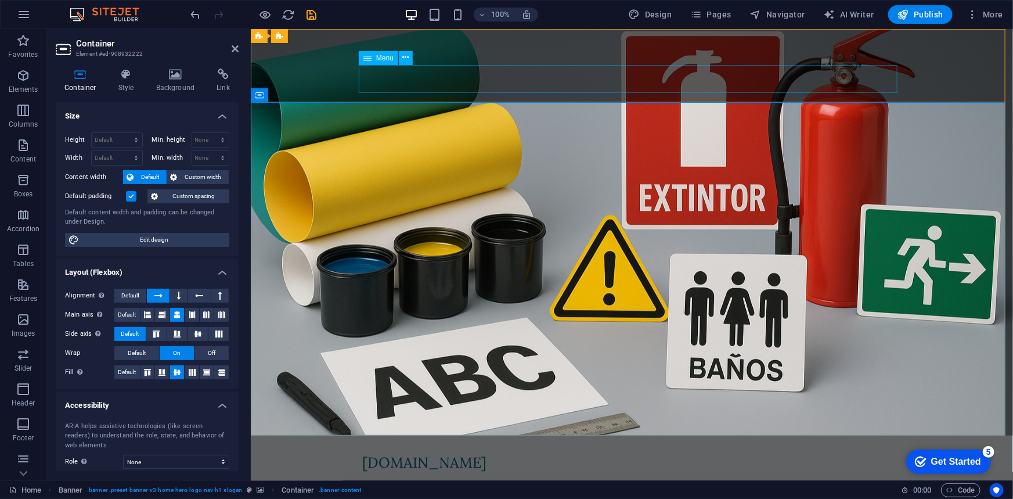
click at [383, 57] on span "Menu" at bounding box center [384, 58] width 17 height 7
select select
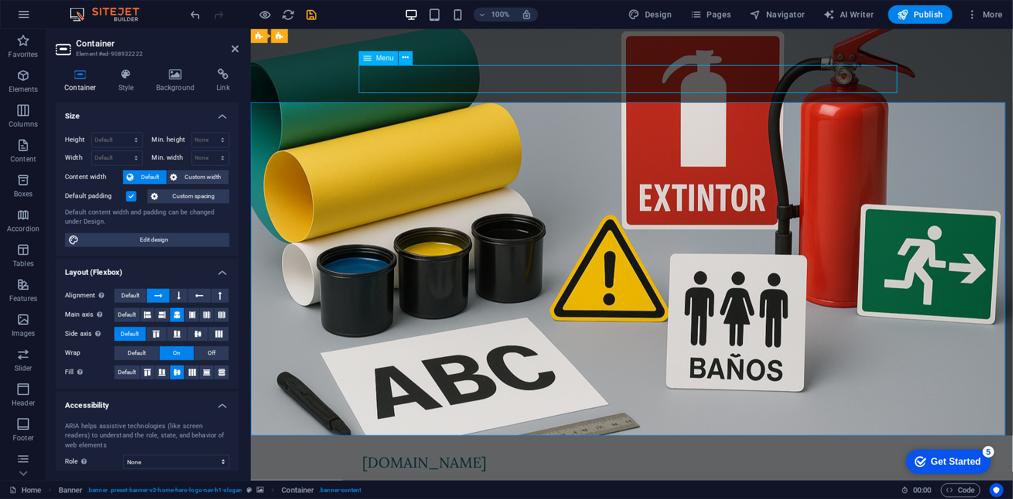
select select
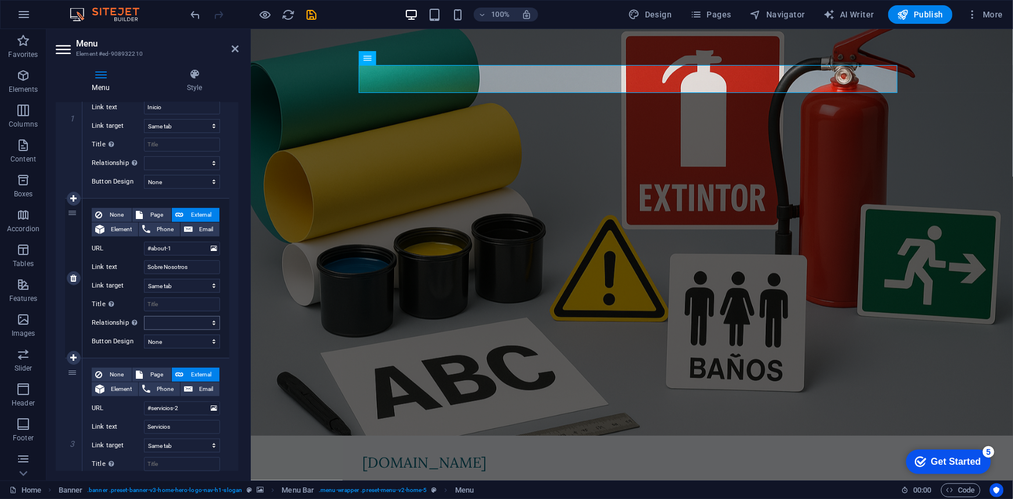
scroll to position [211, 0]
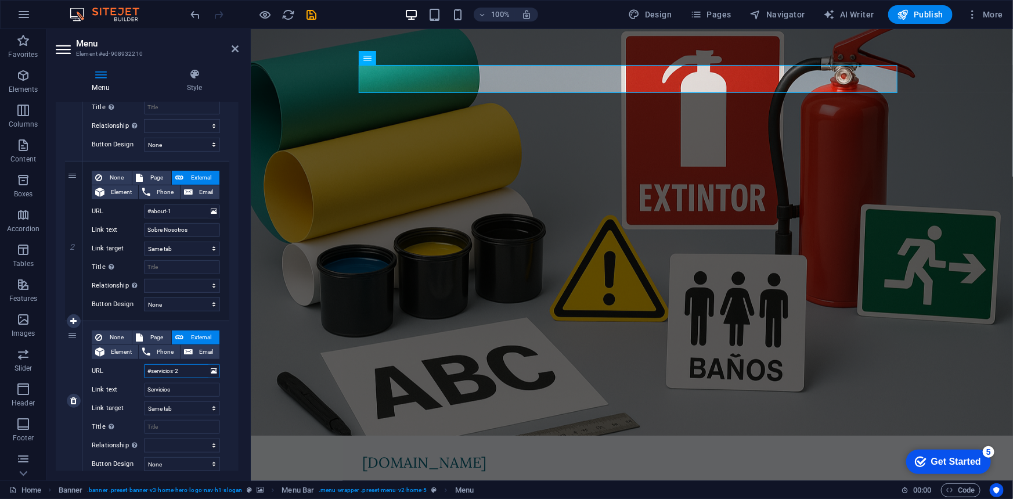
drag, startPoint x: 190, startPoint y: 374, endPoint x: 127, endPoint y: 369, distance: 63.5
click at [127, 369] on div "URL #servicios-2" at bounding box center [156, 371] width 128 height 14
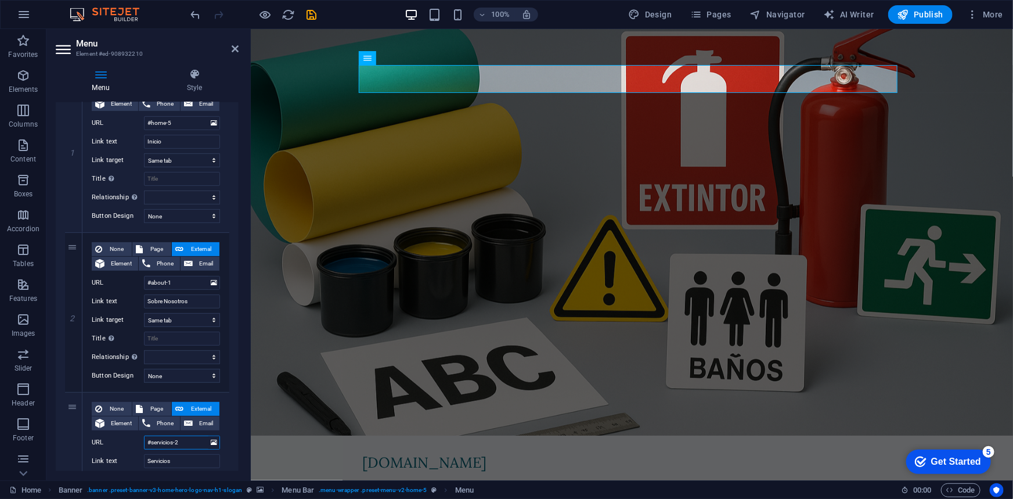
scroll to position [140, 0]
select select
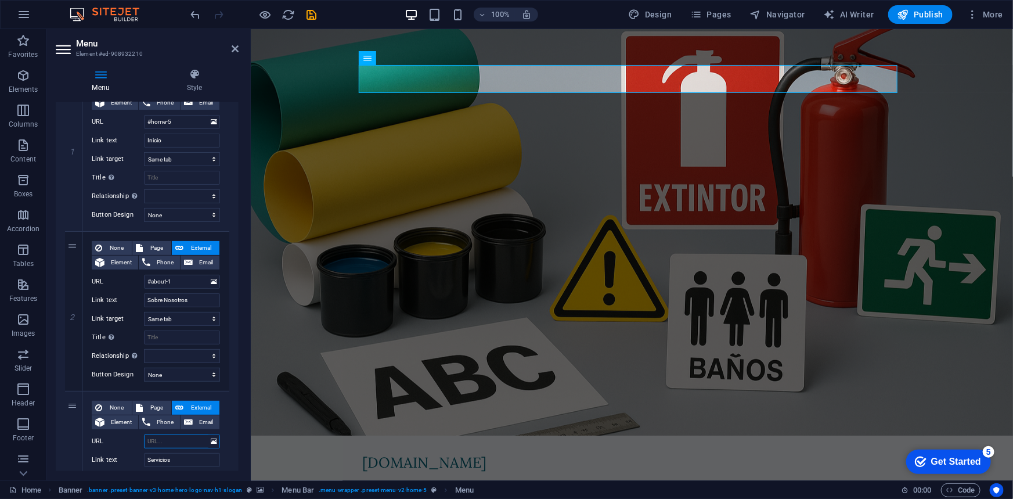
select select
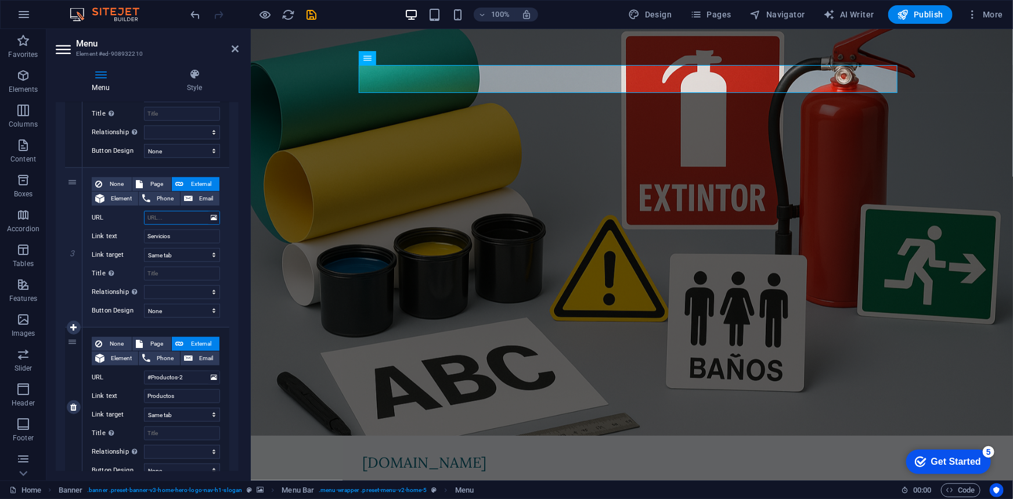
scroll to position [422, 0]
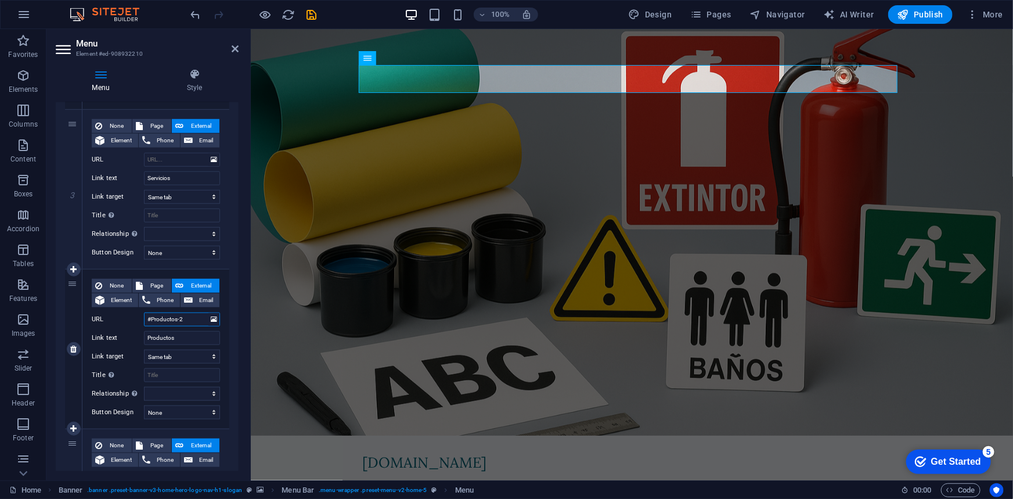
drag, startPoint x: 192, startPoint y: 316, endPoint x: 100, endPoint y: 313, distance: 91.2
click at [100, 313] on div "URL #Productos-2" at bounding box center [156, 319] width 128 height 14
select select
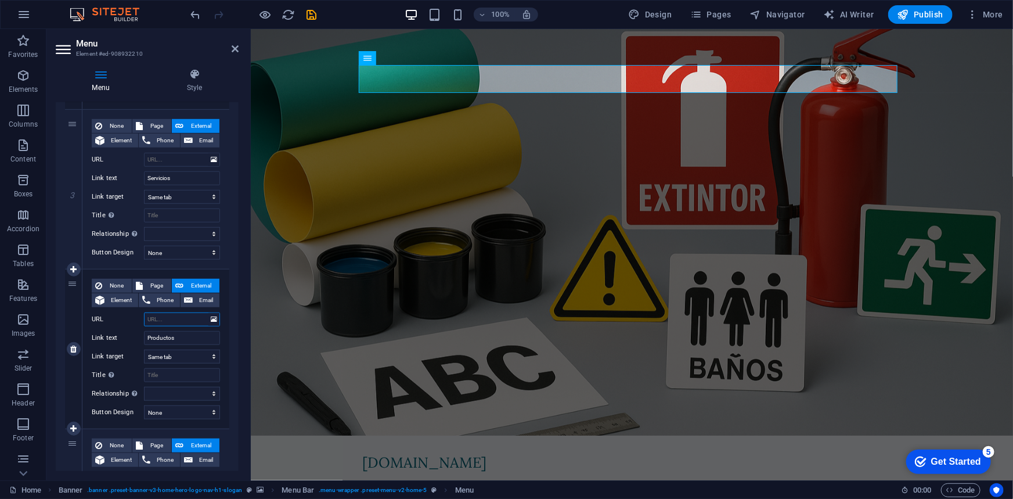
select select
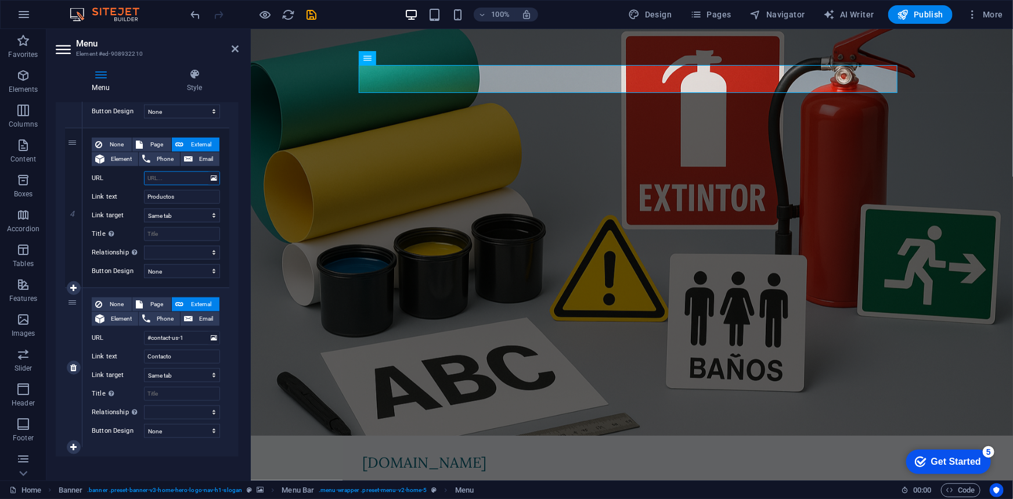
scroll to position [571, 0]
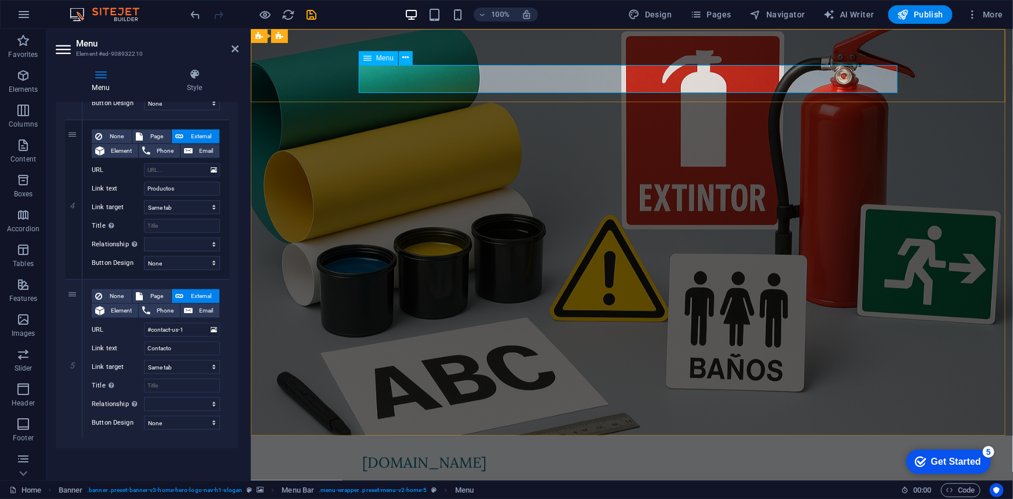
click at [829, 471] on nav "Inicio Sobre Nosotros Servicios Productos Contacto" at bounding box center [631, 485] width 539 height 28
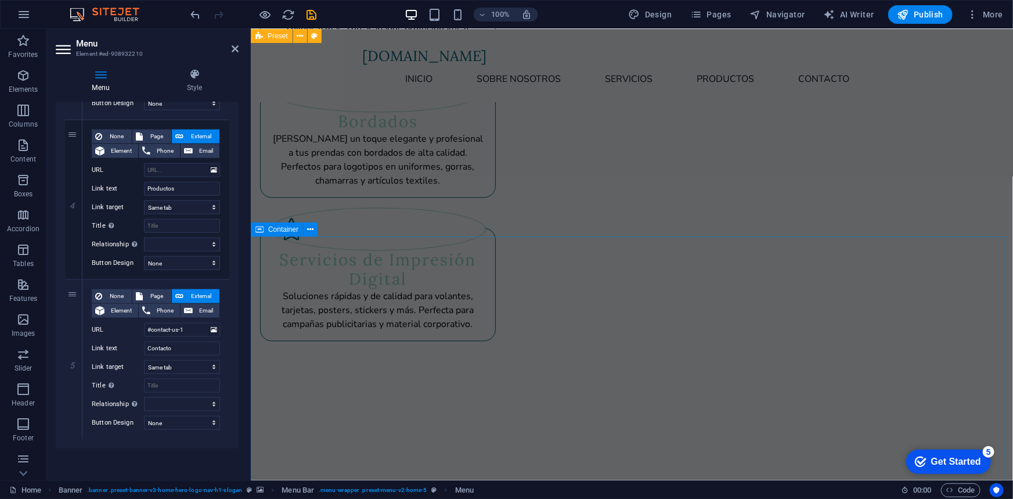
scroll to position [3343, 0]
click at [306, 217] on button at bounding box center [311, 218] width 14 height 14
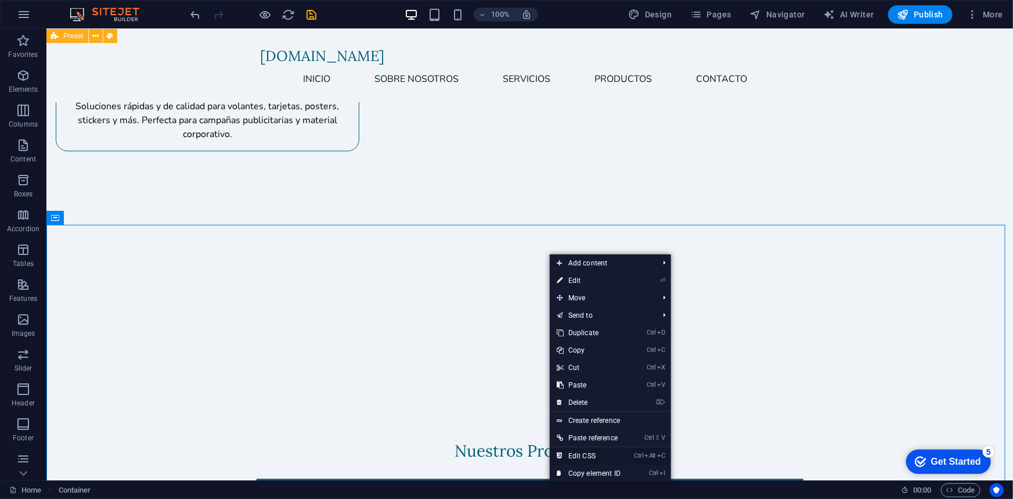
click at [608, 454] on link "Ctrl Alt C Edit CSS" at bounding box center [589, 455] width 78 height 17
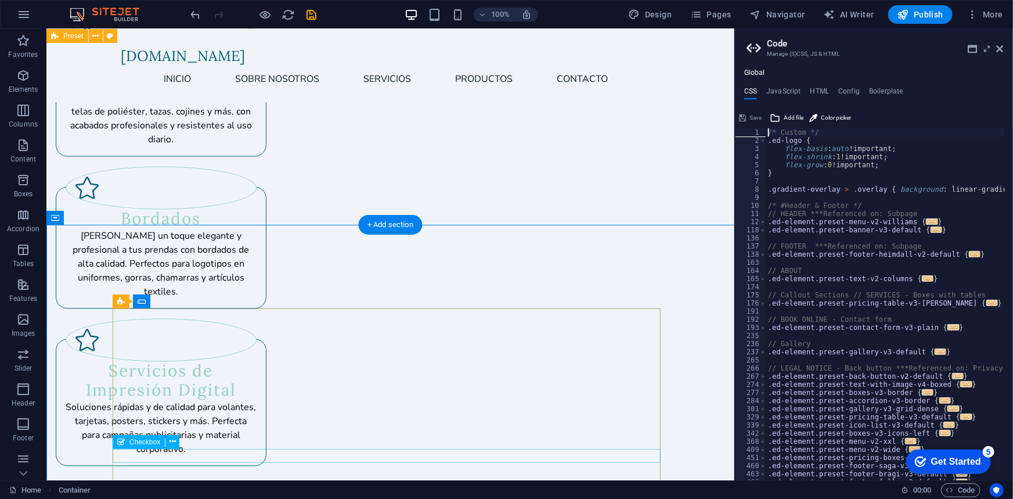
type textarea "@include contact-form-v3;"
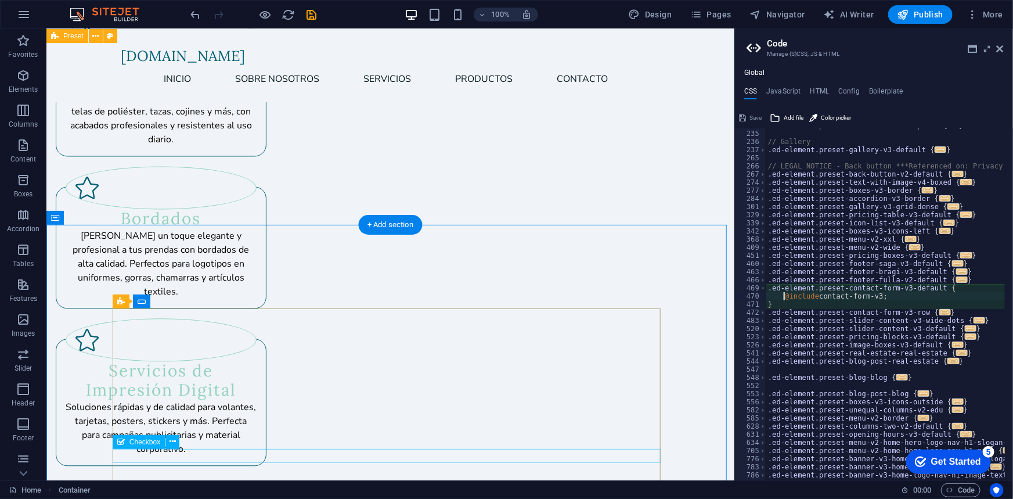
scroll to position [202, 0]
click at [998, 46] on icon at bounding box center [1000, 48] width 7 height 9
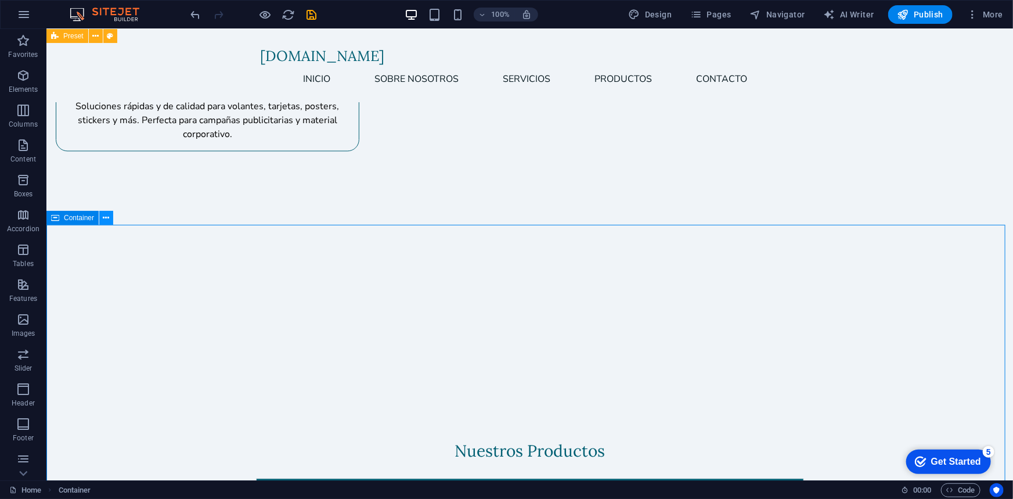
click at [103, 214] on icon at bounding box center [106, 218] width 6 height 12
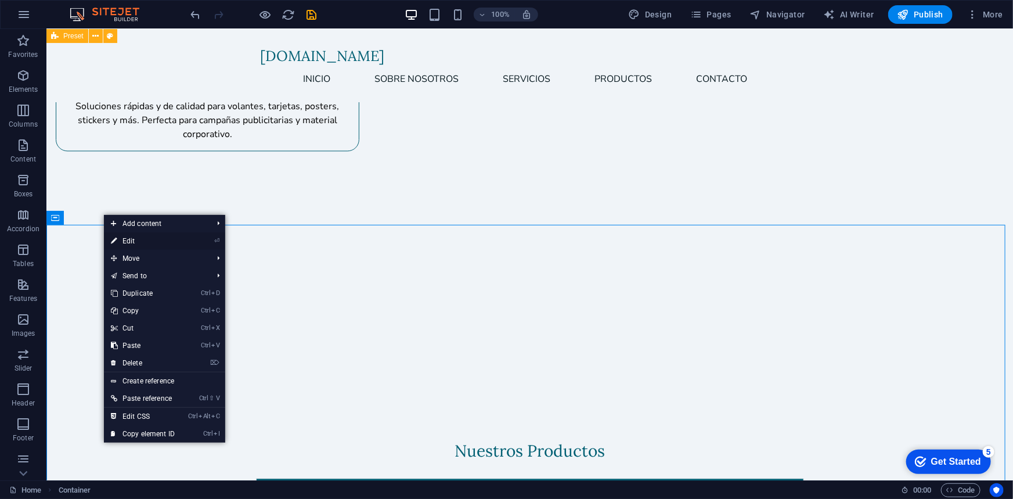
click at [201, 235] on li "⏎ Edit" at bounding box center [164, 240] width 121 height 17
click at [128, 238] on link "⏎ Edit" at bounding box center [143, 240] width 78 height 17
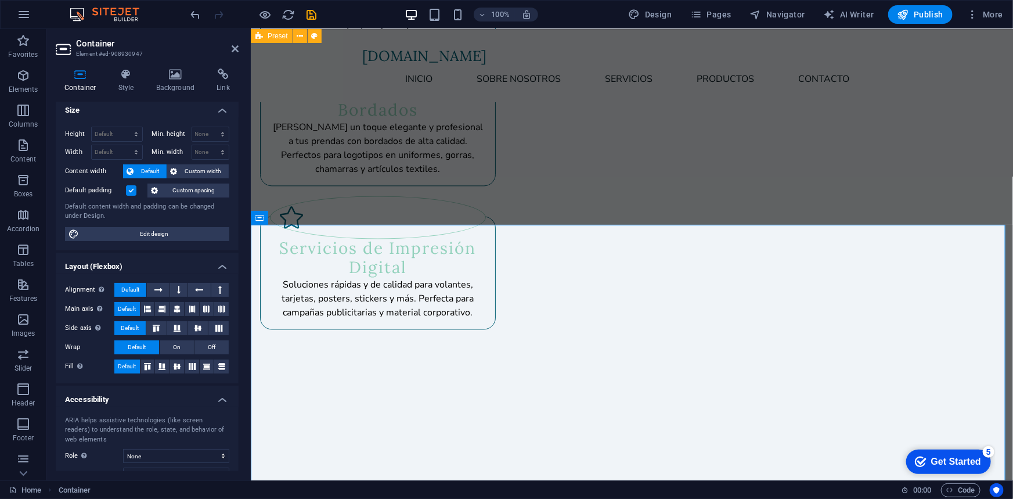
scroll to position [0, 0]
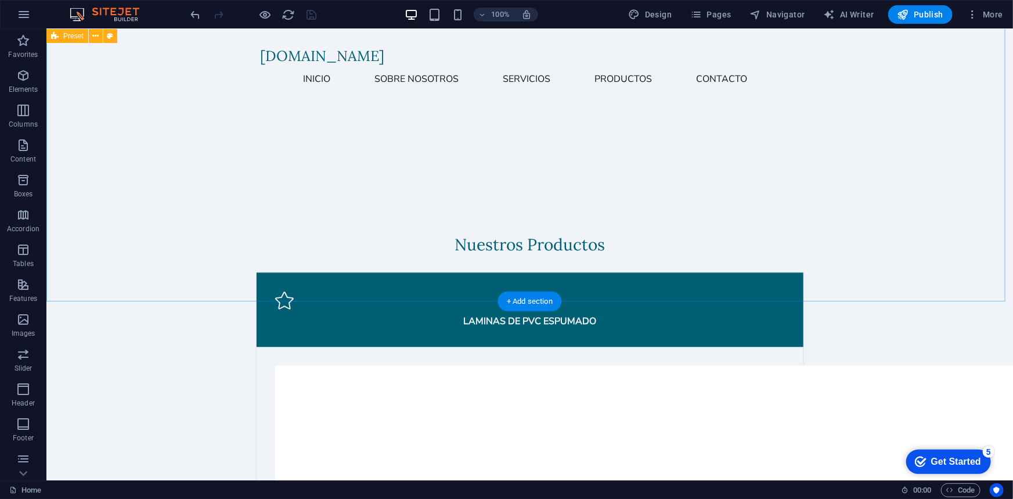
scroll to position [3624, 0]
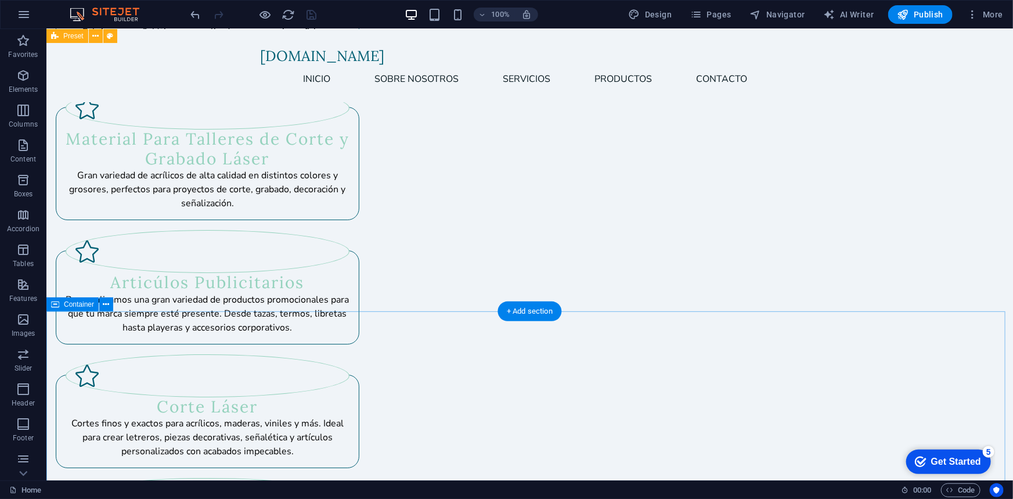
scroll to position [2147, 0]
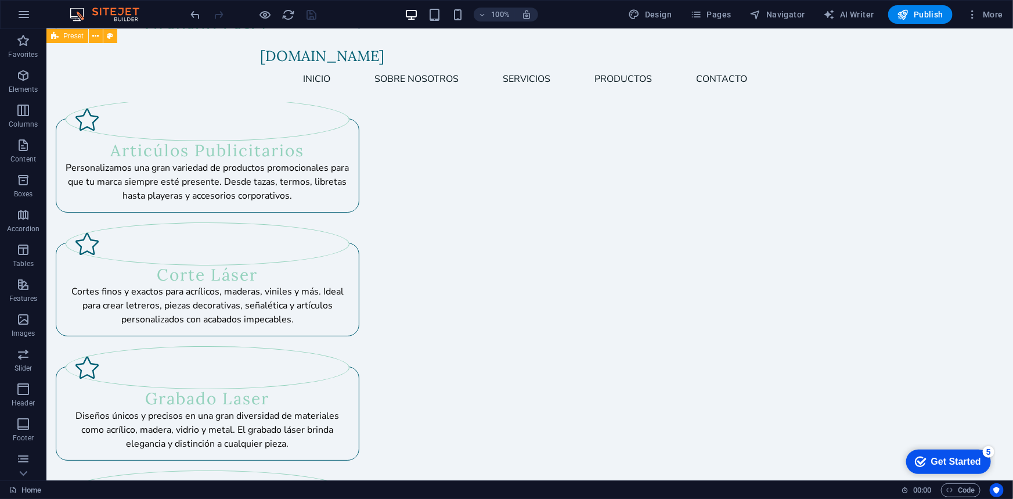
click at [80, 37] on span "Preset" at bounding box center [73, 36] width 20 height 7
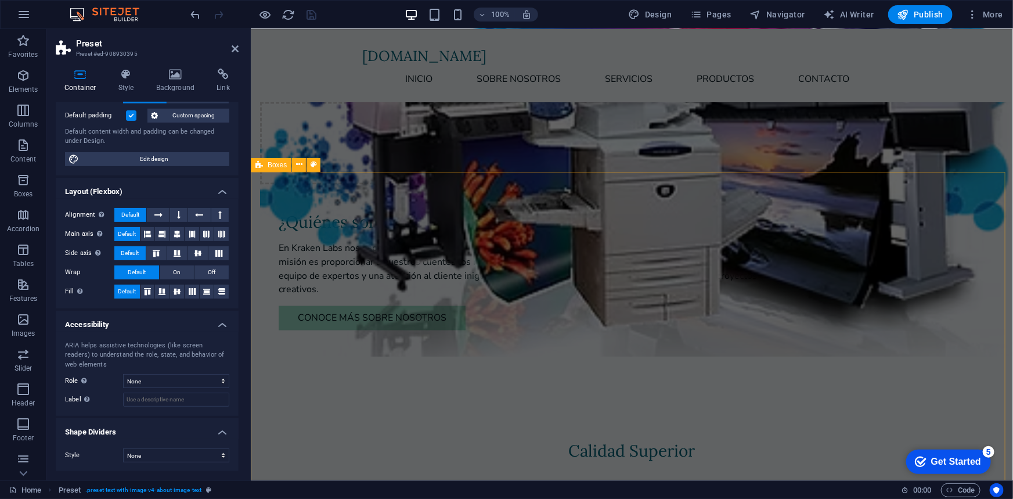
scroll to position [888, 0]
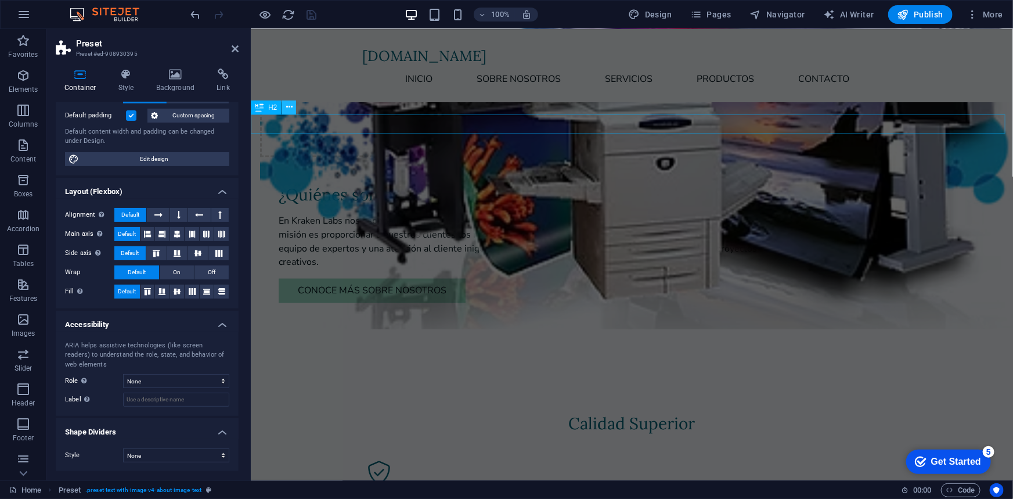
click at [287, 107] on icon at bounding box center [289, 107] width 6 height 12
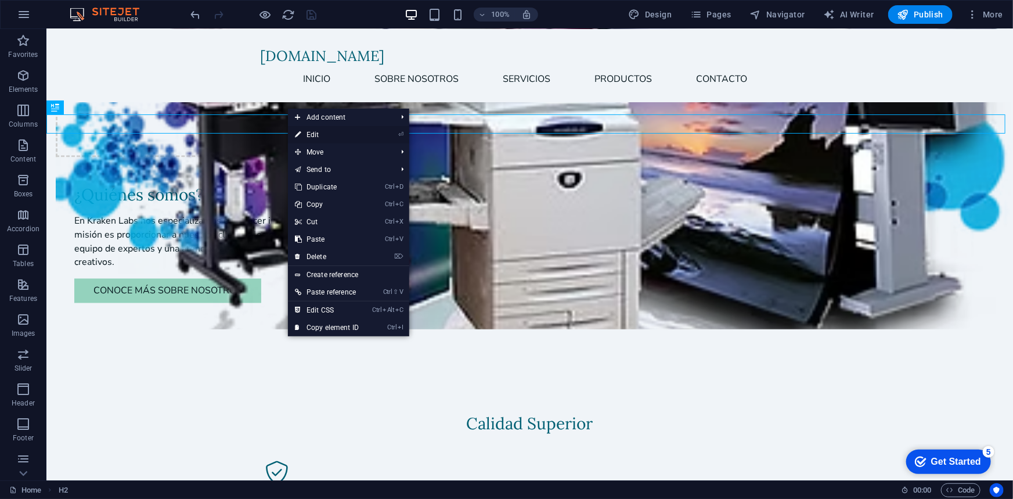
click at [316, 131] on link "⏎ Edit" at bounding box center [327, 134] width 78 height 17
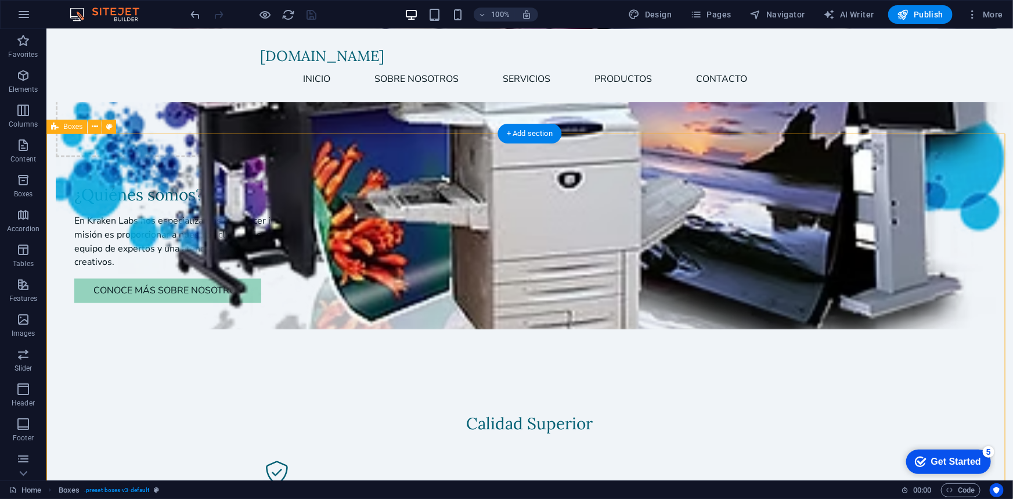
click at [74, 129] on span "Boxes" at bounding box center [72, 126] width 19 height 7
click at [75, 127] on span "Boxes" at bounding box center [72, 126] width 19 height 7
drag, startPoint x: 75, startPoint y: 127, endPoint x: 95, endPoint y: 149, distance: 29.6
click at [75, 127] on span "Boxes" at bounding box center [72, 126] width 19 height 7
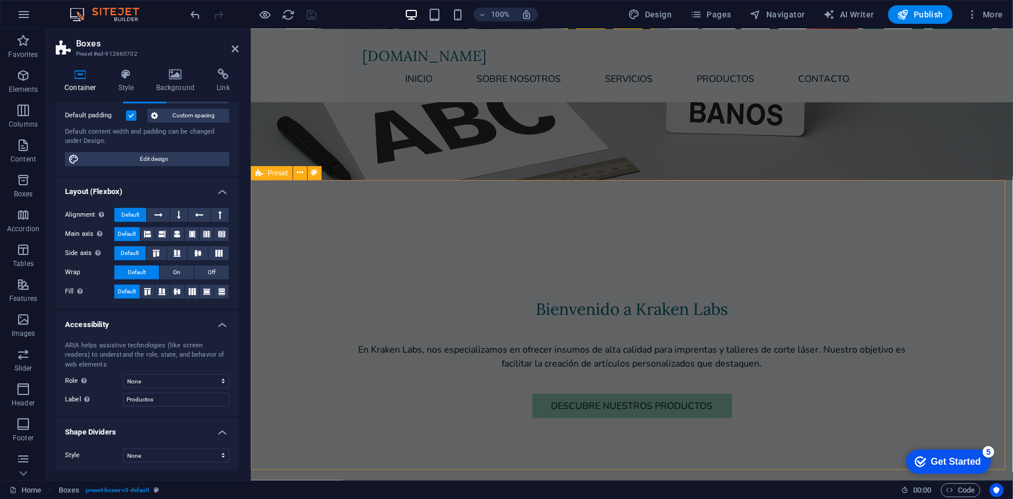
scroll to position [255, 0]
click at [289, 174] on div "Preset" at bounding box center [272, 173] width 42 height 14
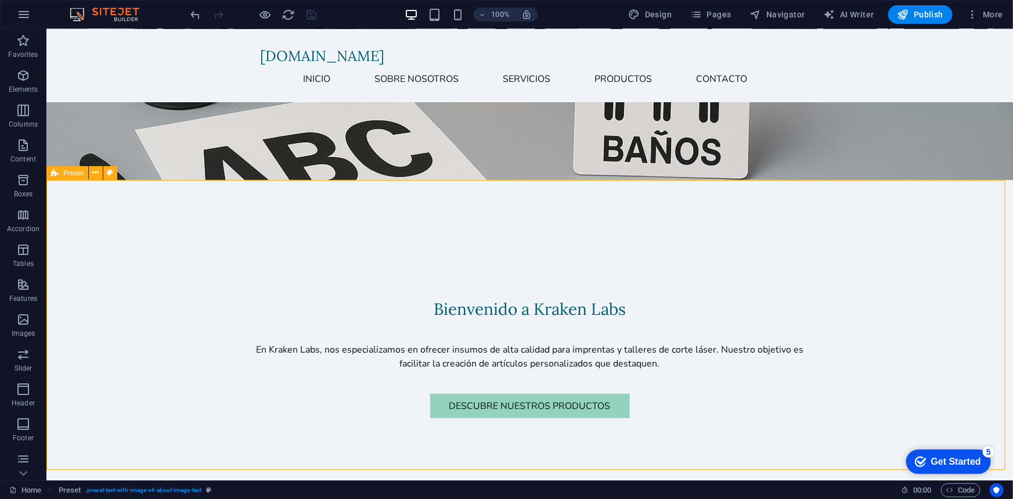
click at [63, 175] on span "Preset" at bounding box center [73, 173] width 20 height 7
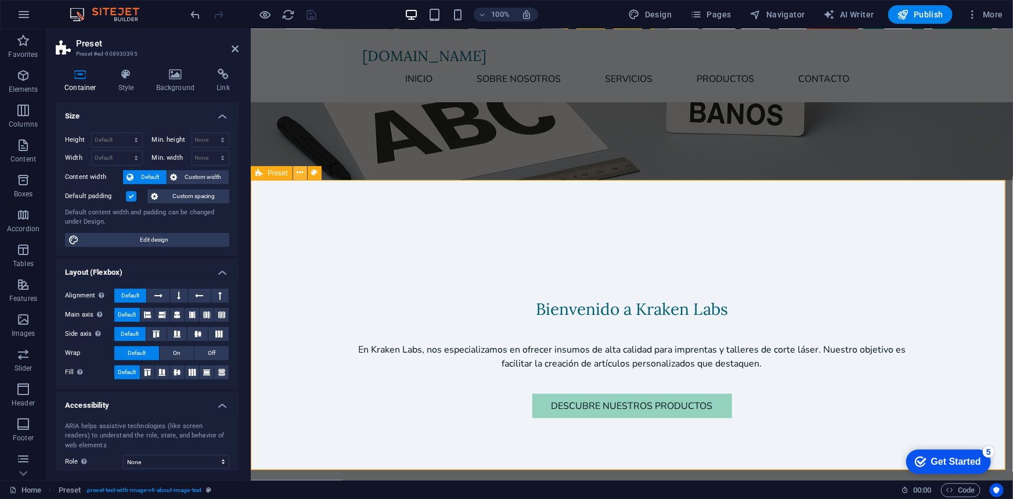
click at [297, 177] on icon at bounding box center [300, 173] width 6 height 12
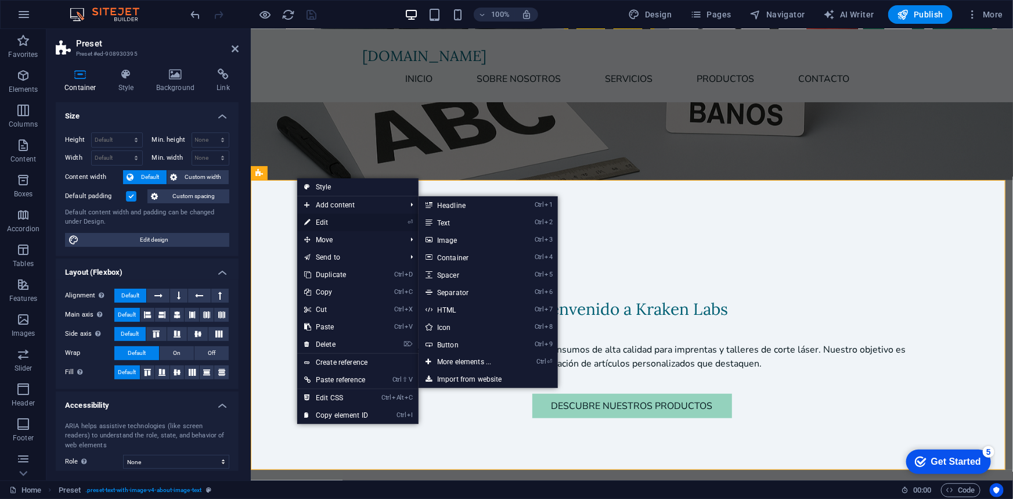
click at [322, 223] on link "⏎ Edit" at bounding box center [336, 222] width 78 height 17
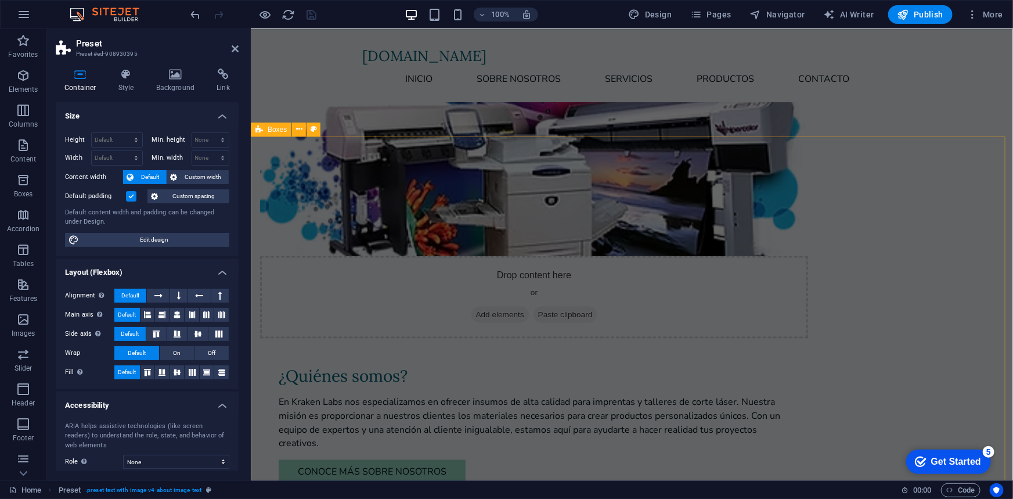
scroll to position [888, 0]
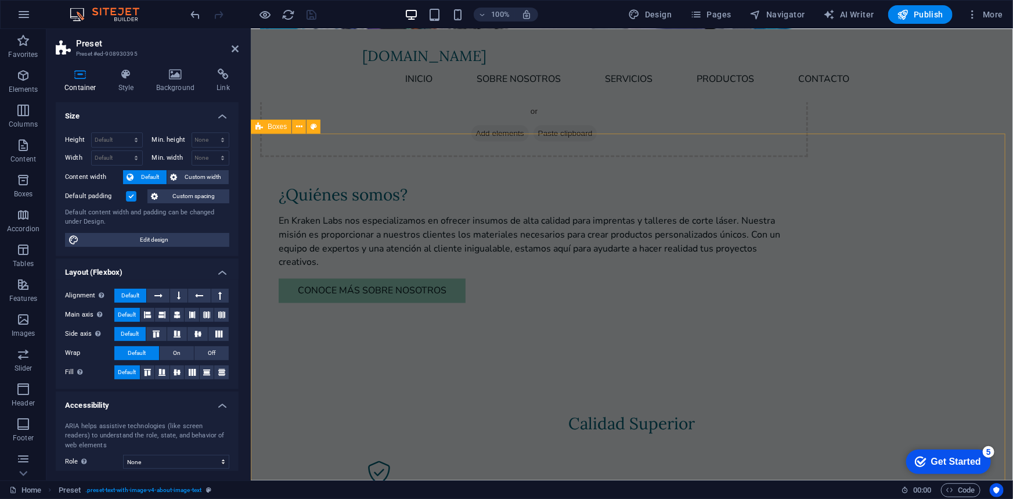
click at [276, 125] on span "Boxes" at bounding box center [277, 126] width 19 height 7
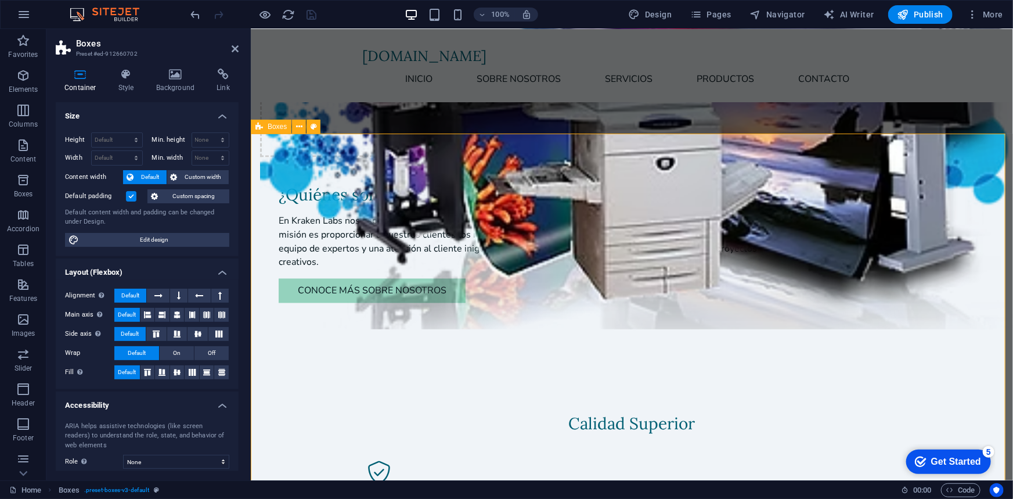
click at [275, 127] on span "Boxes" at bounding box center [277, 126] width 19 height 7
drag, startPoint x: 592, startPoint y: 146, endPoint x: 592, endPoint y: 129, distance: 16.8
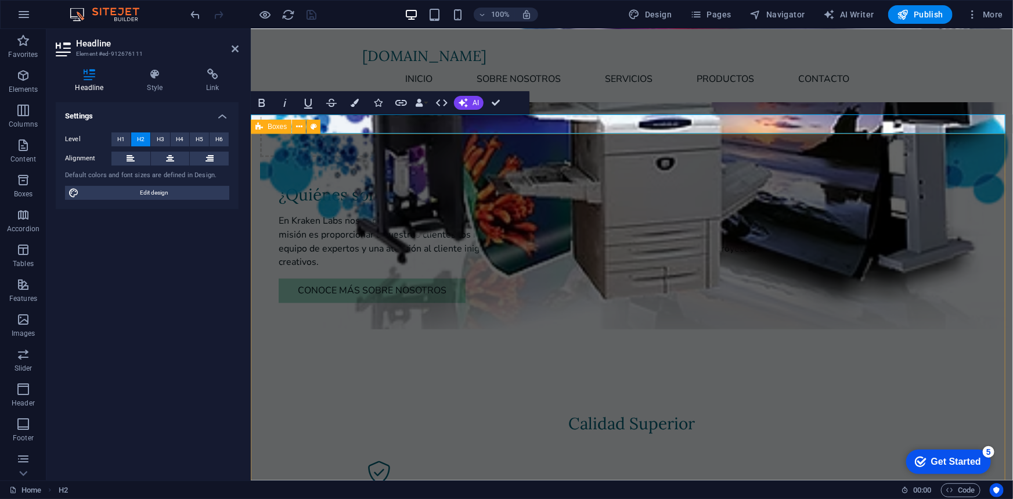
drag, startPoint x: 596, startPoint y: 156, endPoint x: 801, endPoint y: 153, distance: 205.5
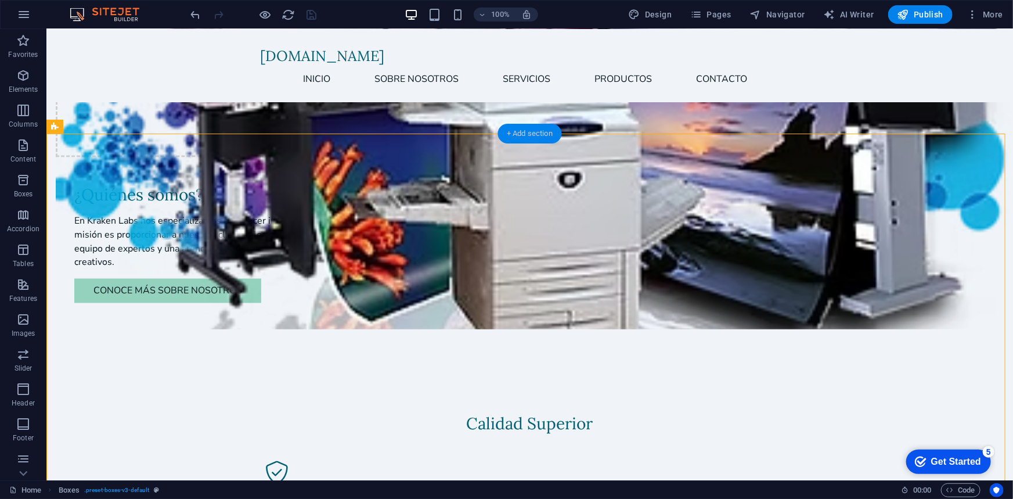
click at [521, 140] on div "+ Add section" at bounding box center [530, 134] width 64 height 20
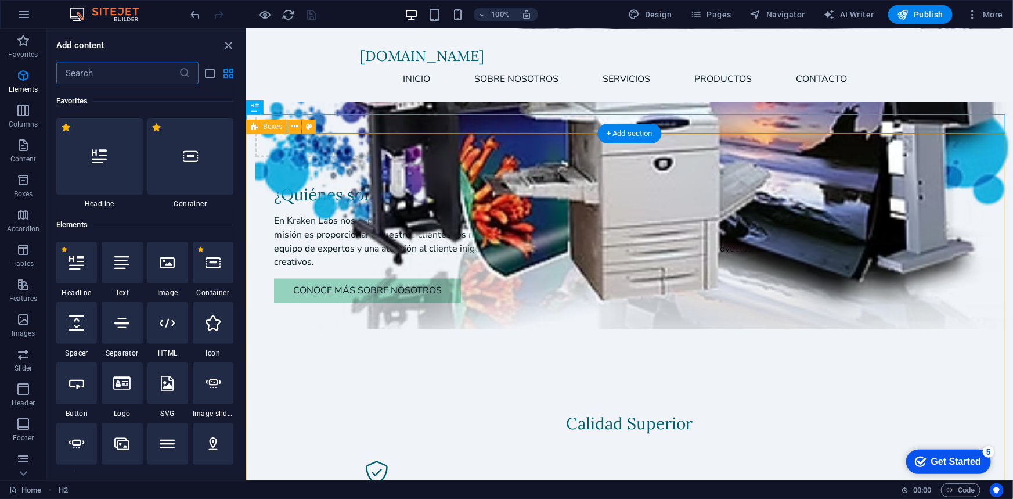
scroll to position [2031, 0]
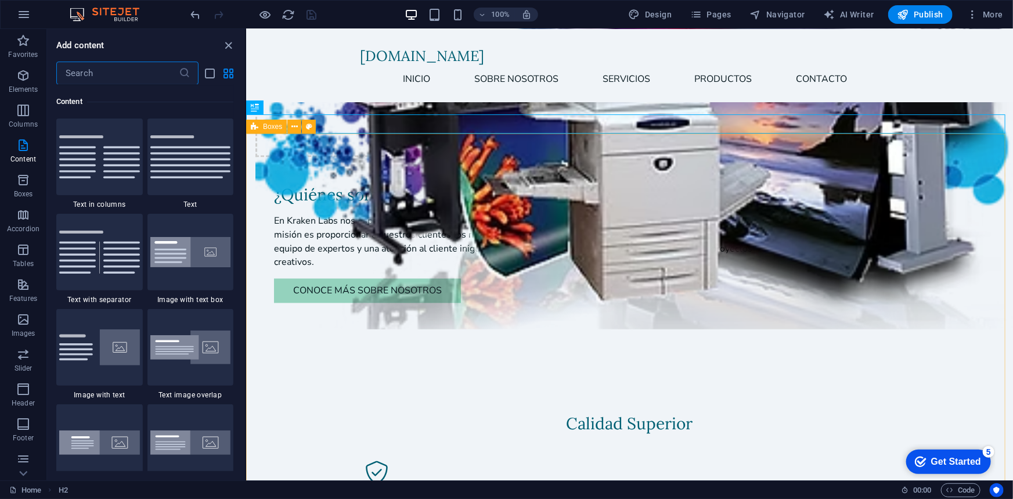
click at [274, 131] on div "Boxes" at bounding box center [266, 127] width 41 height 14
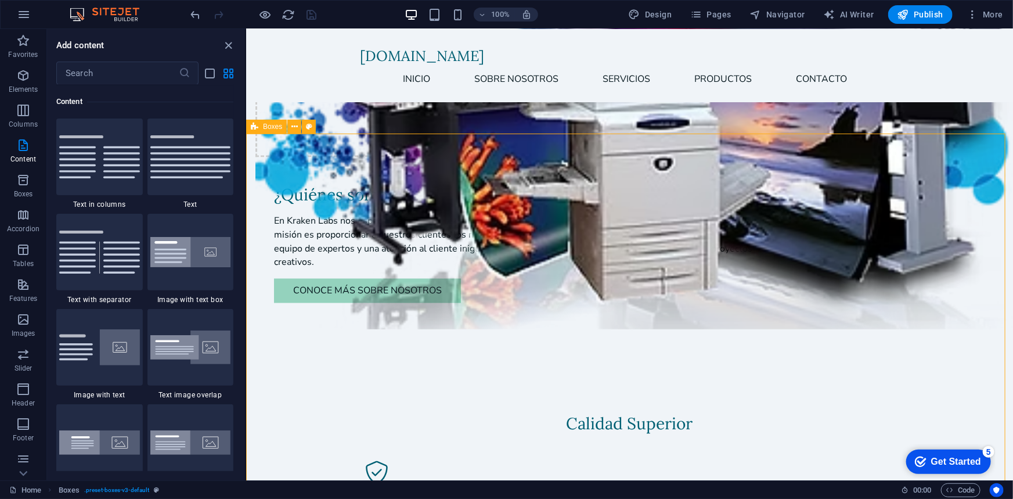
click at [273, 126] on span "Boxes" at bounding box center [272, 126] width 19 height 7
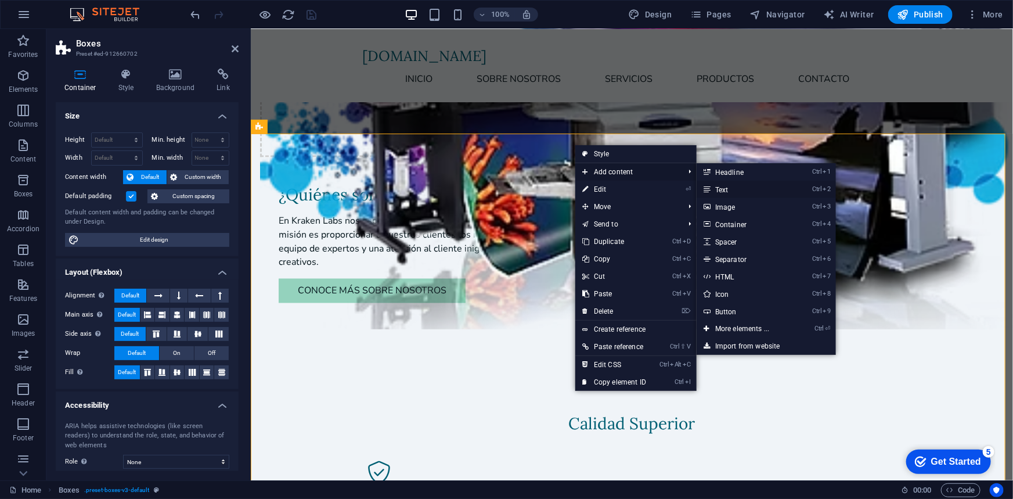
click at [744, 186] on link "Ctrl 2 Text" at bounding box center [745, 189] width 96 height 17
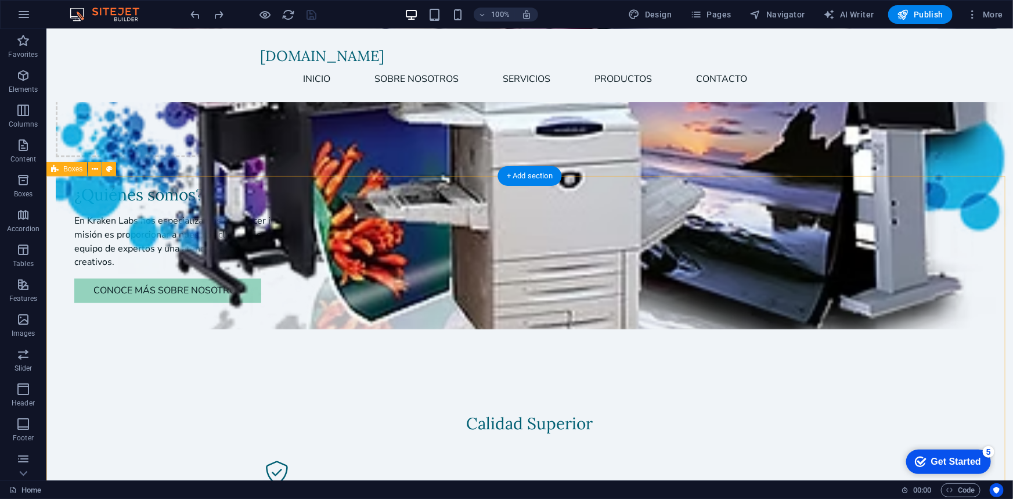
scroll to position [818, 0]
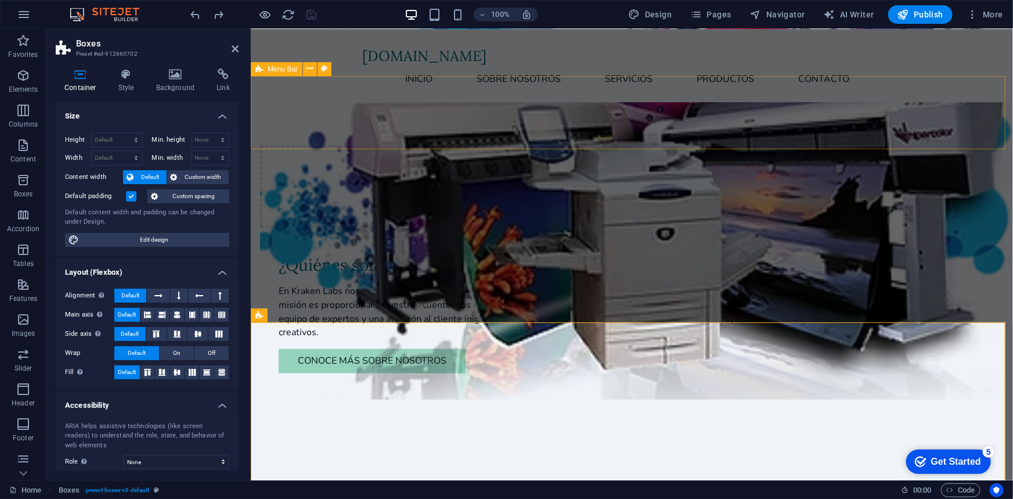
scroll to position [677, 0]
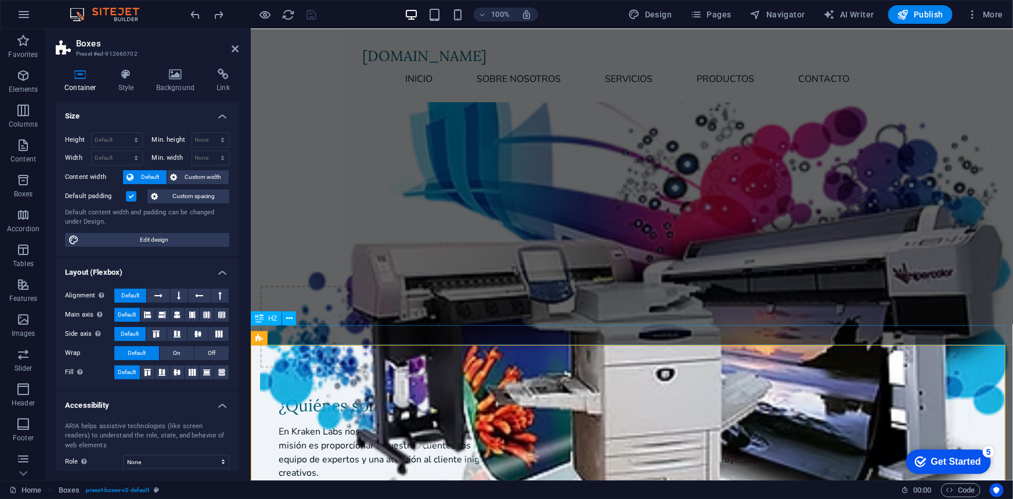
click at [276, 322] on div "H2" at bounding box center [266, 318] width 31 height 14
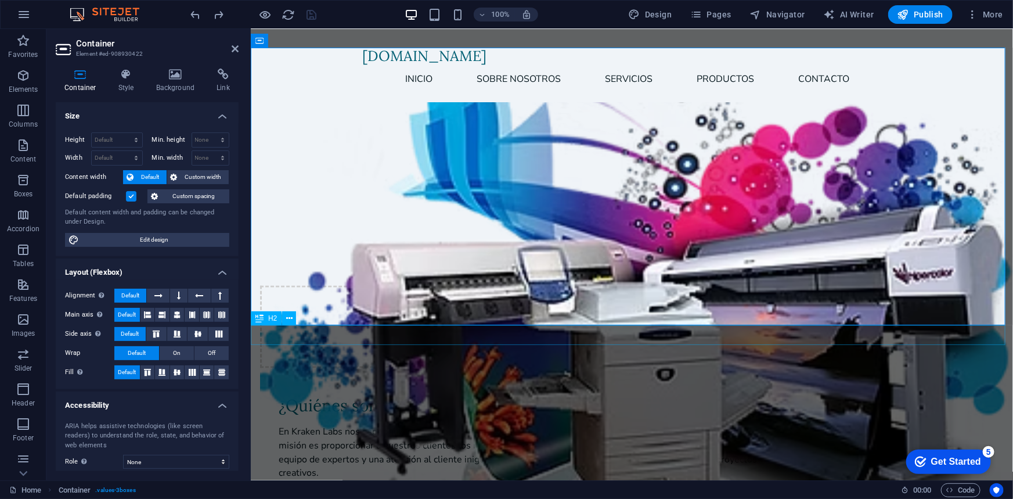
click at [268, 320] on span "H2" at bounding box center [272, 318] width 9 height 7
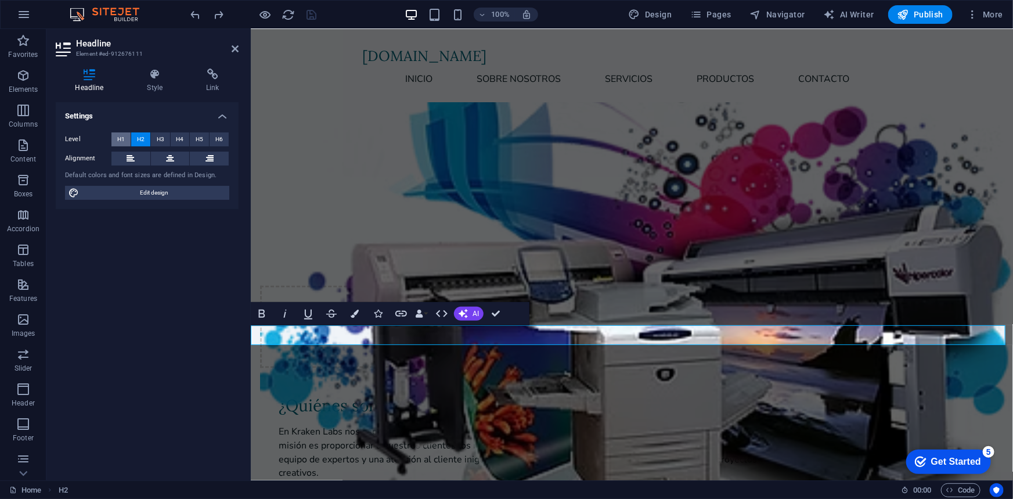
click at [115, 140] on button "H1" at bounding box center [120, 139] width 19 height 14
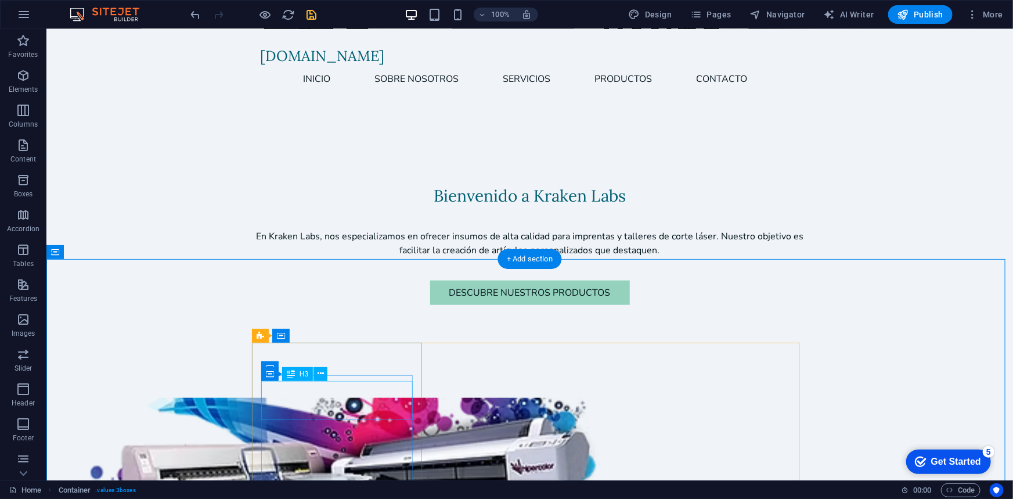
scroll to position [466, 0]
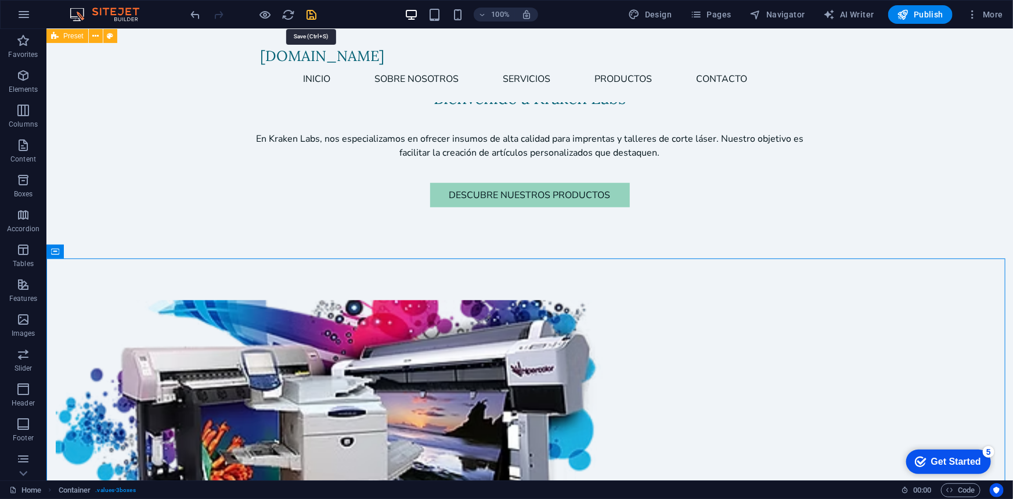
click at [309, 17] on icon "save" at bounding box center [311, 14] width 13 height 13
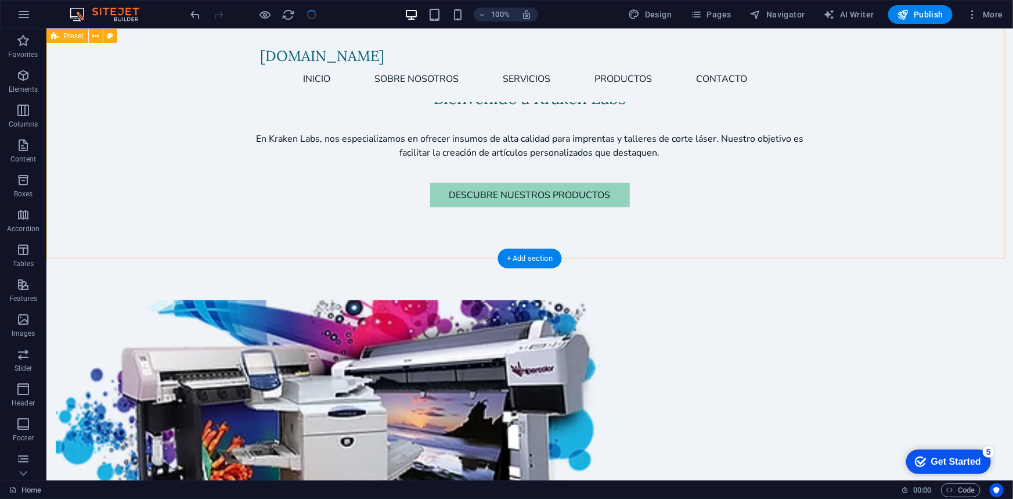
drag, startPoint x: 858, startPoint y: 156, endPoint x: 884, endPoint y: 171, distance: 30.5
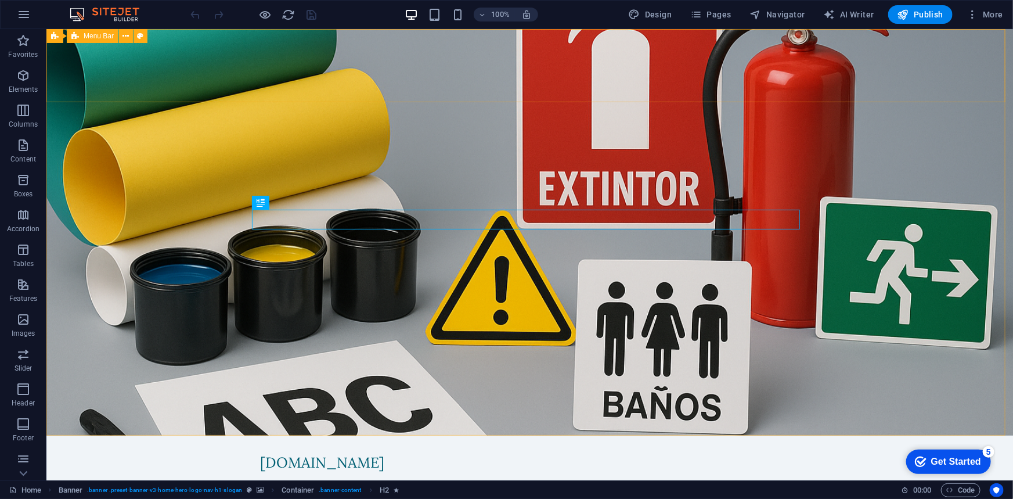
click at [101, 36] on span "Menu Bar" at bounding box center [99, 36] width 30 height 7
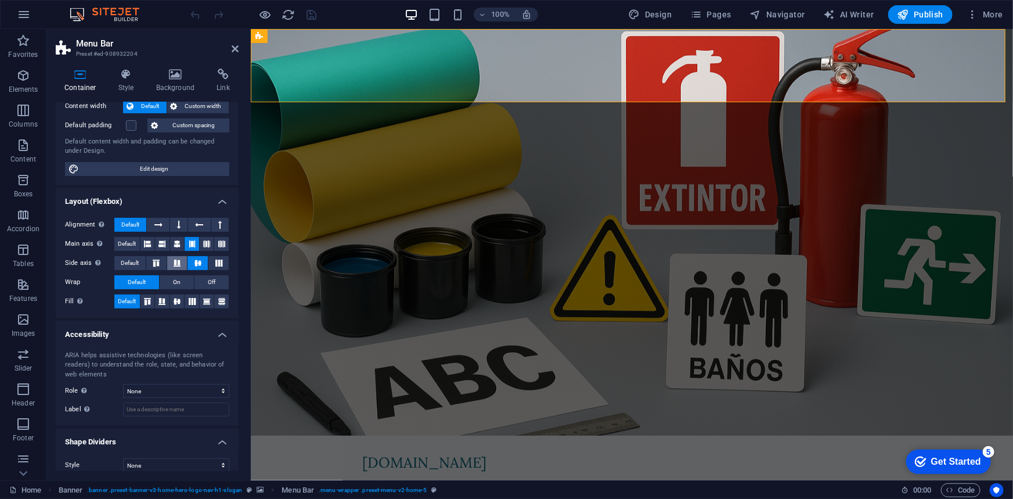
scroll to position [81, 0]
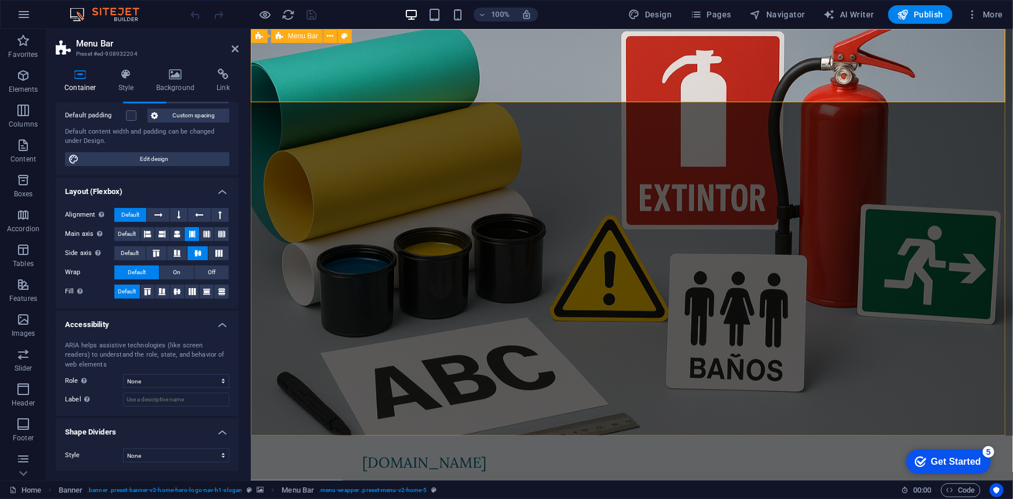
click at [357, 435] on div "[DOMAIN_NAME] Inicio Sobre Nosotros Servicios Productos Contacto Menu" at bounding box center [631, 471] width 762 height 73
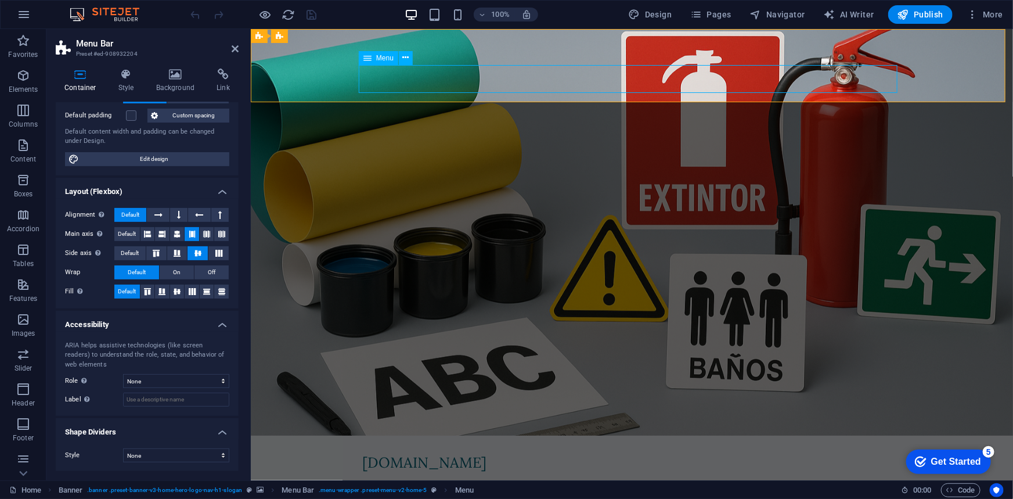
select select
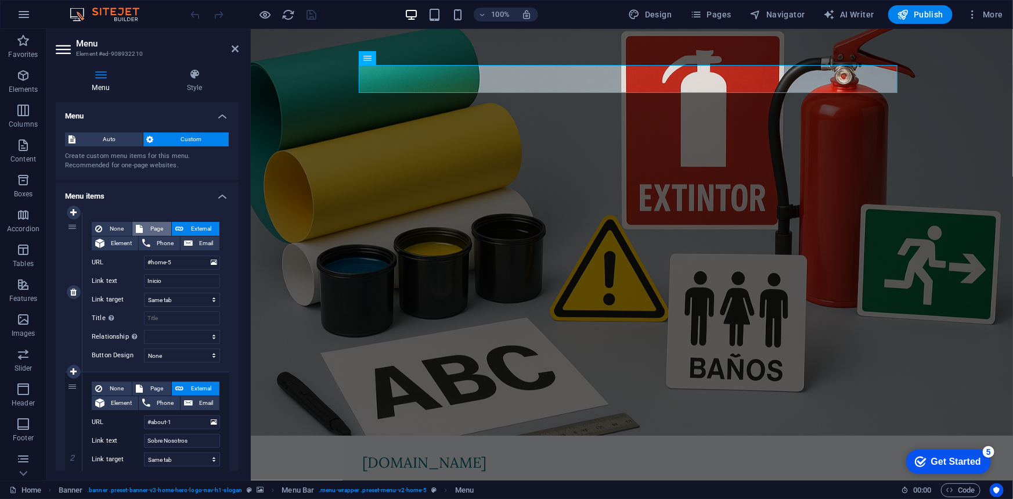
click at [155, 225] on span "Page" at bounding box center [156, 229] width 21 height 14
select select
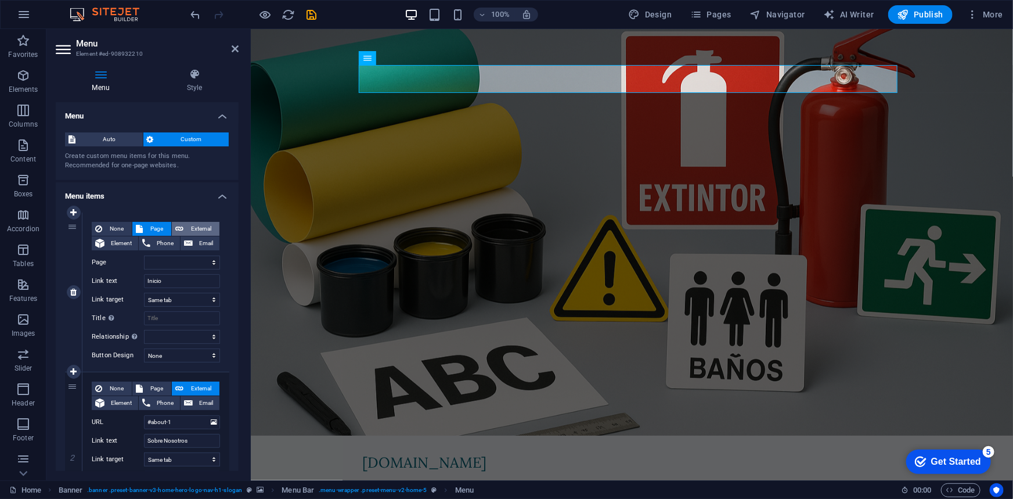
click at [187, 225] on span "External" at bounding box center [201, 229] width 29 height 14
select select "blank"
select select
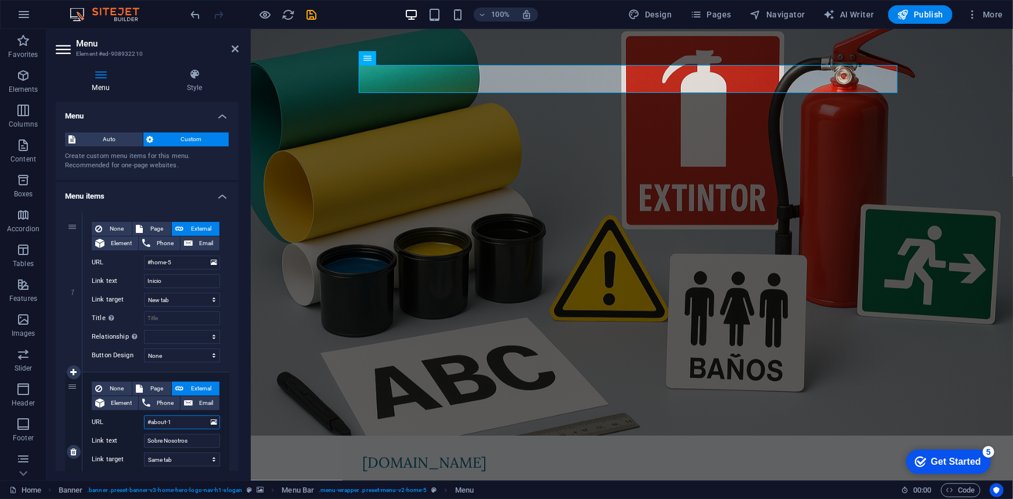
click at [154, 424] on input "#about-1" at bounding box center [182, 422] width 76 height 14
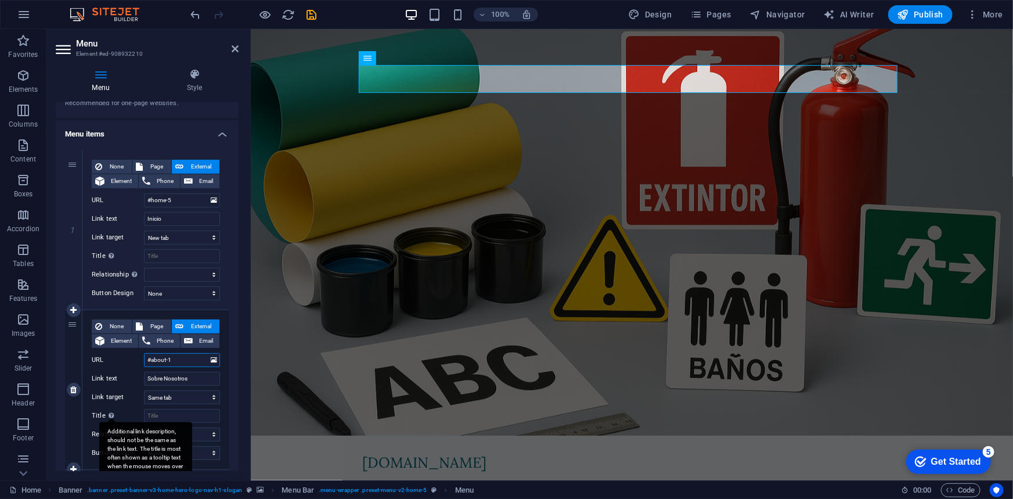
scroll to position [70, 0]
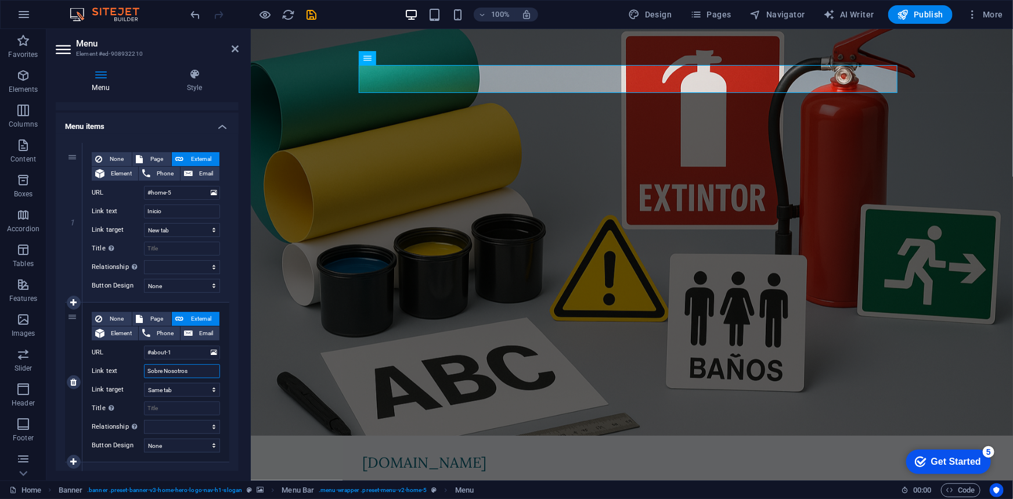
click at [150, 373] on input "Sobre Nosotros" at bounding box center [182, 371] width 76 height 14
click at [143, 367] on label "Link text" at bounding box center [118, 371] width 52 height 14
click at [144, 367] on input "Sobre Nosotros" at bounding box center [182, 371] width 76 height 14
click at [186, 387] on select "New tab Same tab Overlay" at bounding box center [182, 390] width 76 height 14
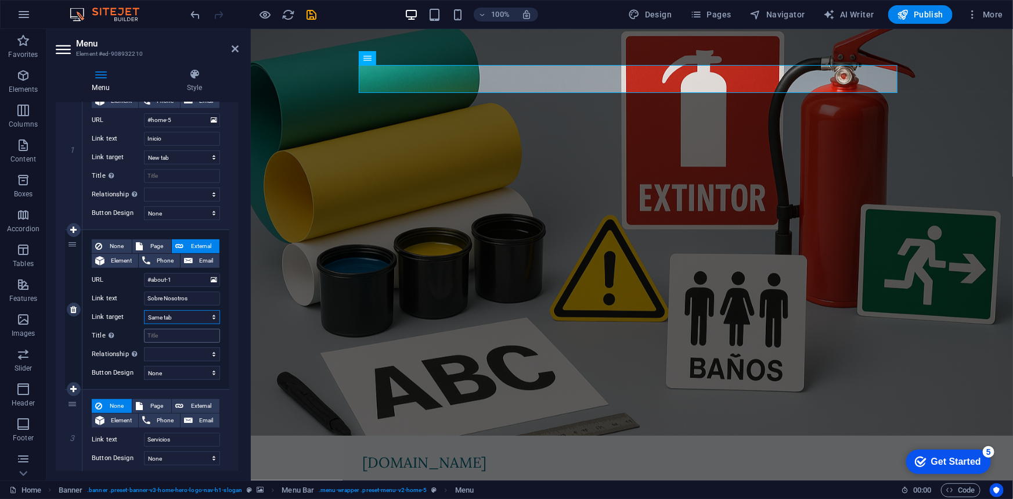
scroll to position [140, 0]
click at [71, 392] on icon at bounding box center [73, 391] width 6 height 8
select select
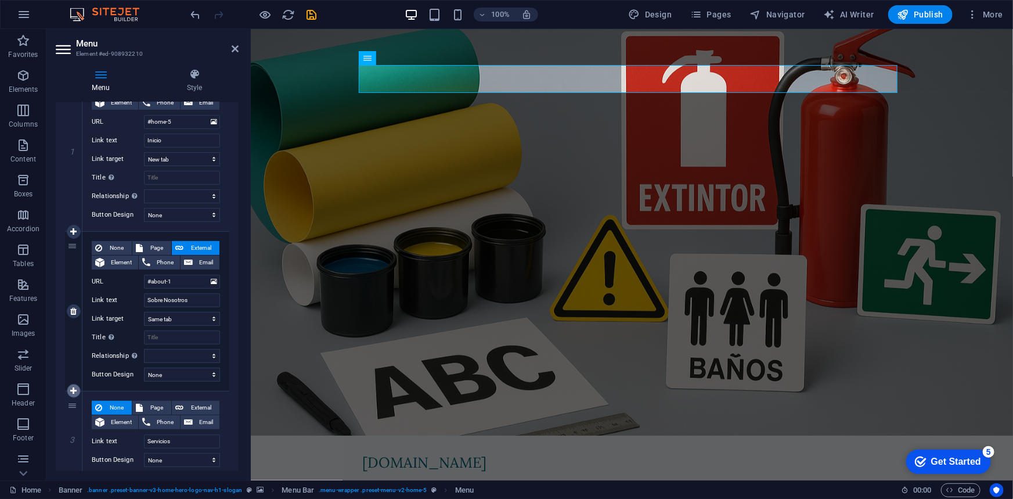
type input "Servicios"
type input "Productos"
select select
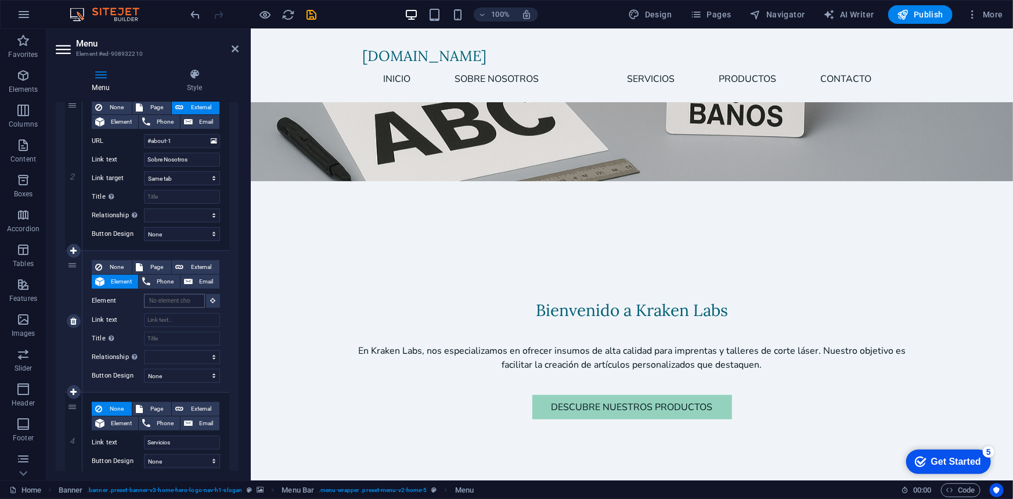
scroll to position [0, 0]
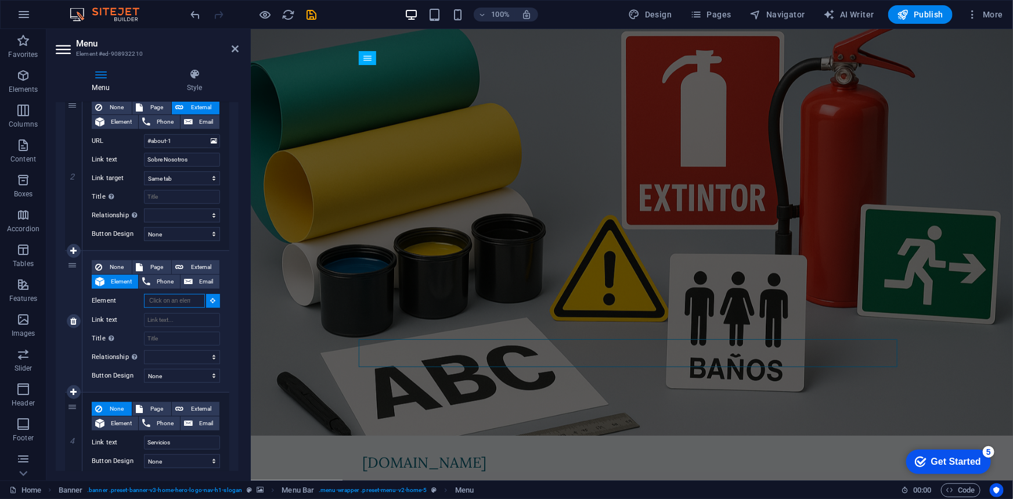
click at [186, 298] on input "Element" at bounding box center [174, 301] width 61 height 14
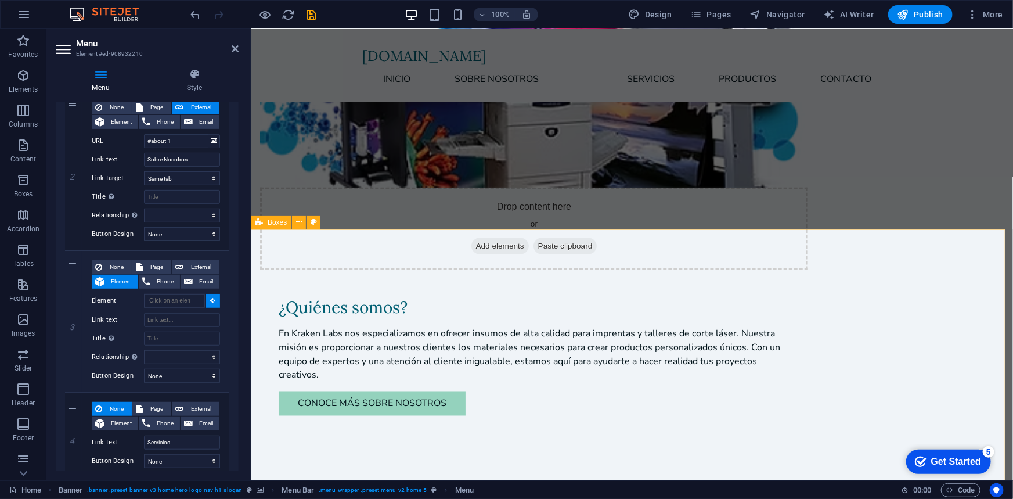
scroll to position [841, 0]
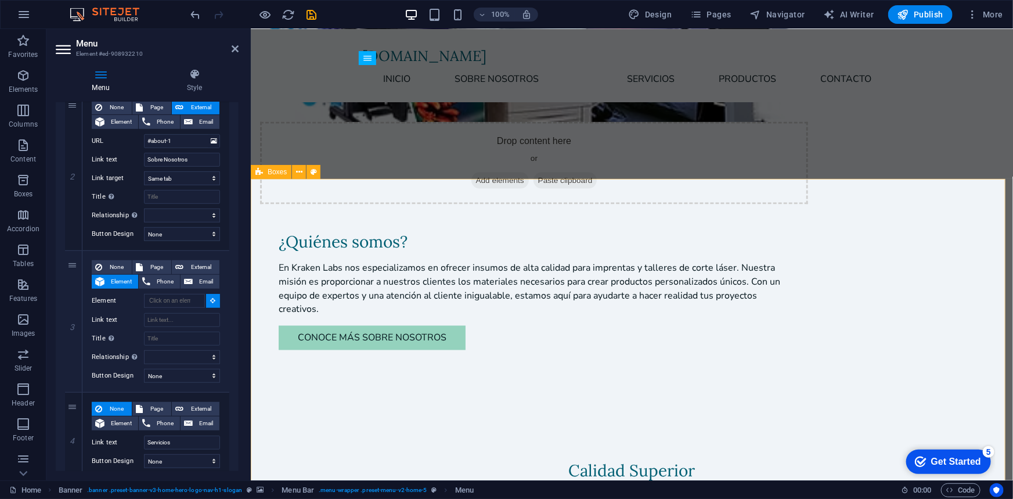
select select
type input "#ed-912660702"
select select
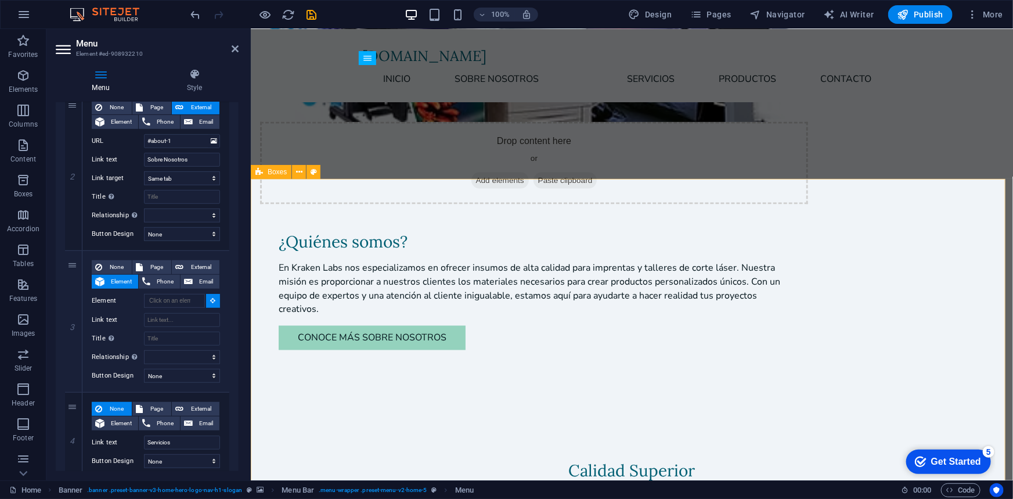
select select
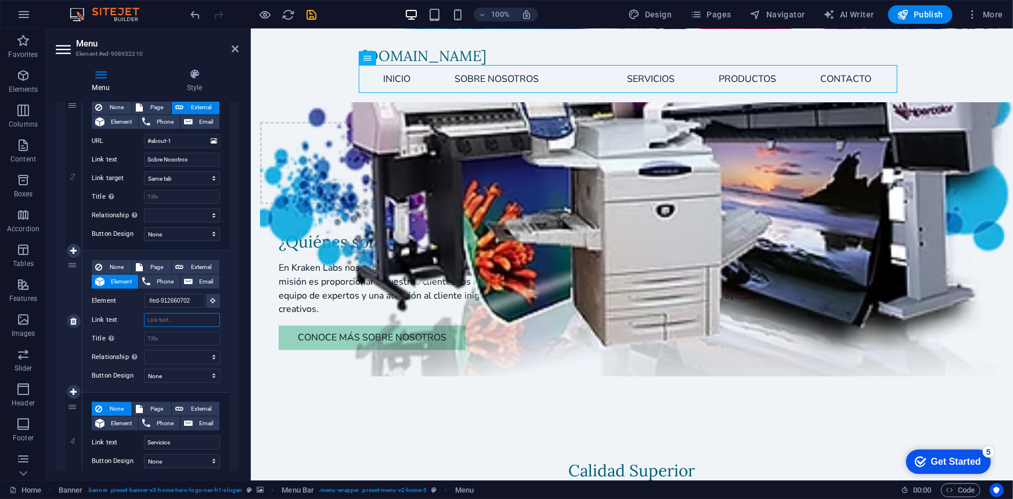
click at [171, 319] on input "Link text" at bounding box center [182, 320] width 76 height 14
type input "Servicio"
select select
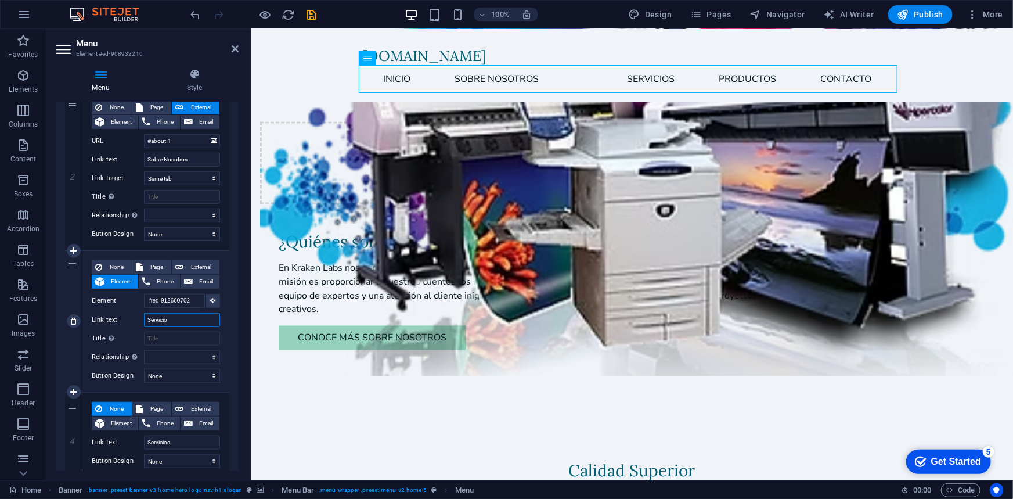
select select
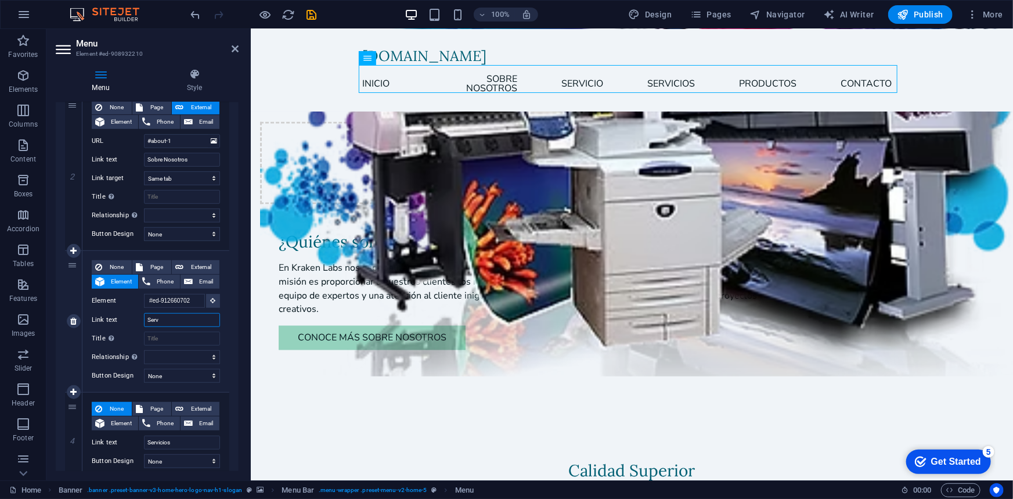
type input "Ser"
select select
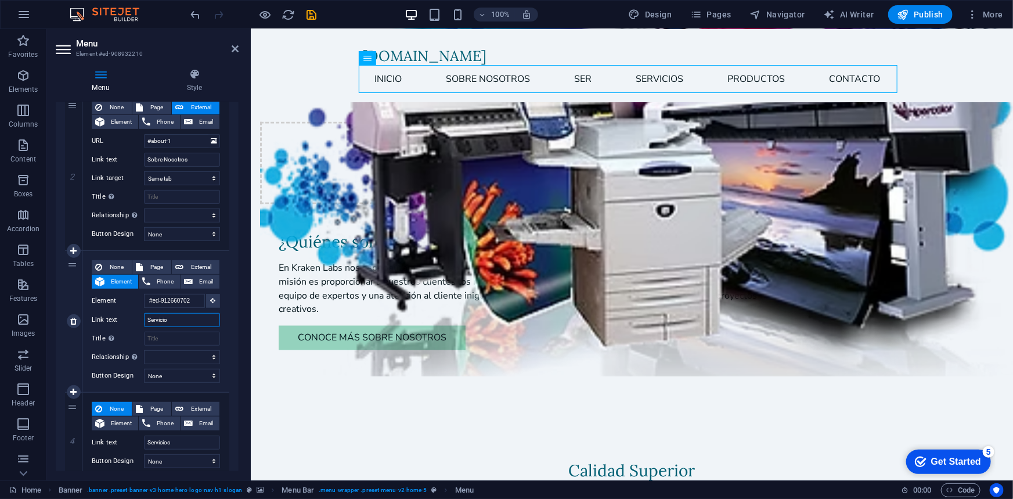
type input "Servicios"
select select
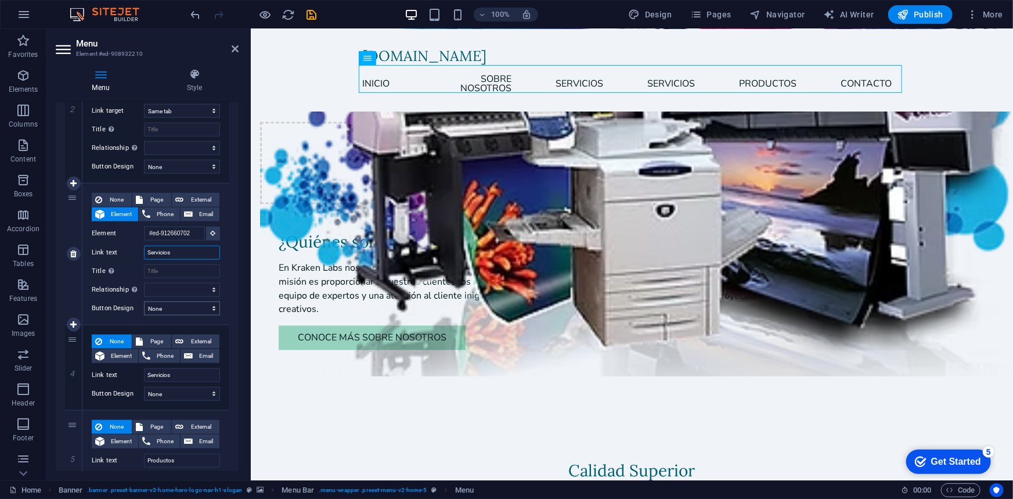
scroll to position [352, 0]
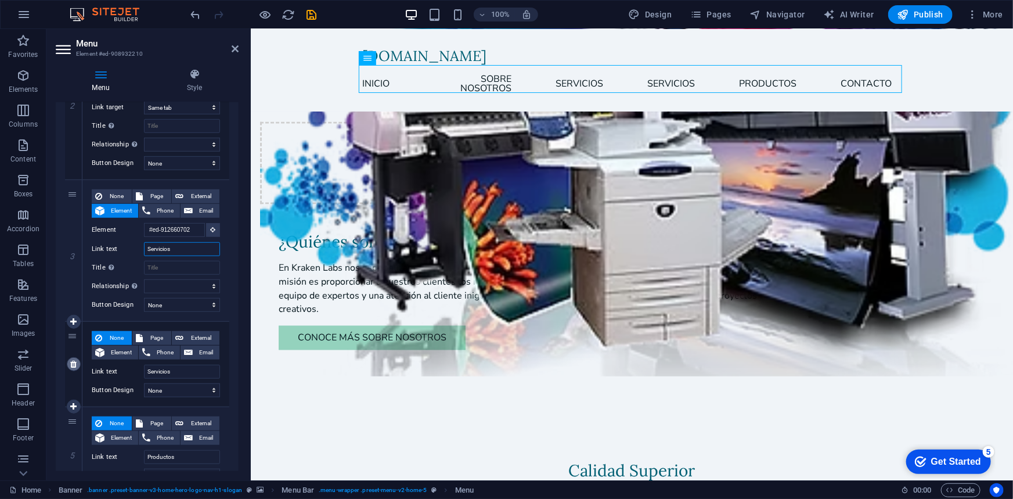
type input "Servicios"
click at [74, 366] on icon at bounding box center [73, 364] width 6 height 8
select select
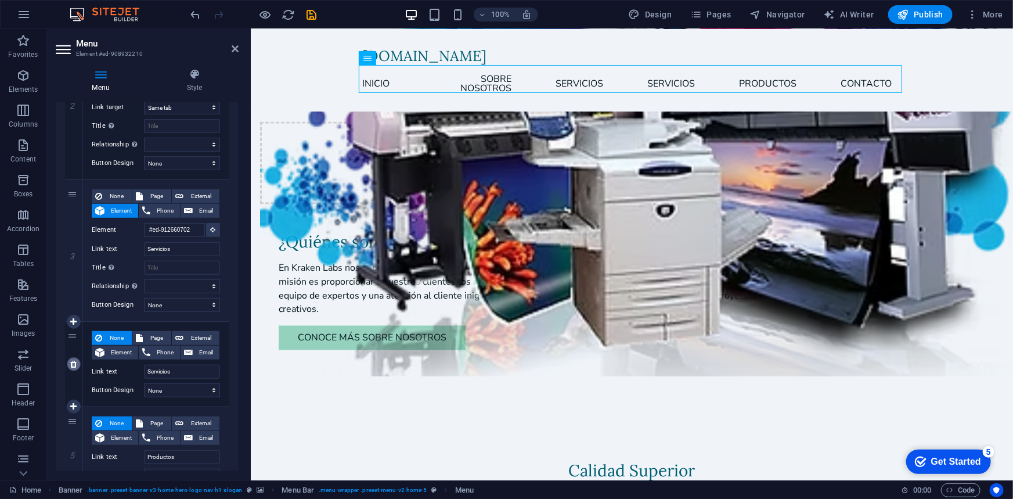
type input "Productos"
type input "#contact-us-1"
type input "Contacto"
select select
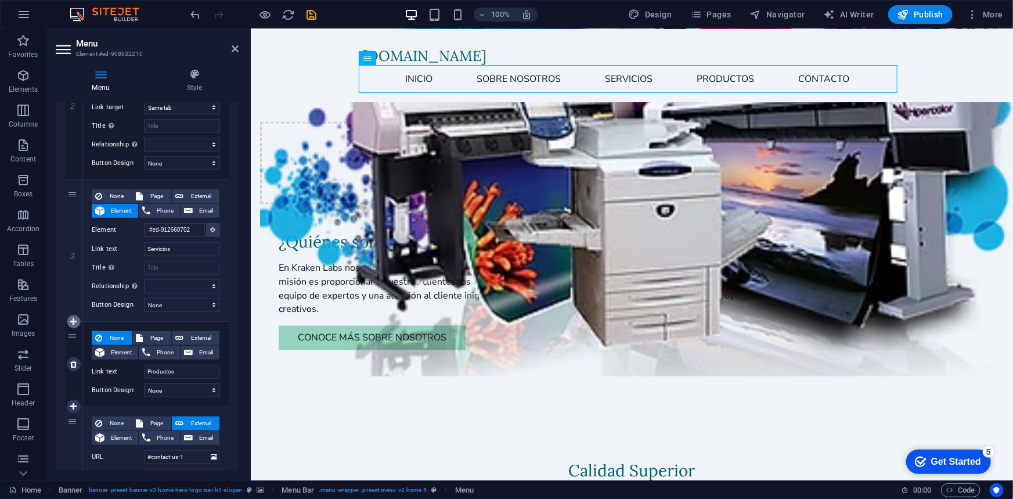
click at [74, 322] on icon at bounding box center [73, 322] width 6 height 8
select select
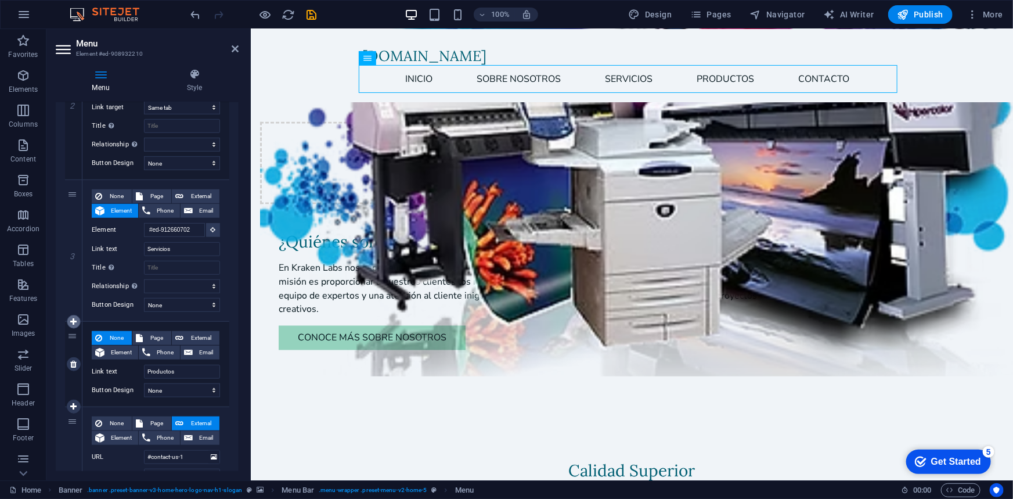
type input "Productos"
select select
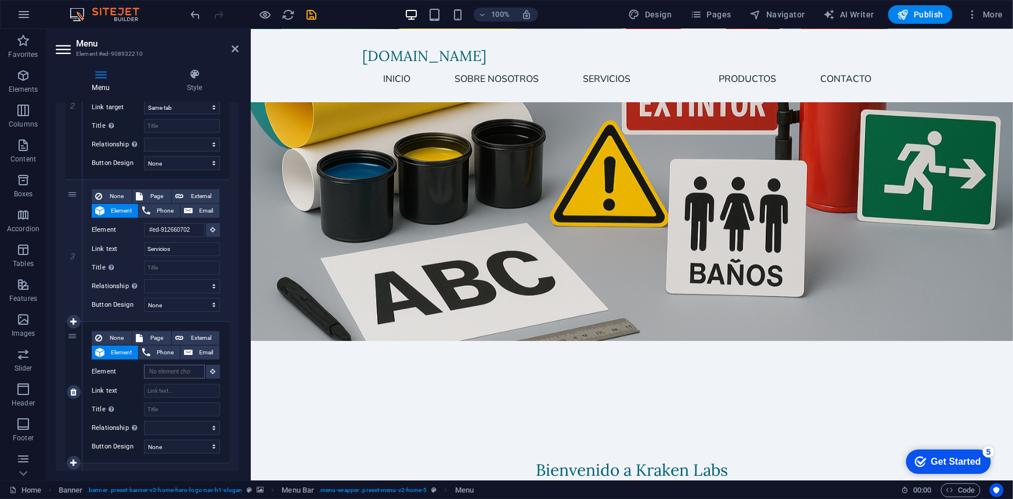
scroll to position [0, 0]
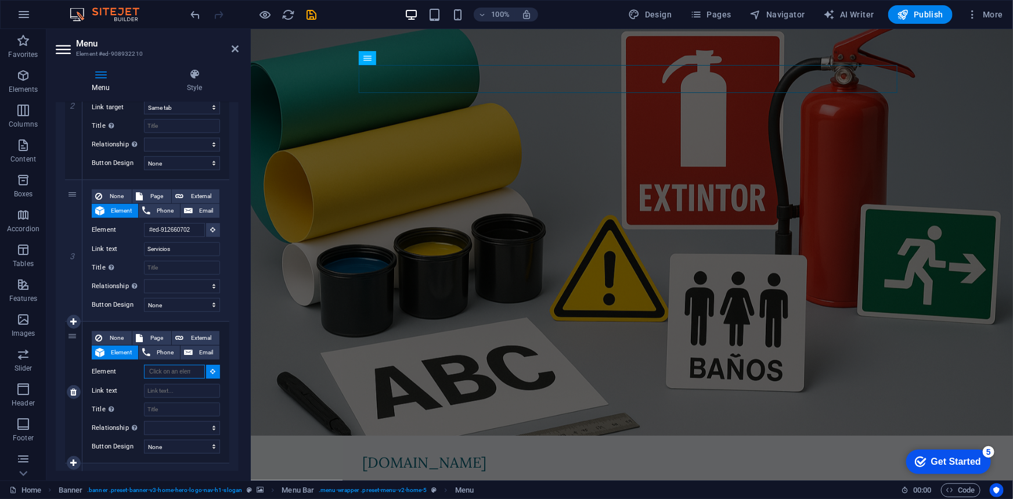
click at [182, 374] on input "Element" at bounding box center [174, 372] width 61 height 14
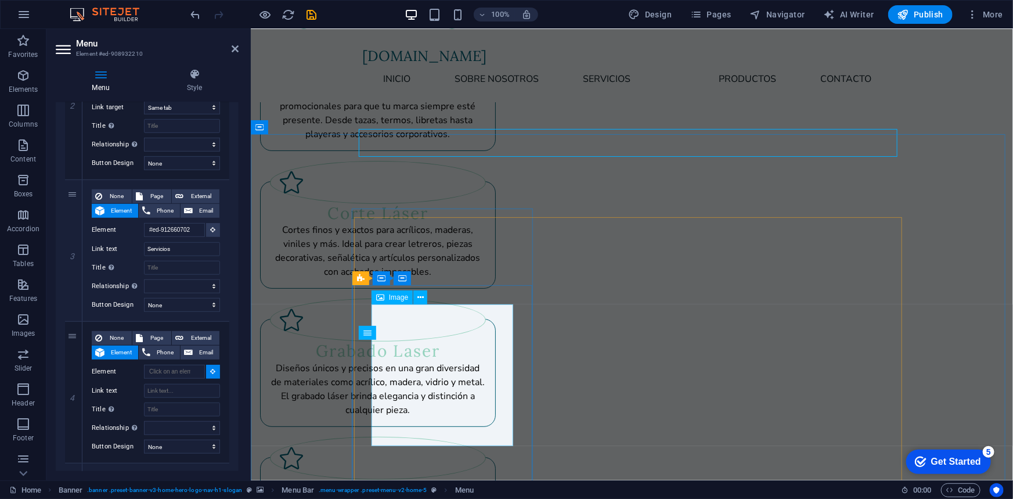
scroll to position [2104, 0]
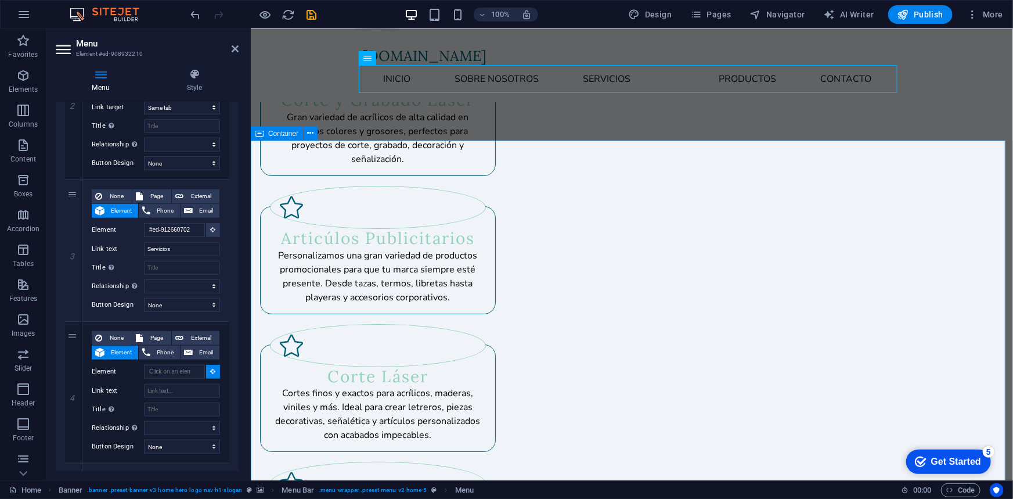
select select
type input "#ed-908931097"
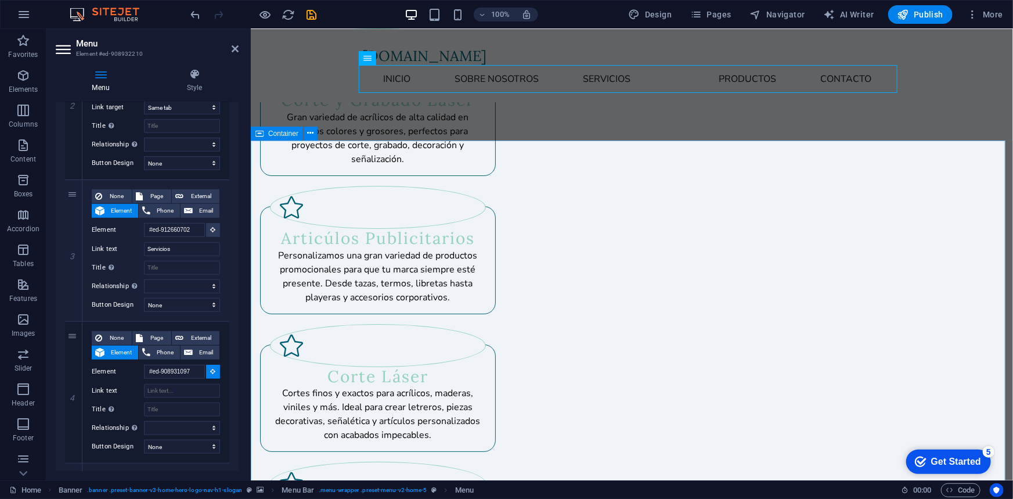
select select
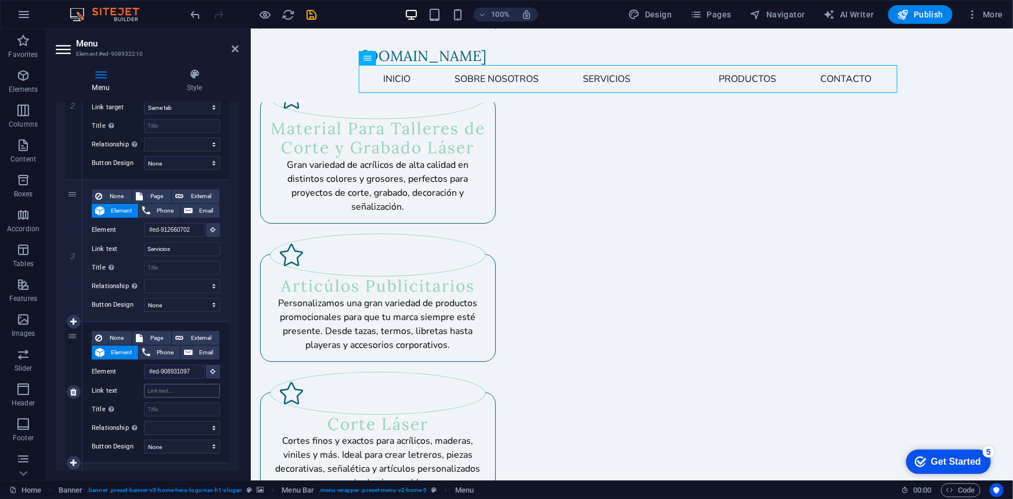
scroll to position [2031, 0]
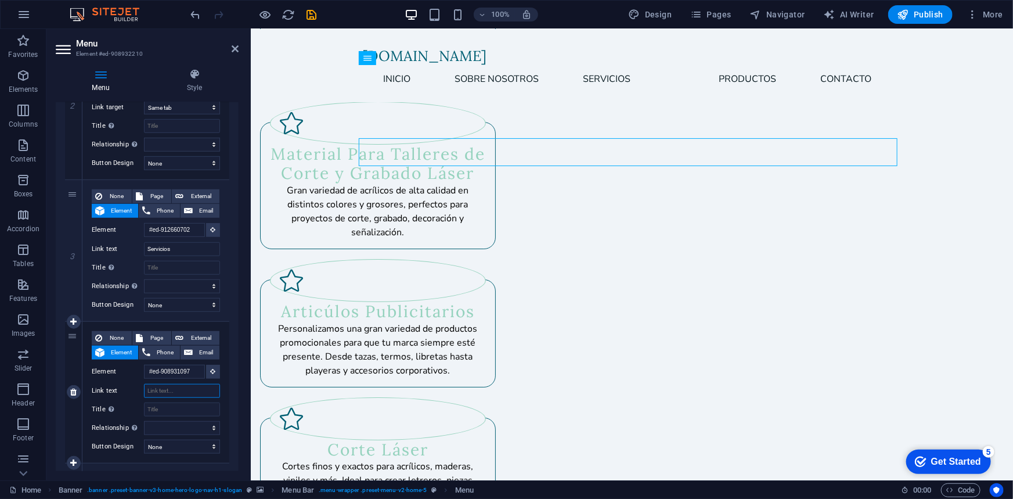
click at [171, 386] on input "Link text" at bounding box center [182, 391] width 76 height 14
type input "Productos"
select select
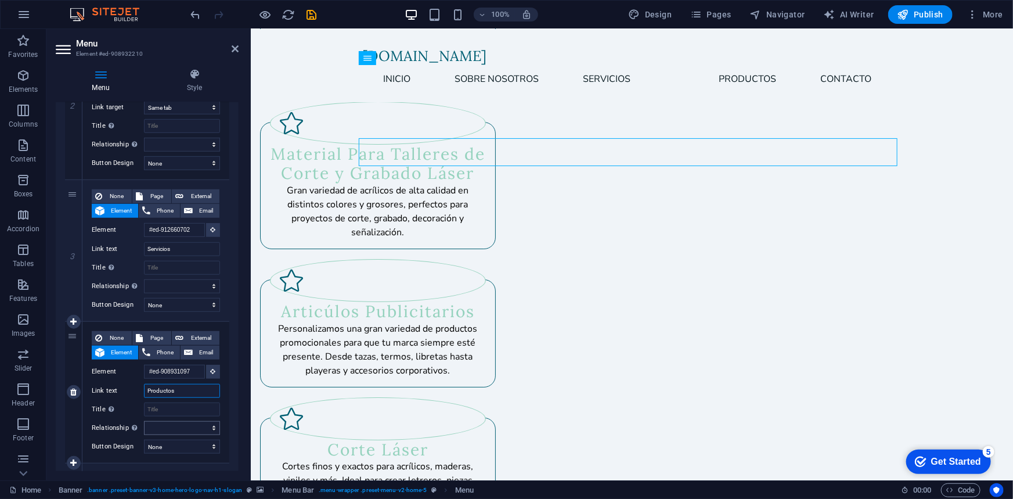
select select
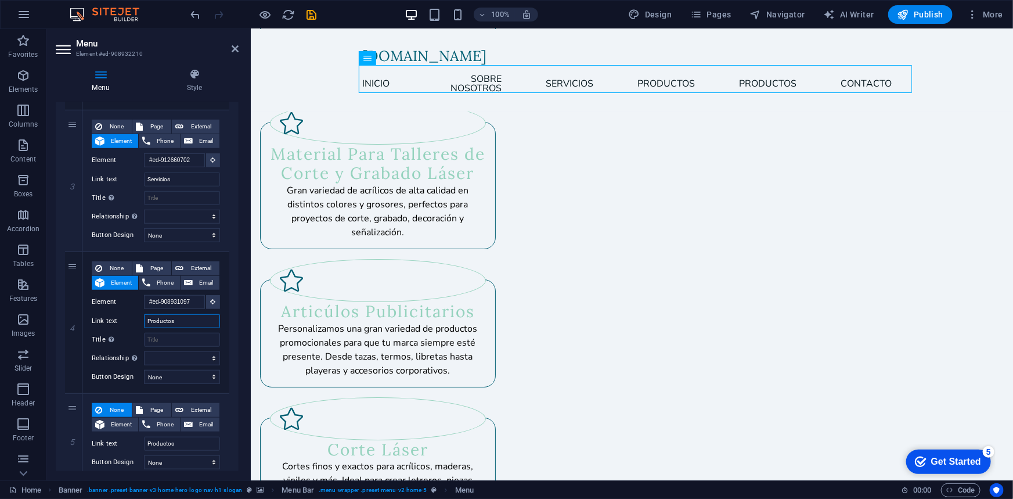
scroll to position [492, 0]
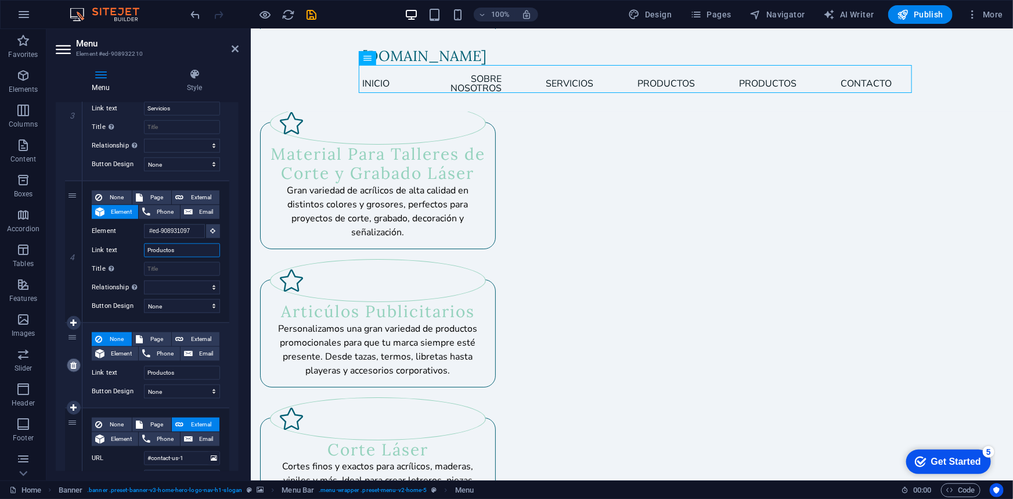
type input "Productos"
click at [71, 365] on icon at bounding box center [73, 365] width 6 height 8
select select
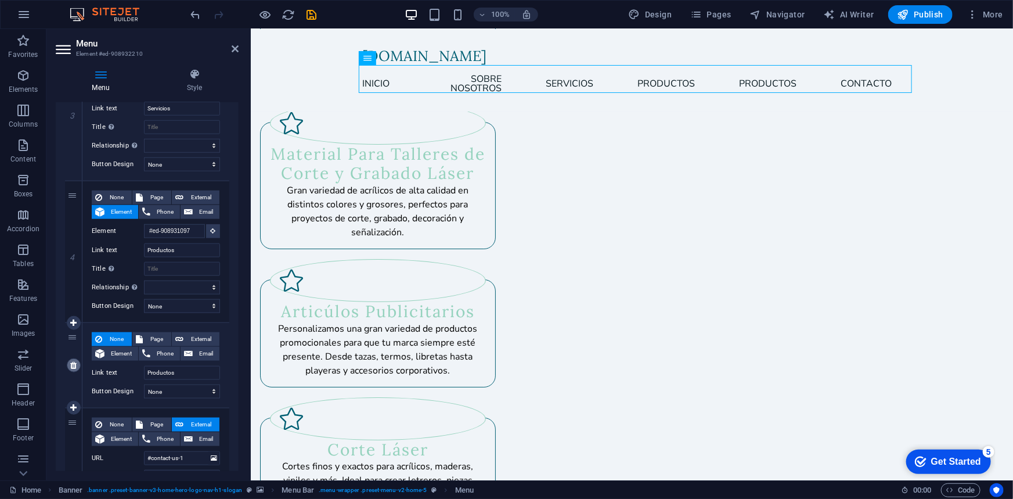
select select
type input "#contact-us-1"
type input "Contacto"
select select
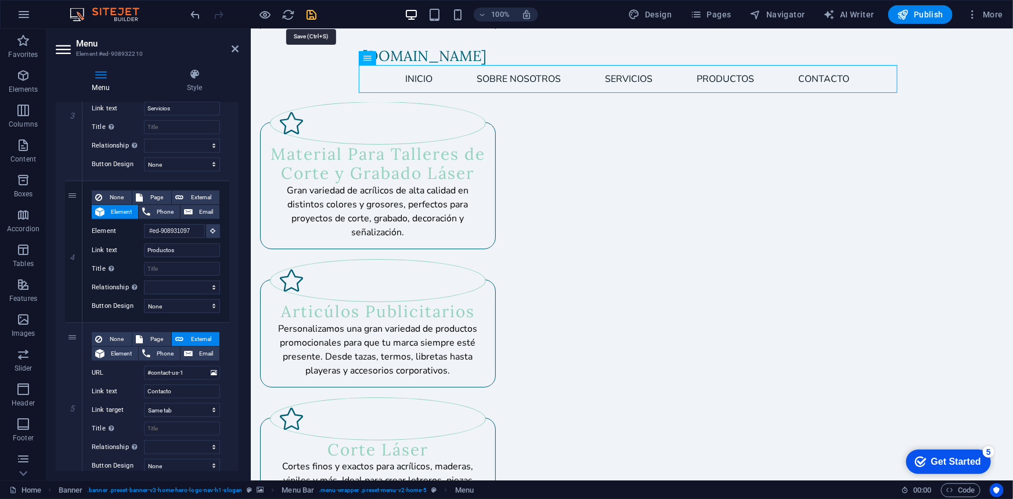
click at [313, 17] on icon "save" at bounding box center [311, 14] width 13 height 13
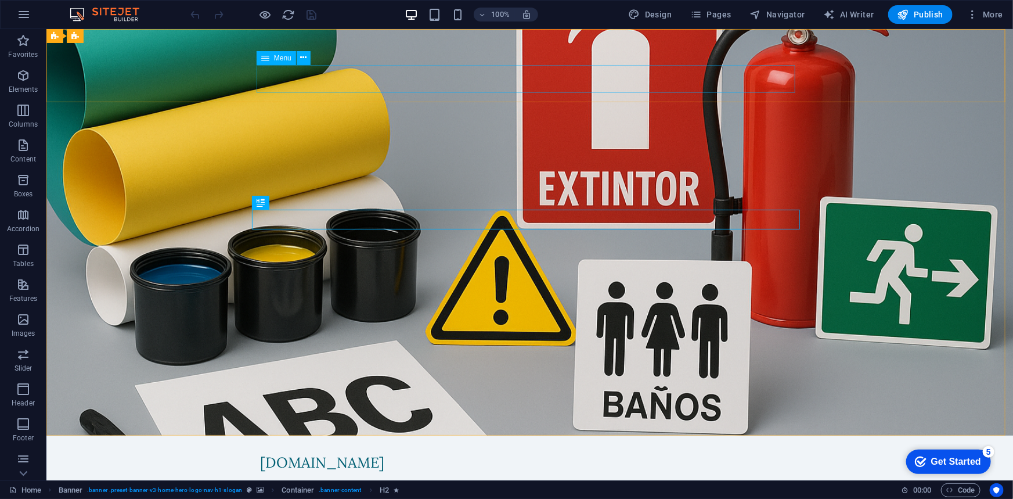
click at [0, 0] on span "Menu" at bounding box center [0, 0] width 0 height 0
select select
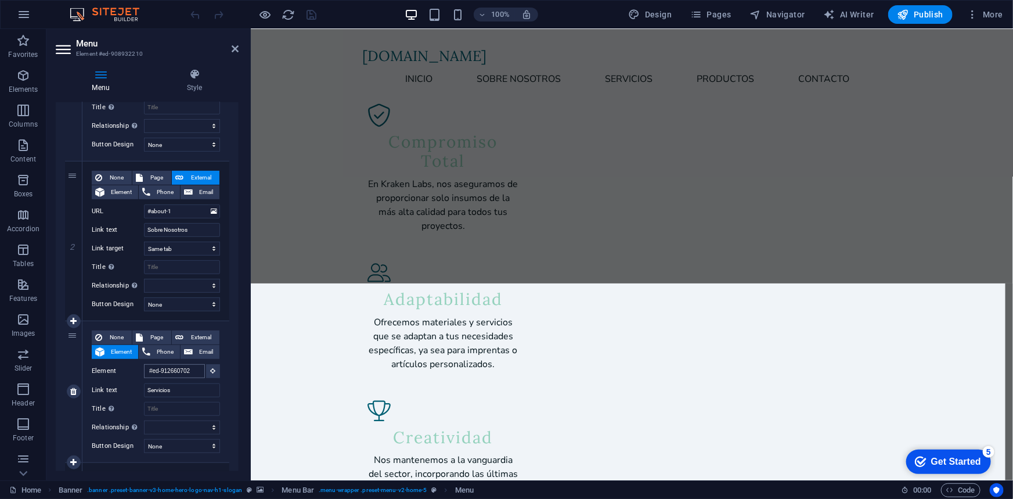
scroll to position [1267, 0]
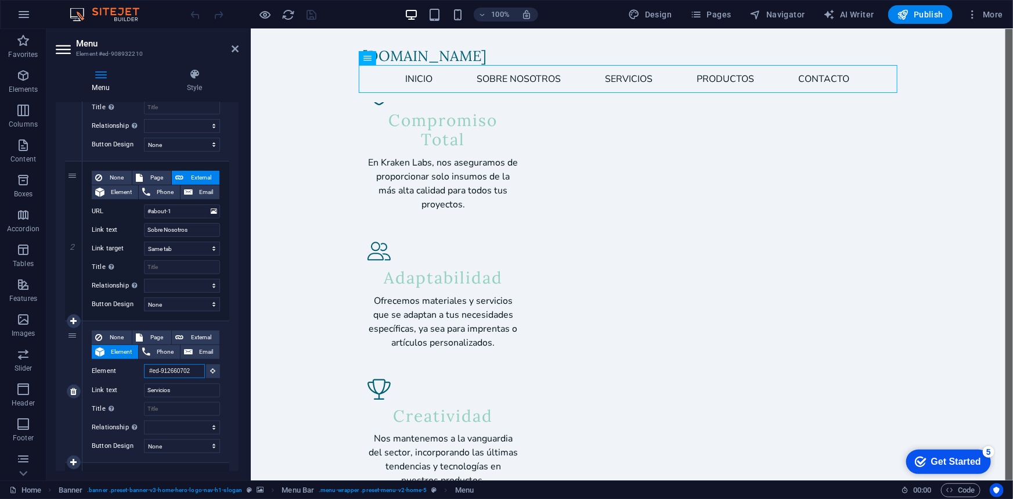
click at [176, 369] on input "#ed-912660702" at bounding box center [174, 371] width 61 height 14
click at [195, 369] on input "#ed-912660702" at bounding box center [174, 371] width 61 height 14
select select
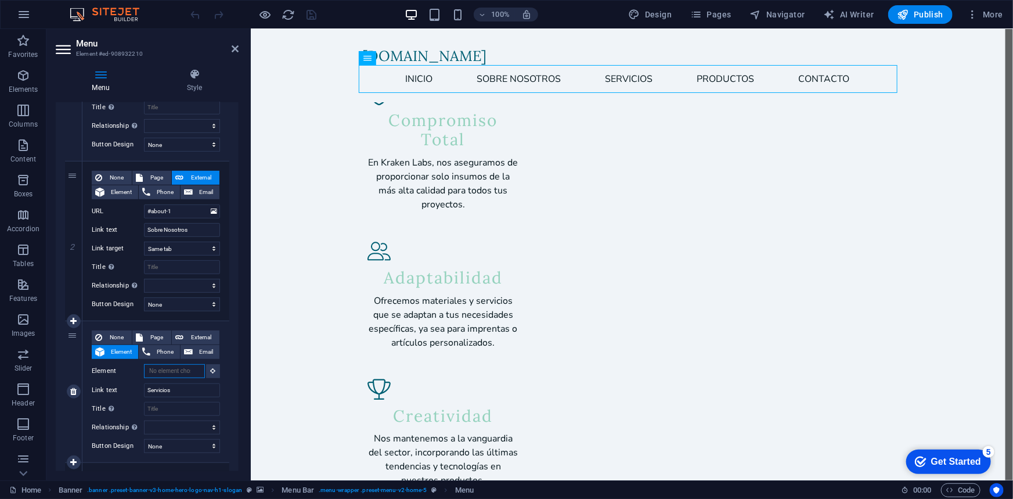
select select
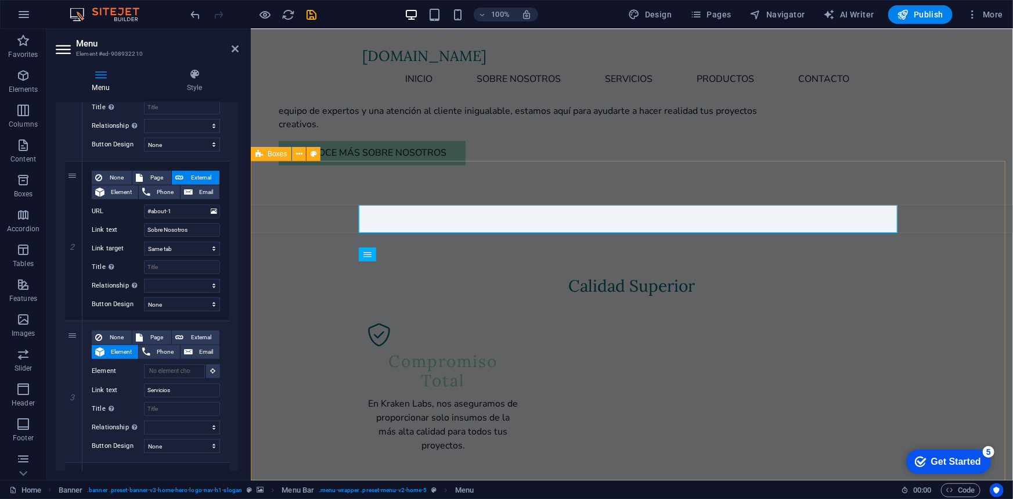
scroll to position [844, 0]
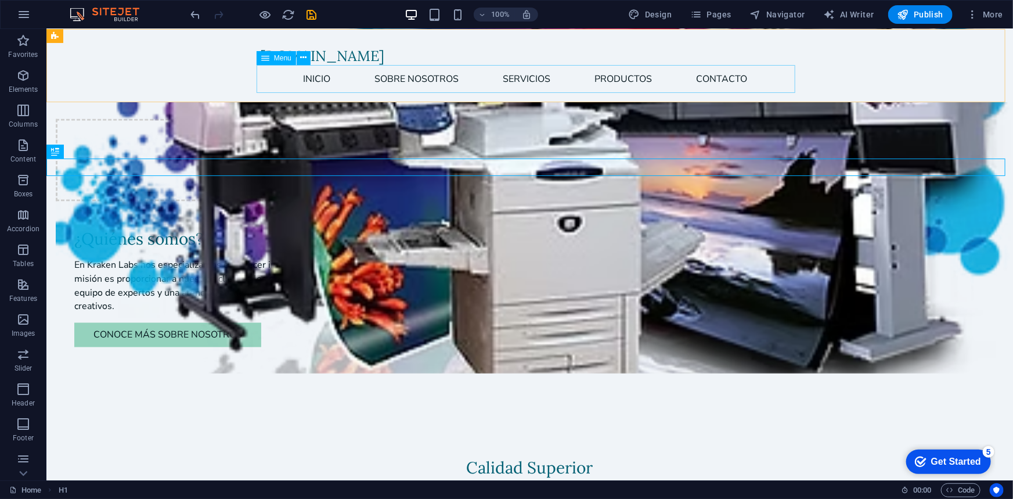
click at [0, 0] on span "Menu" at bounding box center [0, 0] width 0 height 0
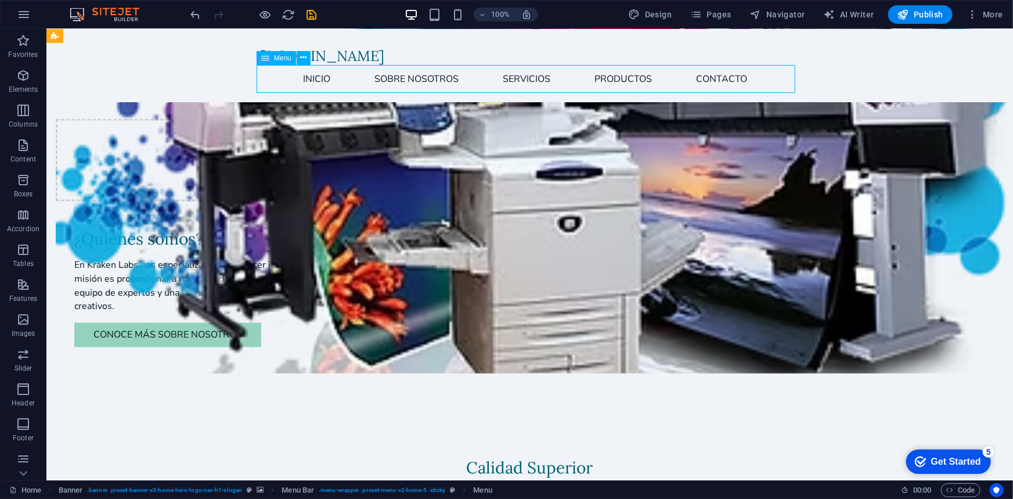
click at [0, 0] on span "Menu" at bounding box center [0, 0] width 0 height 0
select select
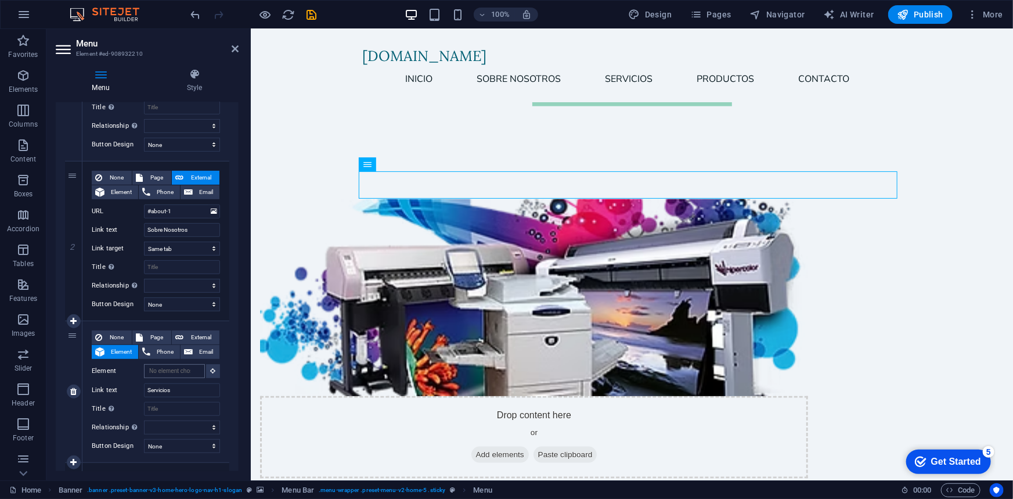
scroll to position [0, 0]
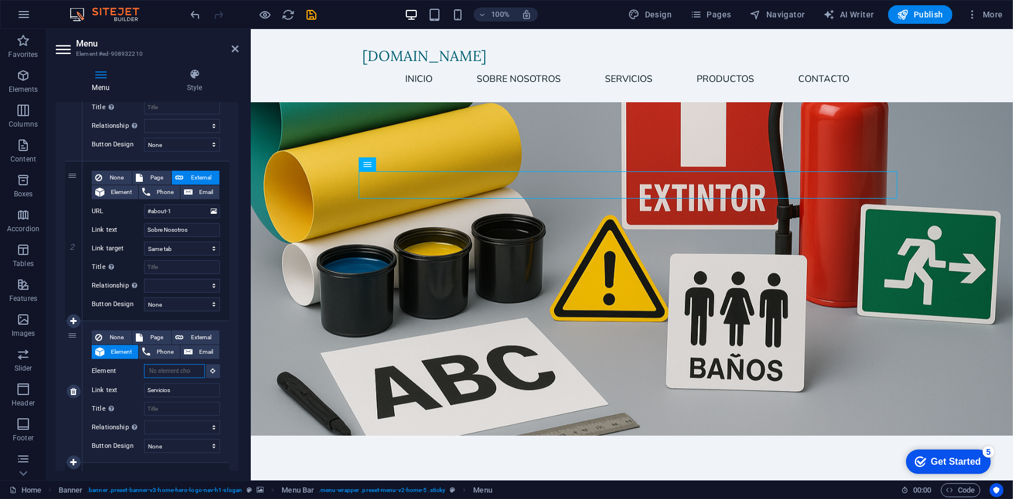
click at [174, 366] on input "Element" at bounding box center [174, 371] width 61 height 14
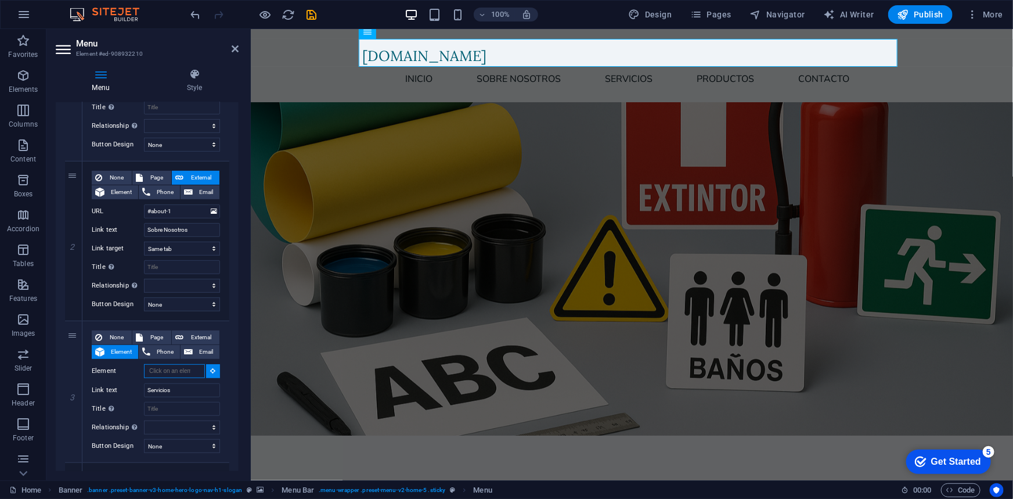
scroll to position [771, 0]
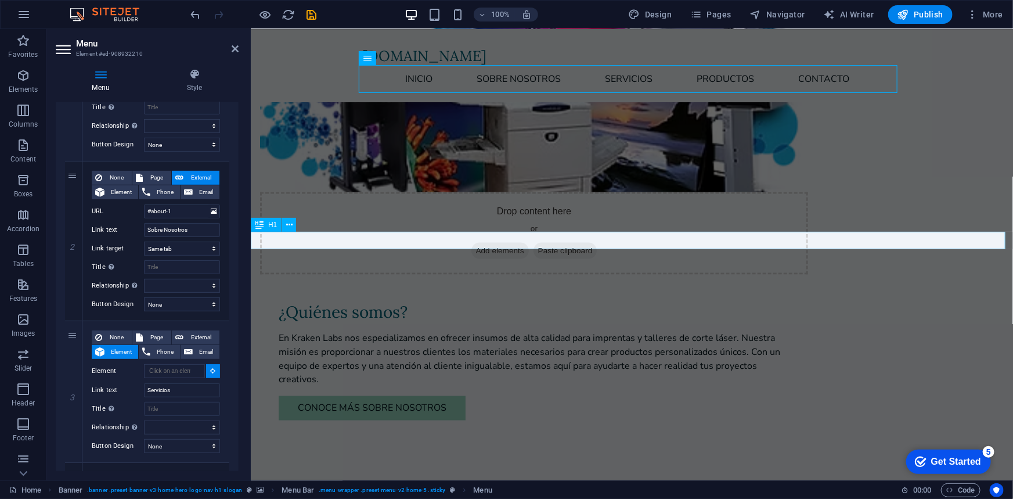
select select
type input "#ed-912676111"
select select
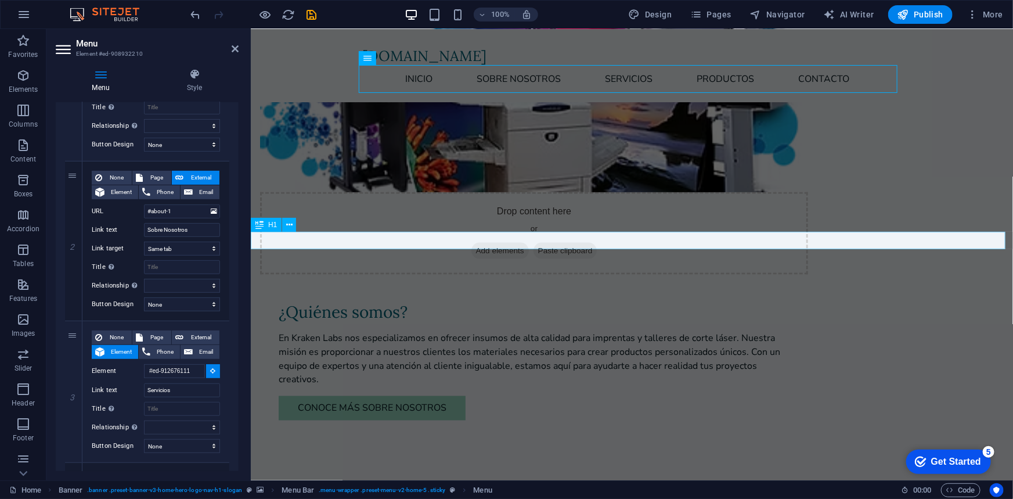
select select
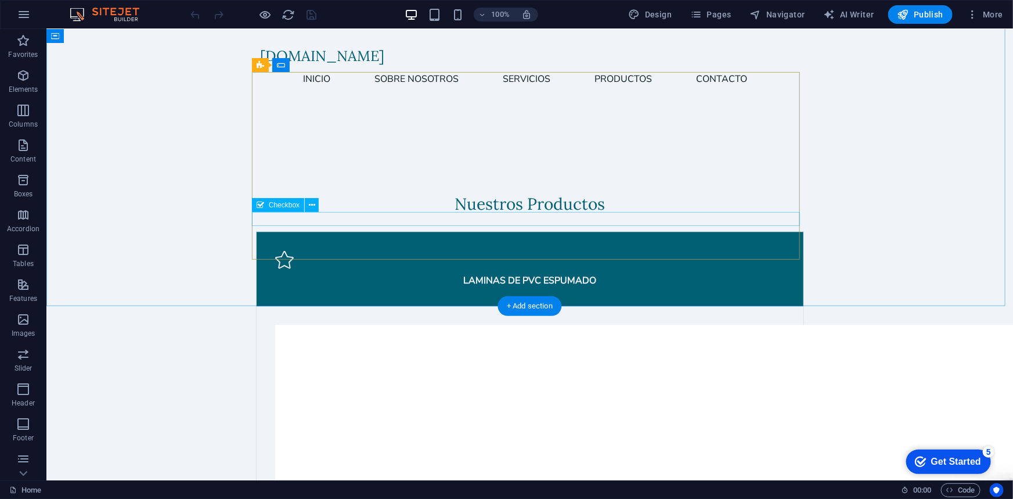
scroll to position [3448, 0]
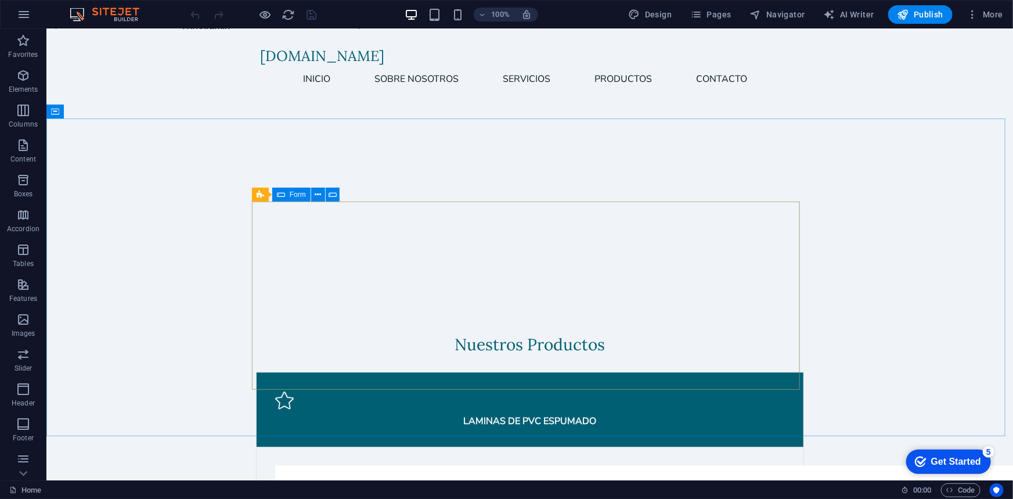
click at [296, 193] on span "Form" at bounding box center [298, 194] width 16 height 7
drag, startPoint x: 296, startPoint y: 193, endPoint x: 46, endPoint y: 168, distance: 251.4
click at [296, 193] on span "Form" at bounding box center [298, 194] width 16 height 7
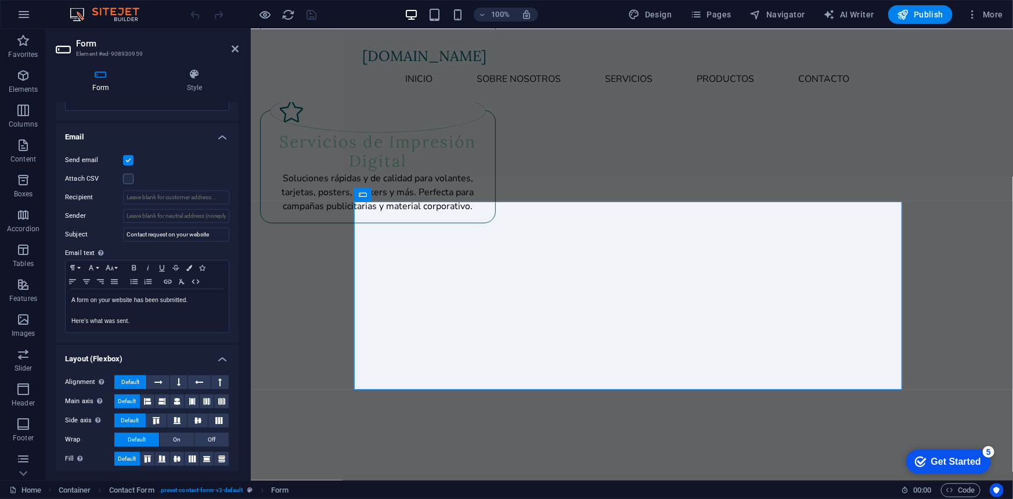
scroll to position [280, 0]
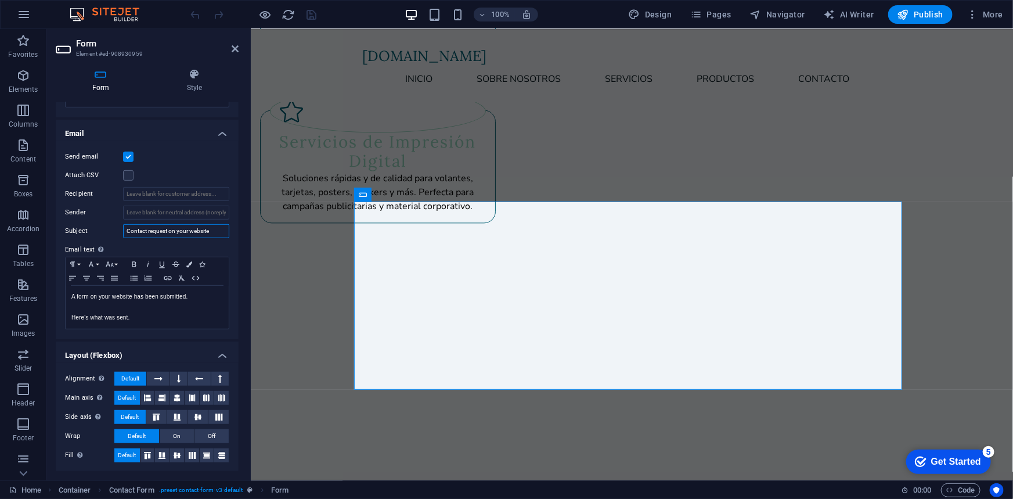
click at [157, 235] on input "Contact request on your website" at bounding box center [176, 231] width 106 height 14
click at [176, 230] on input "Contact request on your website" at bounding box center [176, 231] width 106 height 14
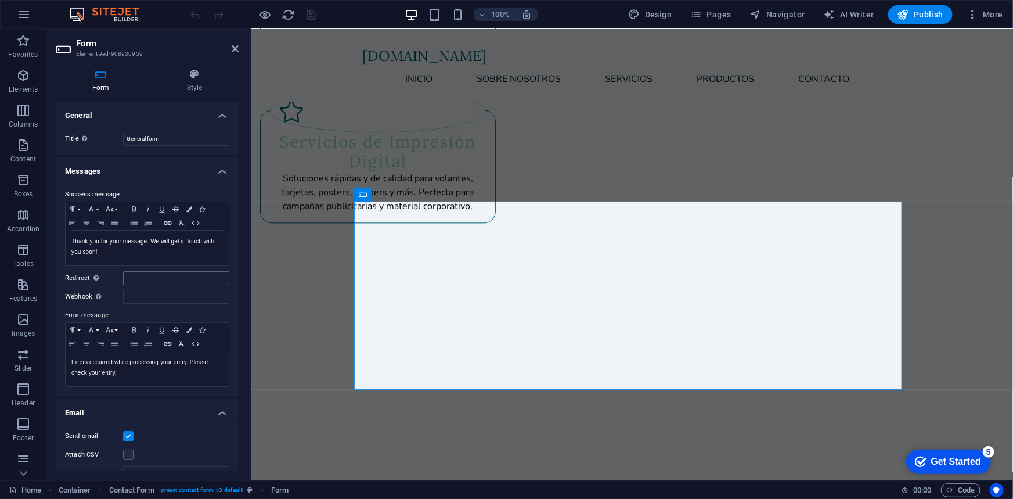
scroll to position [0, 0]
click at [73, 70] on icon at bounding box center [101, 75] width 90 height 12
click at [424, 194] on icon at bounding box center [425, 195] width 6 height 12
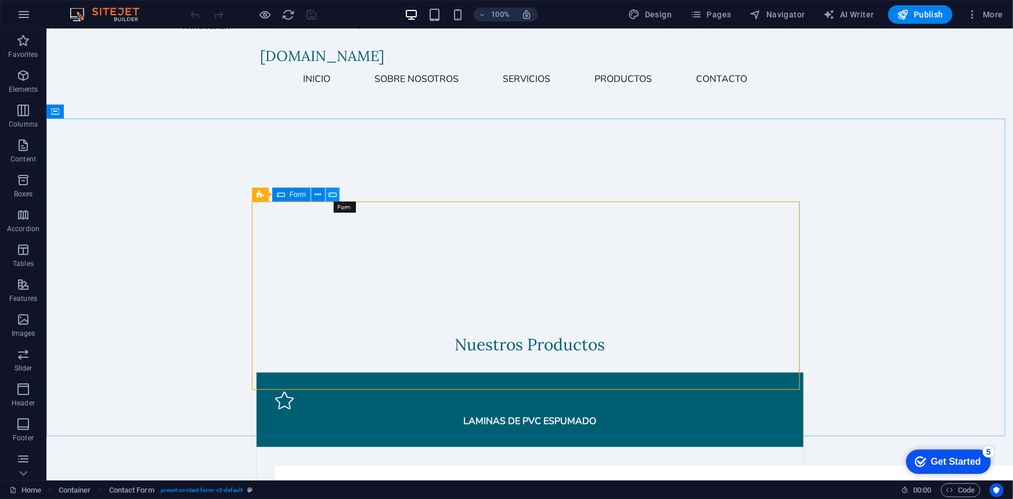
click at [330, 196] on icon at bounding box center [333, 195] width 8 height 12
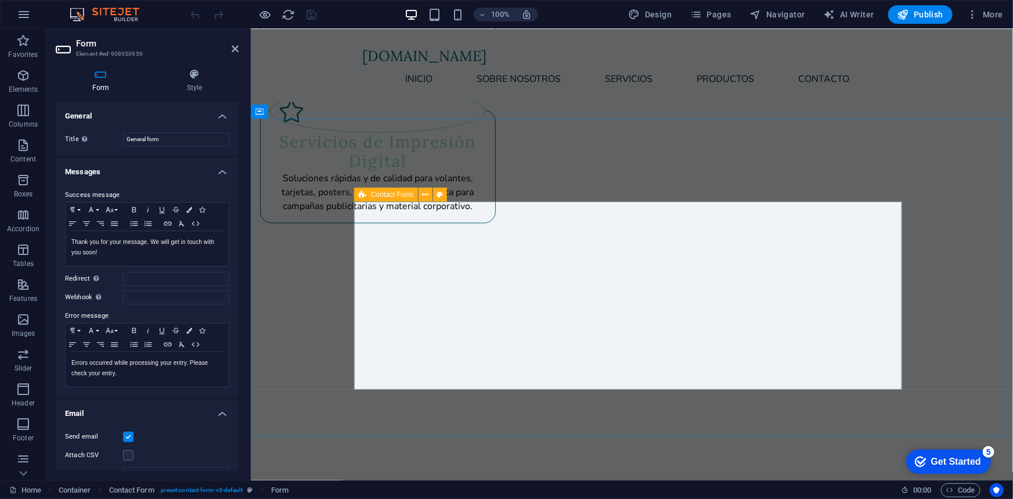
click at [357, 196] on div "Contact Form" at bounding box center [386, 195] width 64 height 14
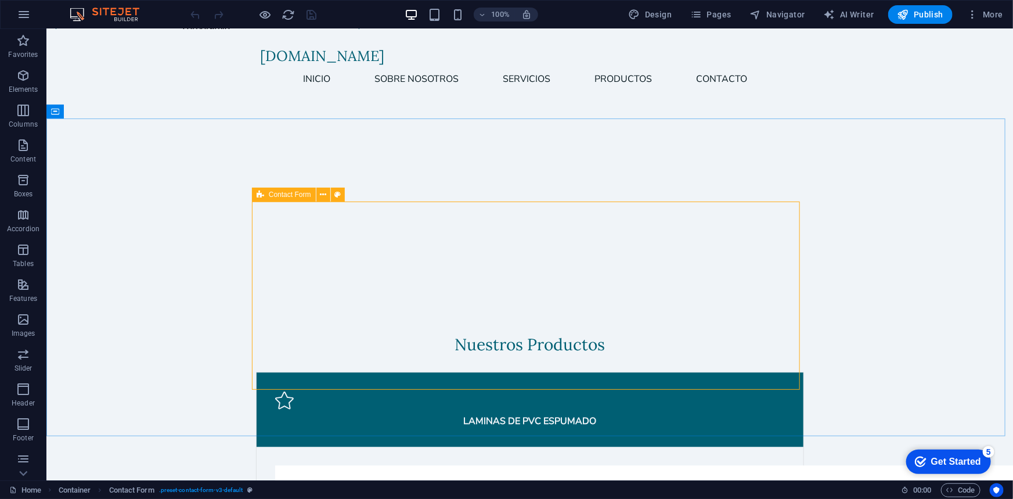
click at [272, 197] on span "Contact Form" at bounding box center [290, 194] width 42 height 7
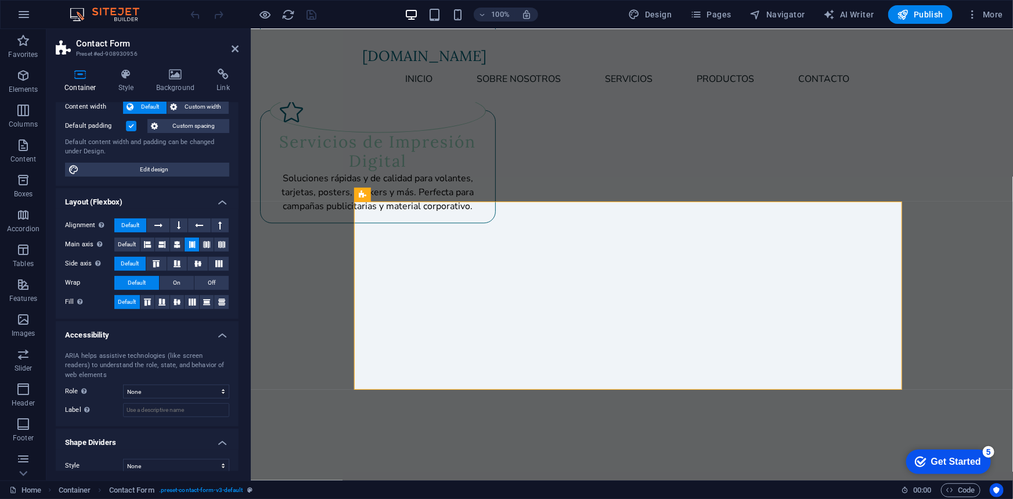
scroll to position [81, 0]
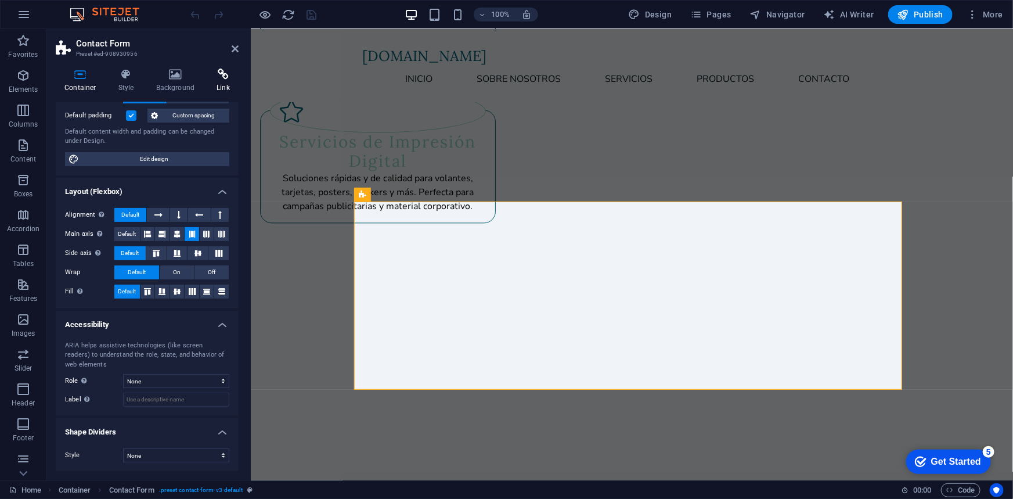
click at [218, 78] on icon at bounding box center [223, 75] width 31 height 12
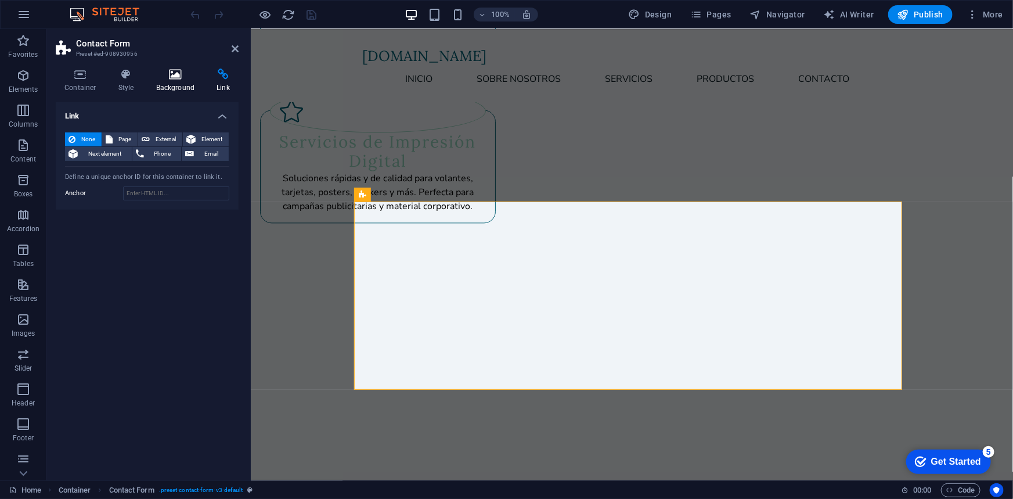
click at [192, 84] on h4 "Background" at bounding box center [177, 81] width 61 height 24
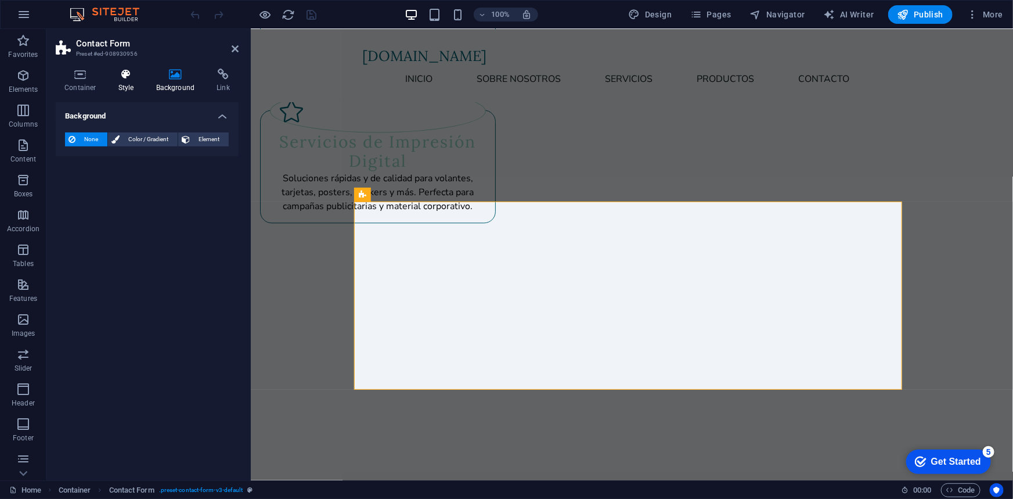
click at [128, 85] on h4 "Style" at bounding box center [129, 81] width 38 height 24
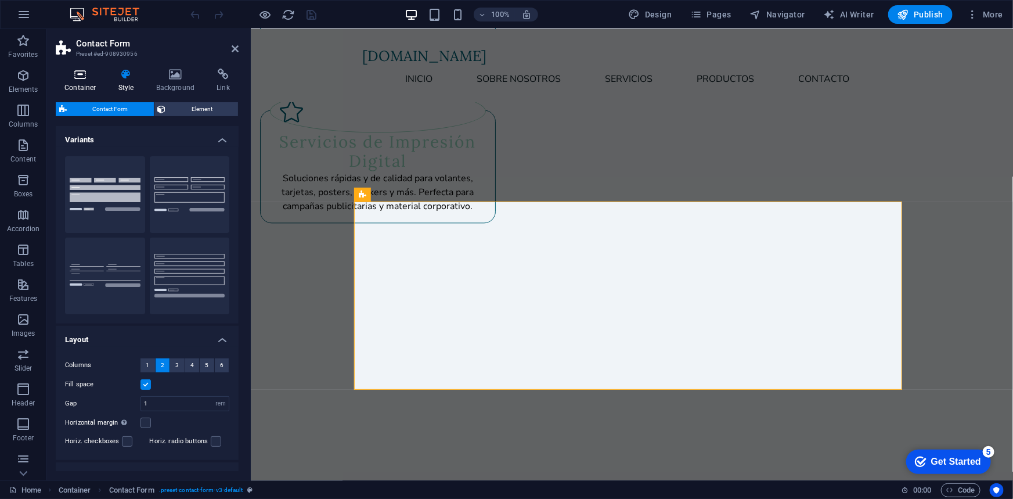
click at [90, 84] on h4 "Container" at bounding box center [83, 81] width 54 height 24
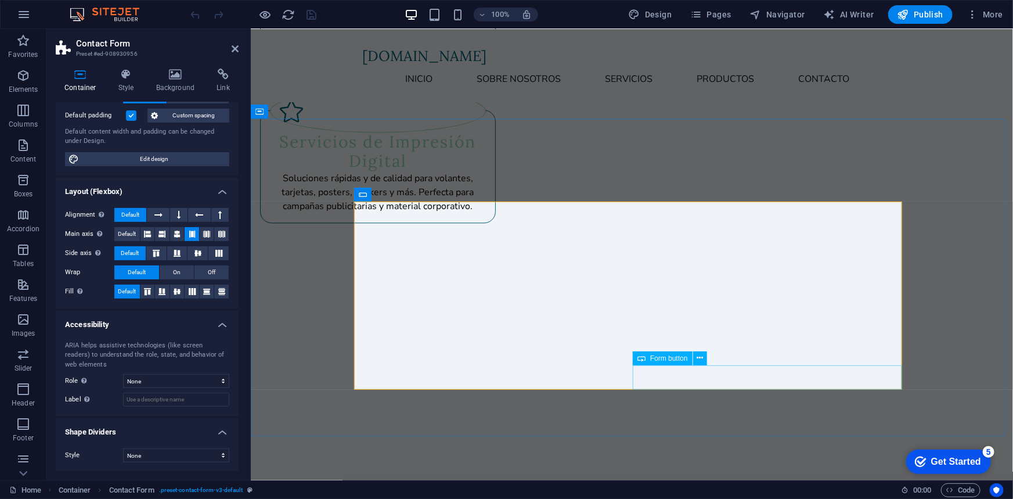
click at [657, 358] on span "Form button" at bounding box center [669, 358] width 38 height 7
click at [363, 194] on icon at bounding box center [363, 195] width 8 height 14
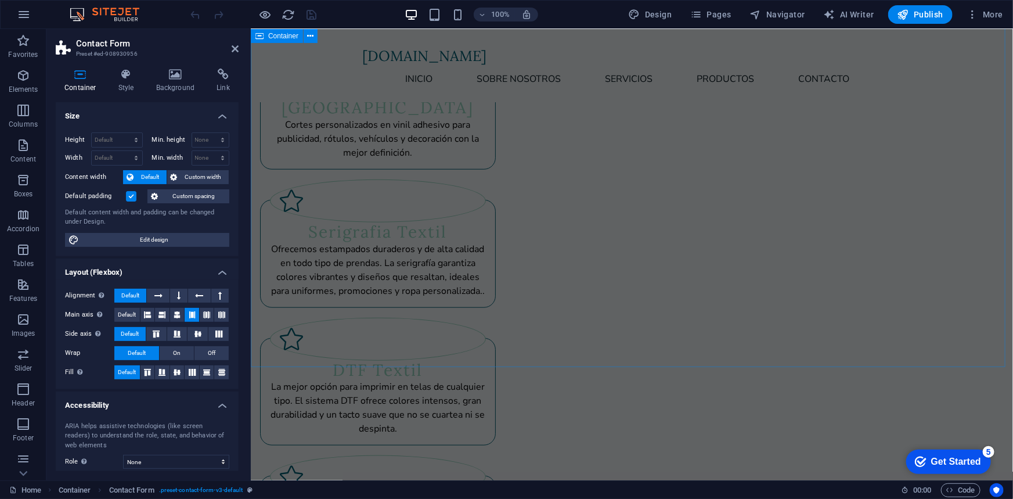
scroll to position [2603, 0]
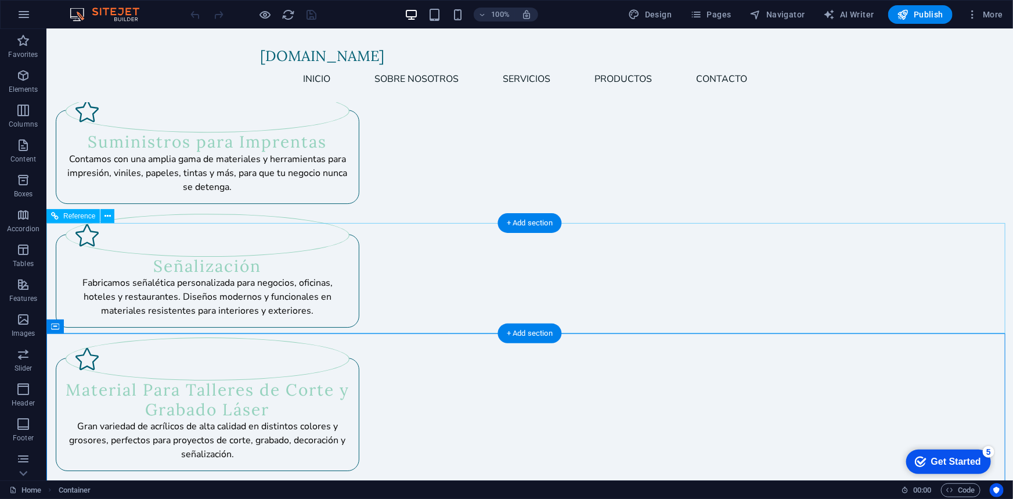
scroll to position [1759, 0]
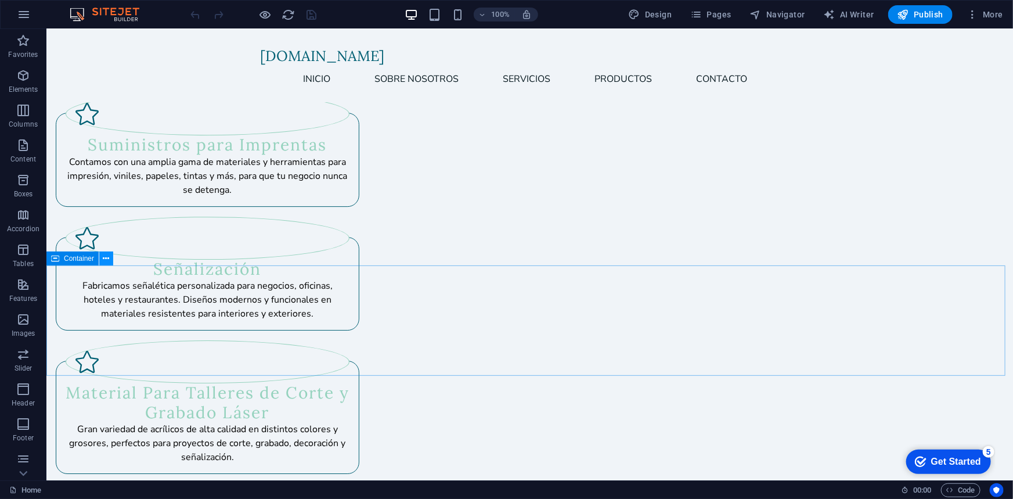
click at [104, 259] on icon at bounding box center [106, 259] width 6 height 12
click at [107, 260] on icon at bounding box center [106, 259] width 6 height 12
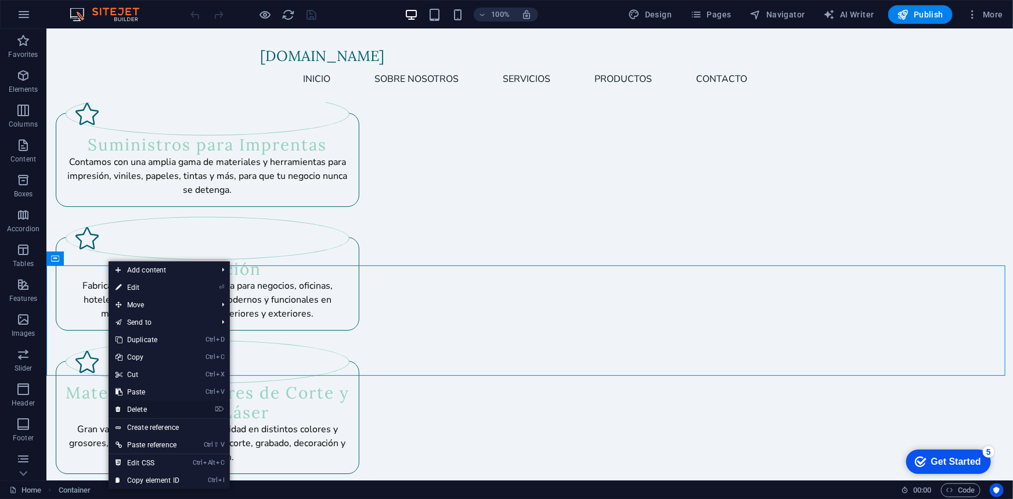
click at [153, 403] on link "⌦ Delete" at bounding box center [148, 409] width 78 height 17
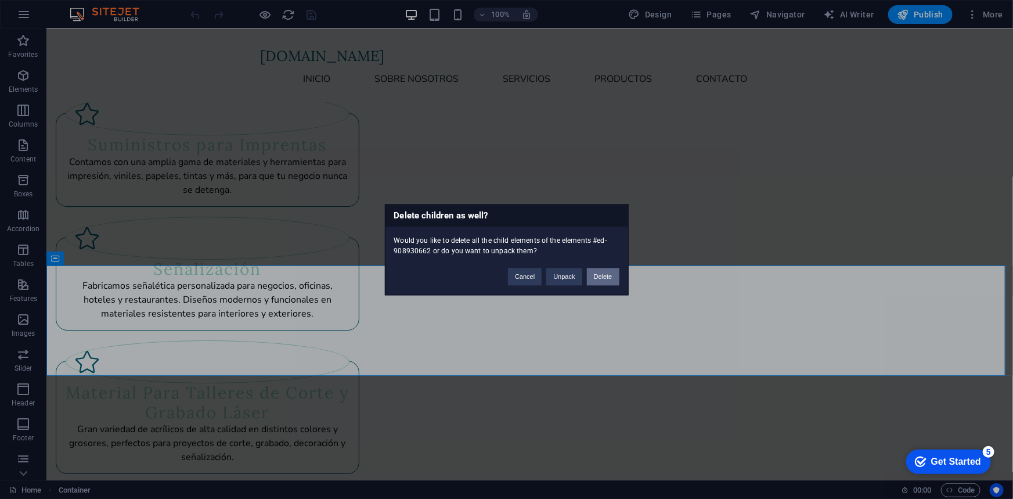
click at [613, 272] on button "Delete" at bounding box center [603, 276] width 33 height 17
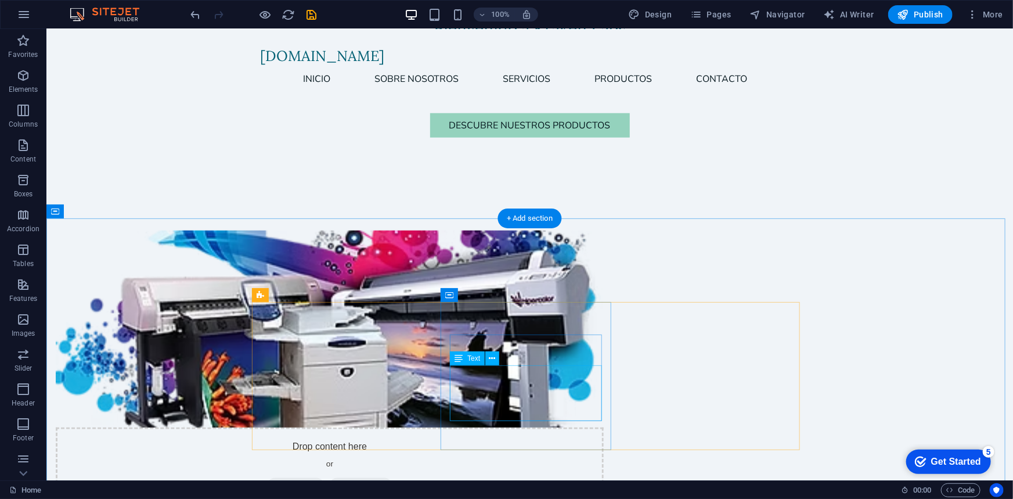
scroll to position [633, 0]
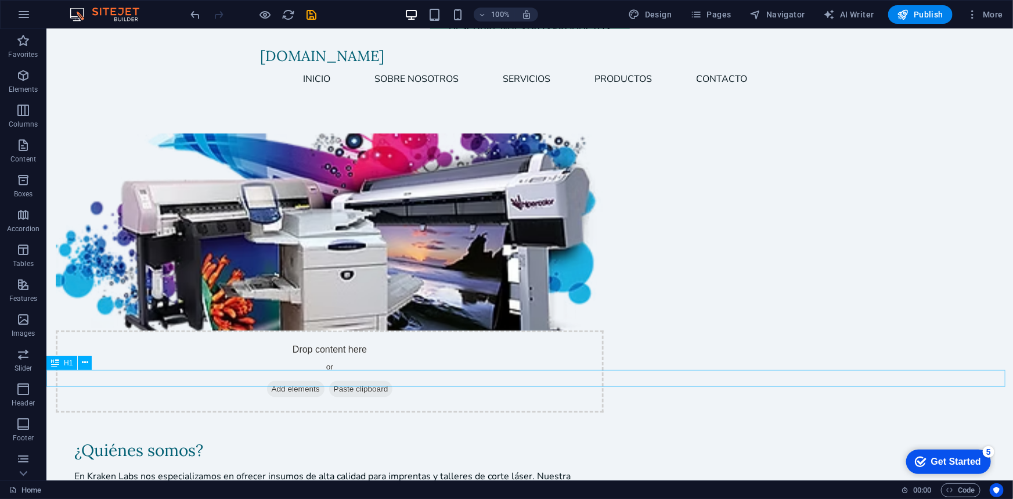
click at [71, 366] on span "H1" at bounding box center [68, 362] width 9 height 7
click at [71, 366] on div "Drag here to replace the existing content. Press “Ctrl” if you want to create a…" at bounding box center [529, 254] width 967 height 451
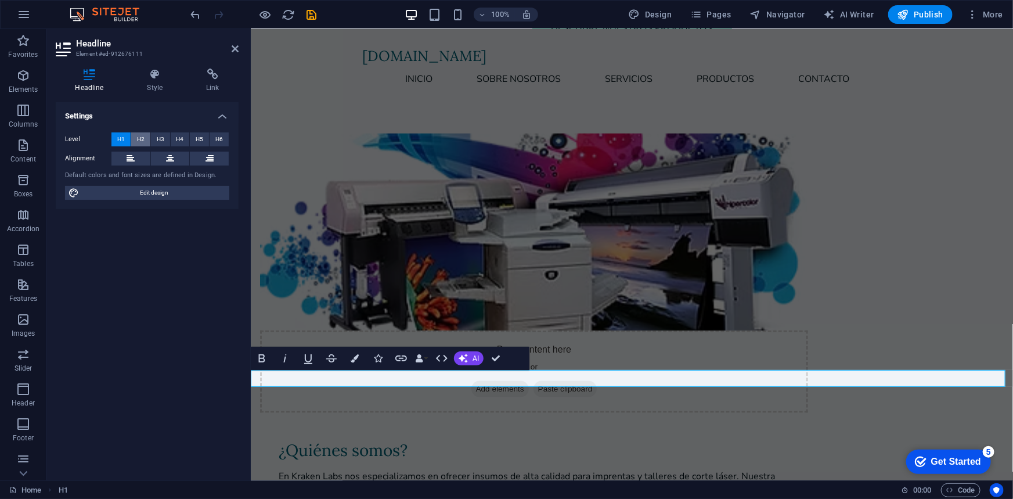
click at [139, 134] on span "H2" at bounding box center [141, 139] width 8 height 14
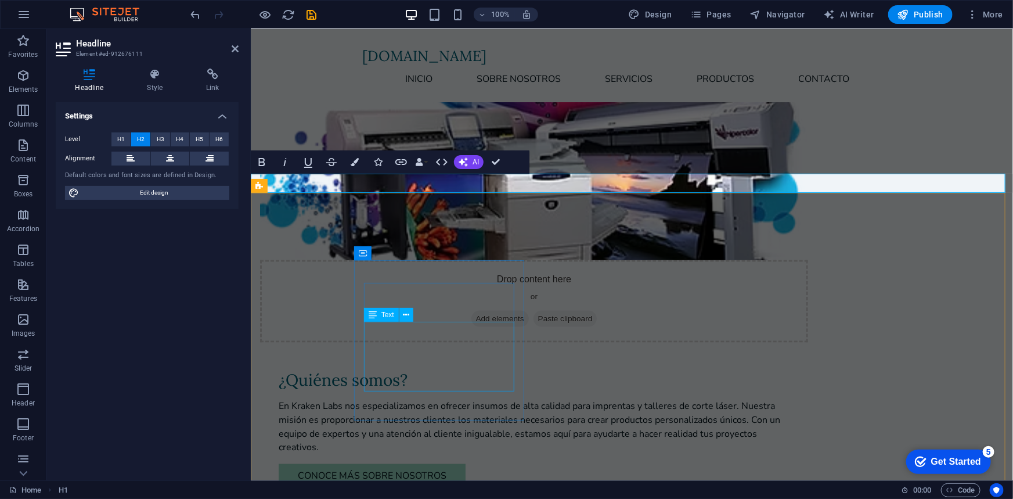
scroll to position [844, 0]
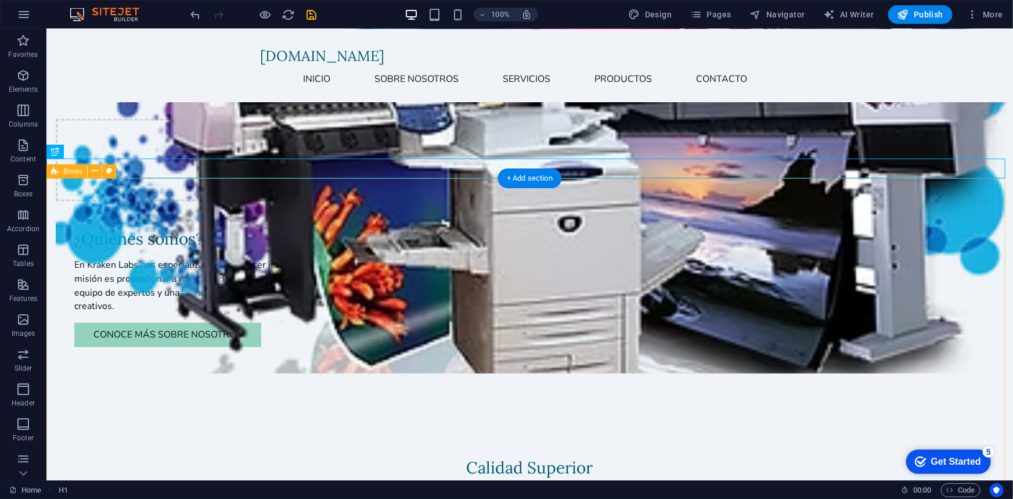
drag, startPoint x: 118, startPoint y: 177, endPoint x: 206, endPoint y: 204, distance: 91.8
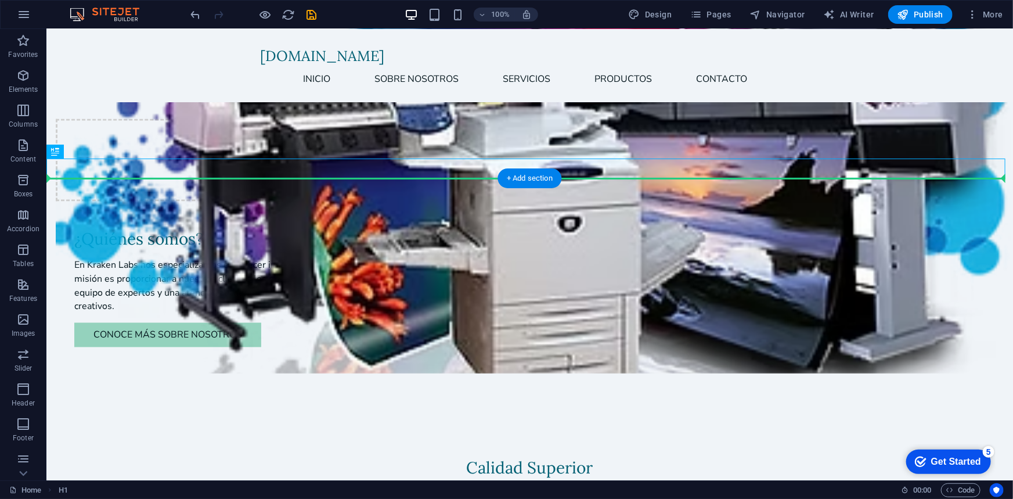
drag, startPoint x: 106, startPoint y: 178, endPoint x: 84, endPoint y: 204, distance: 35.0
drag, startPoint x: 99, startPoint y: 183, endPoint x: 75, endPoint y: 205, distance: 32.9
drag, startPoint x: 101, startPoint y: 179, endPoint x: 68, endPoint y: 201, distance: 39.4
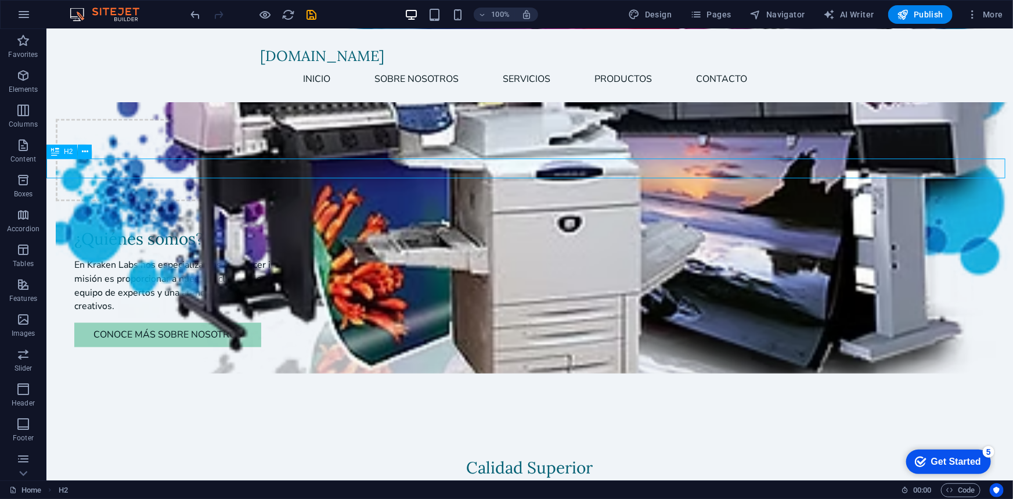
click at [57, 153] on icon at bounding box center [55, 152] width 8 height 14
click at [87, 152] on icon at bounding box center [85, 152] width 6 height 12
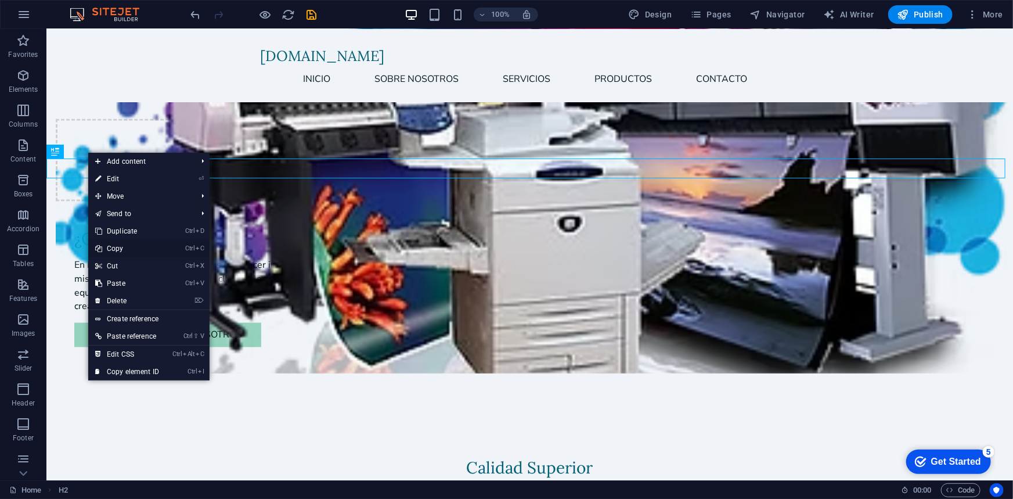
click at [134, 250] on link "Ctrl C Copy" at bounding box center [127, 248] width 78 height 17
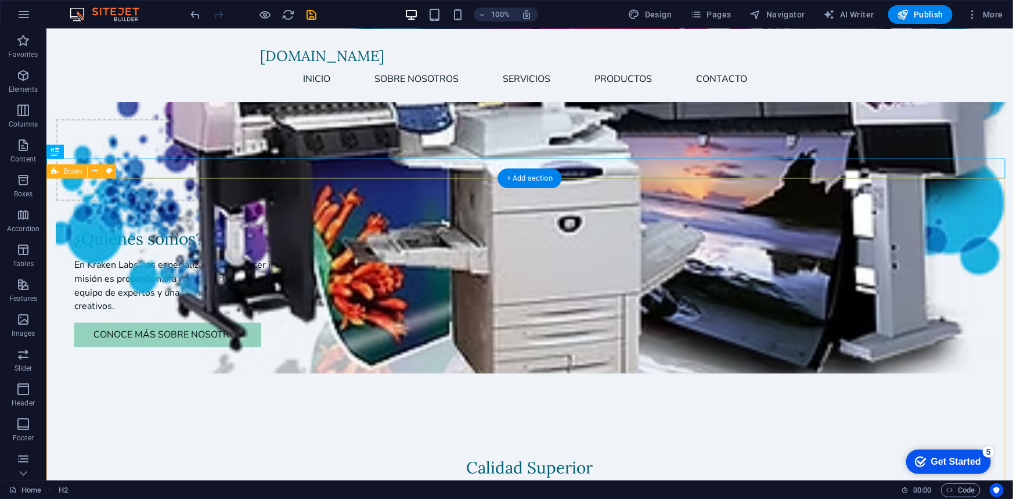
click at [533, 179] on div "+ Add section" at bounding box center [530, 178] width 64 height 20
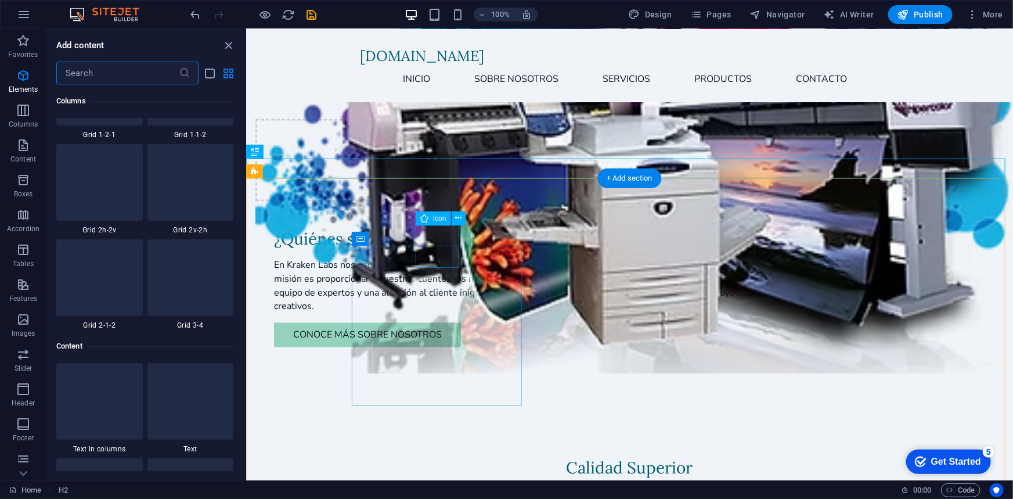
scroll to position [2031, 0]
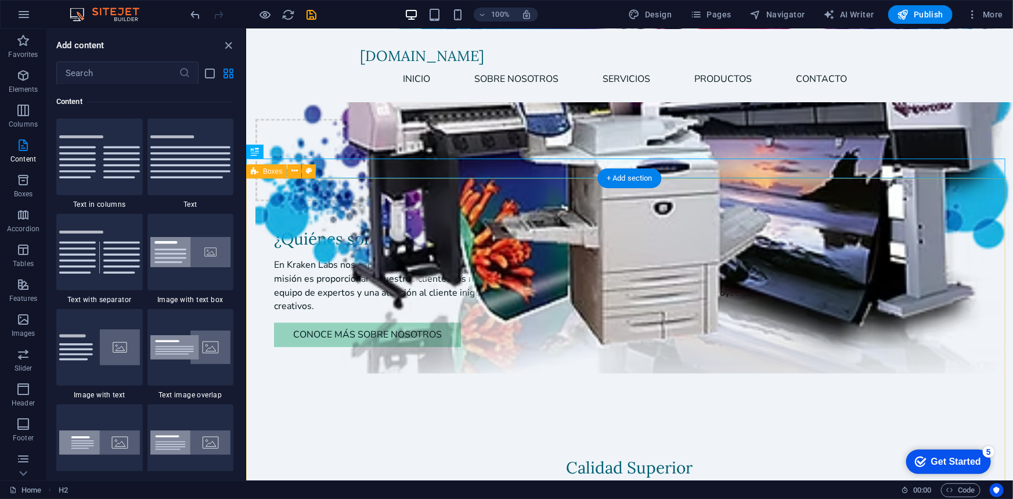
click at [185, 257] on img at bounding box center [190, 252] width 81 height 31
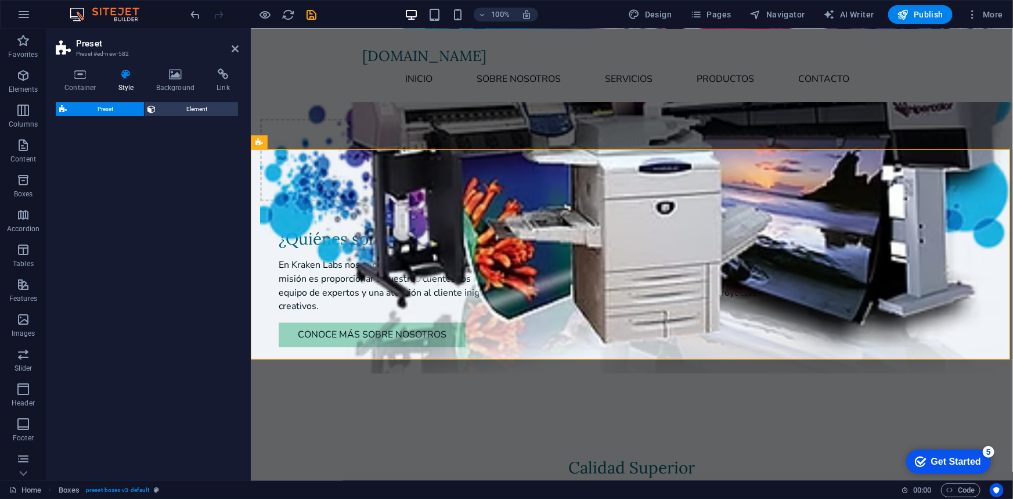
select select "rem"
select select "px"
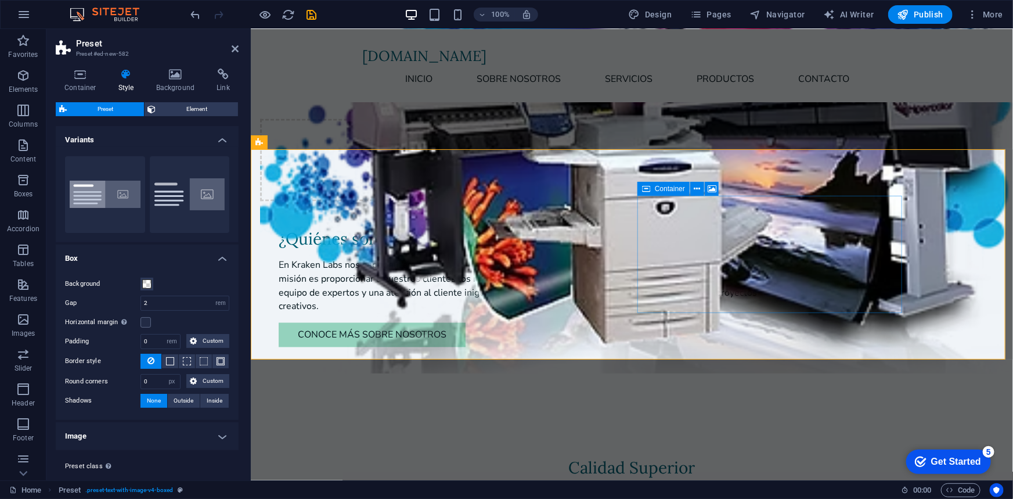
scroll to position [1877, 0]
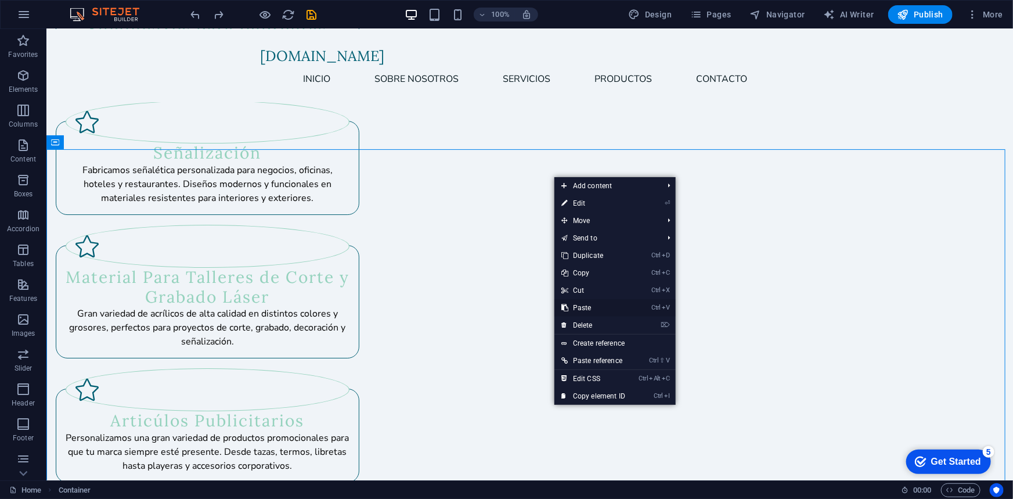
click at [592, 311] on link "Ctrl V Paste" at bounding box center [593, 307] width 78 height 17
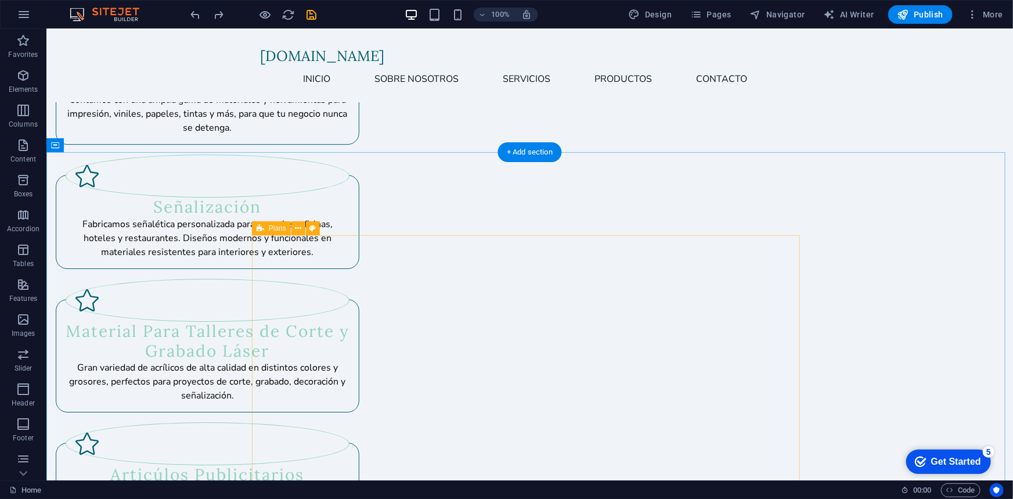
scroll to position [1770, 0]
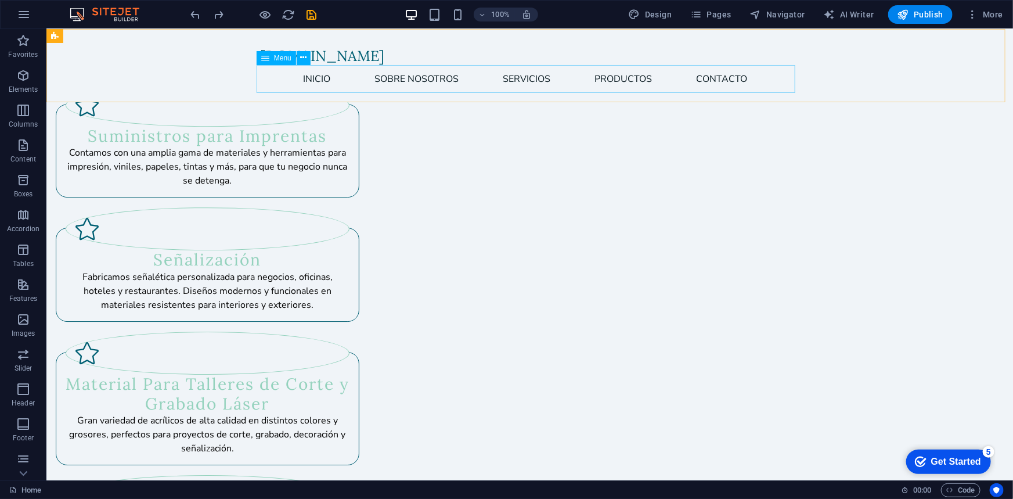
click at [630, 79] on nav "Inicio Sobre Nosotros Servicios Productos Contacto" at bounding box center [529, 78] width 539 height 28
select select
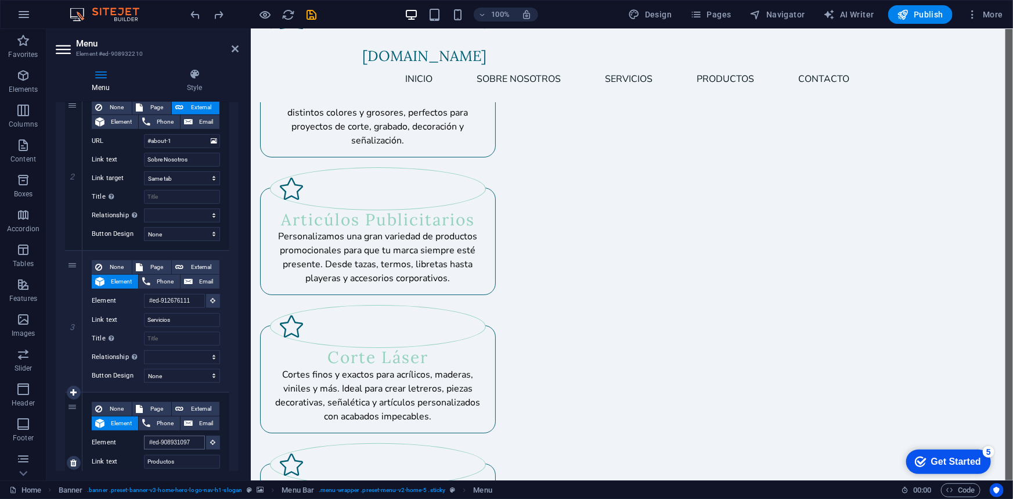
scroll to position [2188, 0]
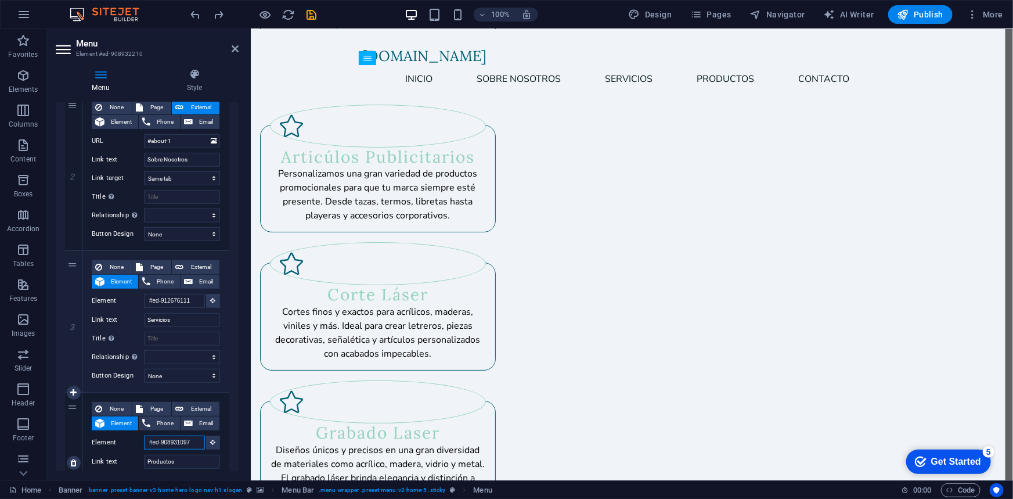
click at [186, 440] on input "#ed-908931097" at bounding box center [174, 442] width 61 height 14
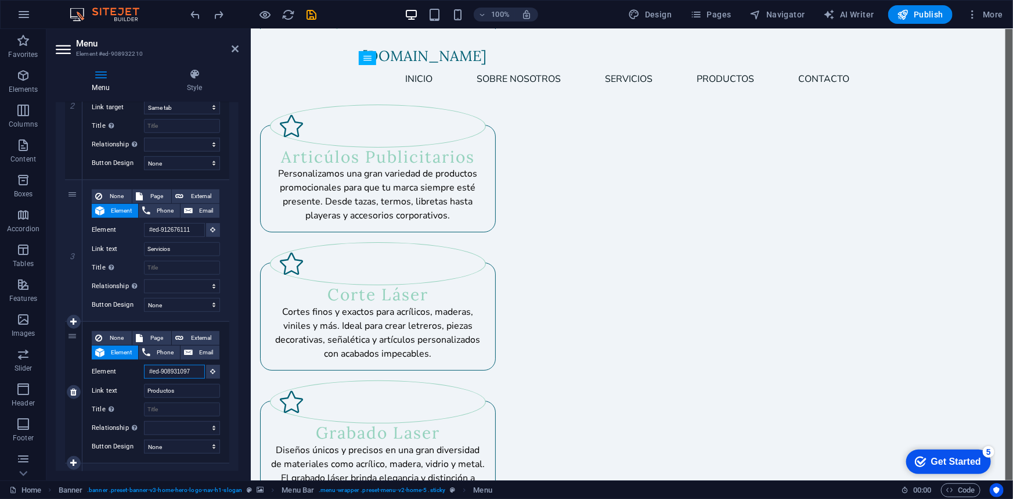
click at [193, 372] on input "#ed-908931097" at bounding box center [174, 372] width 61 height 14
select select
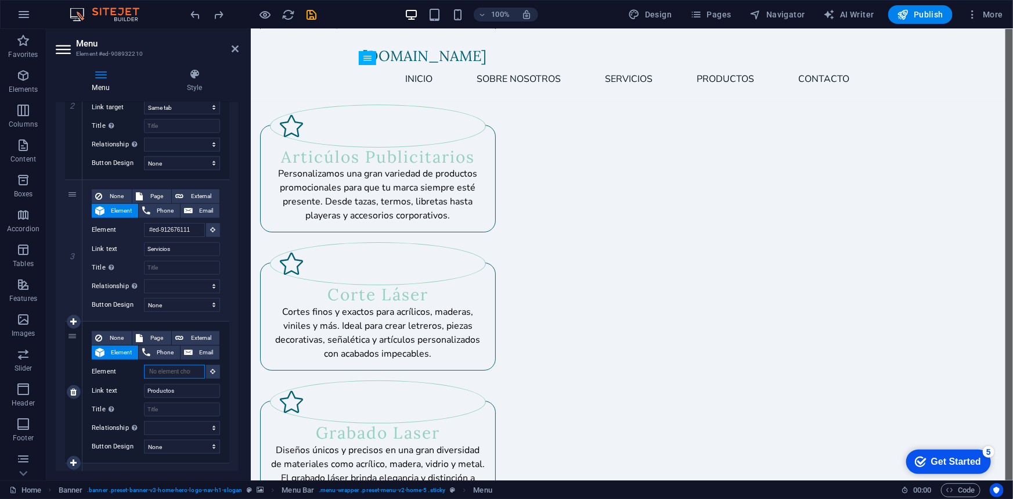
select select
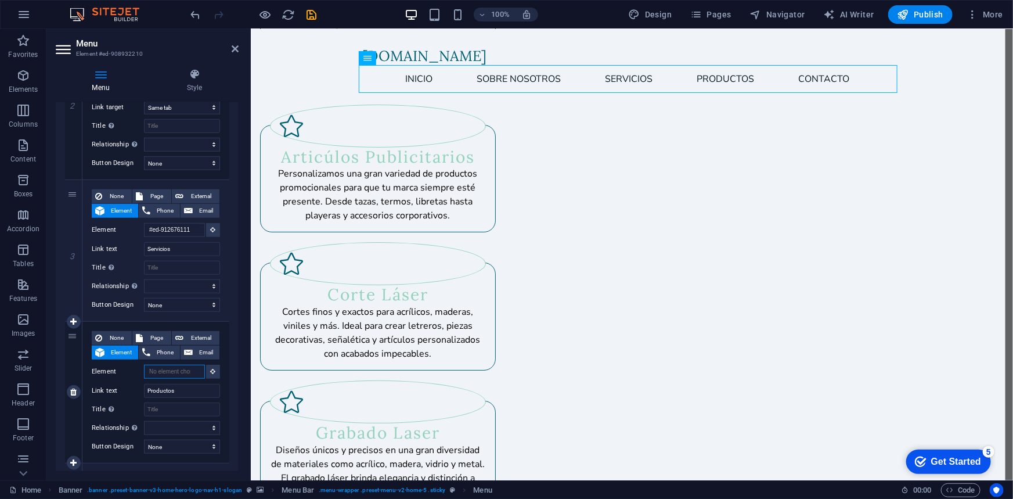
click at [186, 376] on input "Element" at bounding box center [174, 372] width 61 height 14
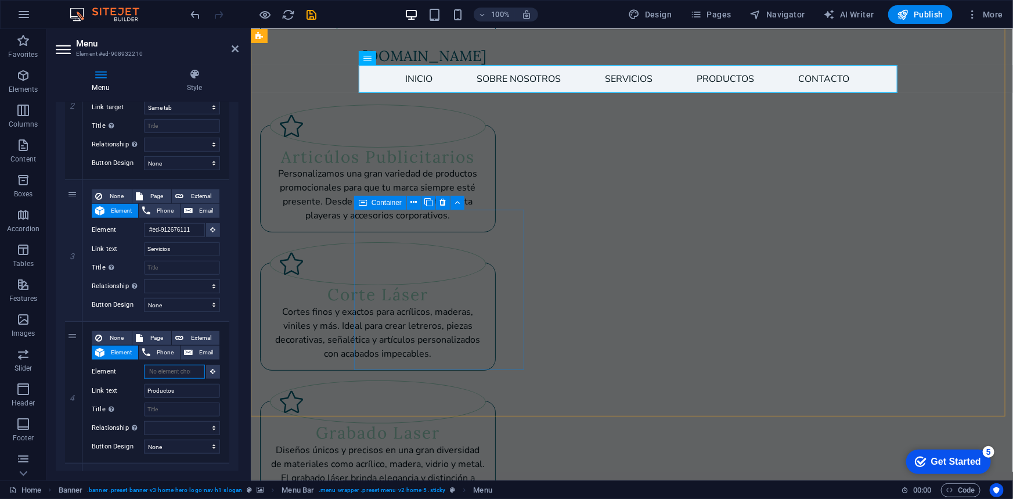
scroll to position [1610, 0]
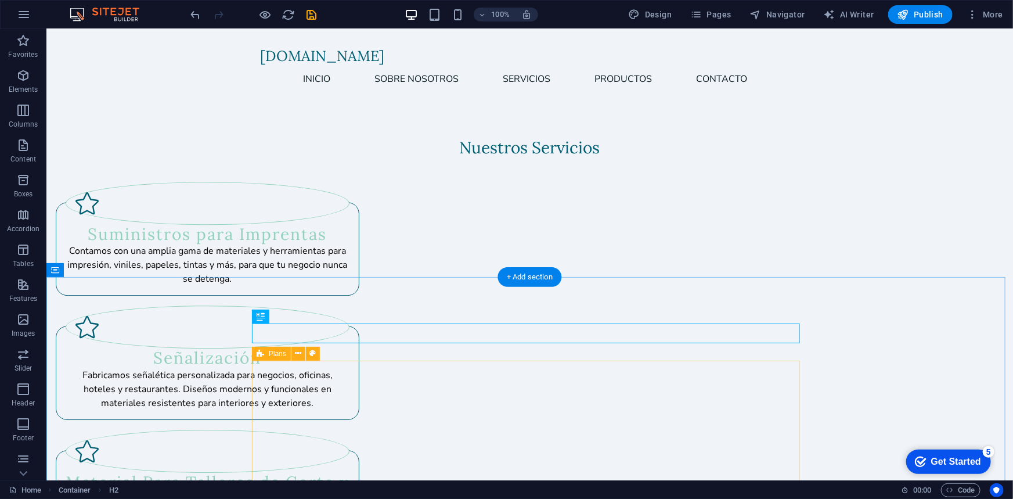
scroll to position [1751, 0]
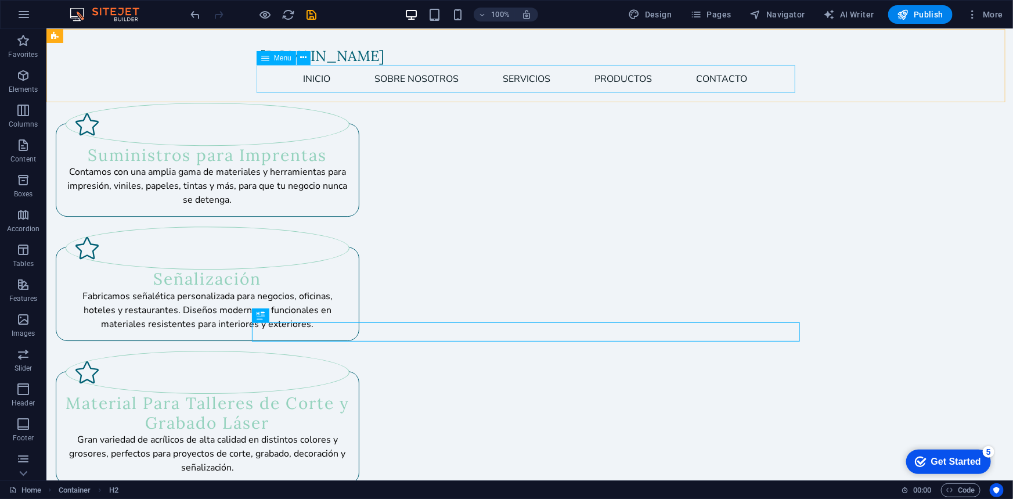
click at [284, 63] on div "Menu" at bounding box center [276, 58] width 39 height 14
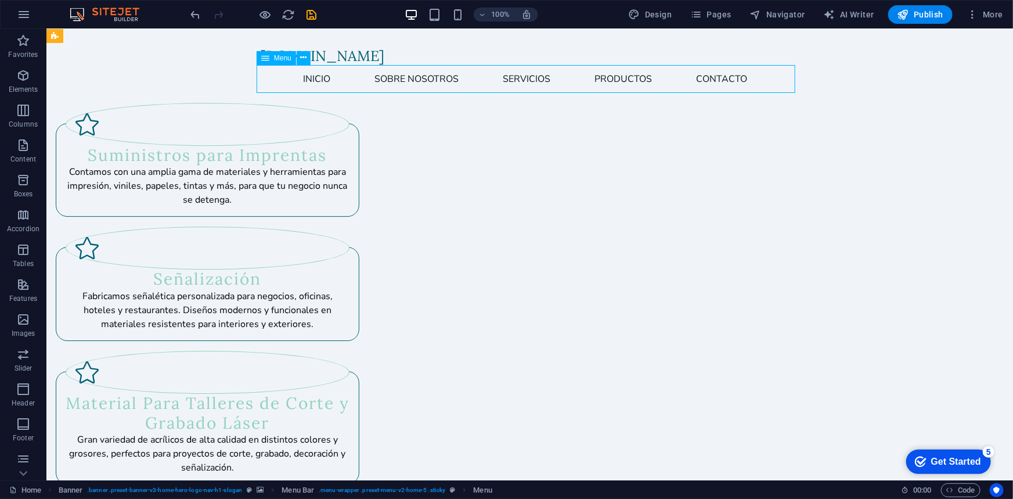
click at [284, 63] on div "Menu" at bounding box center [276, 58] width 39 height 14
select select
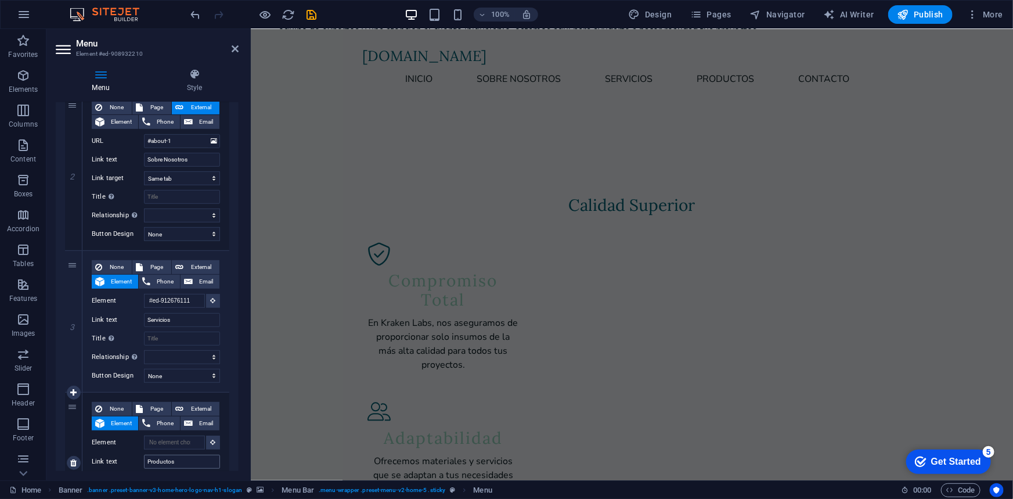
scroll to position [1531, 0]
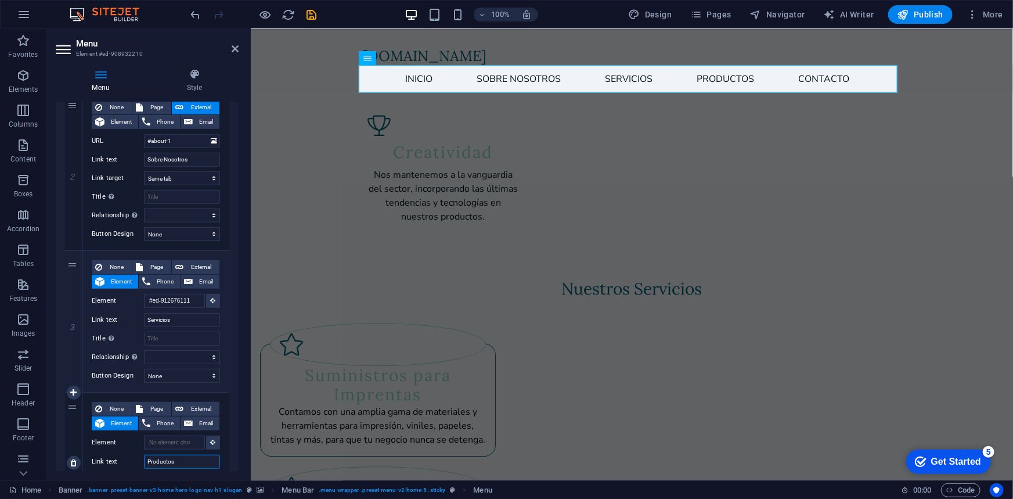
click at [183, 459] on input "Productos" at bounding box center [182, 462] width 76 height 14
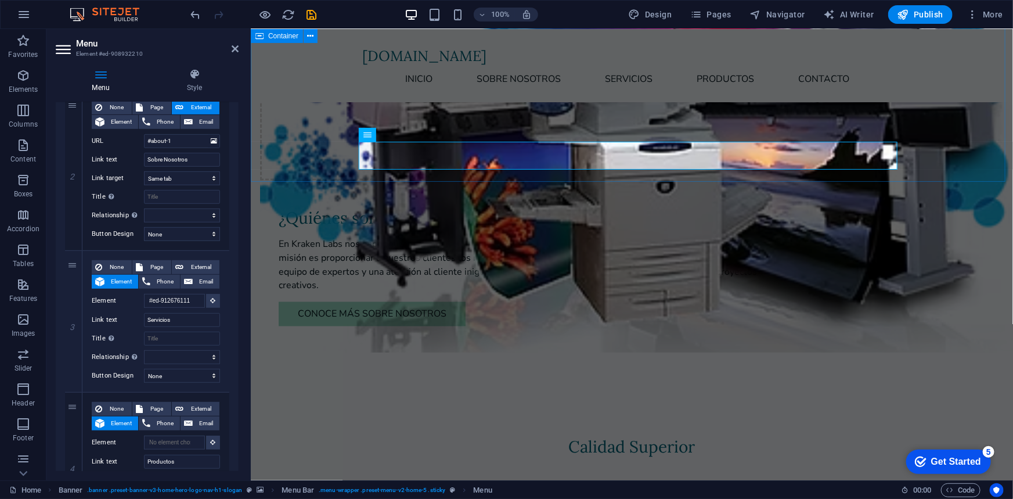
scroll to position [756, 0]
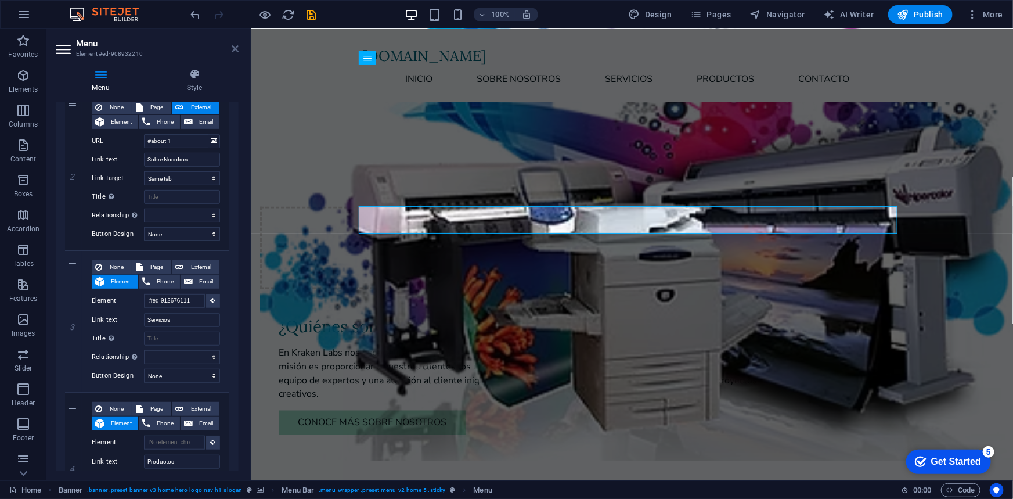
click at [236, 46] on icon at bounding box center [235, 48] width 7 height 9
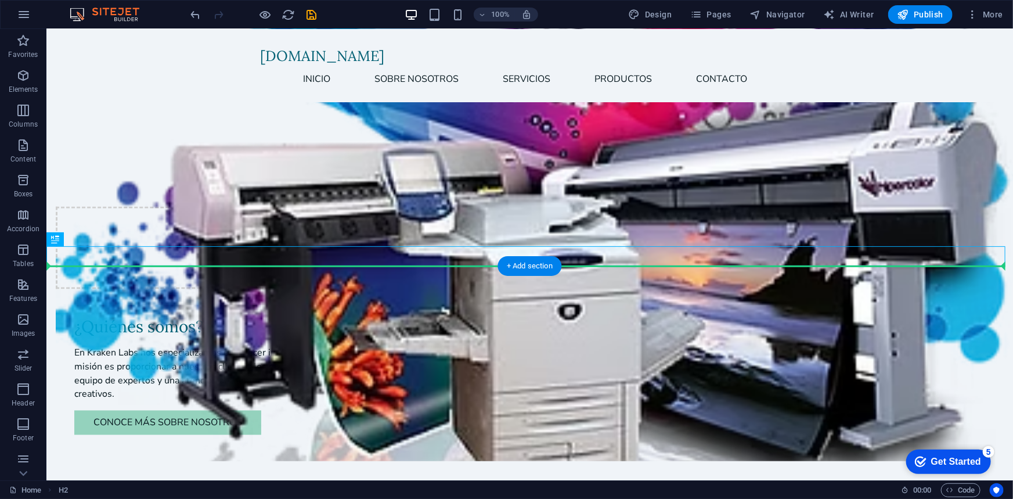
drag, startPoint x: 105, startPoint y: 272, endPoint x: 330, endPoint y: 308, distance: 228.0
drag, startPoint x: 107, startPoint y: 268, endPoint x: 139, endPoint y: 385, distance: 121.4
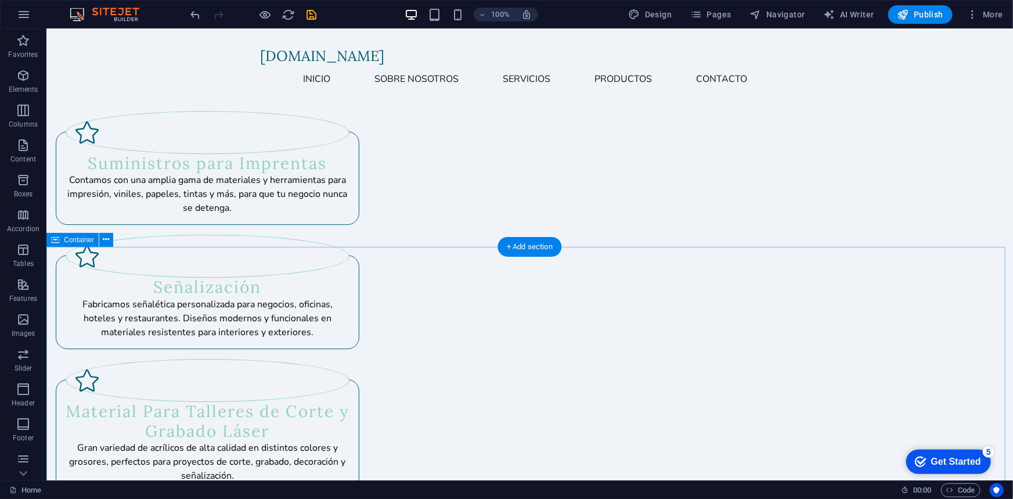
scroll to position [1742, 0]
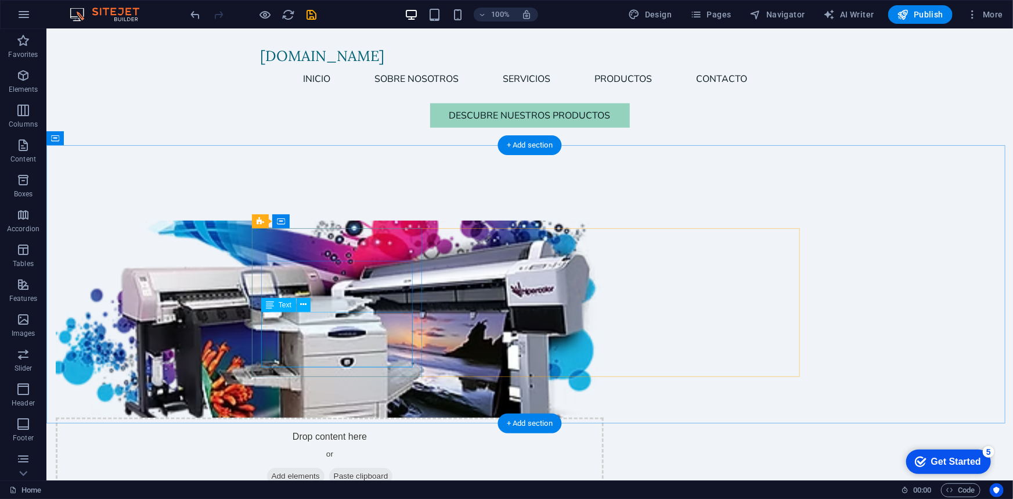
scroll to position [756, 0]
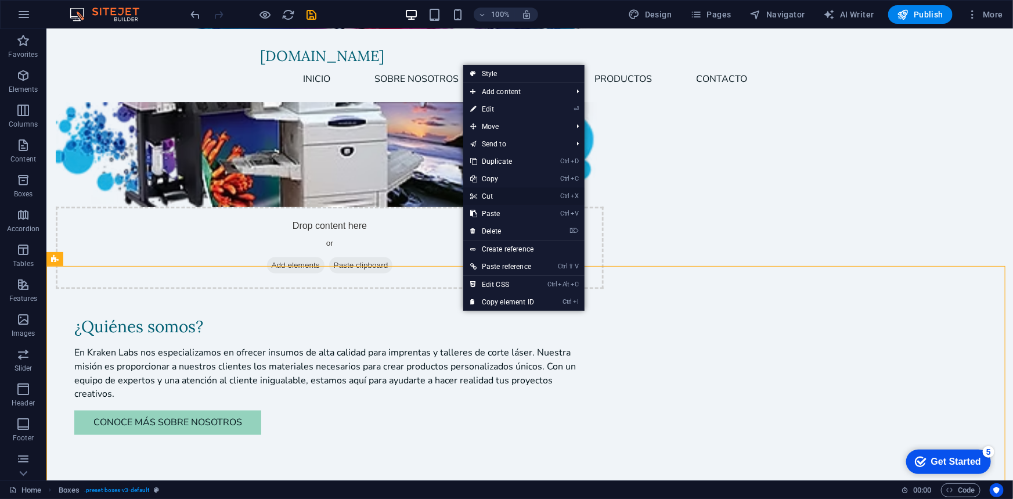
drag, startPoint x: 503, startPoint y: 196, endPoint x: 499, endPoint y: 189, distance: 8.6
drag, startPoint x: 499, startPoint y: 189, endPoint x: 551, endPoint y: 96, distance: 106.4
click at [551, 96] on span "Add content" at bounding box center [515, 91] width 104 height 17
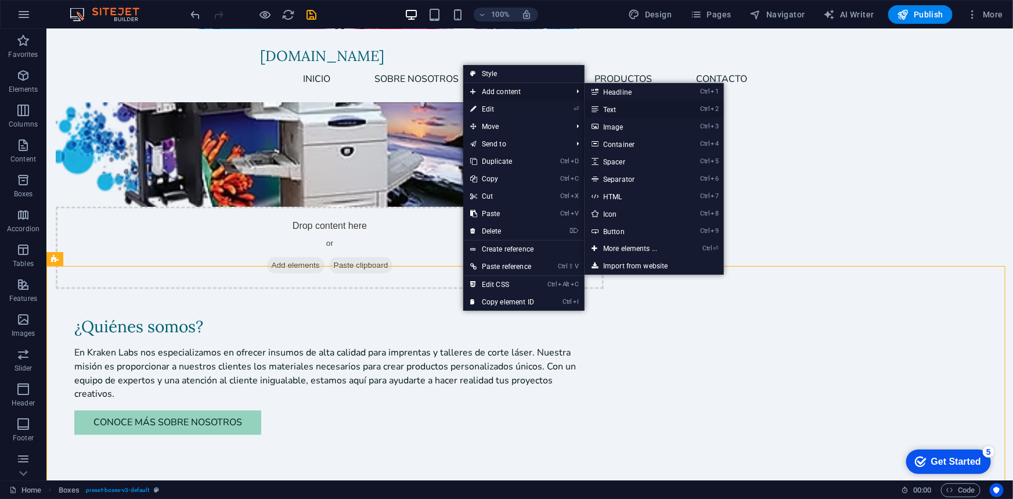
click at [611, 106] on link "Ctrl 2 Text" at bounding box center [633, 108] width 96 height 17
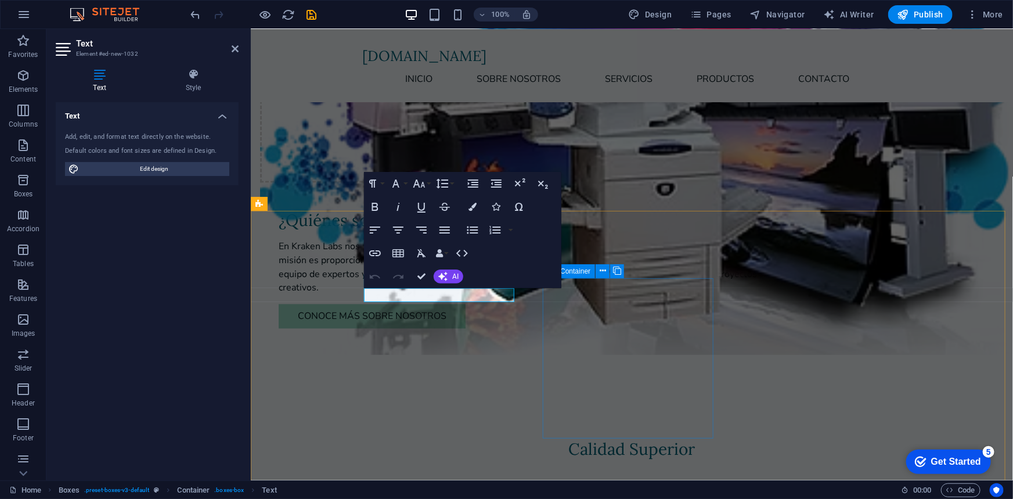
scroll to position [799, 0]
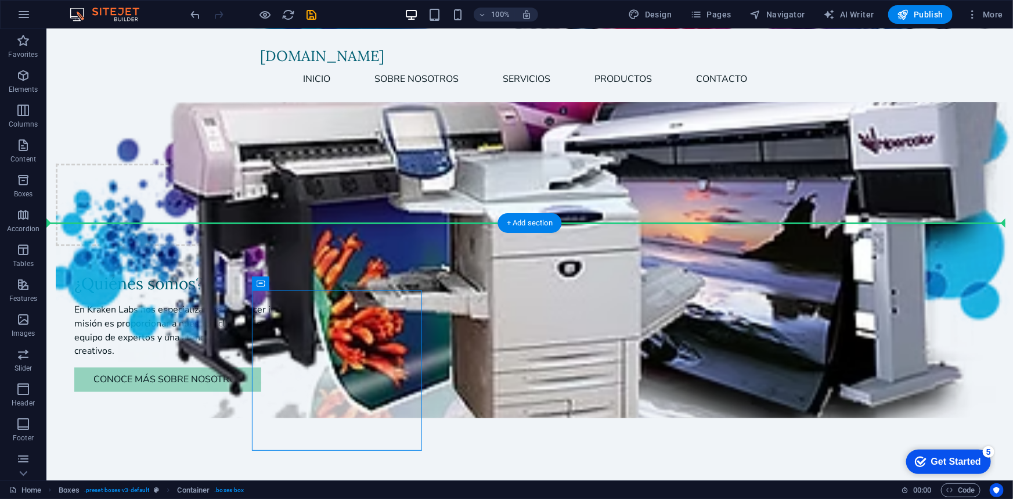
drag, startPoint x: 387, startPoint y: 298, endPoint x: 436, endPoint y: 256, distance: 64.6
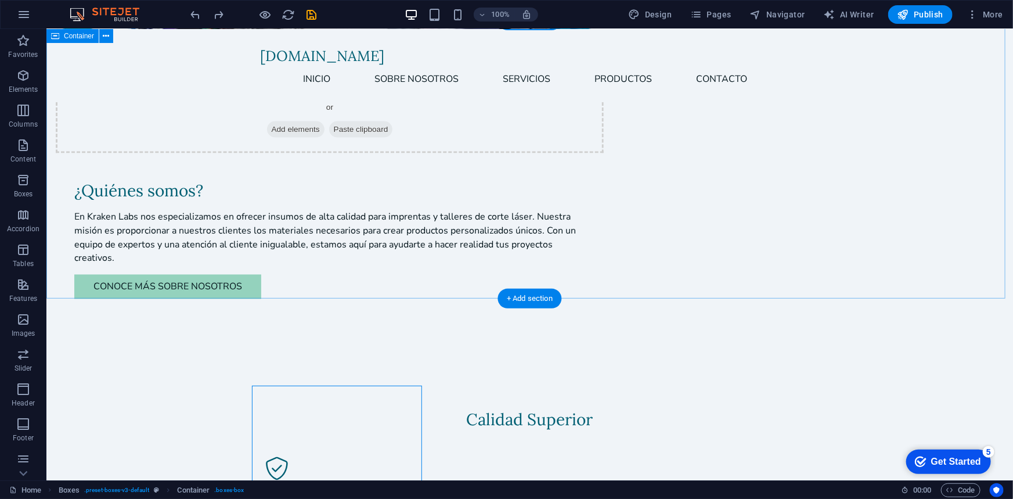
scroll to position [704, 0]
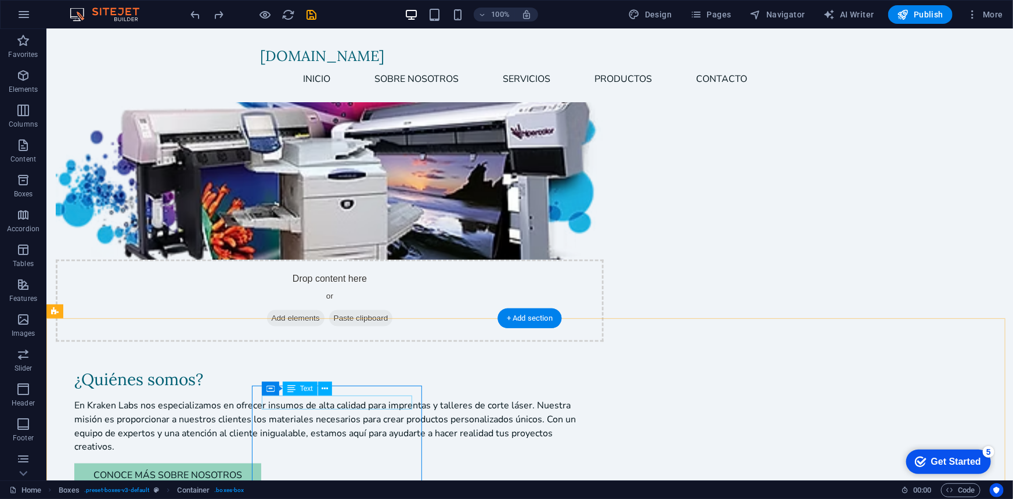
drag, startPoint x: 317, startPoint y: 418, endPoint x: 296, endPoint y: 349, distance: 72.2
drag, startPoint x: 318, startPoint y: 417, endPoint x: 196, endPoint y: 353, distance: 138.4
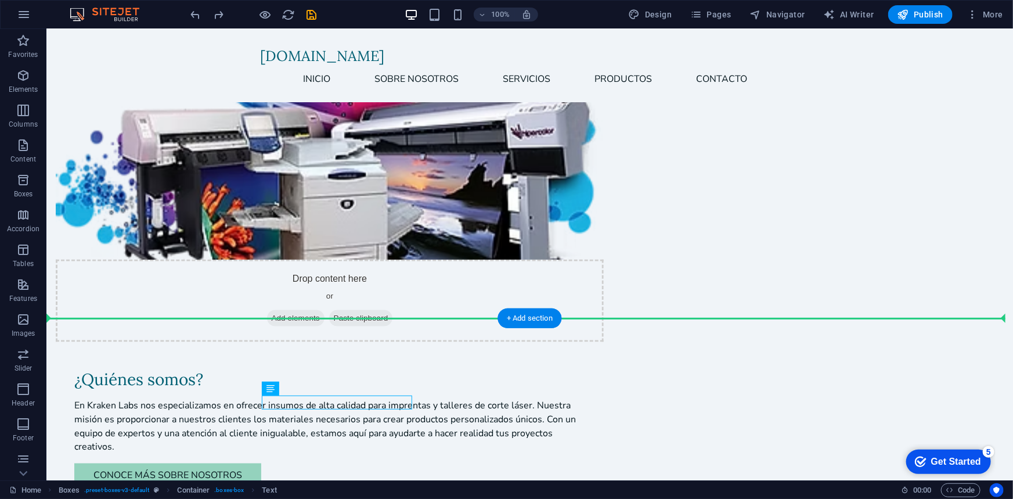
drag, startPoint x: 349, startPoint y: 417, endPoint x: 365, endPoint y: 359, distance: 60.1
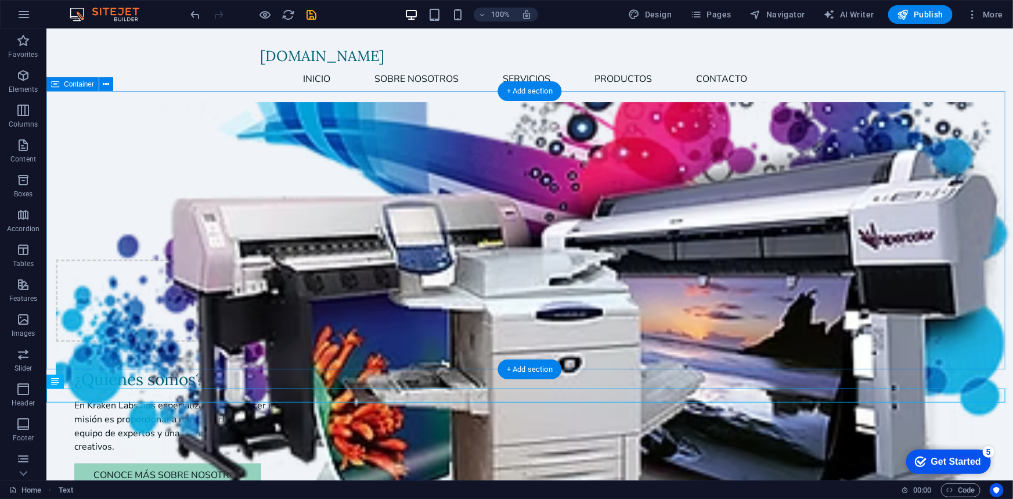
scroll to position [633, 0]
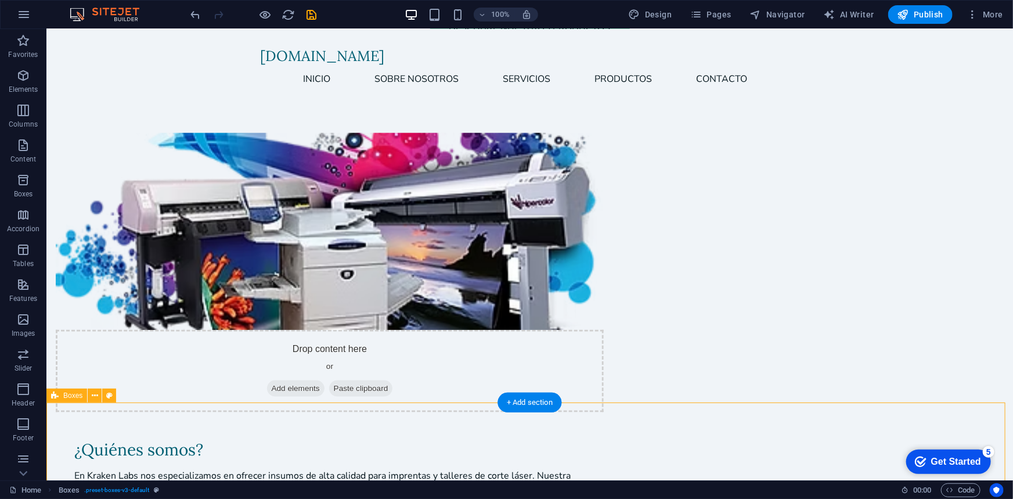
drag, startPoint x: 263, startPoint y: 400, endPoint x: 272, endPoint y: 381, distance: 21.0
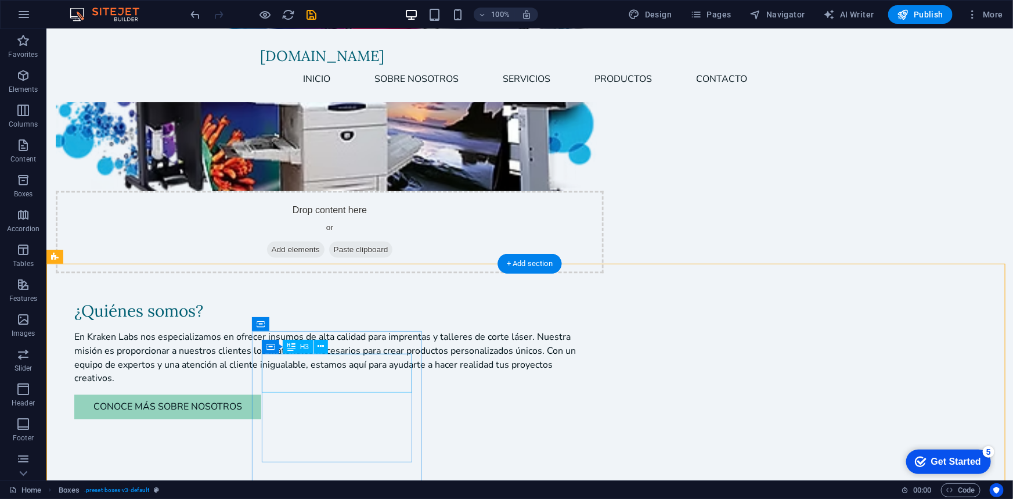
scroll to position [833, 0]
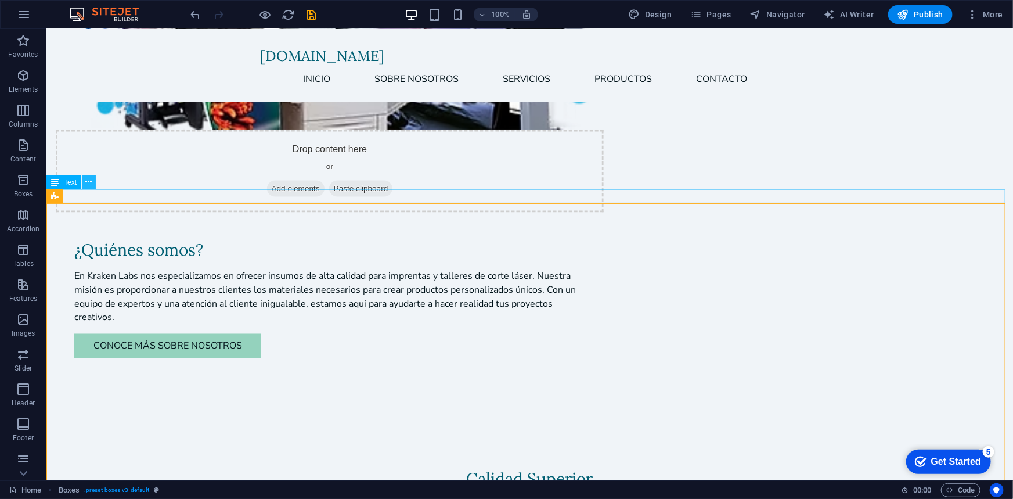
click at [86, 185] on icon at bounding box center [89, 182] width 6 height 12
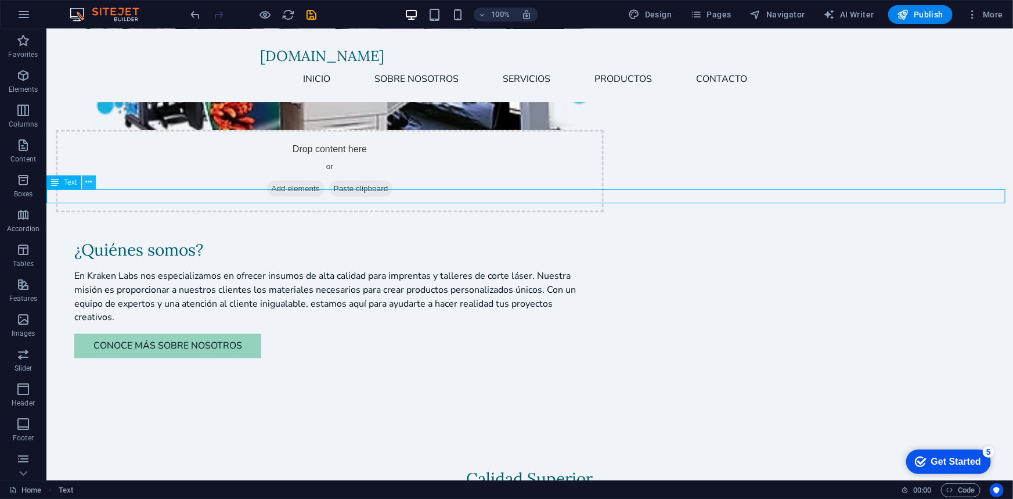
click at [88, 182] on icon at bounding box center [89, 182] width 6 height 12
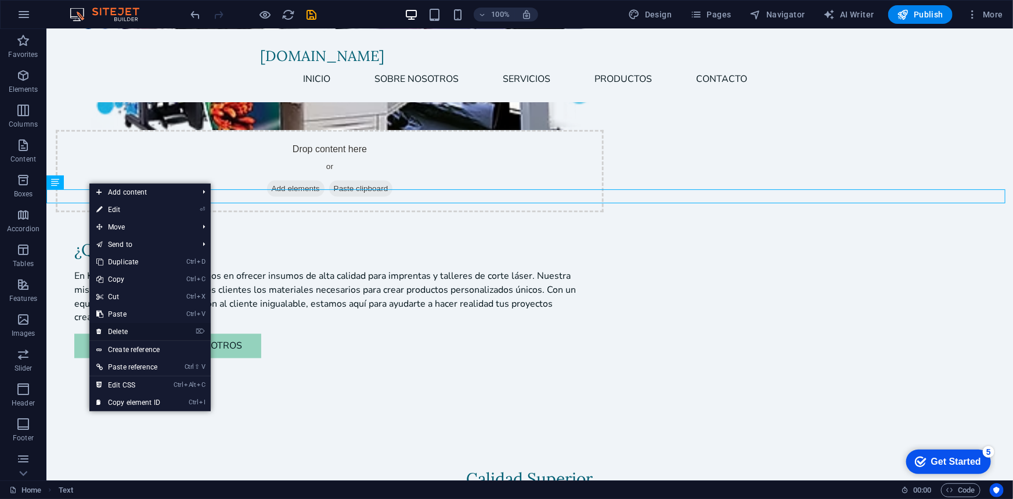
click at [134, 336] on link "⌦ Delete" at bounding box center [128, 331] width 78 height 17
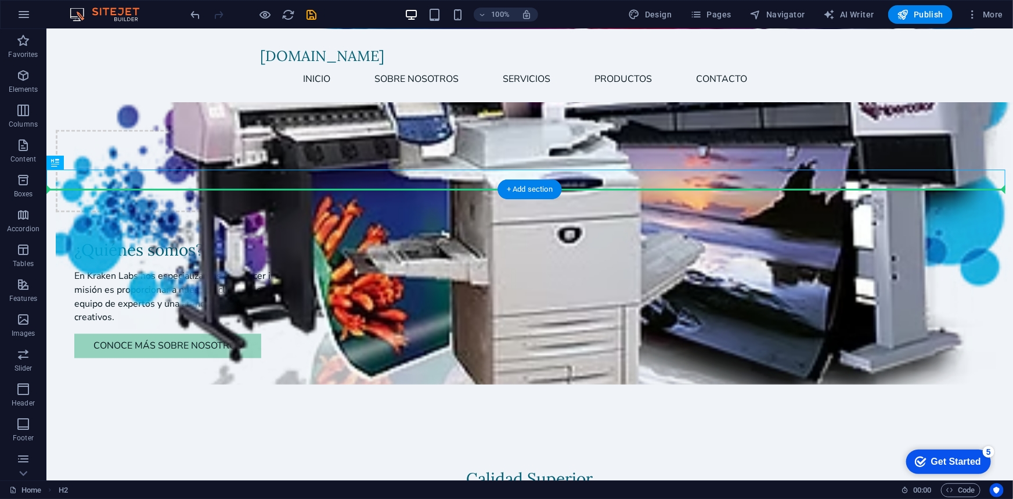
drag, startPoint x: 576, startPoint y: 182, endPoint x: 529, endPoint y: 223, distance: 62.6
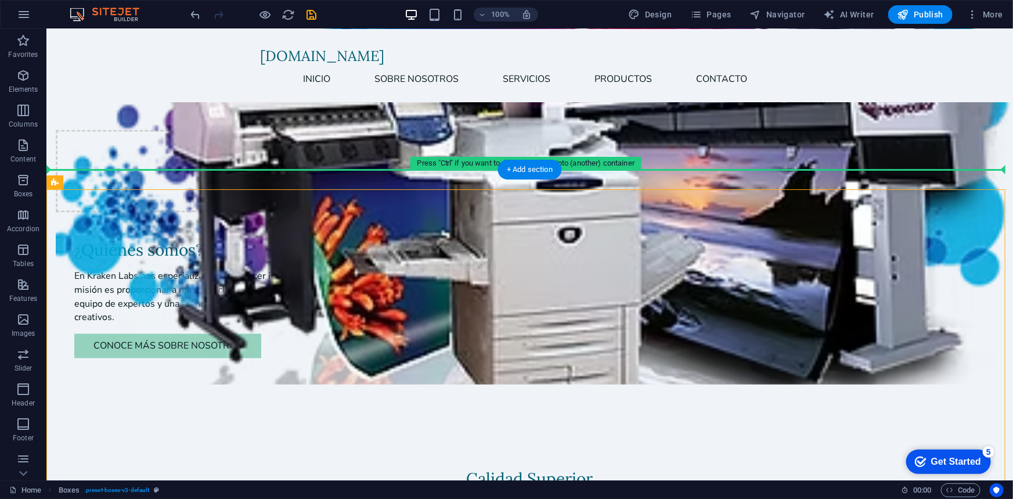
drag, startPoint x: 555, startPoint y: 203, endPoint x: 555, endPoint y: 168, distance: 34.8
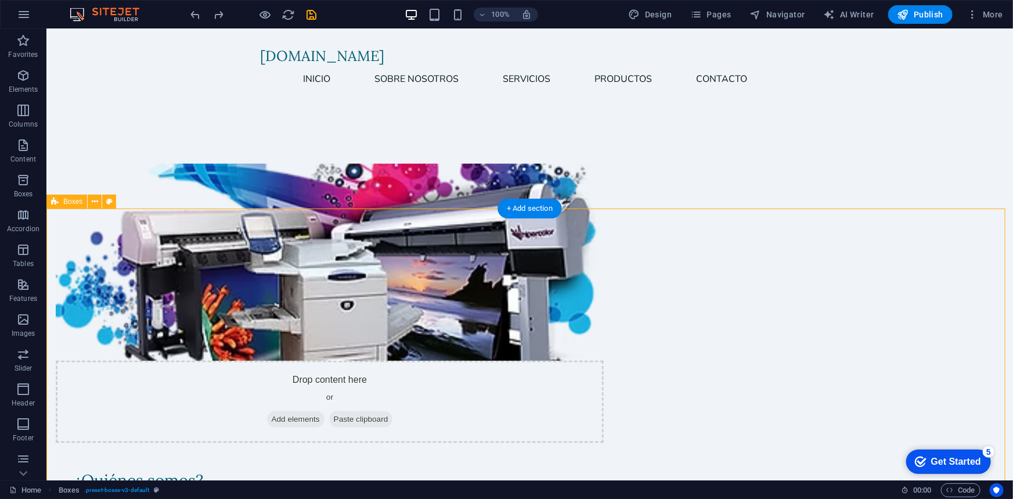
scroll to position [813, 0]
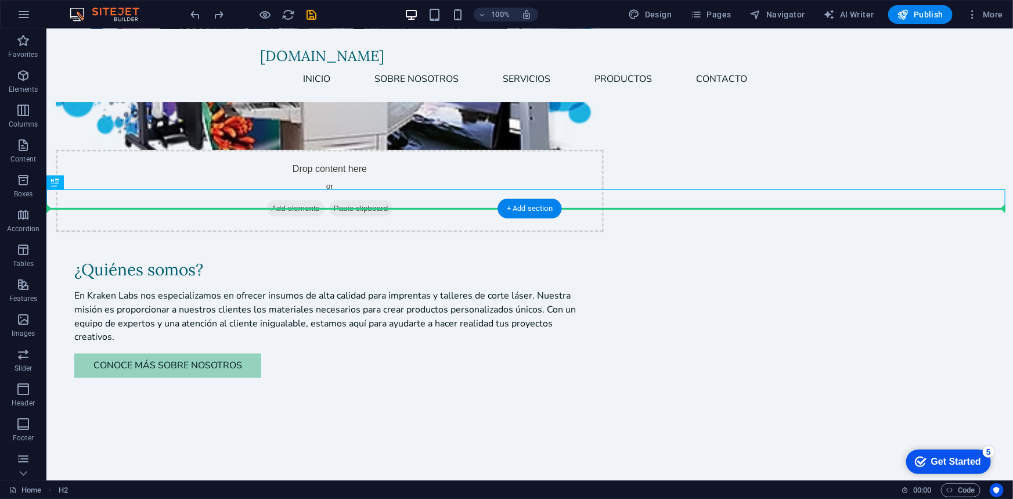
drag, startPoint x: 576, startPoint y: 203, endPoint x: 577, endPoint y: 231, distance: 28.5
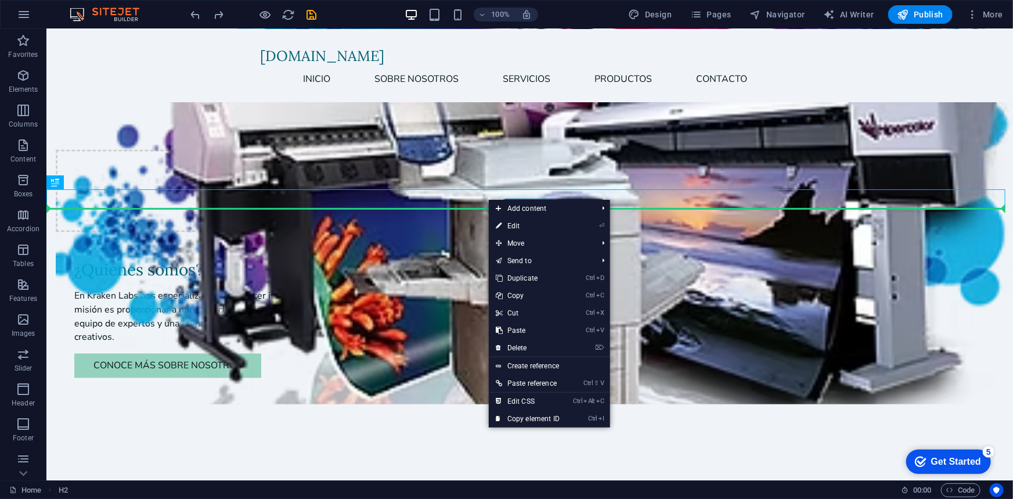
drag, startPoint x: 488, startPoint y: 197, endPoint x: 474, endPoint y: 241, distance: 46.3
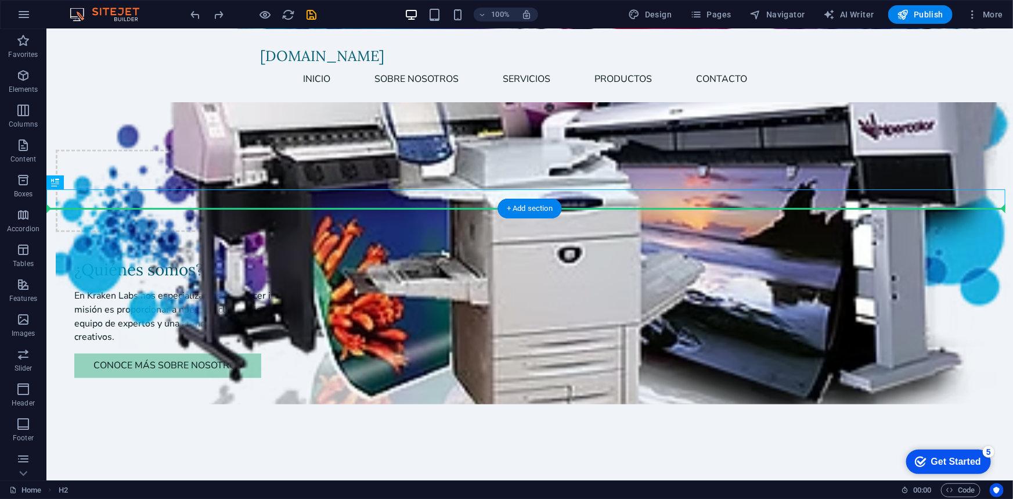
drag, startPoint x: 460, startPoint y: 193, endPoint x: 450, endPoint y: 217, distance: 26.3
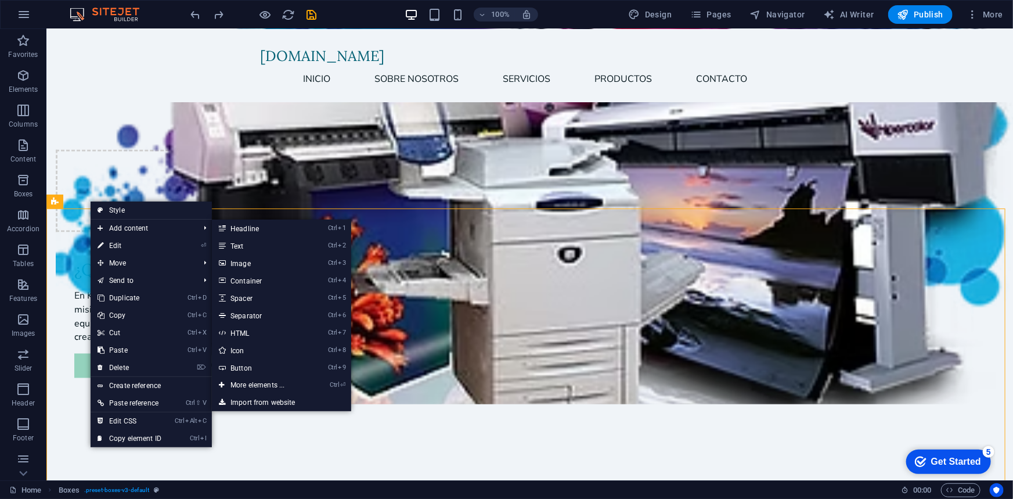
click at [232, 246] on link "Ctrl 2 Text" at bounding box center [260, 245] width 96 height 17
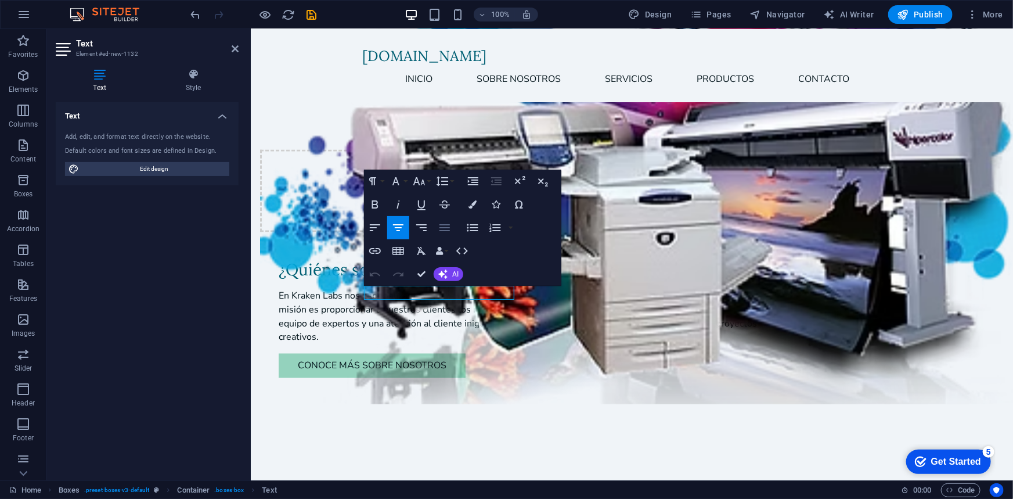
click at [436, 231] on button "Align Justify" at bounding box center [445, 227] width 22 height 23
click at [401, 248] on icon "button" at bounding box center [398, 251] width 14 height 14
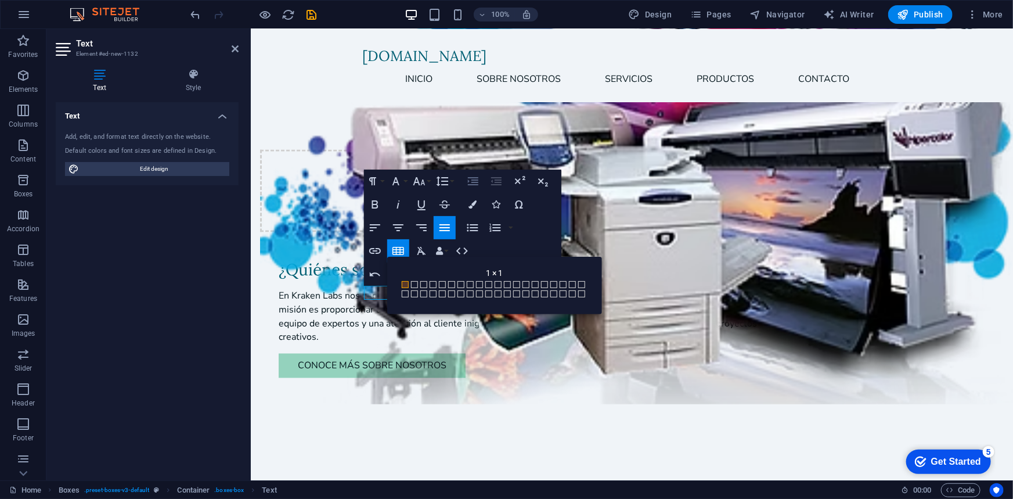
click at [474, 183] on icon "button" at bounding box center [473, 181] width 14 height 14
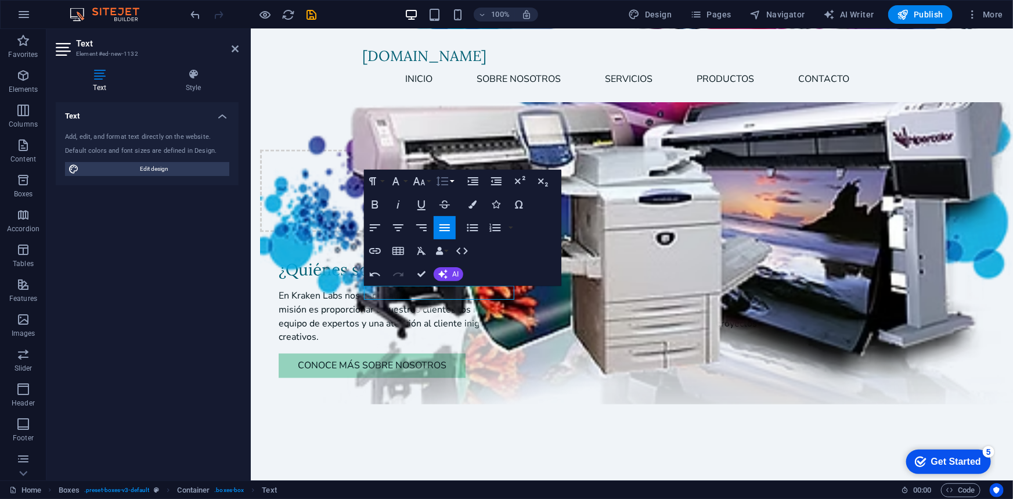
click at [441, 181] on icon "button" at bounding box center [442, 181] width 14 height 14
click at [518, 178] on icon "button" at bounding box center [520, 181] width 14 height 14
click at [536, 182] on icon "button" at bounding box center [543, 181] width 14 height 14
click at [369, 230] on icon "button" at bounding box center [375, 228] width 14 height 14
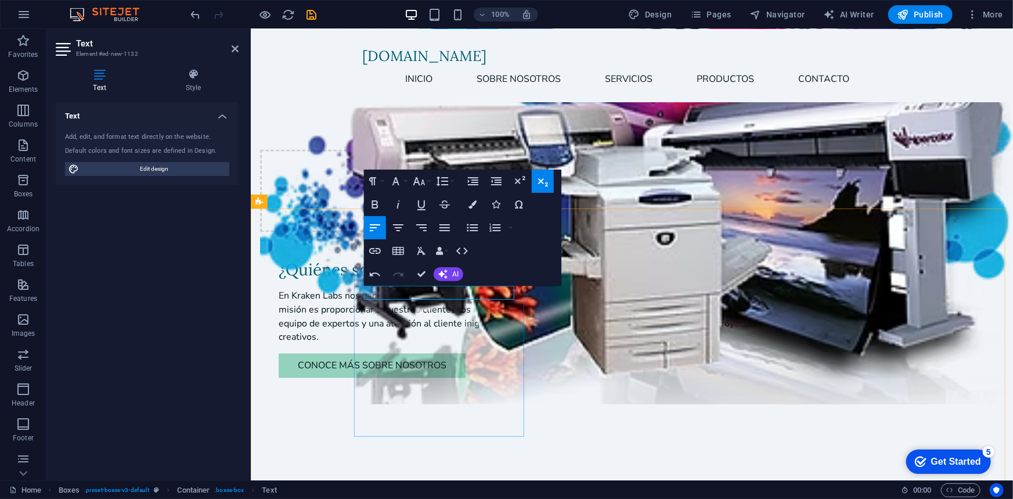
drag, startPoint x: 410, startPoint y: 294, endPoint x: 372, endPoint y: 294, distance: 38.9
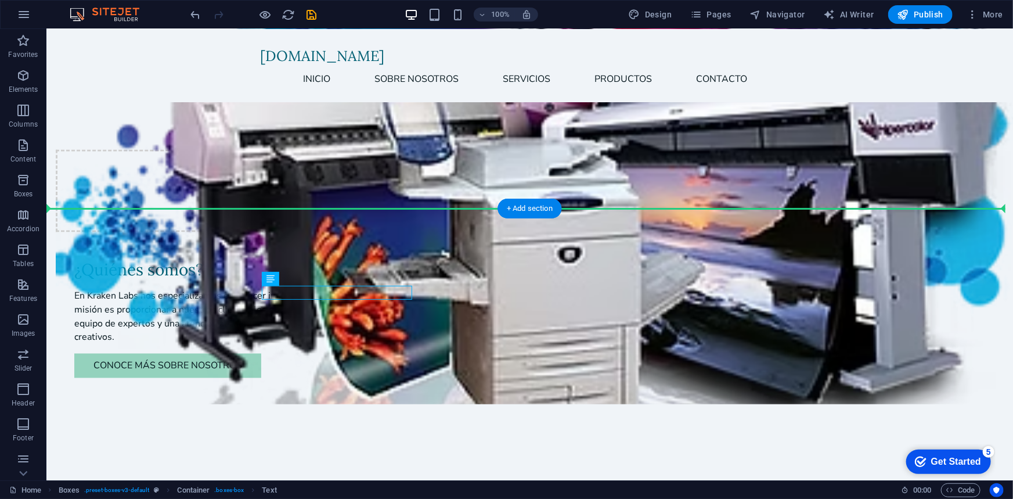
drag, startPoint x: 351, startPoint y: 304, endPoint x: 441, endPoint y: 240, distance: 110.7
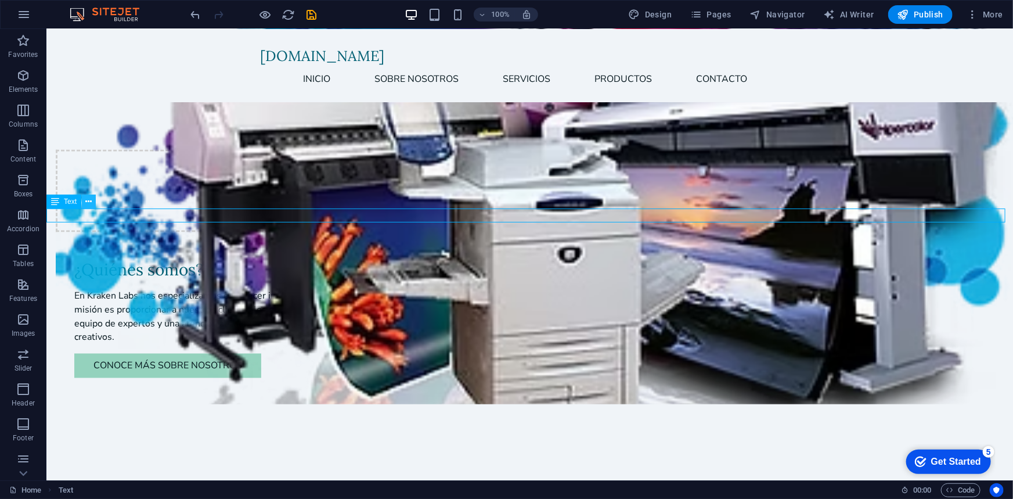
click at [87, 198] on icon at bounding box center [89, 202] width 6 height 12
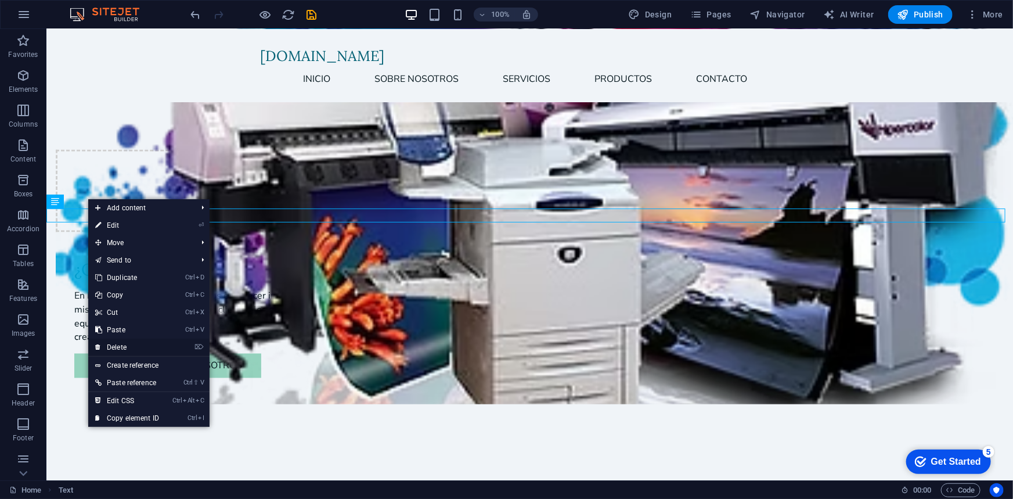
click at [130, 343] on link "⌦ Delete" at bounding box center [127, 346] width 78 height 17
